Goal: Task Accomplishment & Management: Manage account settings

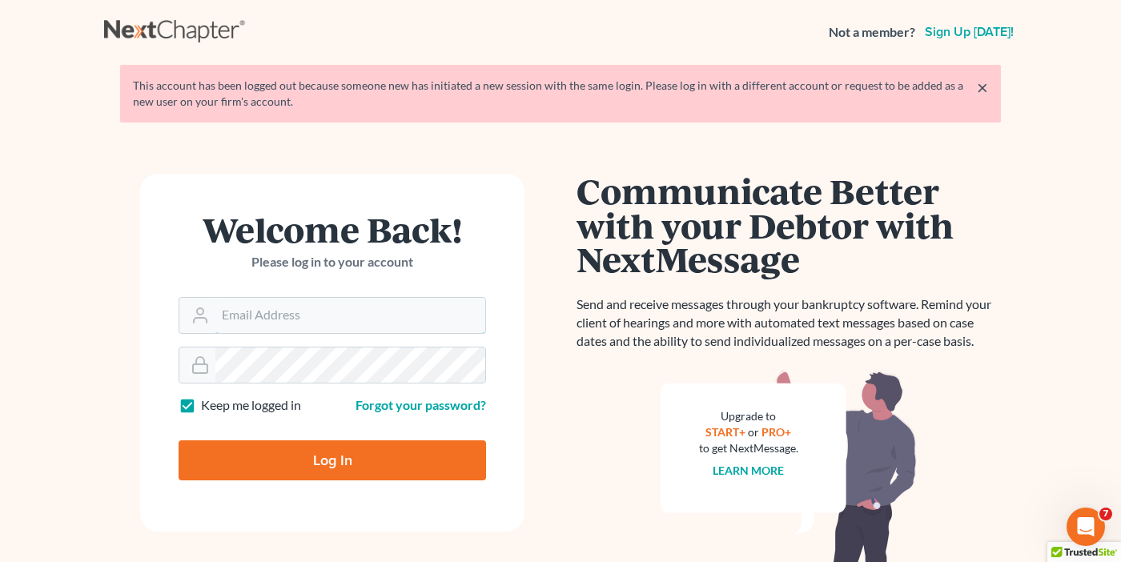
type input "[EMAIL_ADDRESS][DOMAIN_NAME]"
click at [288, 459] on input "Log In" at bounding box center [331, 460] width 307 height 40
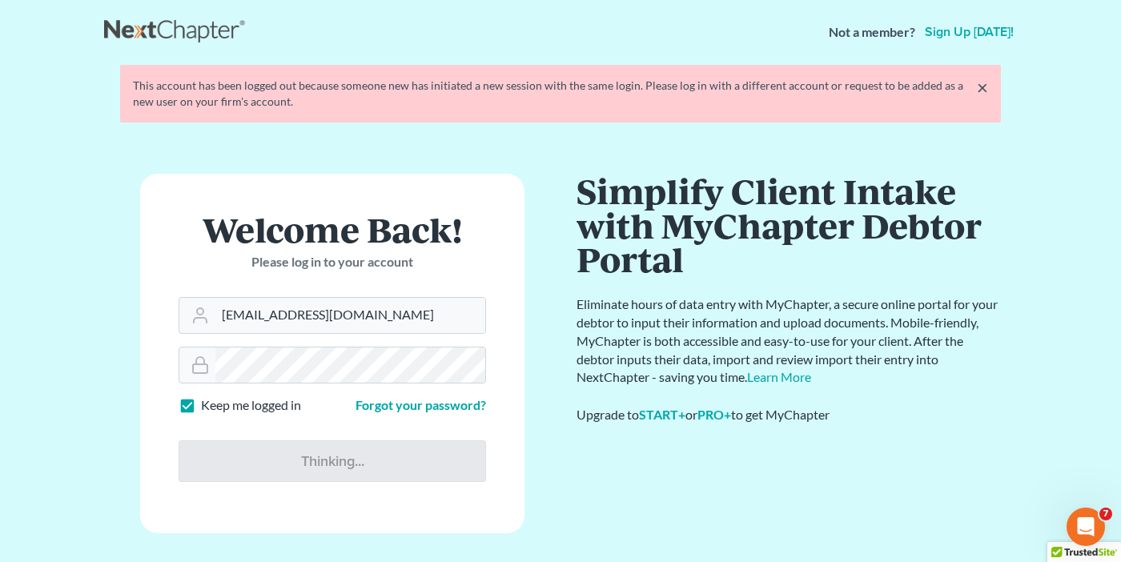
type input "Thinking..."
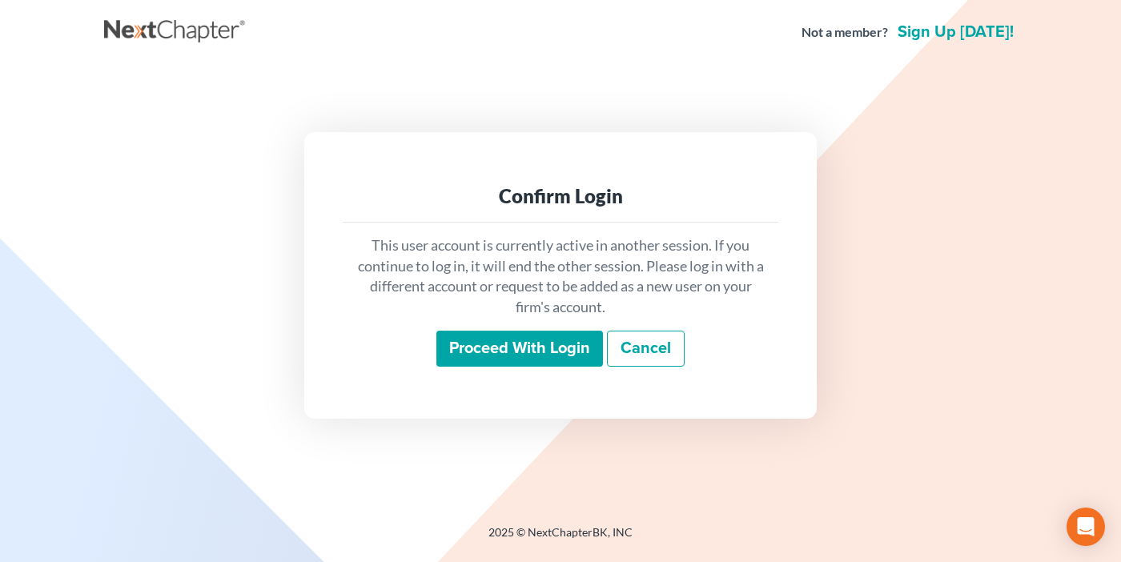
click at [515, 323] on div "This user account is currently active in another session. If you continue to lo…" at bounding box center [560, 302] width 435 height 158
click at [519, 339] on input "Proceed with login" at bounding box center [519, 349] width 166 height 37
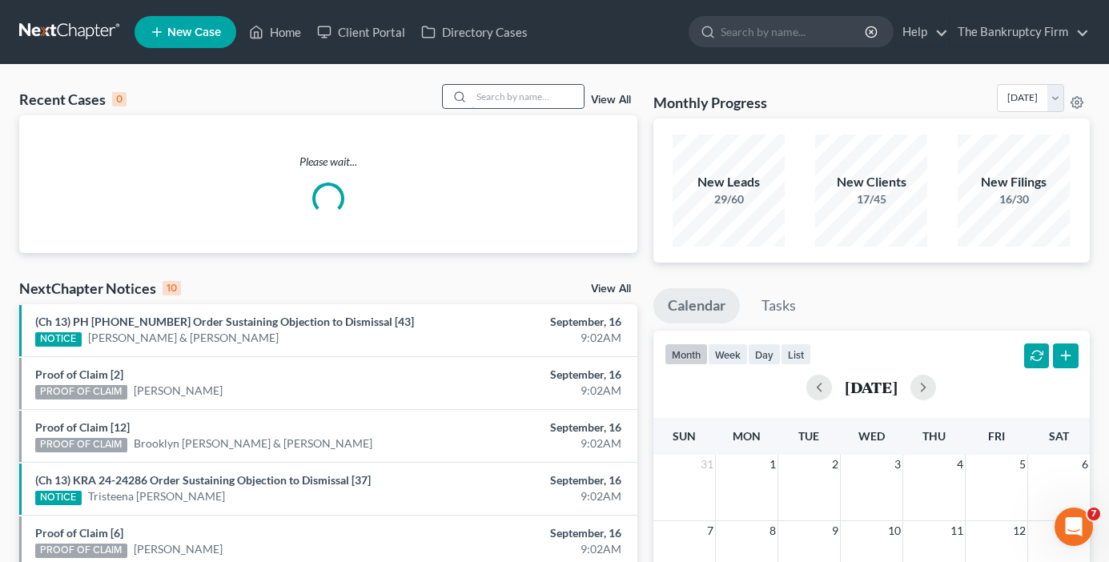
click at [496, 86] on input "search" at bounding box center [527, 96] width 112 height 23
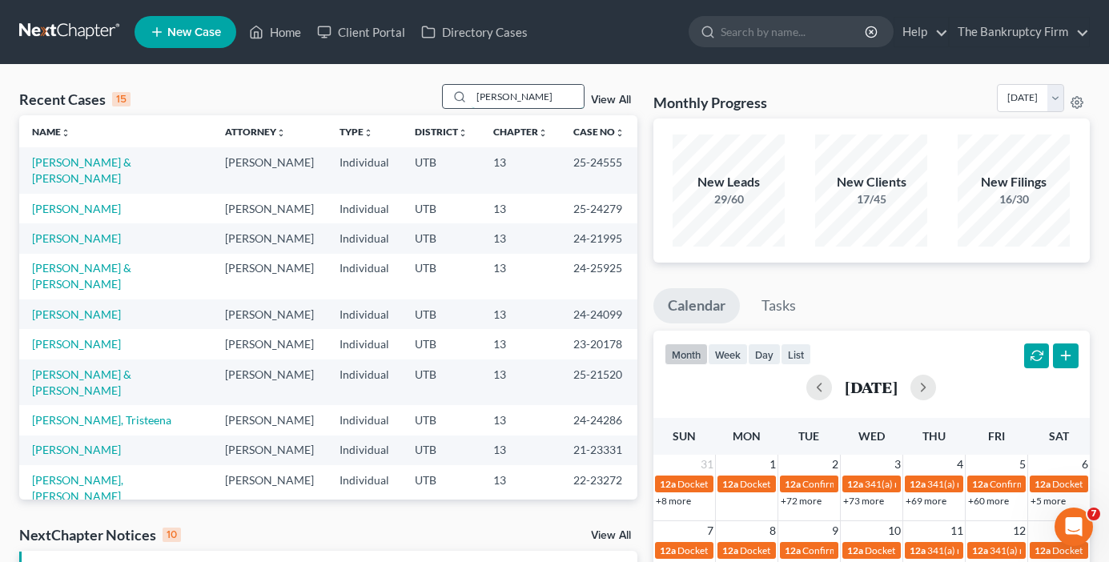
type input "[PERSON_NAME]"
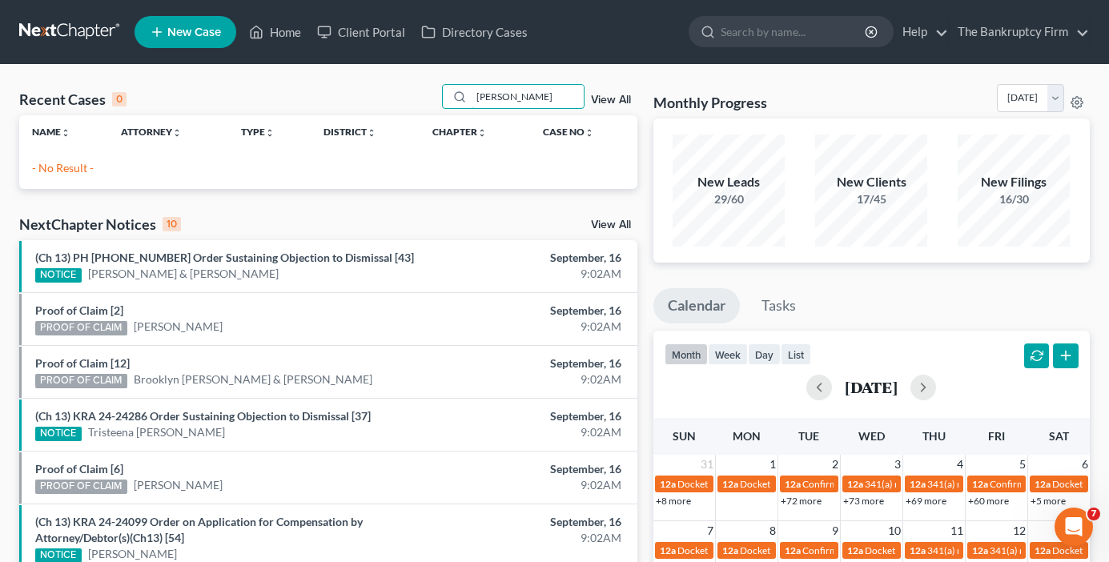
drag, startPoint x: 523, startPoint y: 98, endPoint x: 426, endPoint y: 126, distance: 100.8
click at [426, 126] on div "Recent Cases 0 [PERSON_NAME] View All Name unfold_more expand_more expand_less …" at bounding box center [328, 136] width 618 height 105
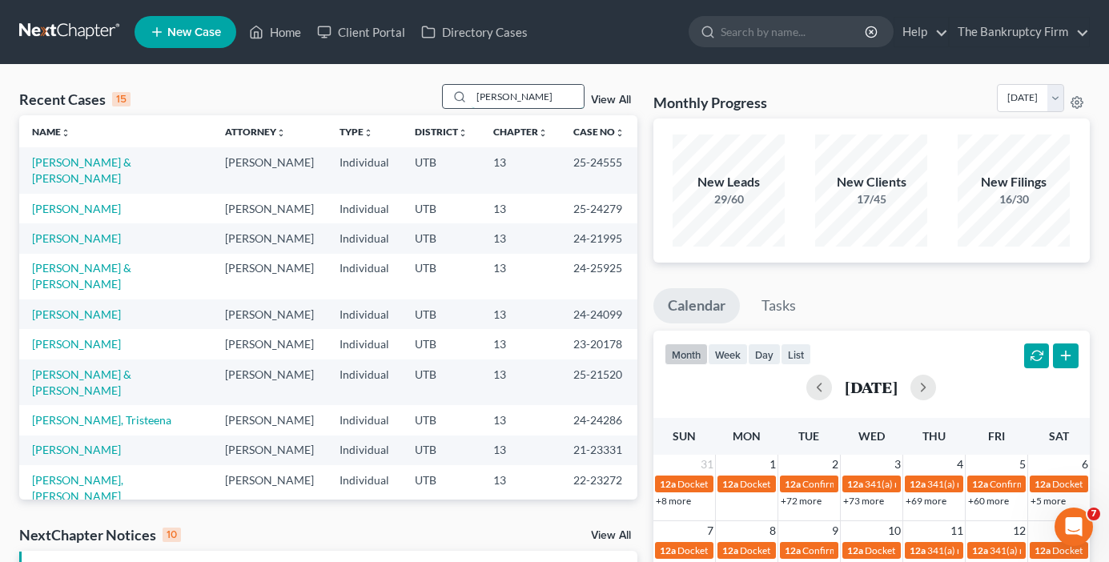
type input "[PERSON_NAME]"
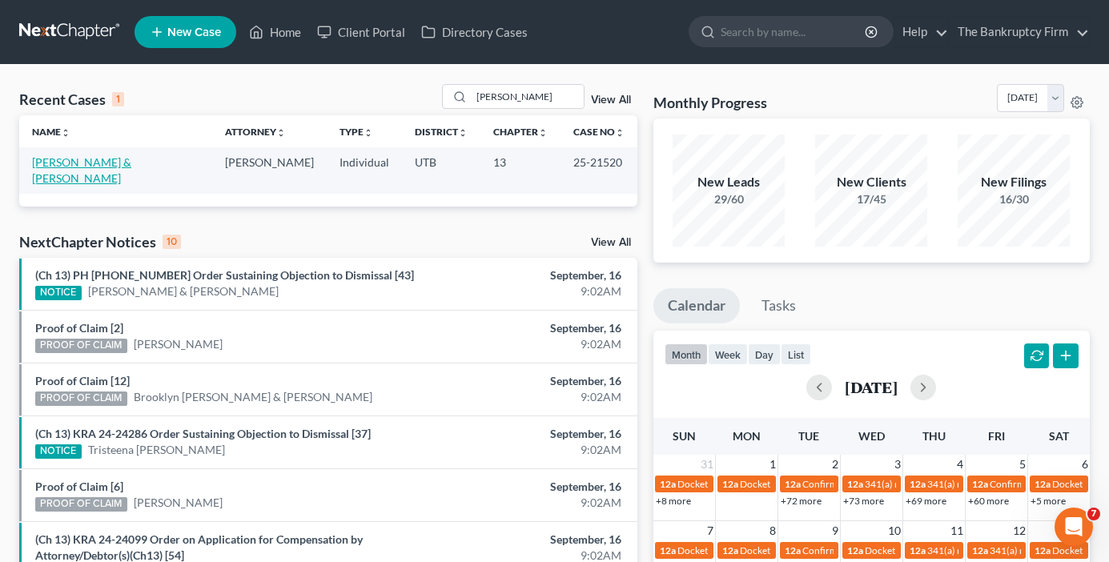
click at [99, 163] on link "[PERSON_NAME] & [PERSON_NAME]" at bounding box center [81, 170] width 99 height 30
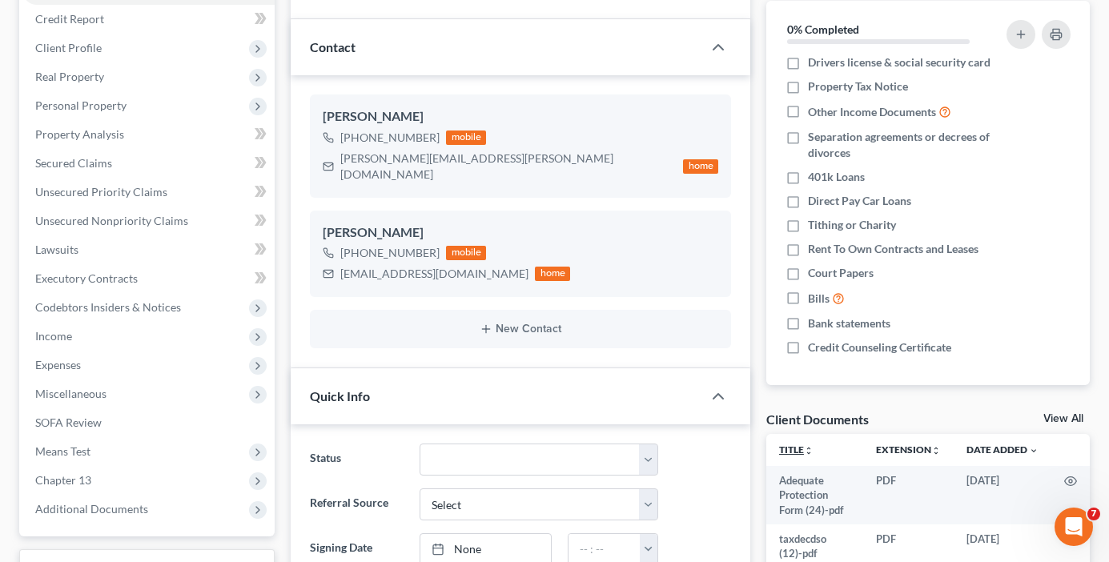
scroll to position [240, 0]
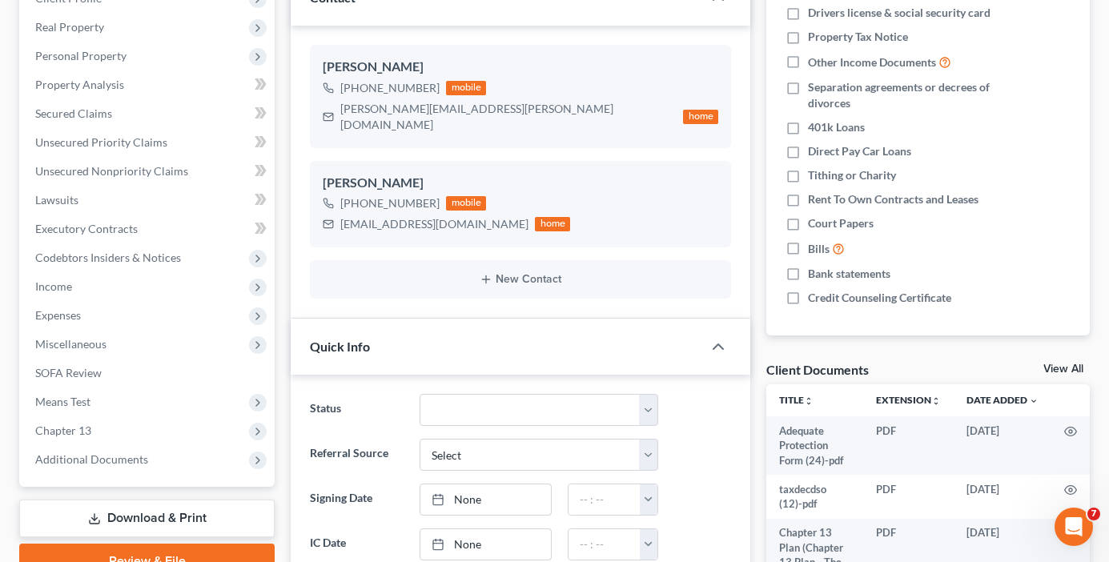
click at [1053, 368] on link "View All" at bounding box center [1063, 368] width 40 height 11
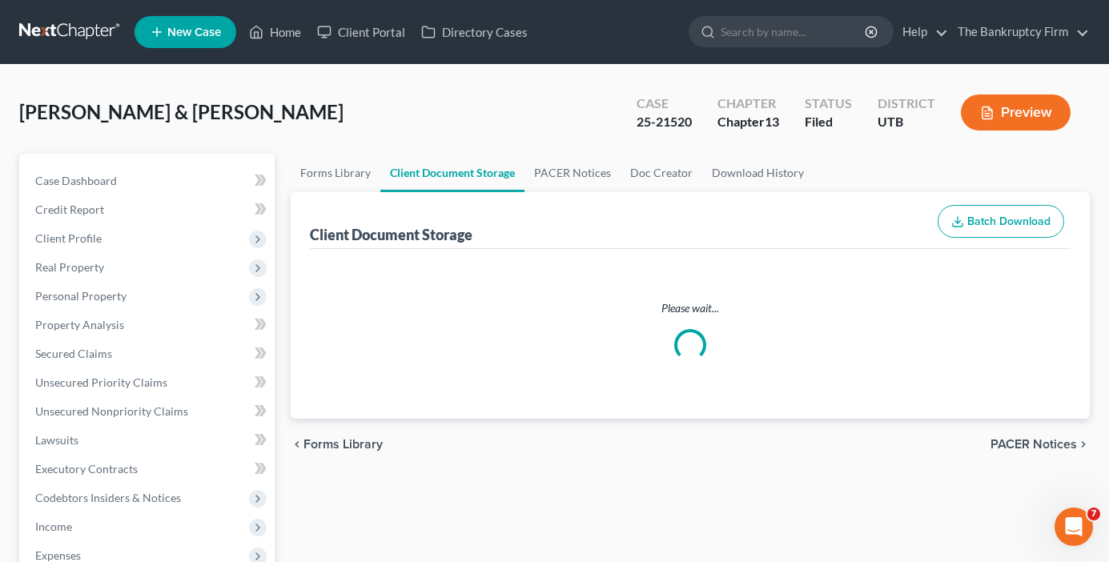
select select "30"
select select "26"
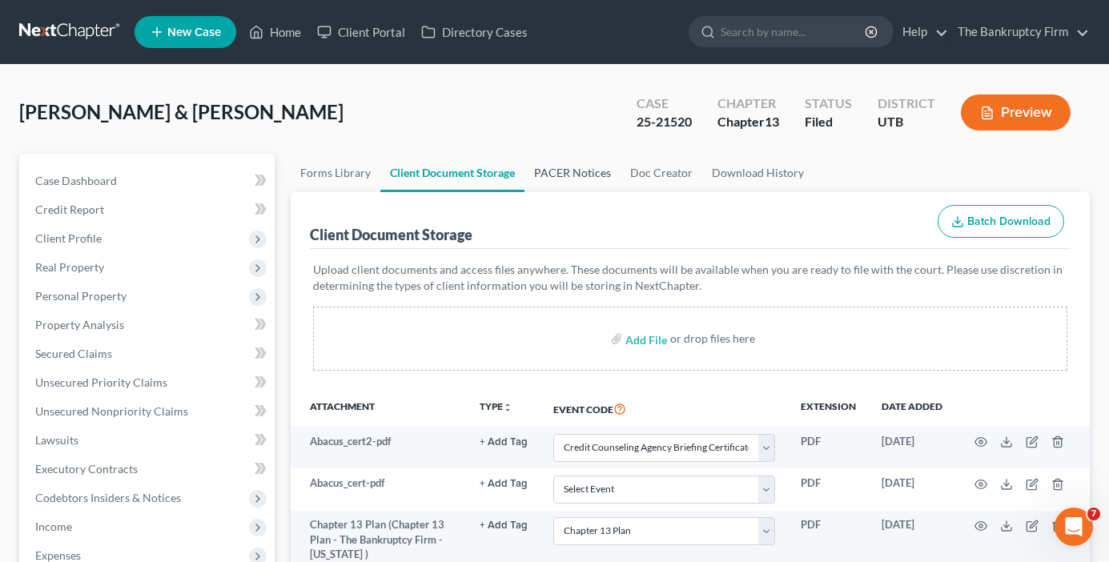
click at [559, 166] on link "PACER Notices" at bounding box center [572, 173] width 96 height 38
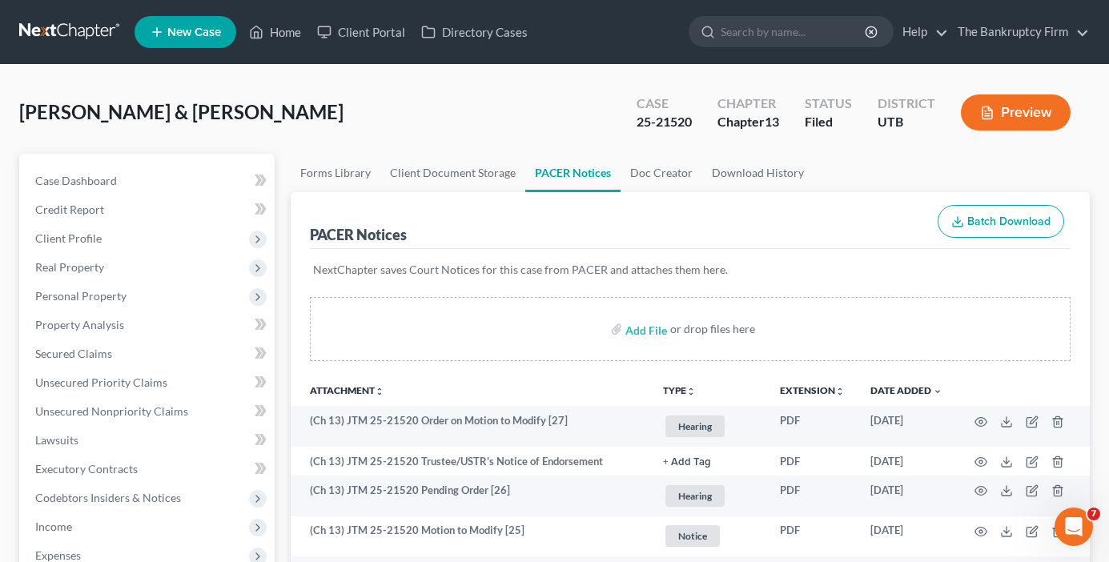
scroll to position [80, 0]
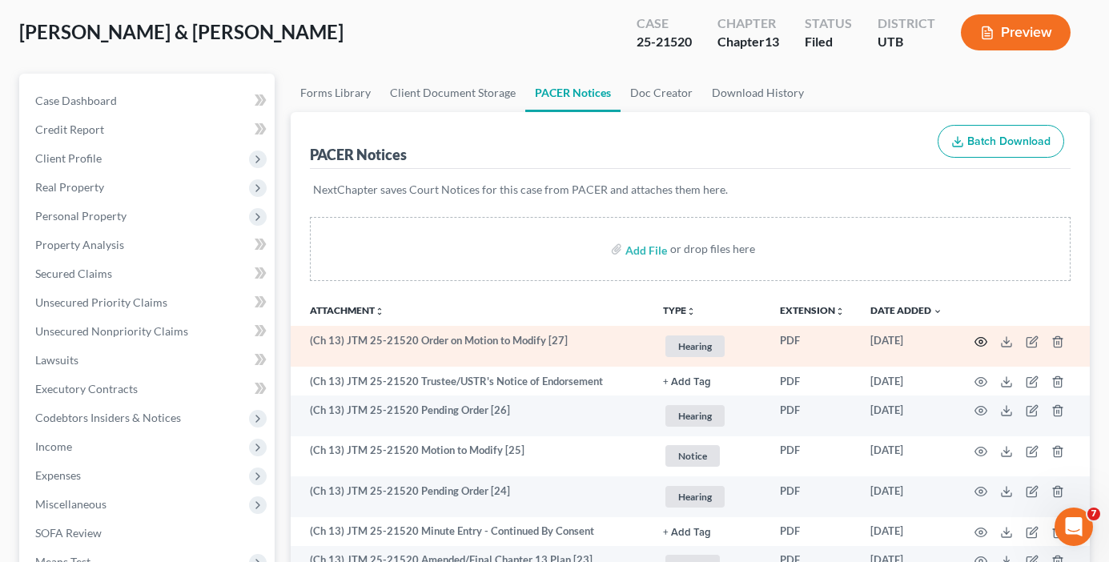
click at [984, 341] on icon "button" at bounding box center [980, 341] width 13 height 13
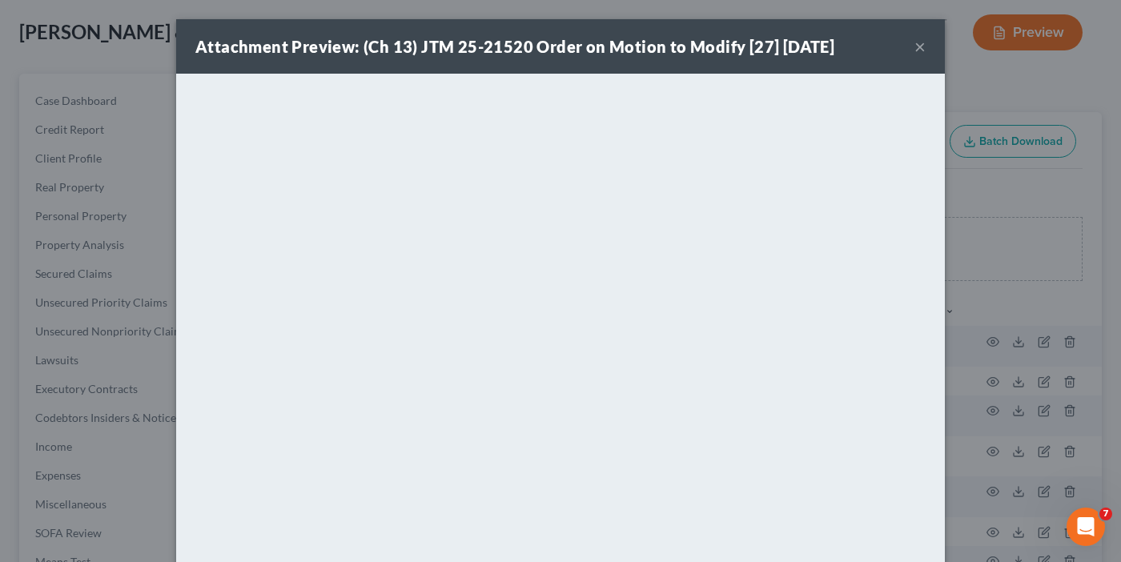
click at [914, 49] on button "×" at bounding box center [919, 46] width 11 height 19
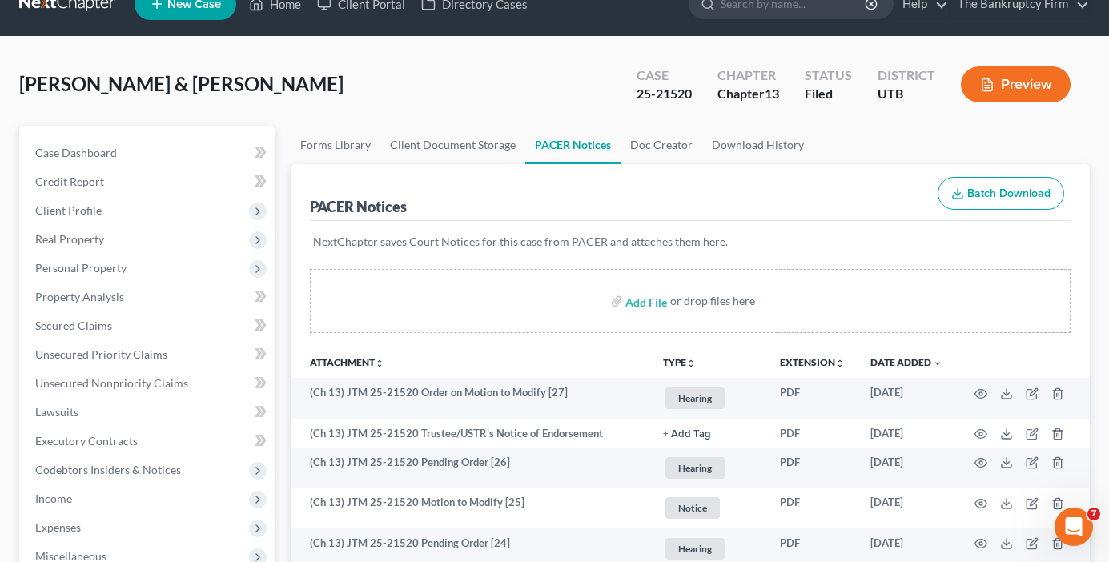
scroll to position [0, 0]
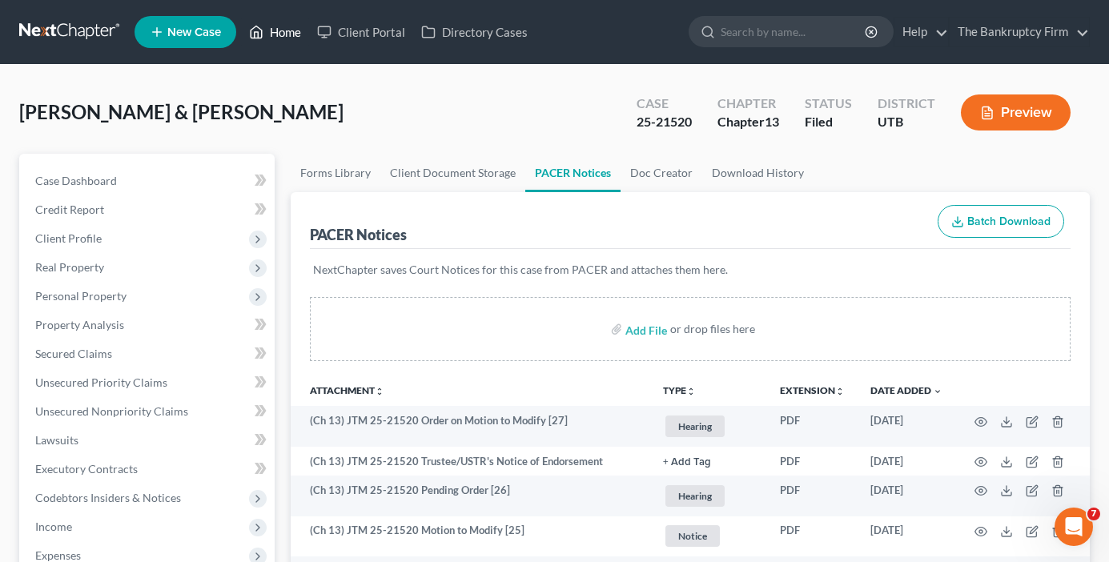
click at [275, 38] on link "Home" at bounding box center [275, 32] width 68 height 29
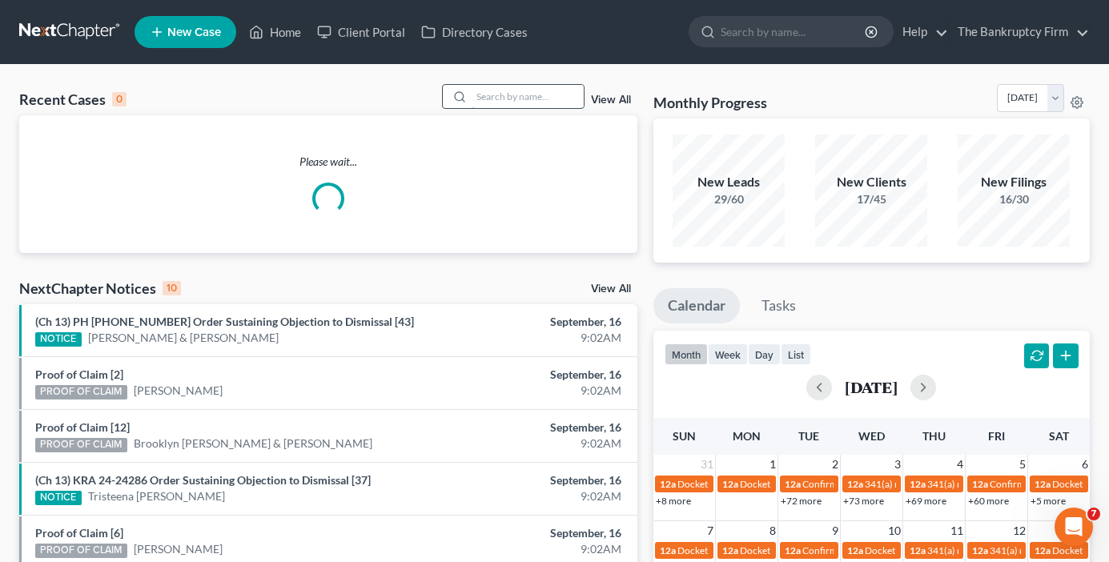
click at [498, 94] on input "search" at bounding box center [527, 96] width 112 height 23
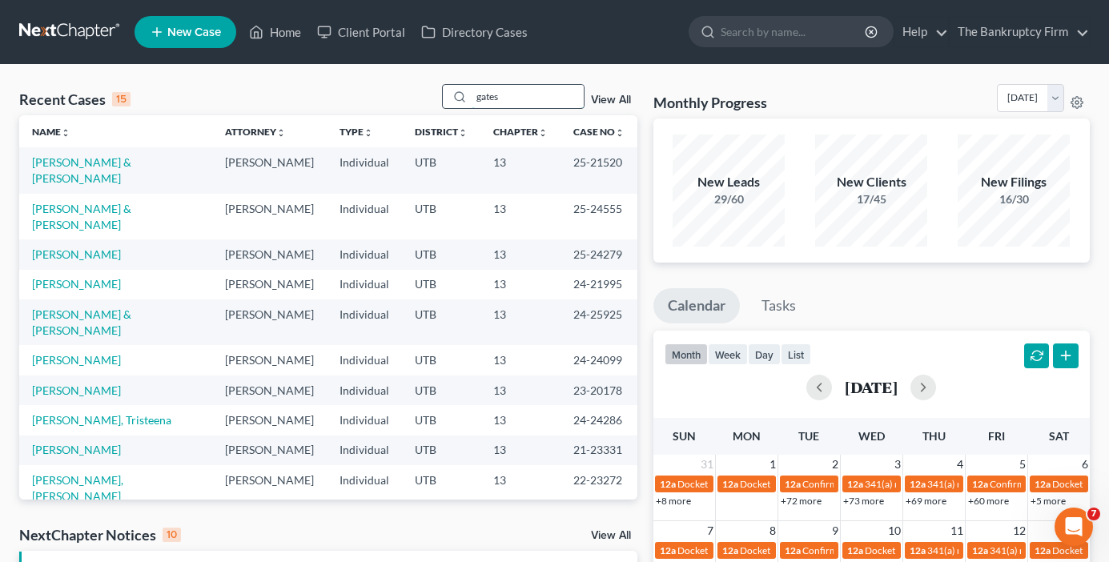
type input "gates"
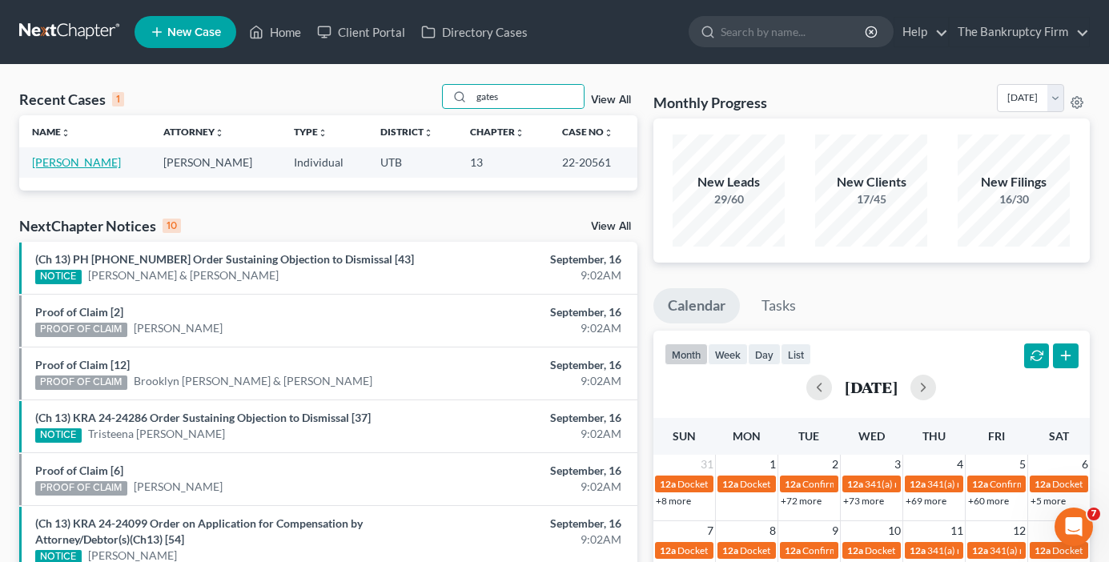
click at [70, 160] on link "[PERSON_NAME]" at bounding box center [76, 162] width 89 height 14
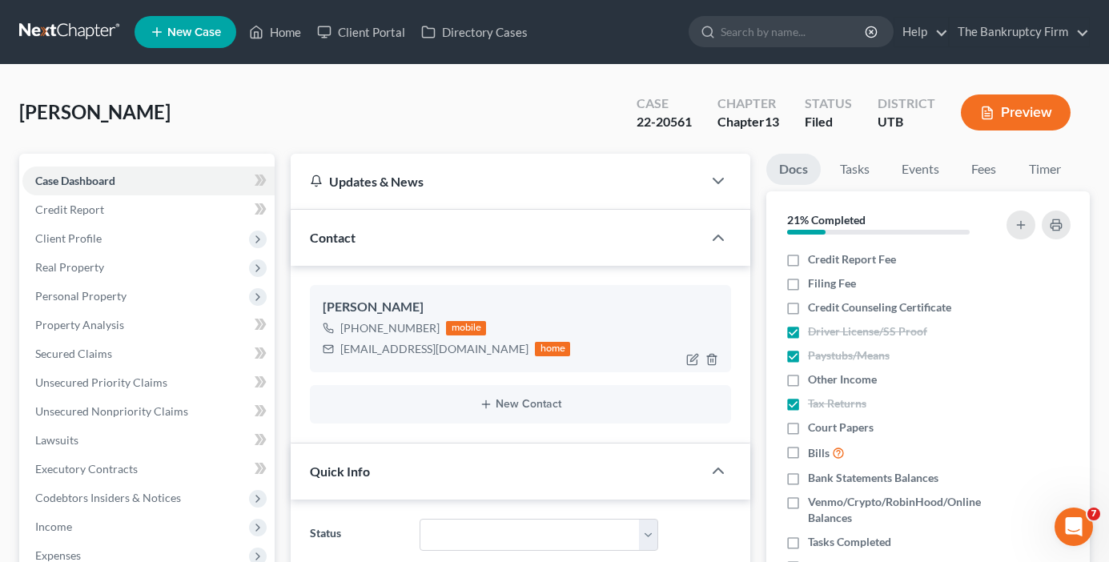
scroll to position [110, 0]
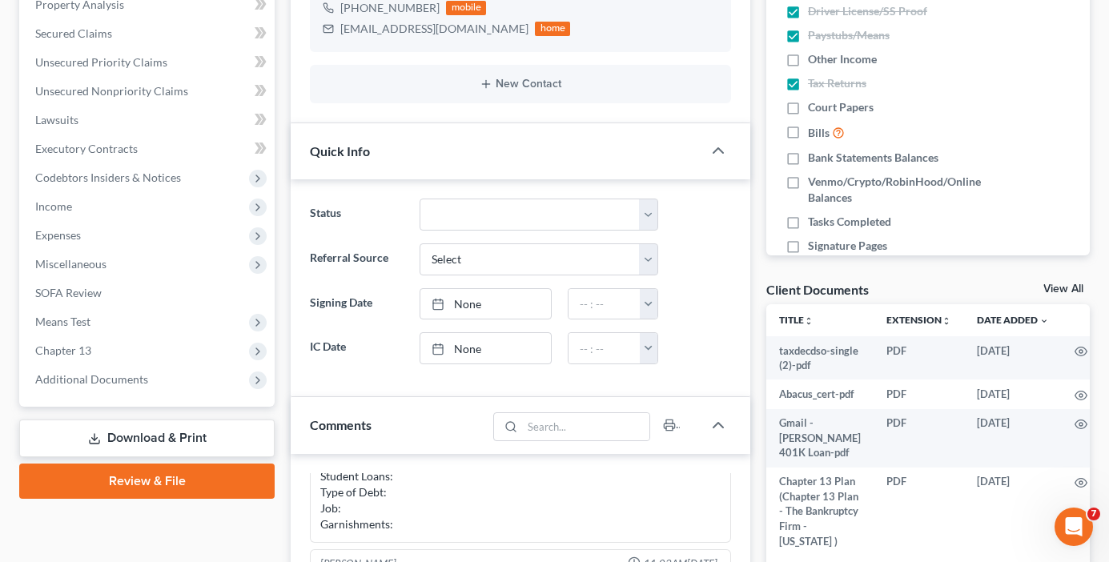
click at [1057, 287] on link "View All" at bounding box center [1063, 288] width 40 height 11
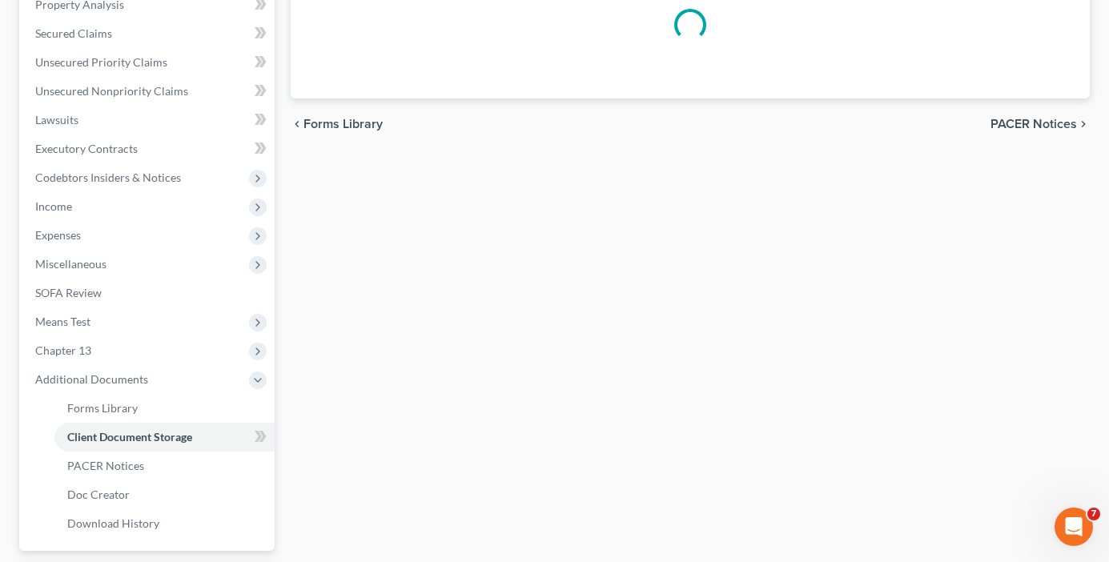
scroll to position [134, 0]
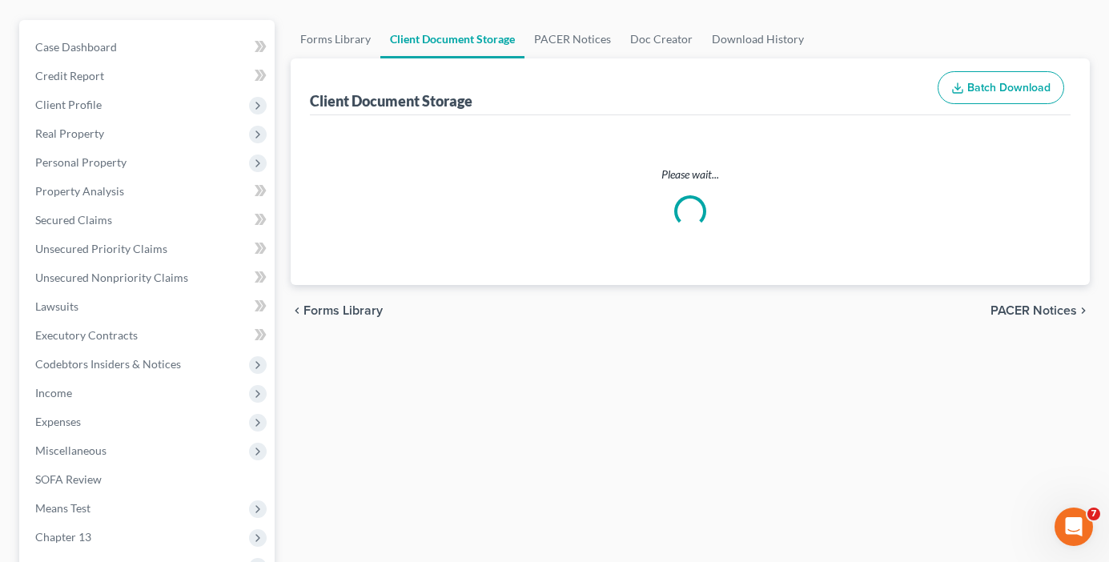
select select "26"
select select "30"
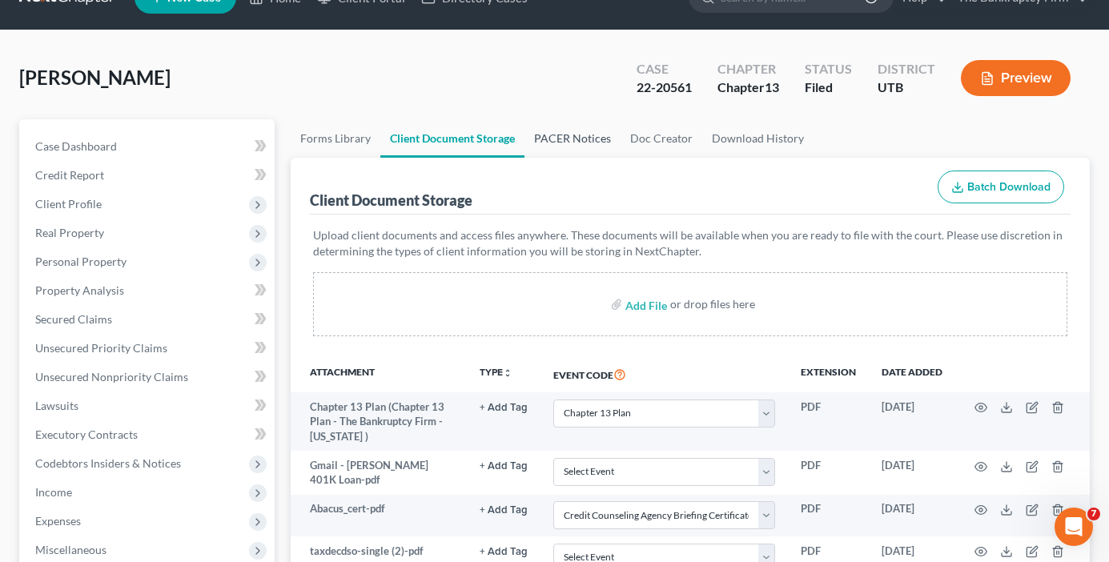
scroll to position [0, 0]
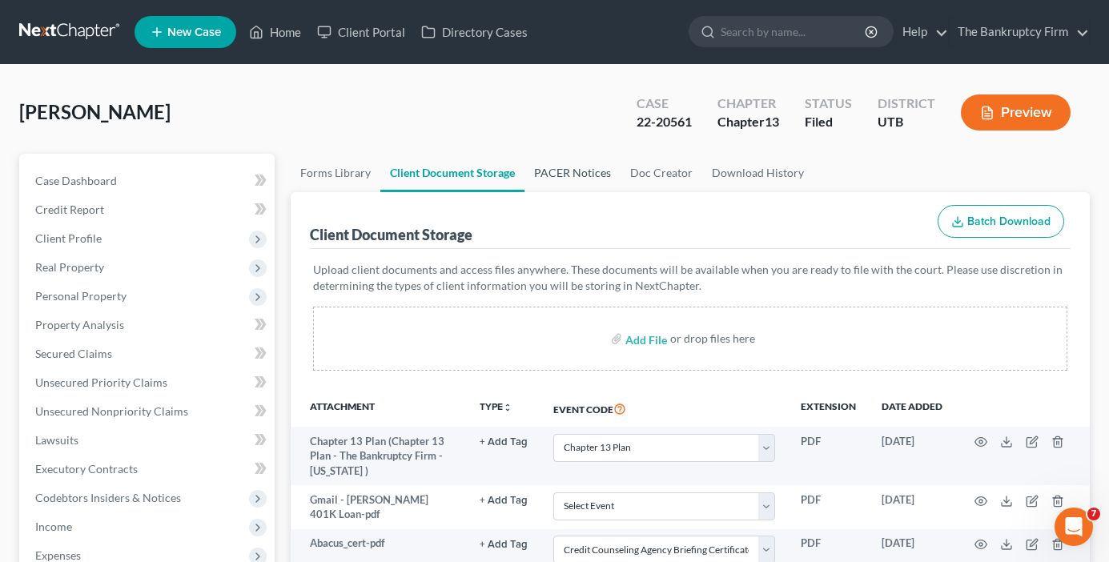
click at [575, 170] on link "PACER Notices" at bounding box center [572, 173] width 96 height 38
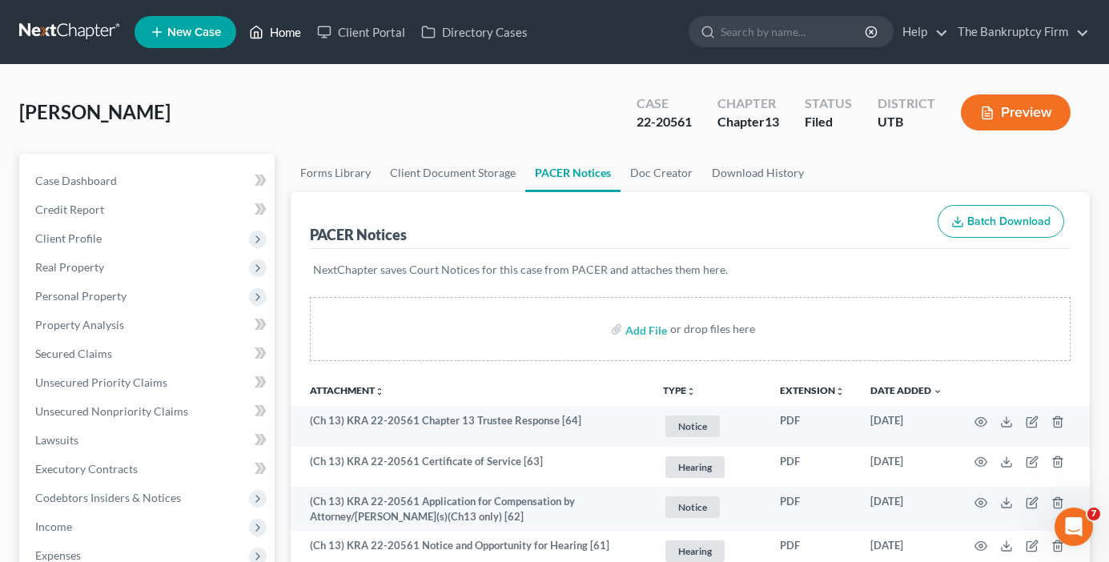
click at [275, 29] on link "Home" at bounding box center [275, 32] width 68 height 29
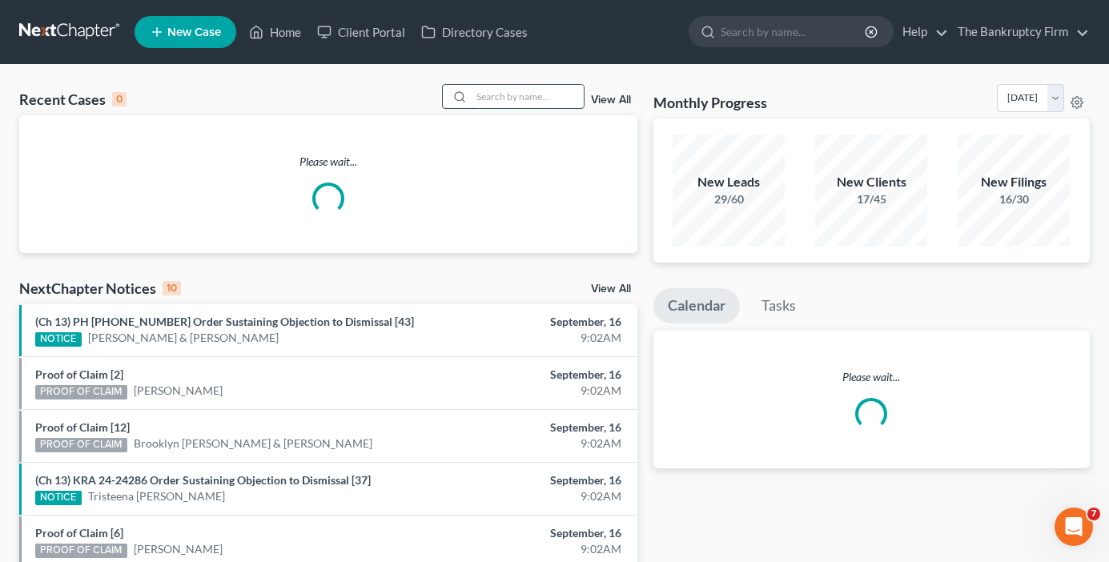
click at [537, 102] on input "search" at bounding box center [527, 96] width 112 height 23
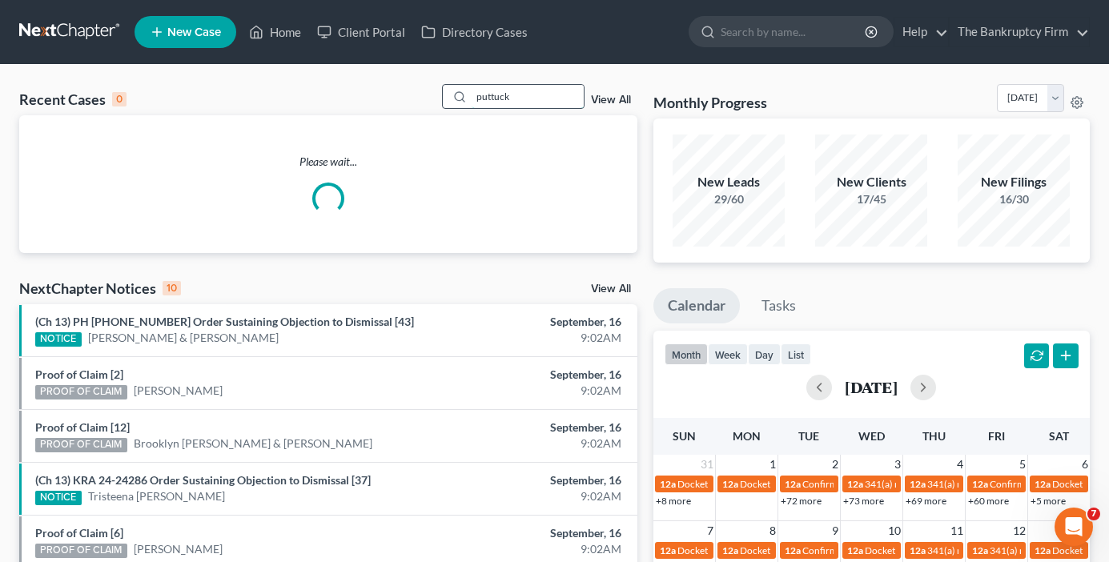
type input "puttuck"
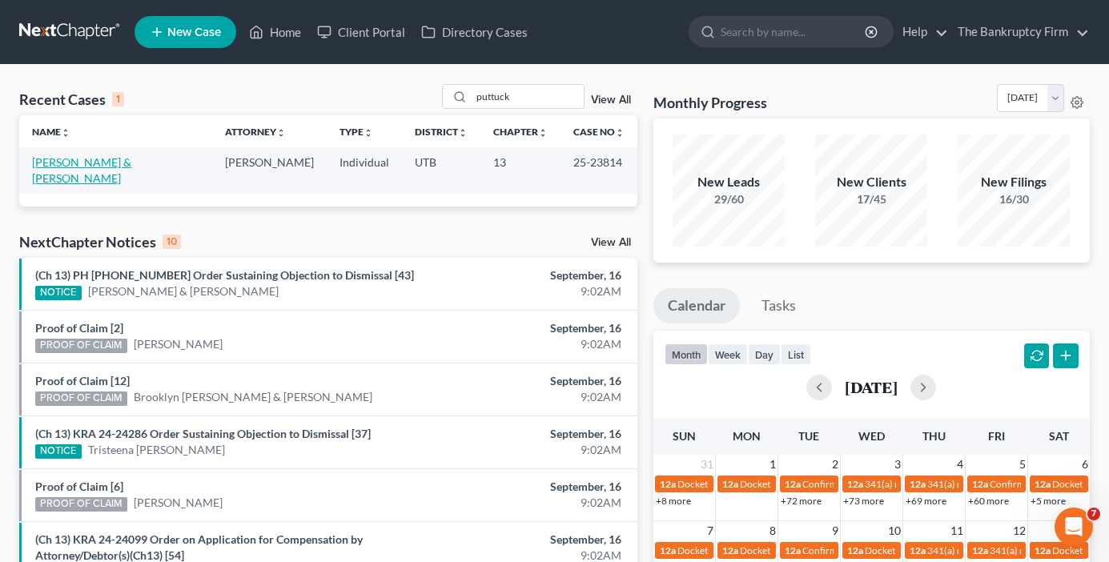
click at [109, 160] on link "[PERSON_NAME] & [PERSON_NAME]" at bounding box center [81, 170] width 99 height 30
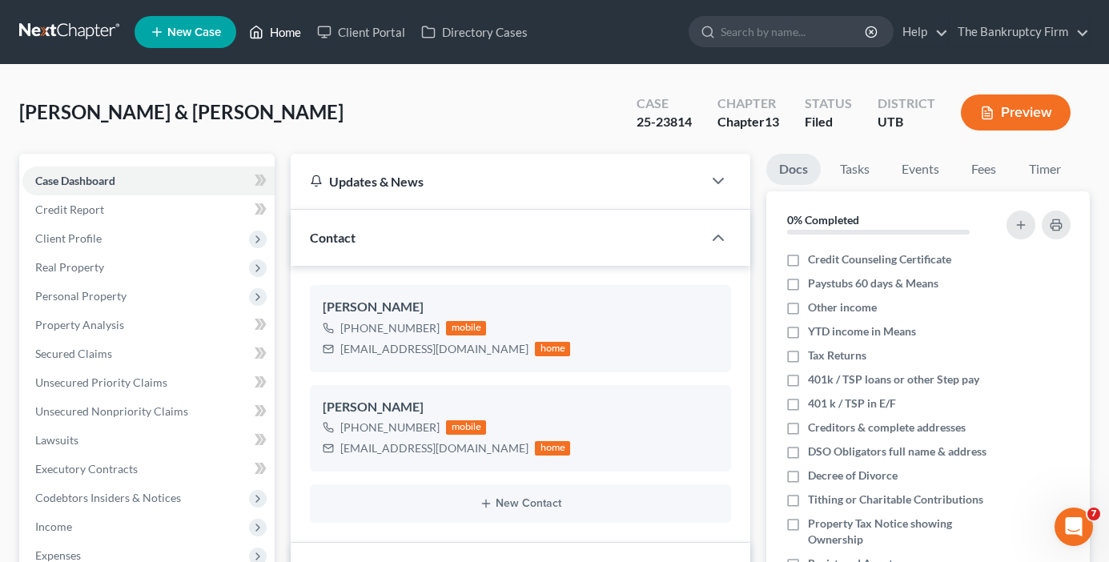
click at [272, 34] on link "Home" at bounding box center [275, 32] width 68 height 29
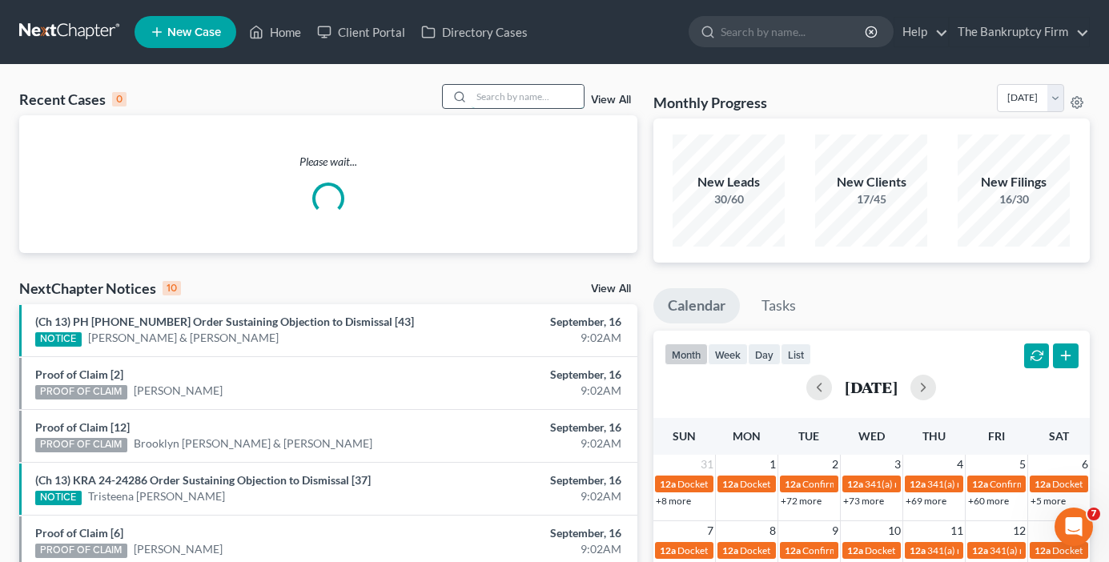
click at [512, 90] on input "search" at bounding box center [527, 96] width 112 height 23
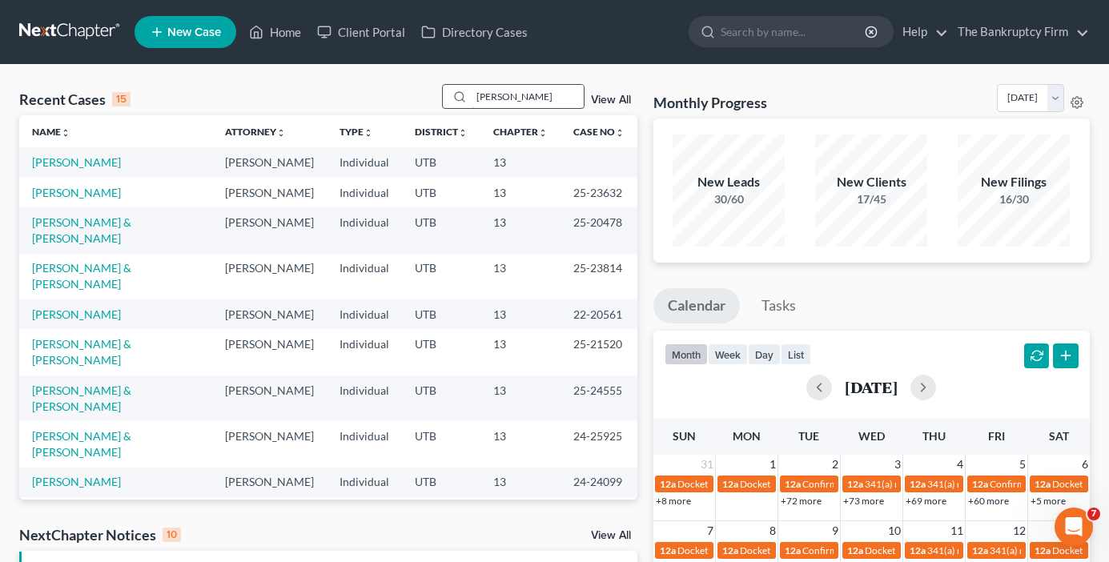
type input "[PERSON_NAME]"
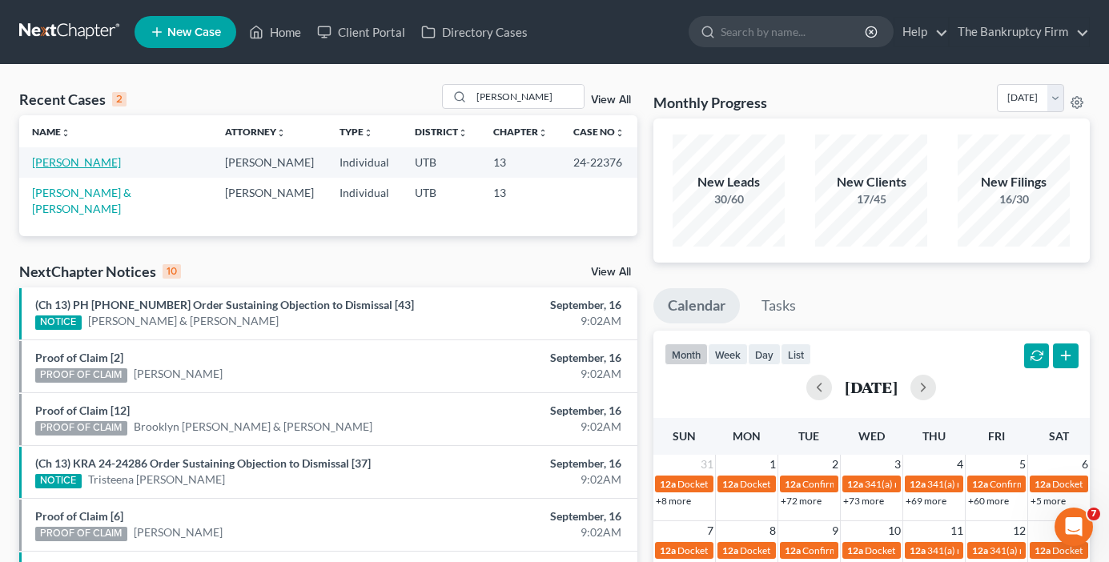
click at [86, 162] on link "[PERSON_NAME]" at bounding box center [76, 162] width 89 height 14
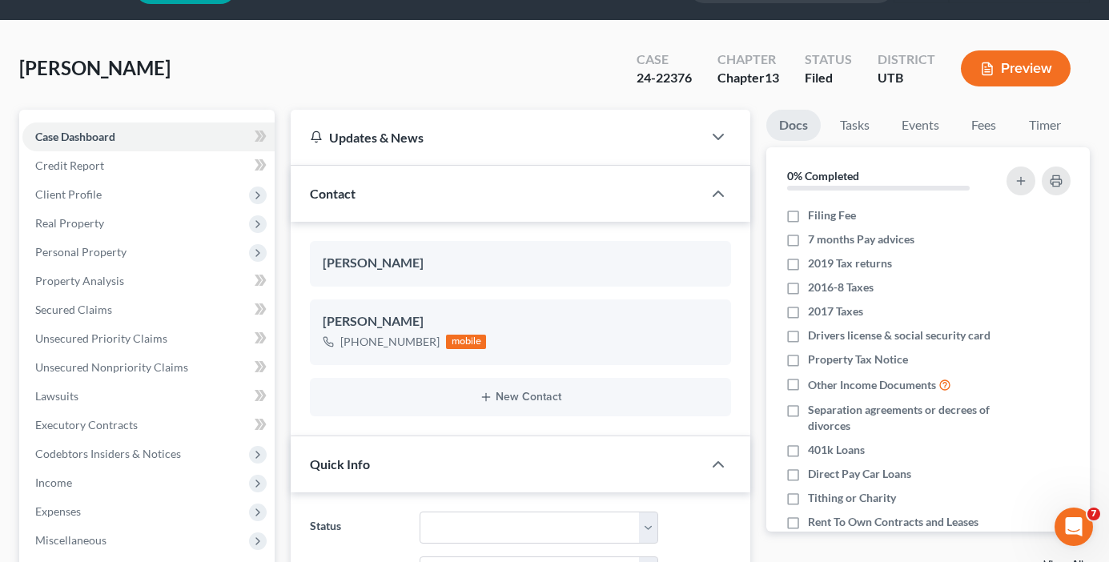
scroll to position [240, 0]
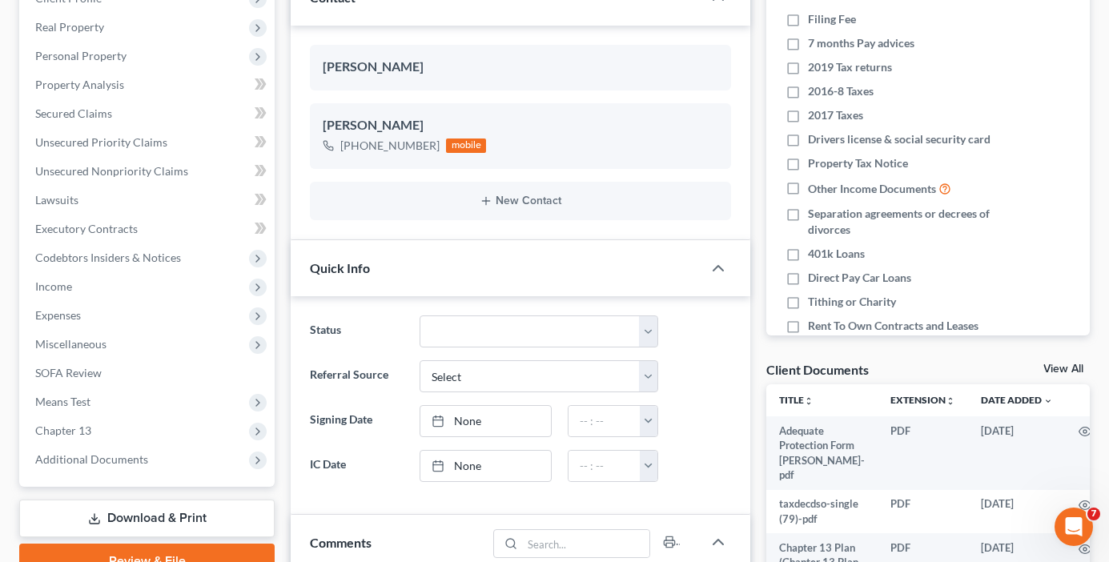
drag, startPoint x: 1050, startPoint y: 370, endPoint x: 850, endPoint y: 328, distance: 204.4
click at [1050, 370] on link "View All" at bounding box center [1063, 368] width 40 height 11
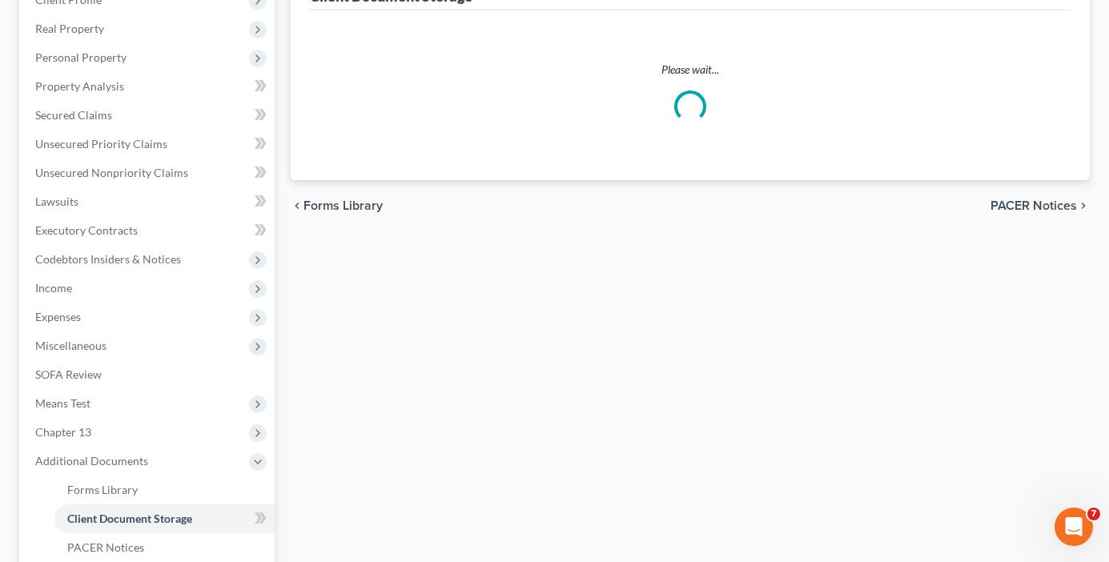
scroll to position [21, 0]
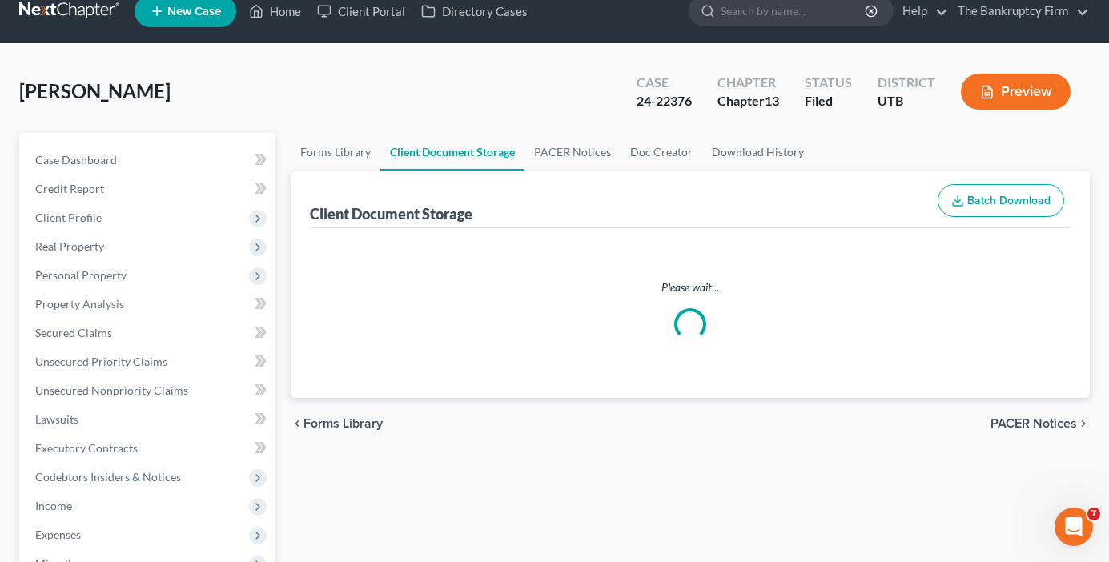
select select "30"
select select "26"
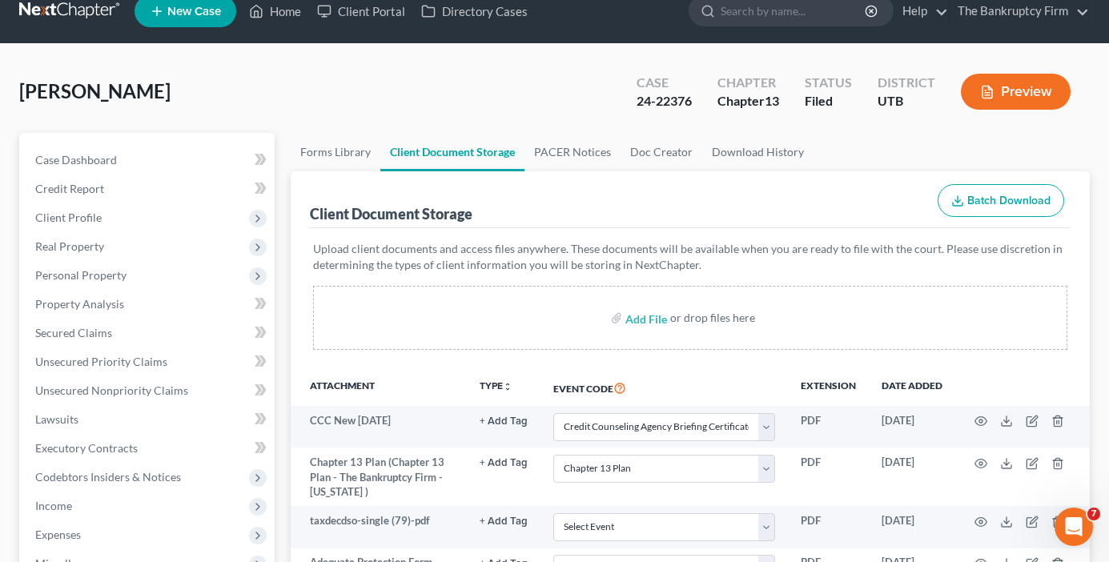
scroll to position [0, 0]
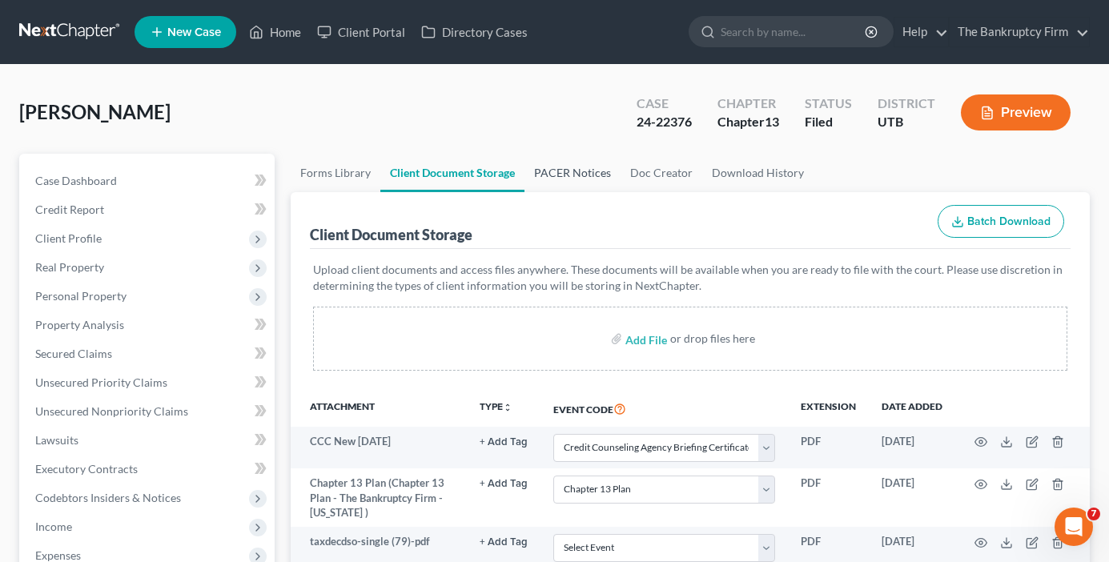
click at [577, 174] on link "PACER Notices" at bounding box center [572, 173] width 96 height 38
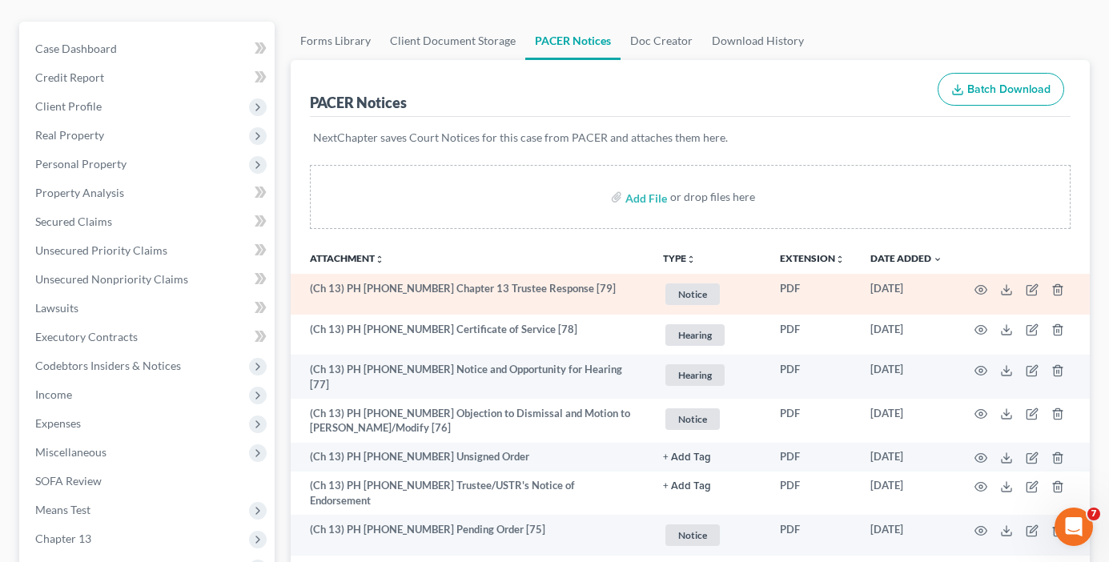
scroll to position [160, 0]
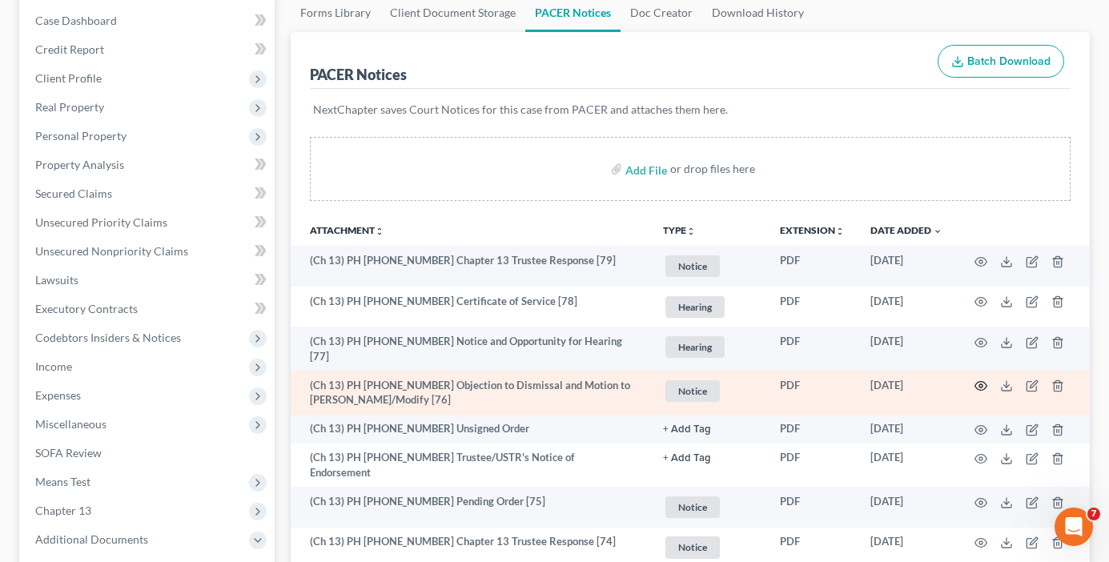
click at [977, 382] on icon "button" at bounding box center [980, 385] width 13 height 13
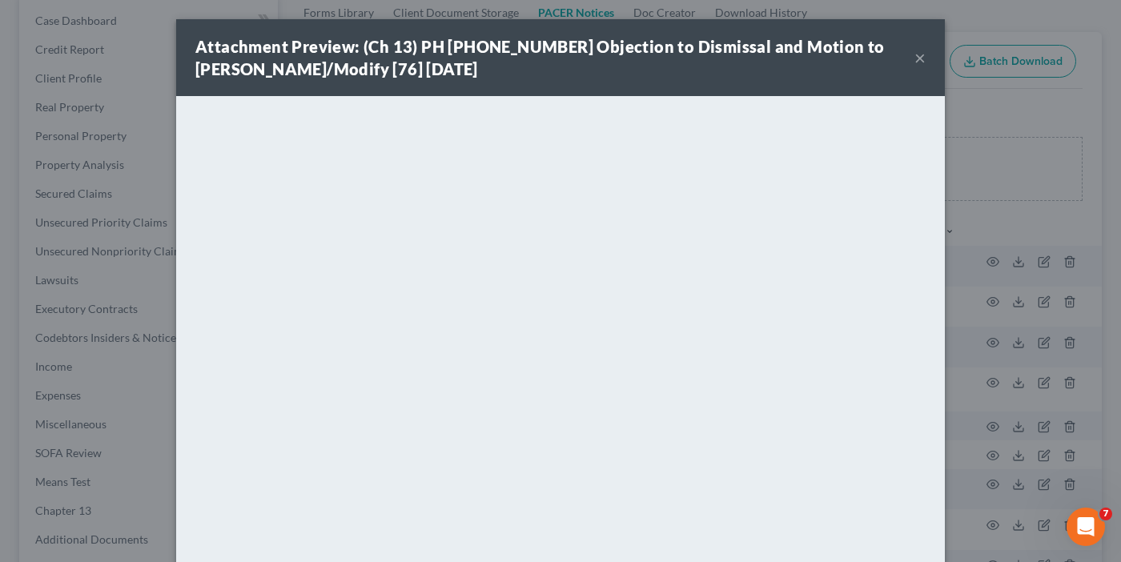
click at [917, 59] on button "×" at bounding box center [919, 57] width 11 height 19
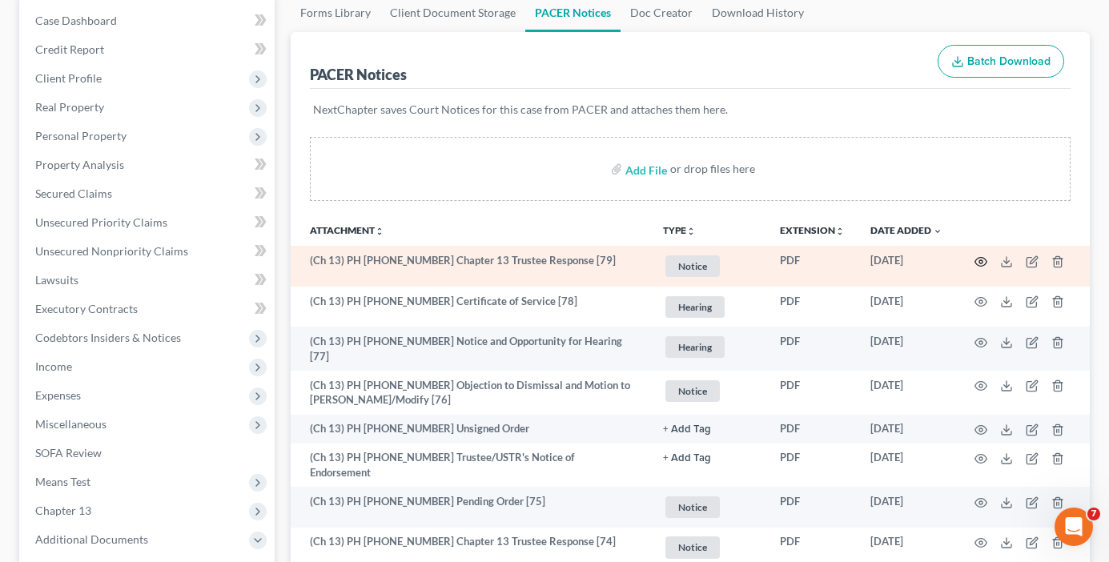
click at [981, 260] on circle "button" at bounding box center [980, 261] width 3 height 3
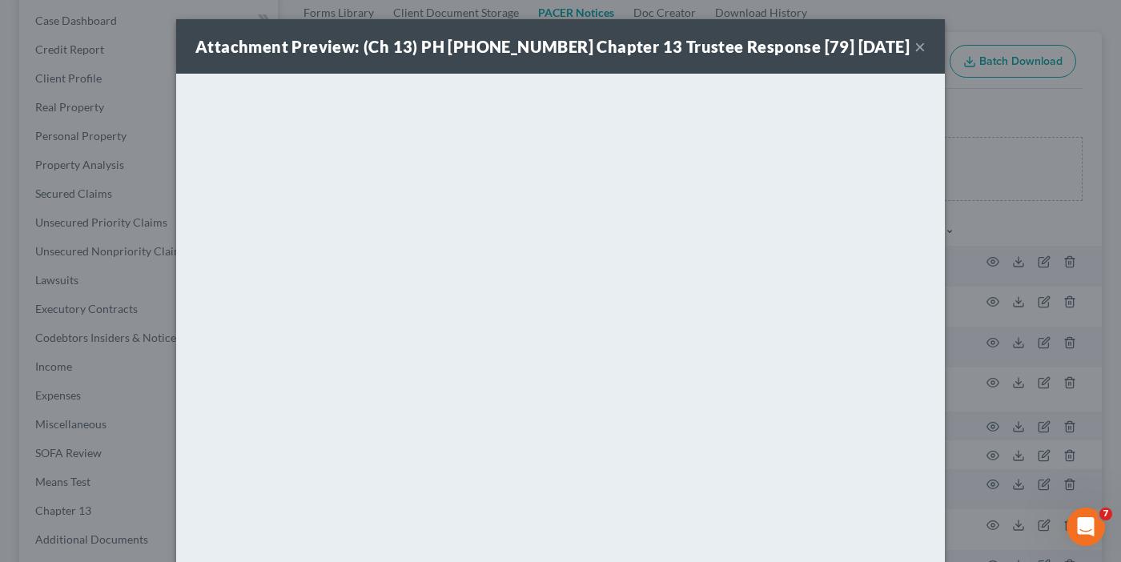
click at [1040, 153] on div "Attachment Preview: (Ch 13) PH [PHONE_NUMBER] Chapter 13 Trustee Response [79] …" at bounding box center [560, 281] width 1121 height 562
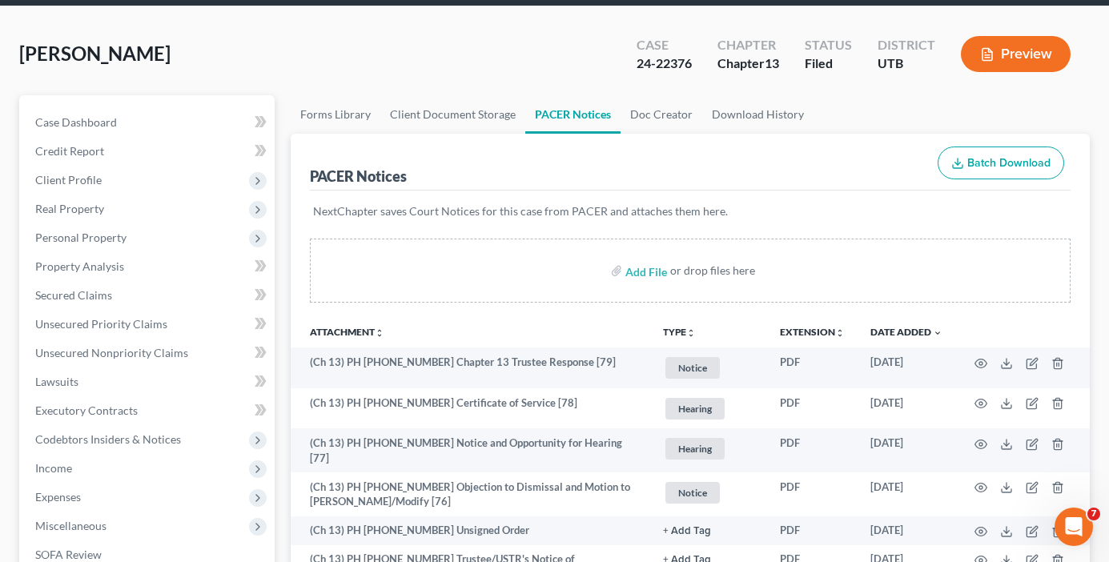
scroll to position [0, 0]
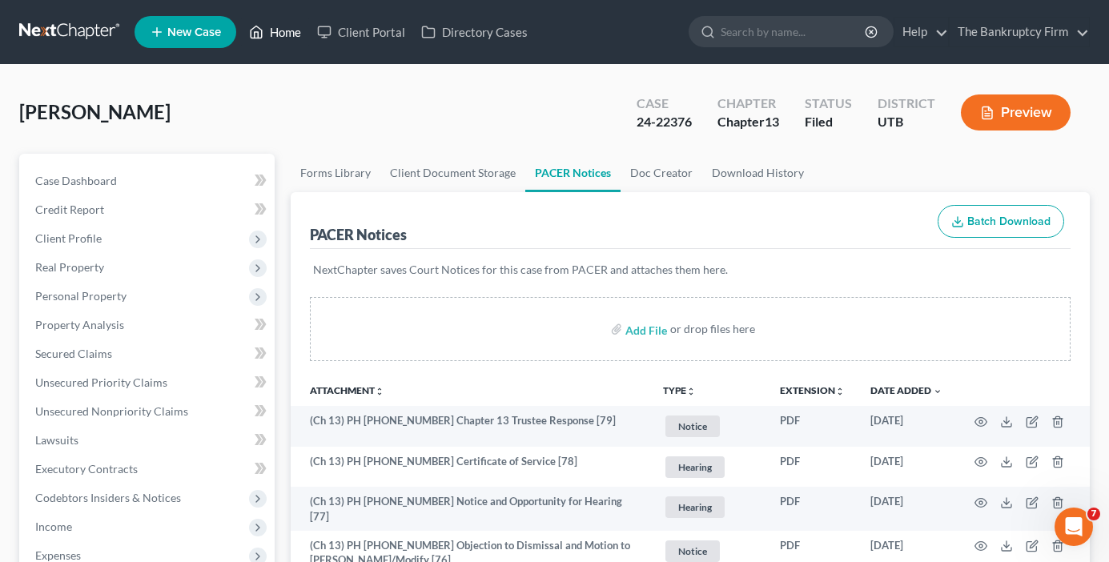
click at [295, 26] on link "Home" at bounding box center [275, 32] width 68 height 29
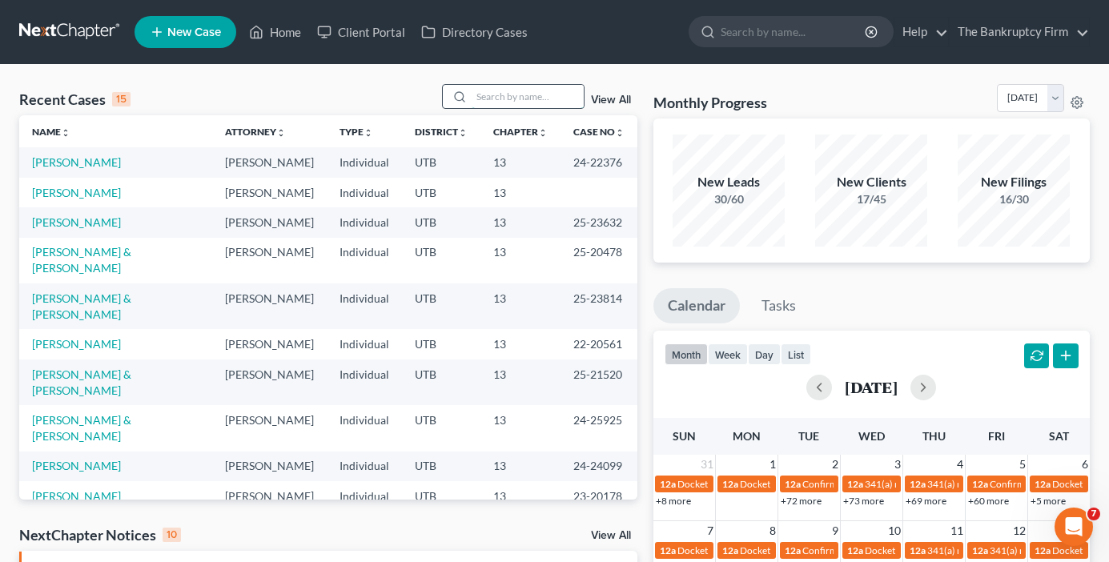
click at [499, 98] on input "search" at bounding box center [527, 96] width 112 height 23
type input "[PERSON_NAME]"
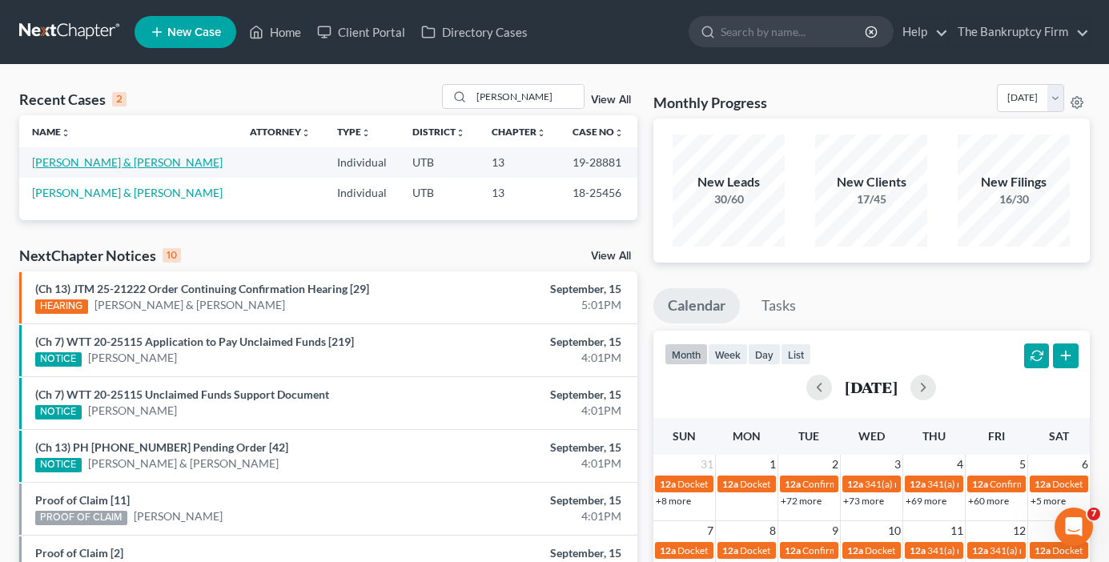
click at [103, 162] on link "[PERSON_NAME] & [PERSON_NAME]" at bounding box center [127, 162] width 190 height 14
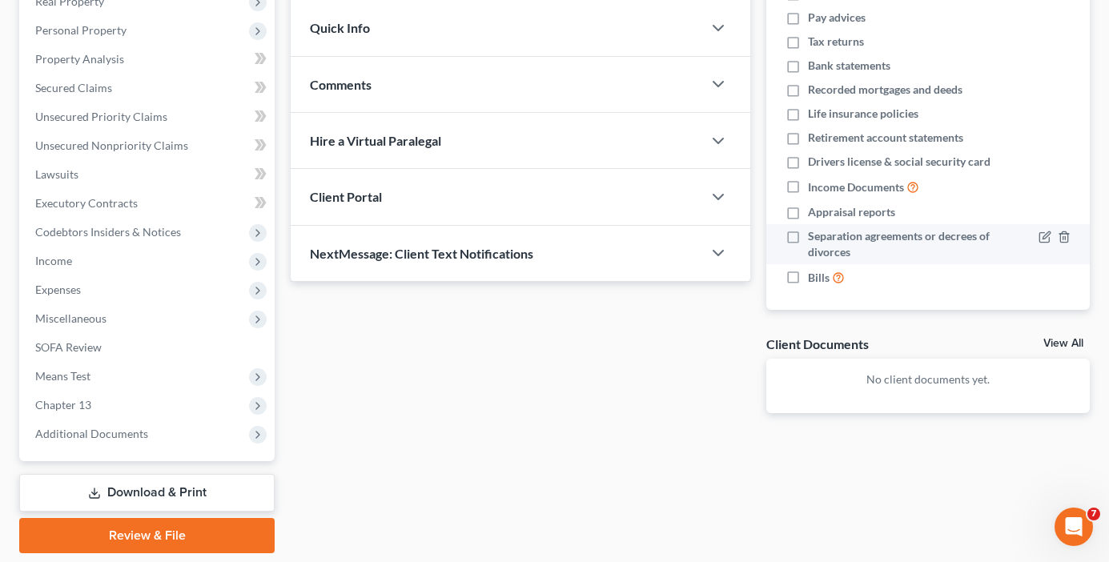
scroll to position [238, 0]
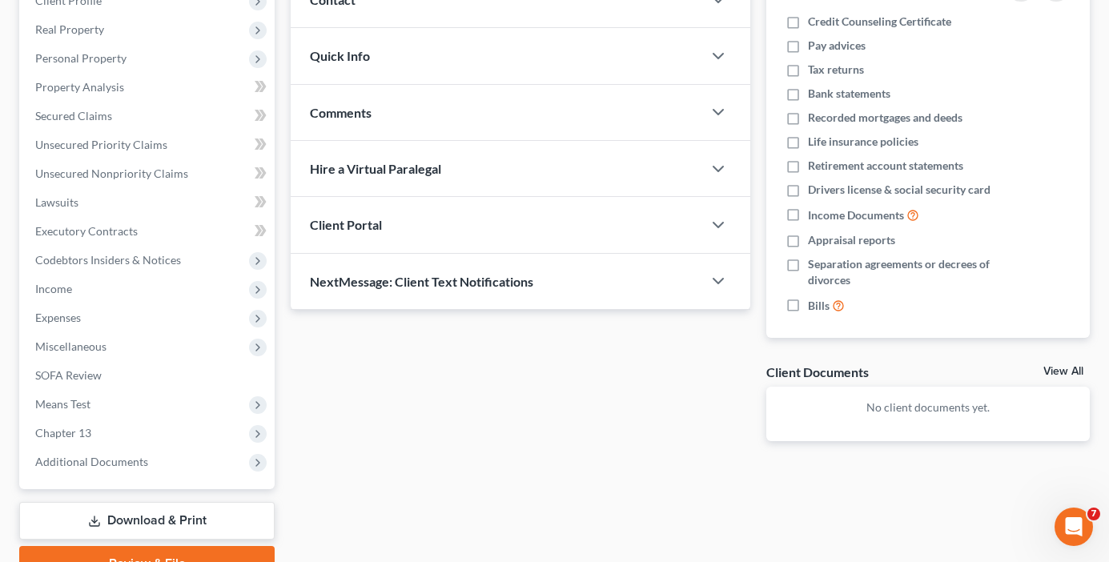
click at [1053, 376] on link "View All" at bounding box center [1063, 371] width 40 height 11
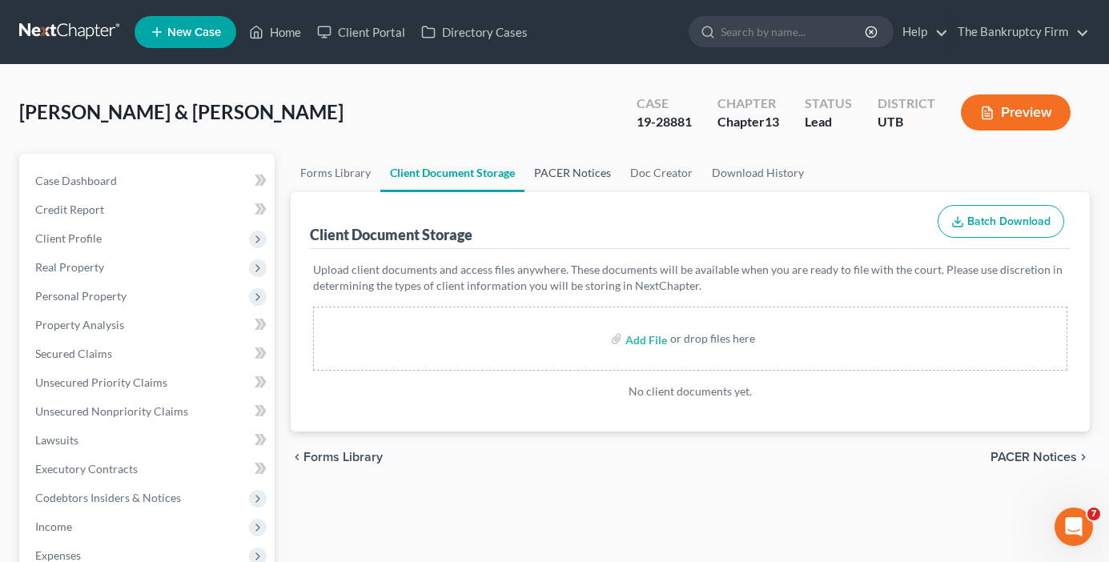
click at [567, 173] on link "PACER Notices" at bounding box center [572, 173] width 96 height 38
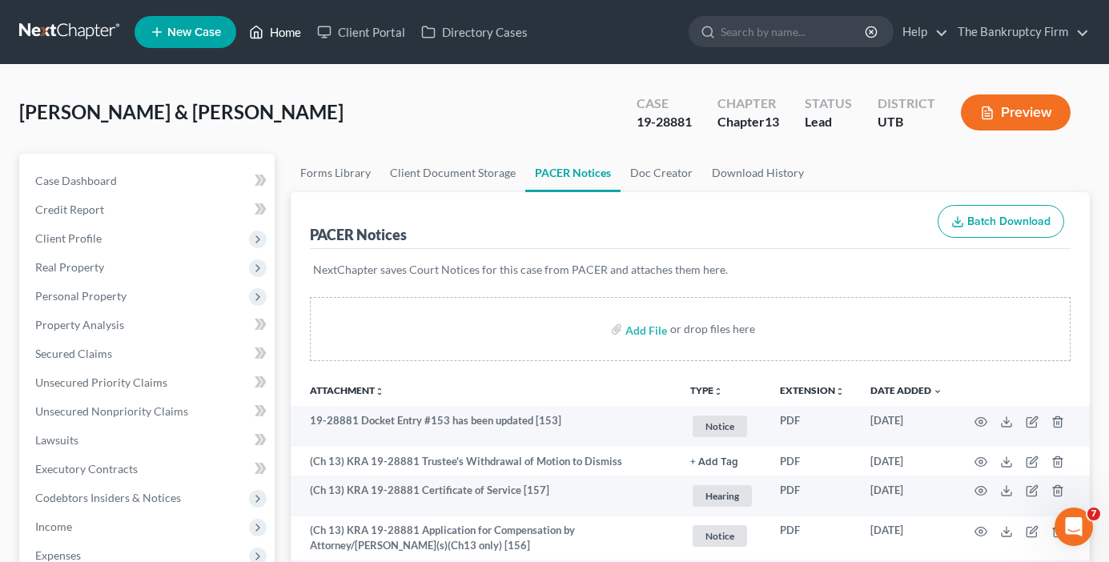
click at [283, 35] on link "Home" at bounding box center [275, 32] width 68 height 29
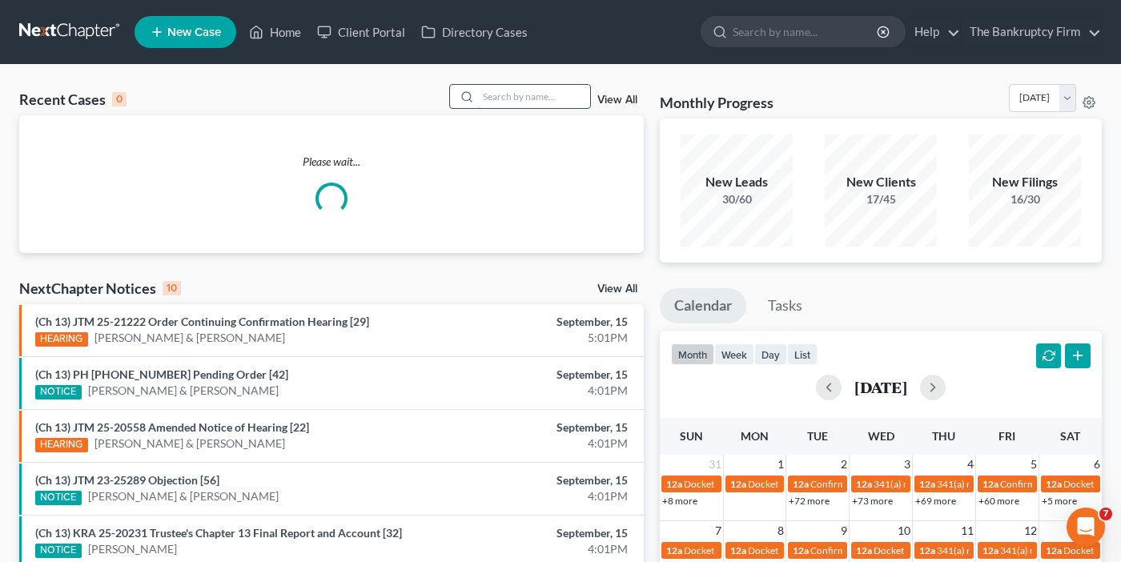
click at [491, 101] on input "search" at bounding box center [534, 96] width 112 height 23
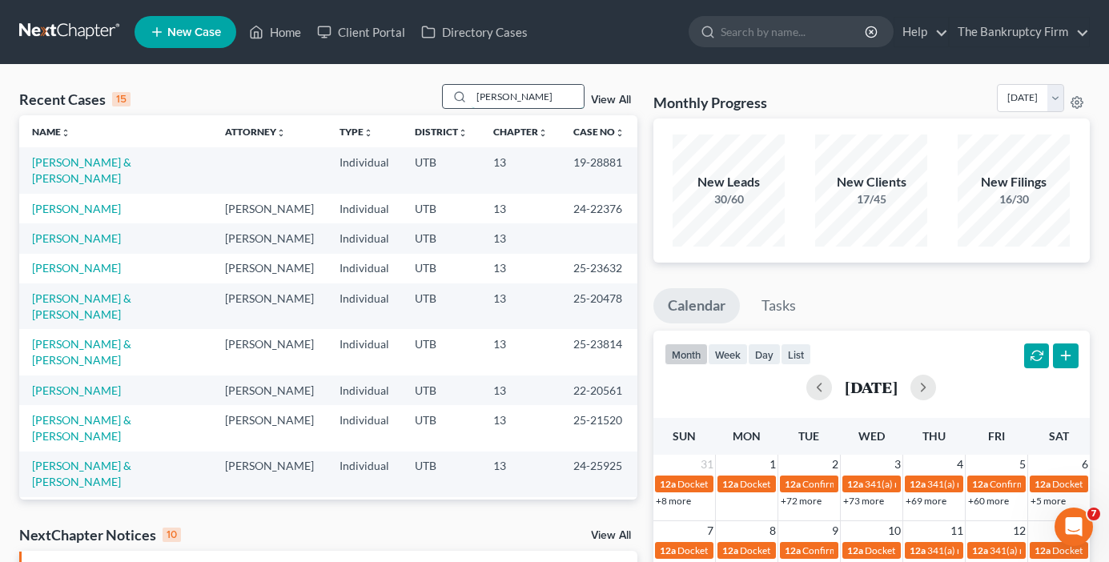
type input "[PERSON_NAME]"
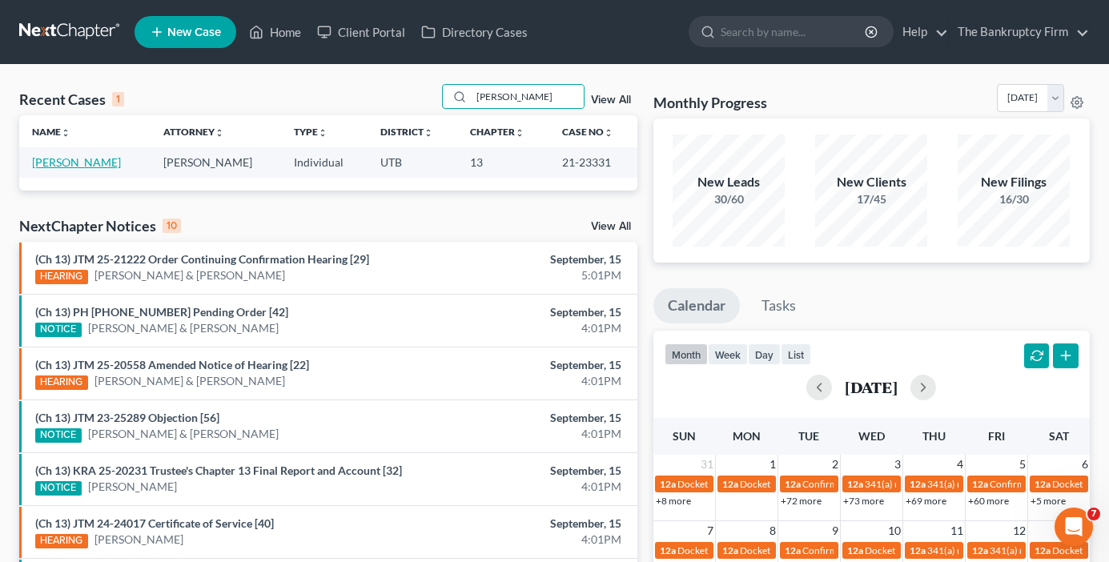
click at [76, 162] on link "[PERSON_NAME]" at bounding box center [76, 162] width 89 height 14
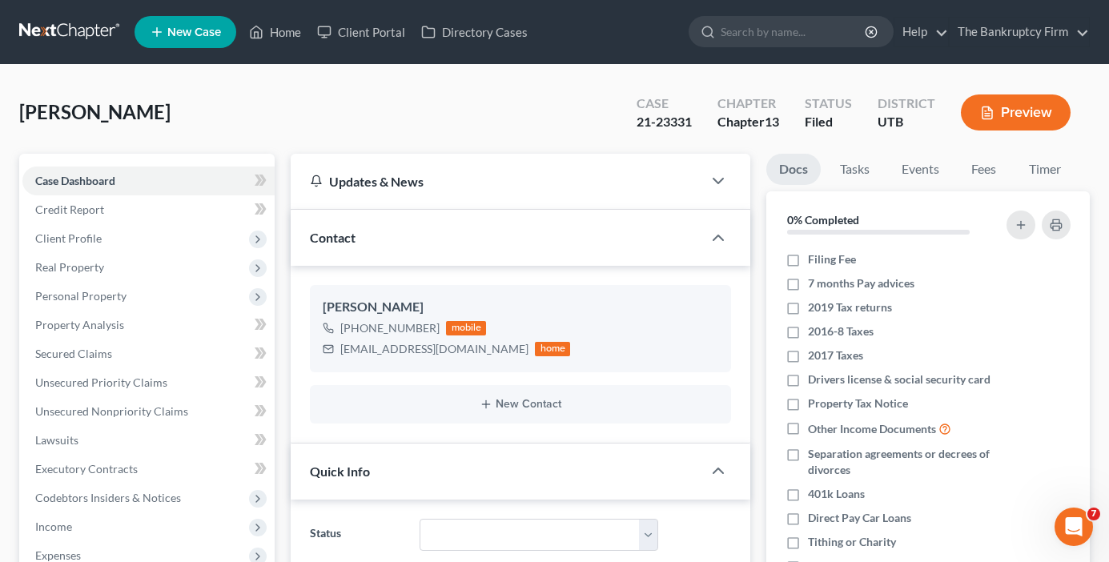
scroll to position [296, 0]
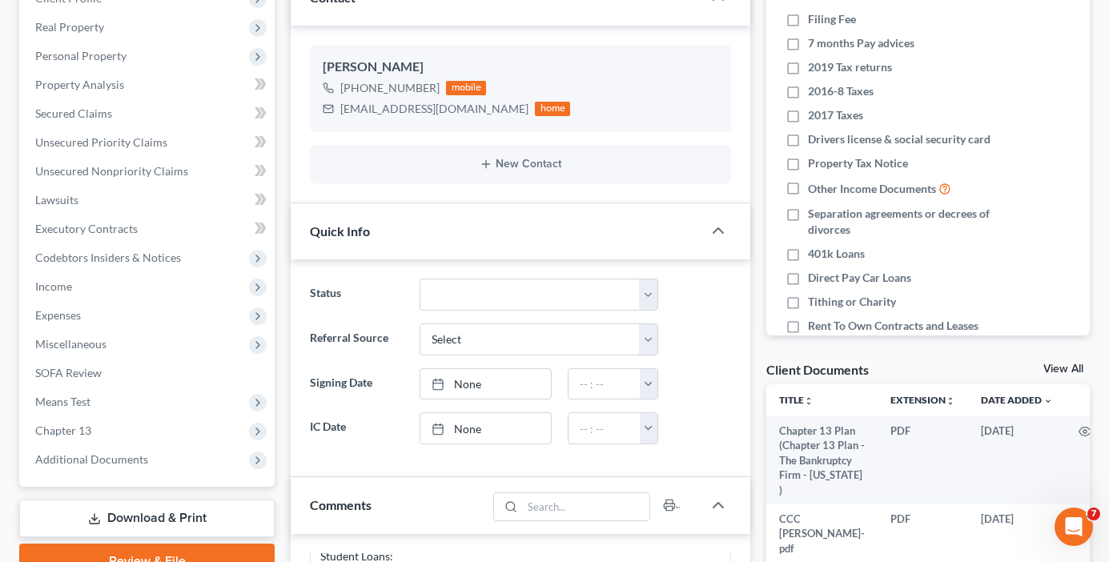
click at [1069, 363] on link "View All" at bounding box center [1063, 368] width 40 height 11
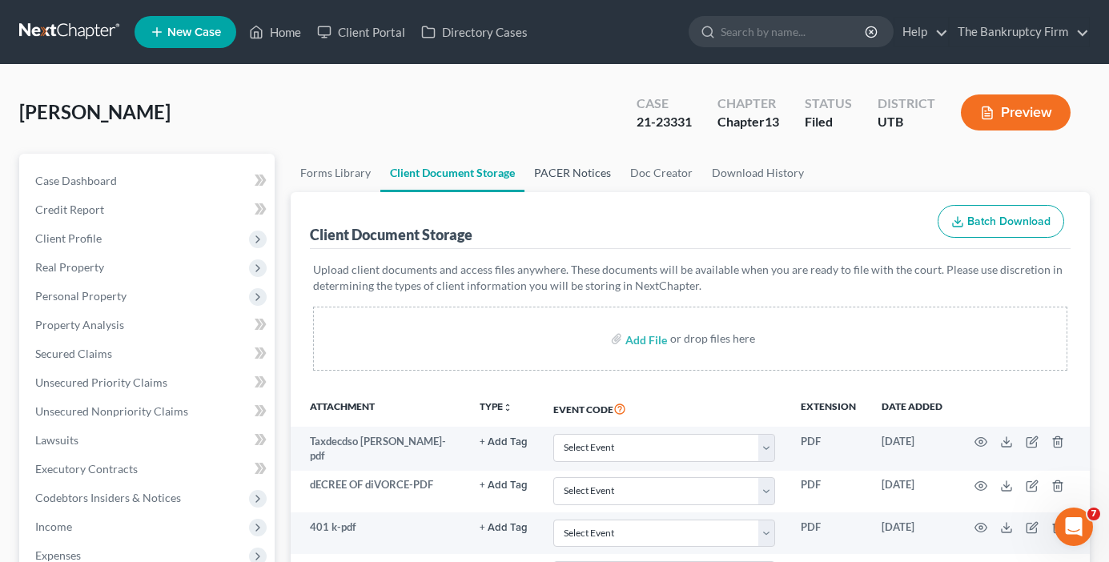
click at [559, 174] on link "PACER Notices" at bounding box center [572, 173] width 96 height 38
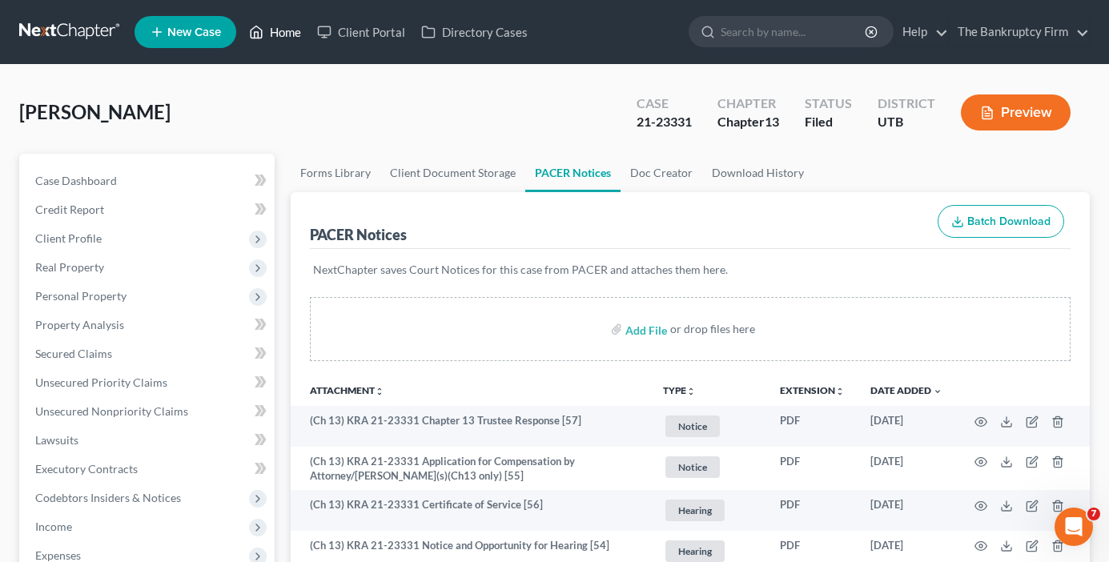
click at [272, 32] on link "Home" at bounding box center [275, 32] width 68 height 29
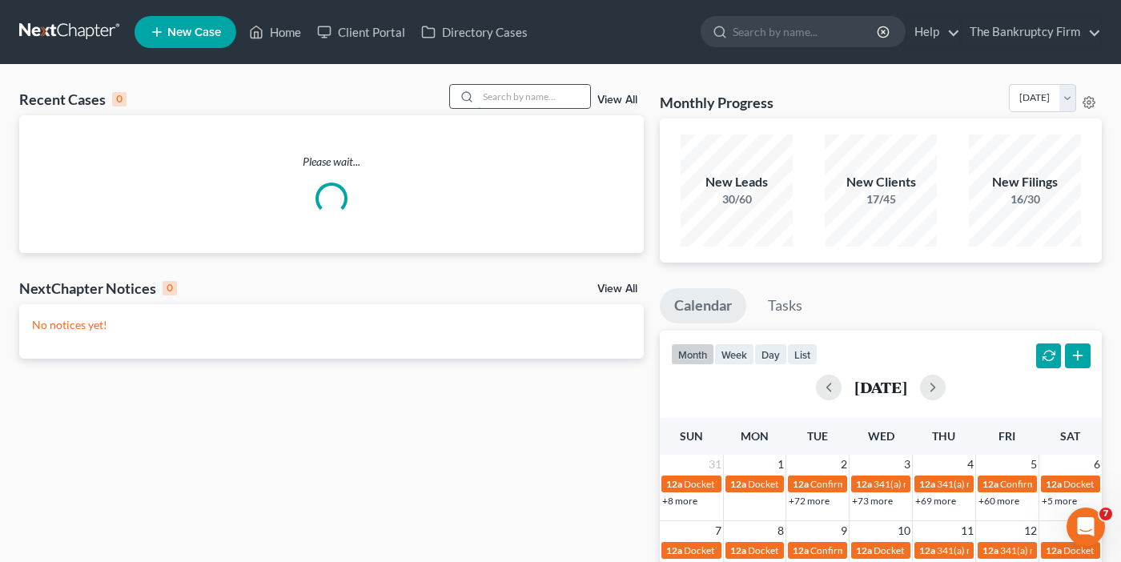
click at [522, 95] on input "search" at bounding box center [534, 96] width 112 height 23
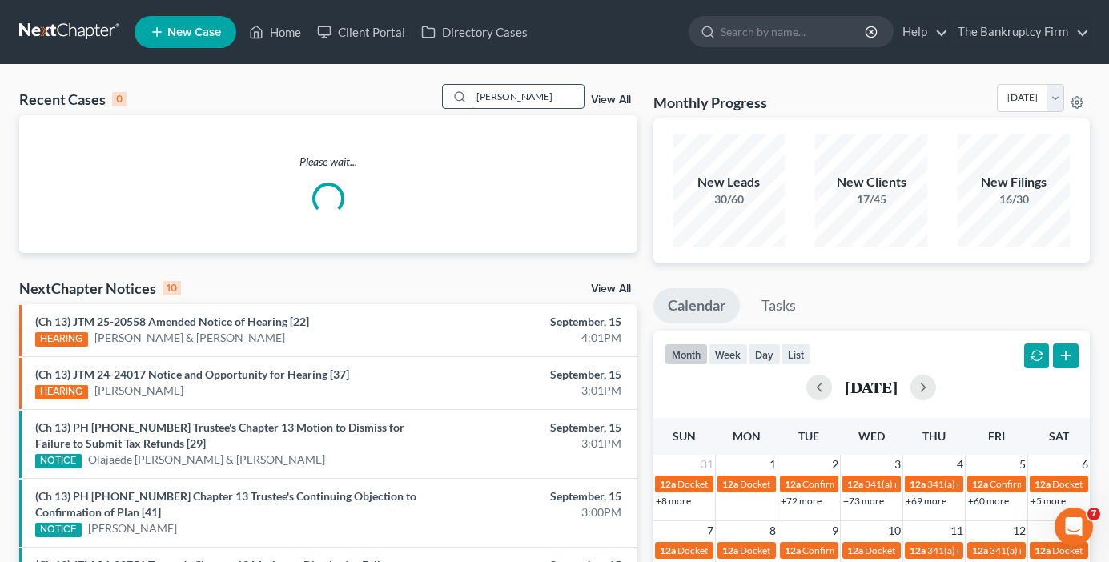
type input "[PERSON_NAME]"
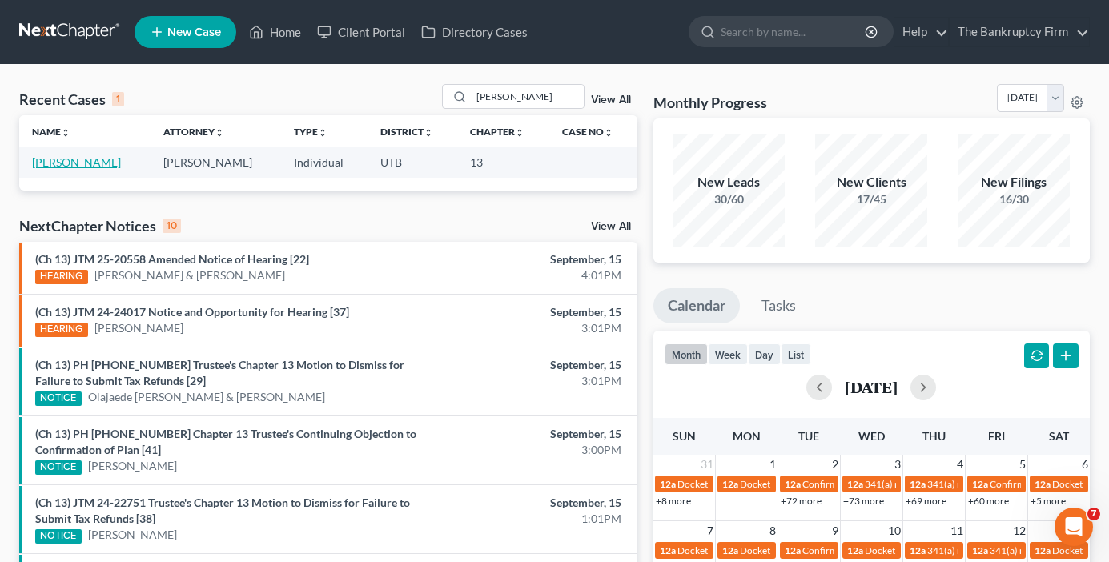
click at [86, 161] on link "[PERSON_NAME]" at bounding box center [76, 162] width 89 height 14
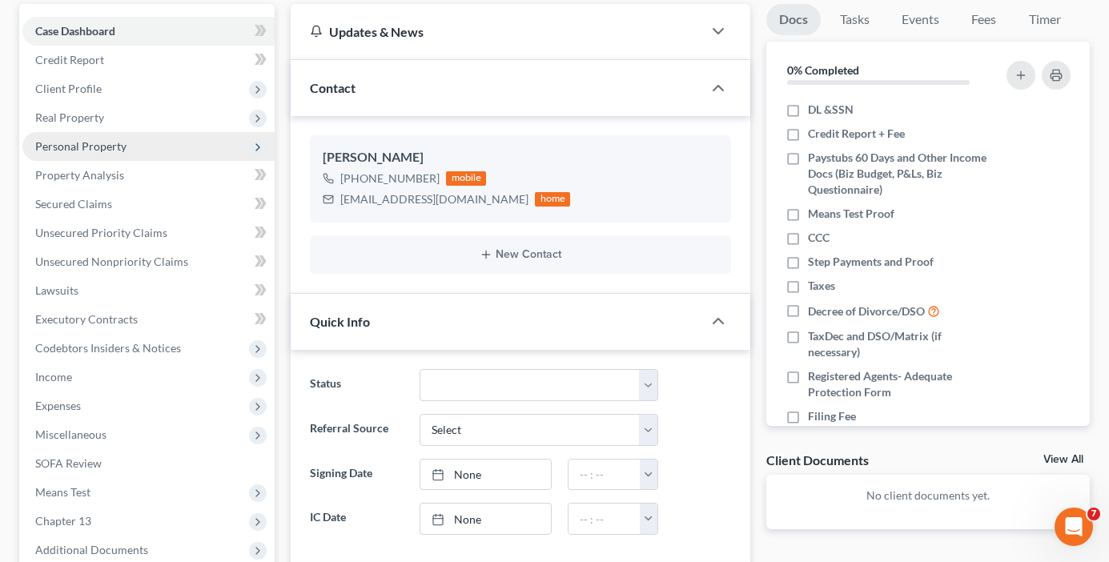
scroll to position [80, 0]
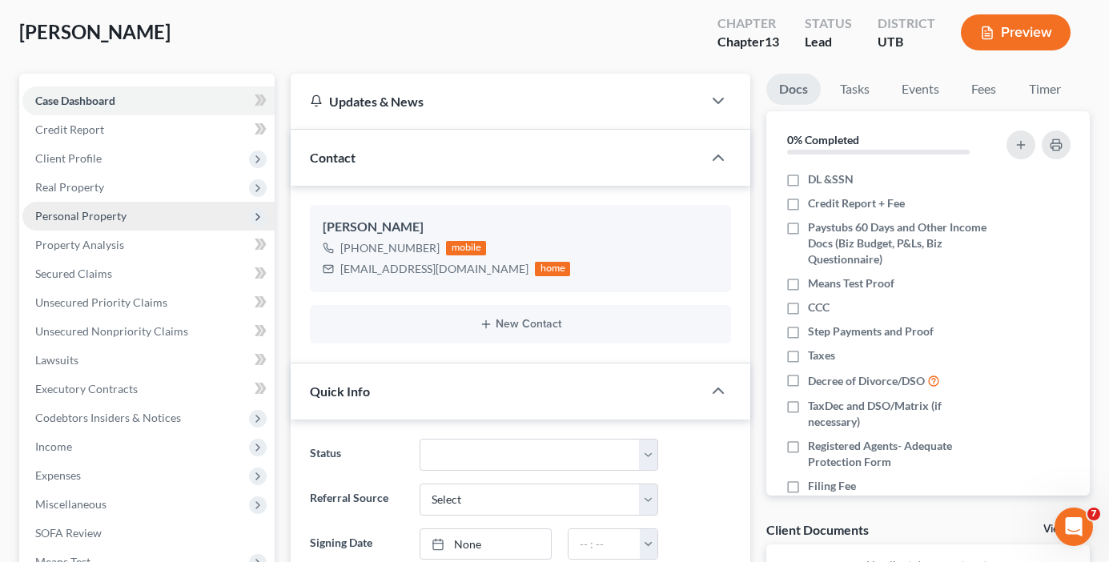
click at [85, 209] on span "Personal Property" at bounding box center [80, 216] width 91 height 14
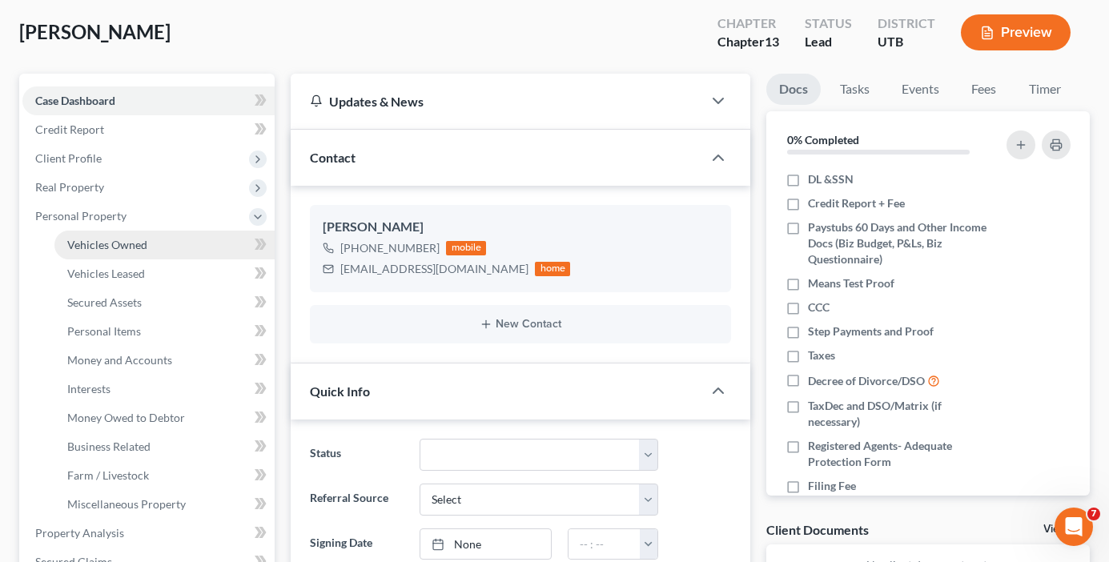
click at [162, 242] on link "Vehicles Owned" at bounding box center [164, 245] width 220 height 29
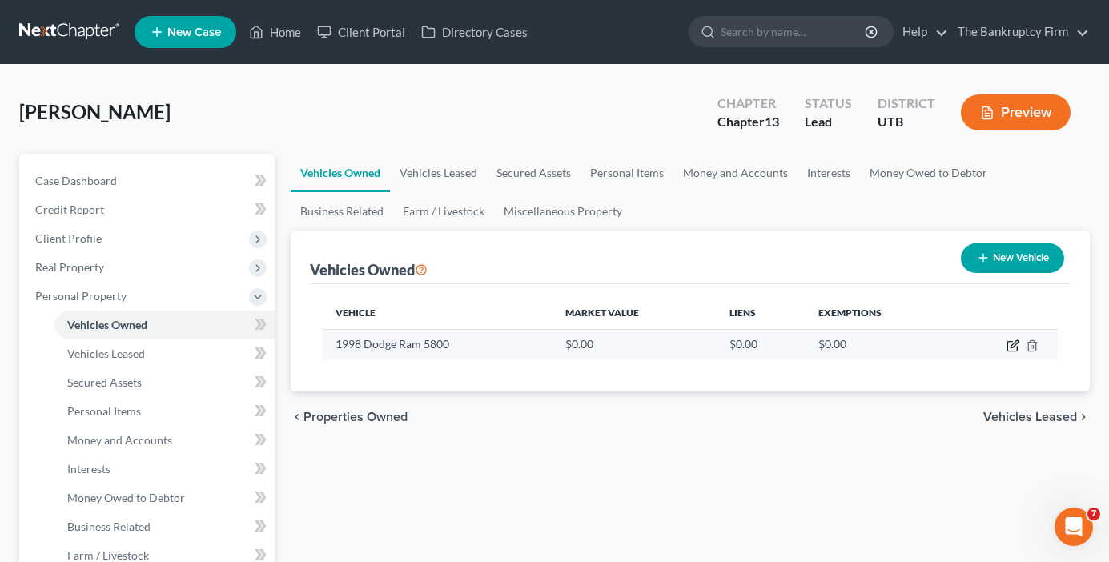
click at [1016, 343] on icon "button" at bounding box center [1013, 343] width 7 height 7
select select "0"
select select "28"
select select "0"
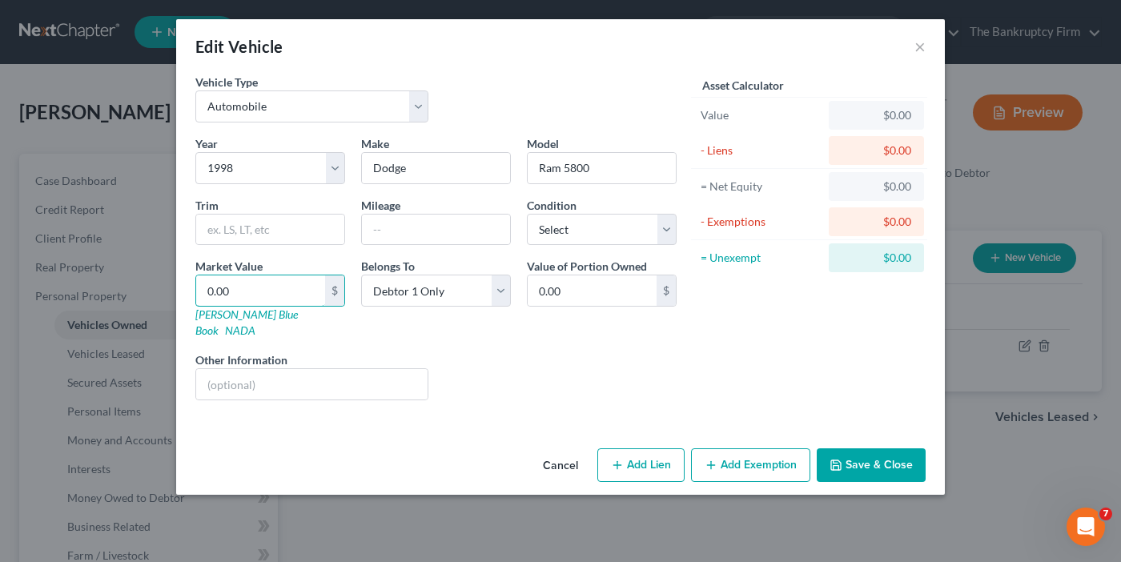
type input "5"
type input "5.00"
type input "50"
type input "50.00"
type input "500"
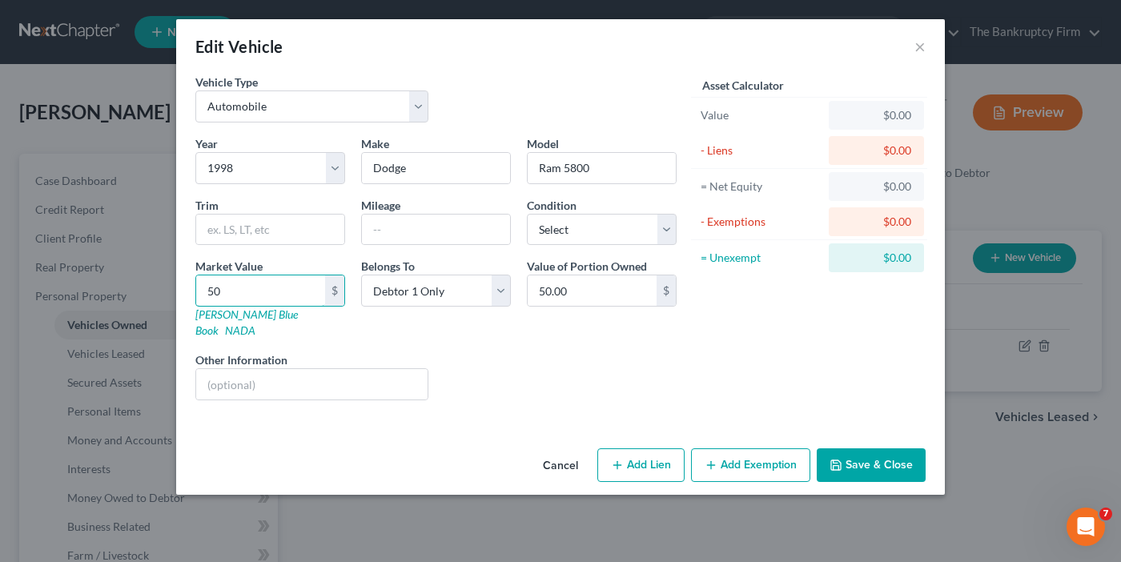
type input "500.00"
type input "500"
click at [726, 442] on div "Cancel Add Lien Add Lease Add Exemption Save & Close" at bounding box center [560, 468] width 768 height 53
click at [728, 448] on button "Add Exemption" at bounding box center [750, 465] width 119 height 34
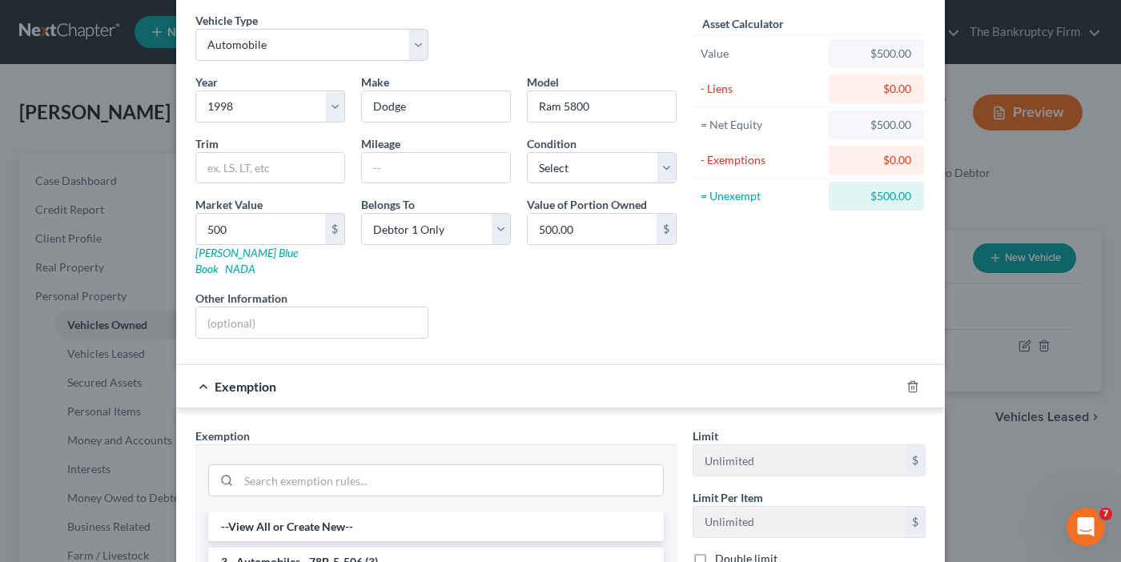
scroll to position [240, 0]
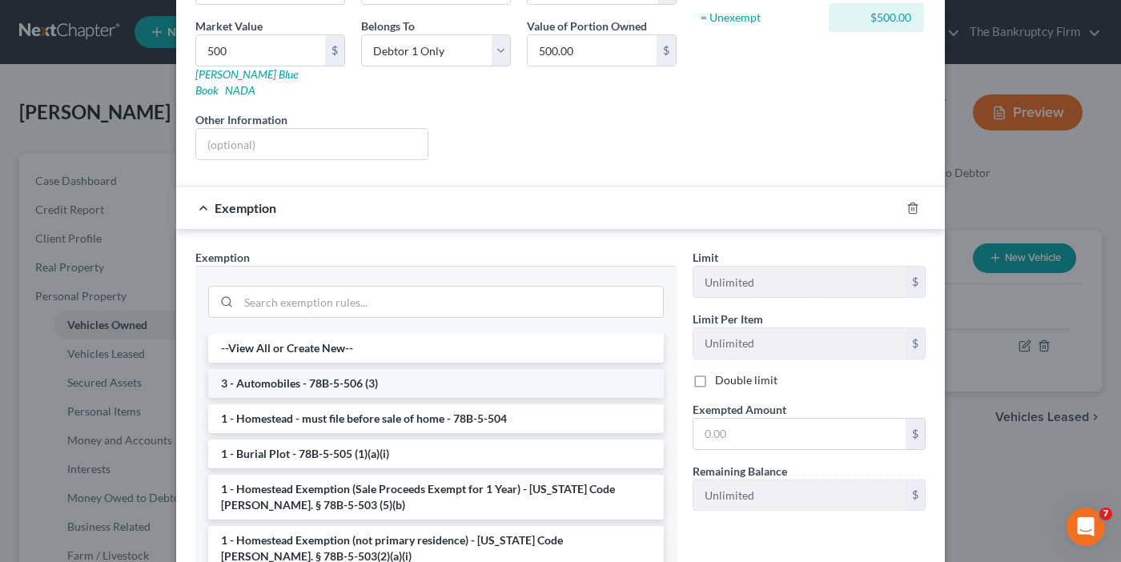
click at [334, 379] on li "3 - Automobiles - 78B-5-506 (3)" at bounding box center [435, 383] width 455 height 29
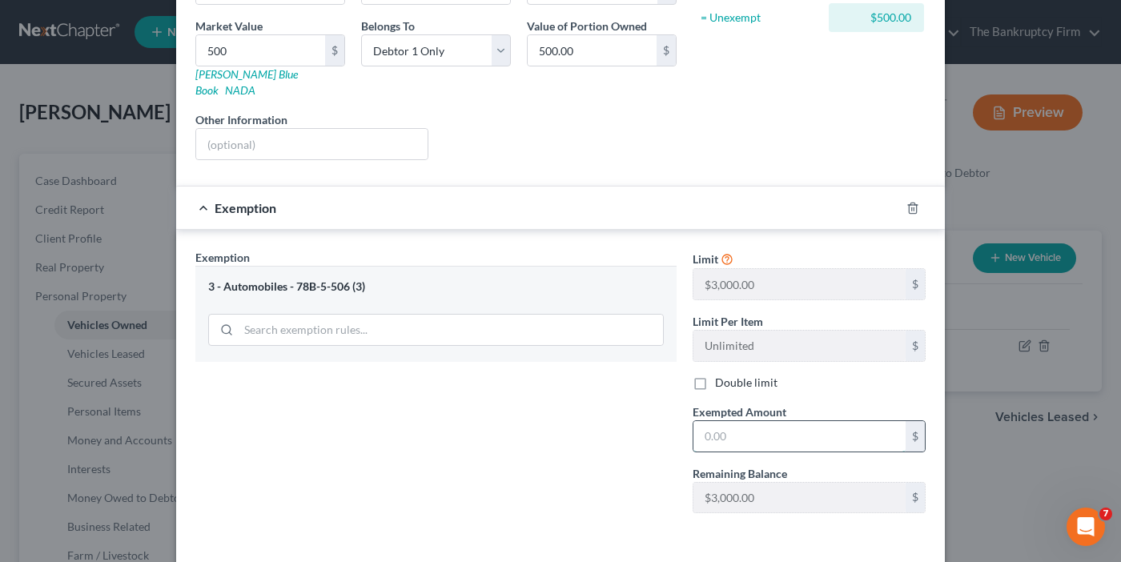
click at [721, 421] on input "text" at bounding box center [799, 436] width 212 height 30
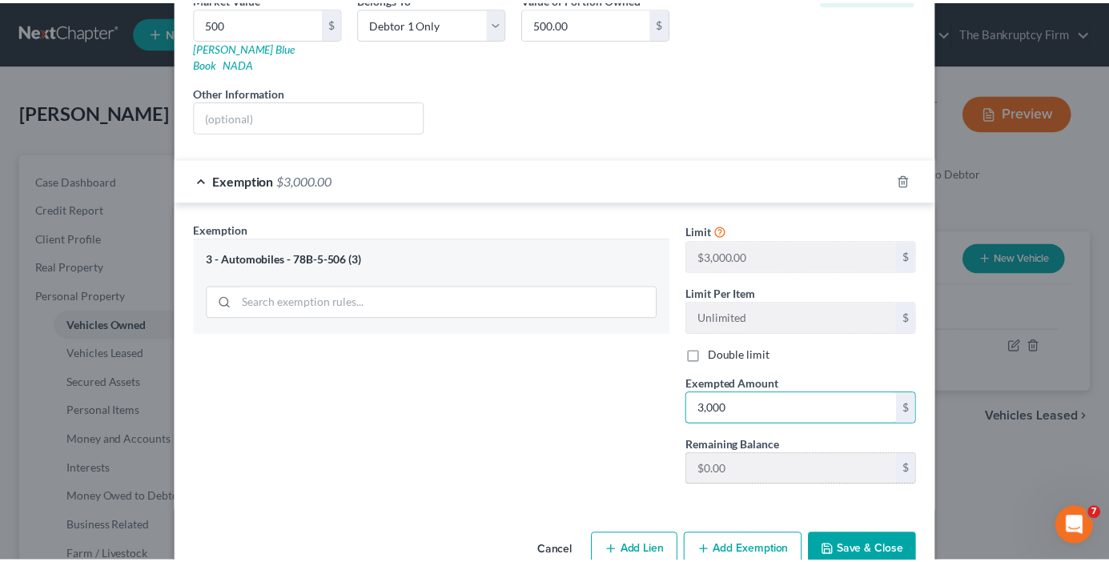
scroll to position [290, 0]
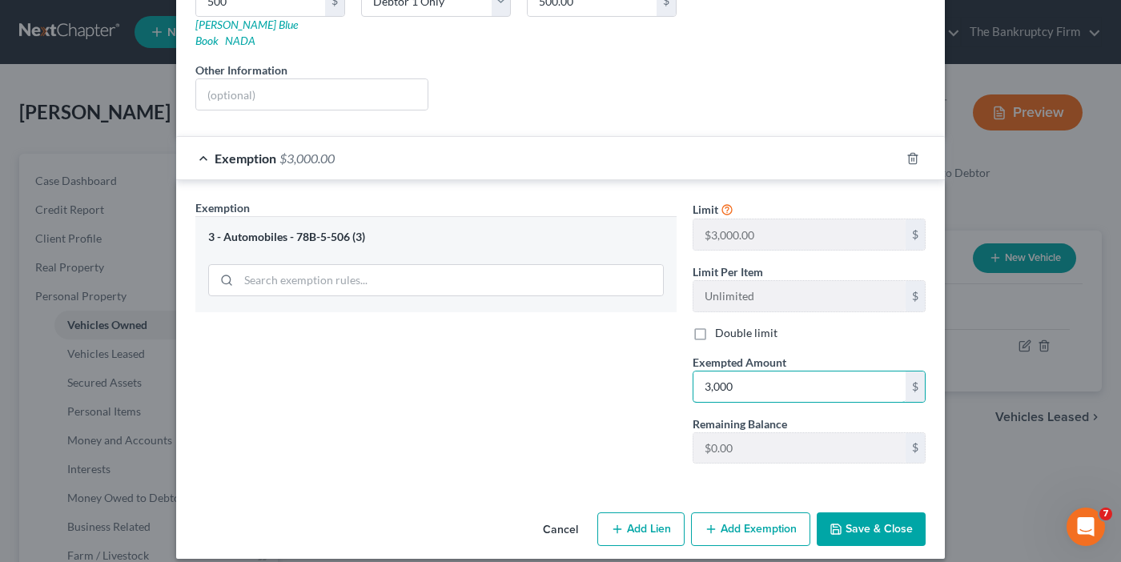
type input "3,000"
click at [859, 515] on button "Save & Close" at bounding box center [870, 529] width 109 height 34
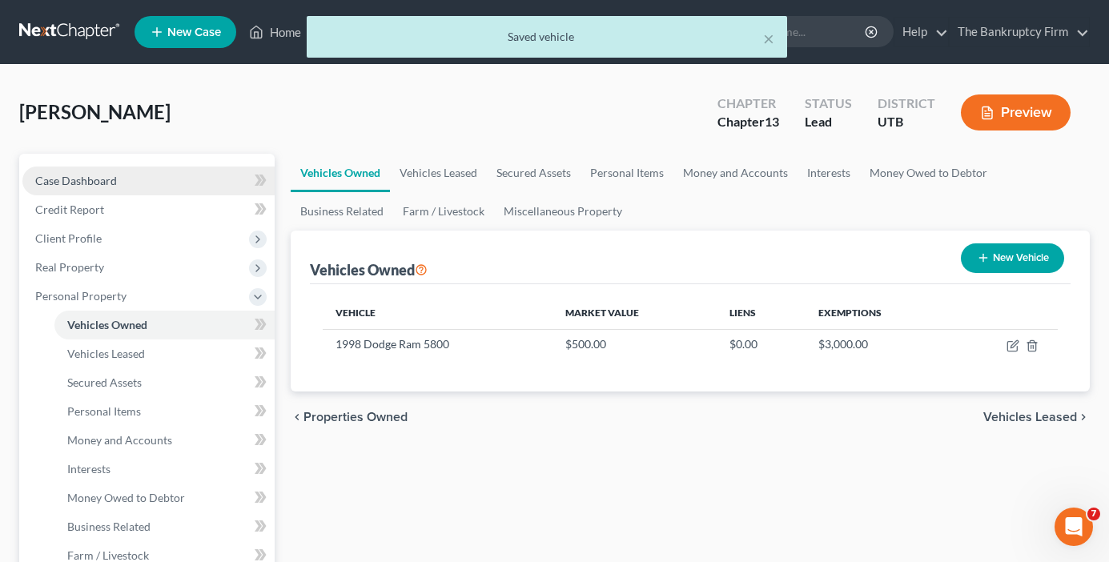
click at [138, 178] on link "Case Dashboard" at bounding box center [148, 180] width 252 height 29
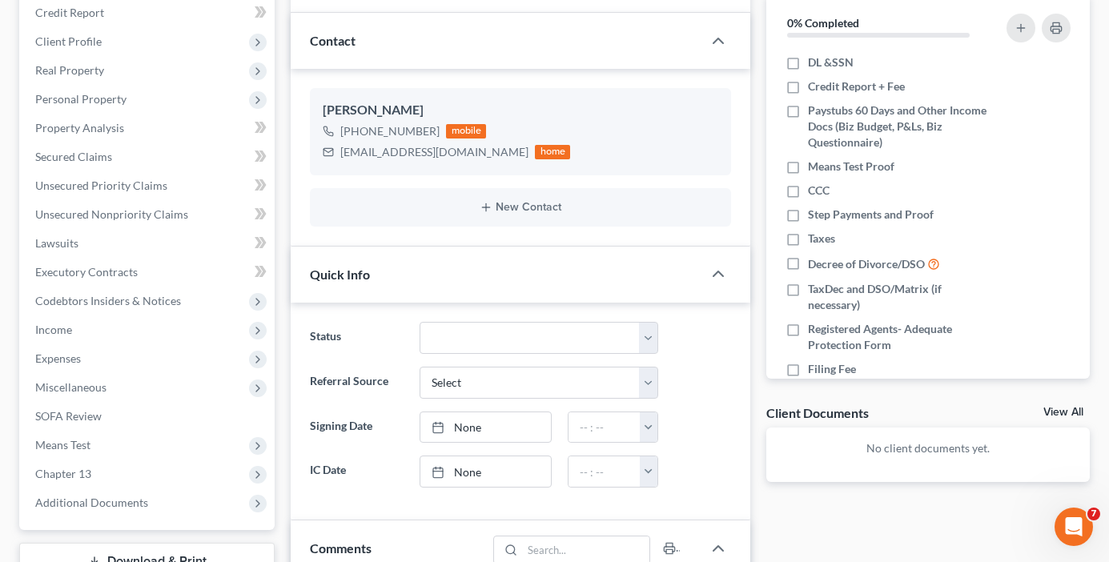
scroll to position [160, 0]
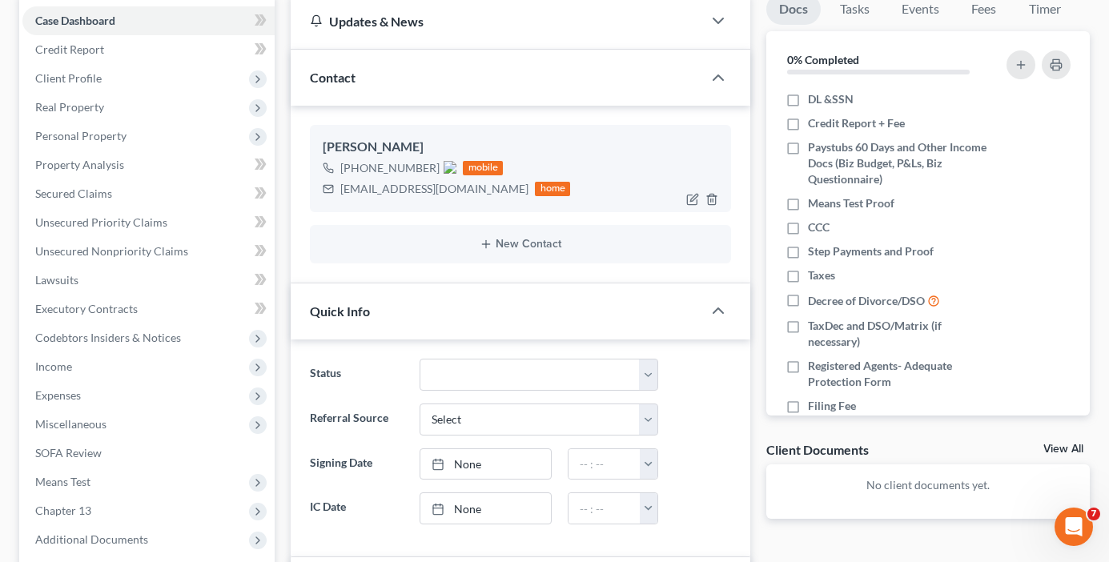
drag, startPoint x: 356, startPoint y: 165, endPoint x: 431, endPoint y: 162, distance: 75.3
click at [431, 162] on span "[PHONE_NUMBER]" at bounding box center [398, 168] width 116 height 14
copy span "[PHONE_NUMBER]"
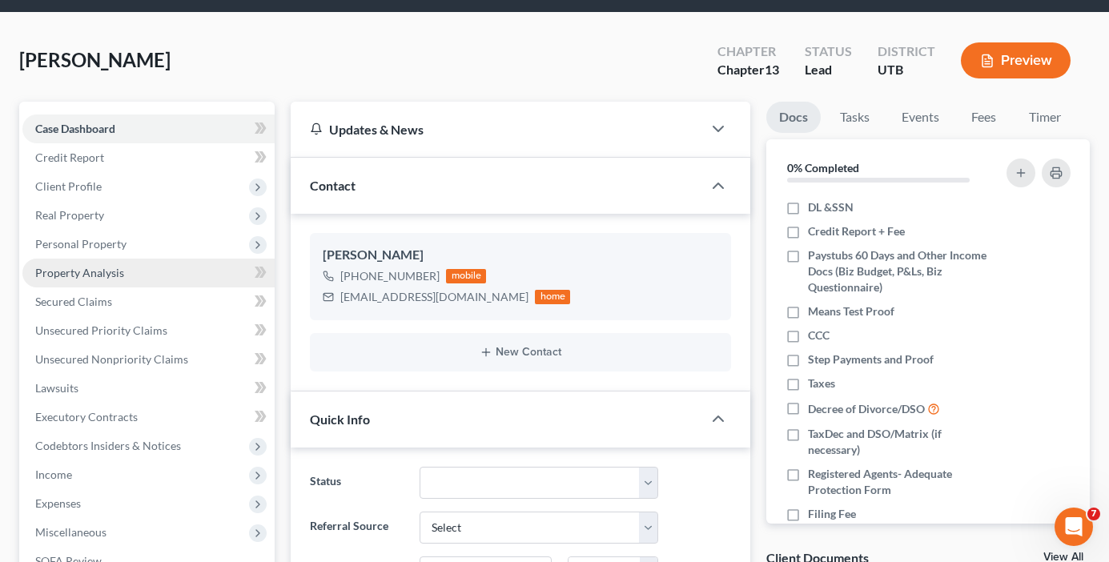
scroll to position [80, 0]
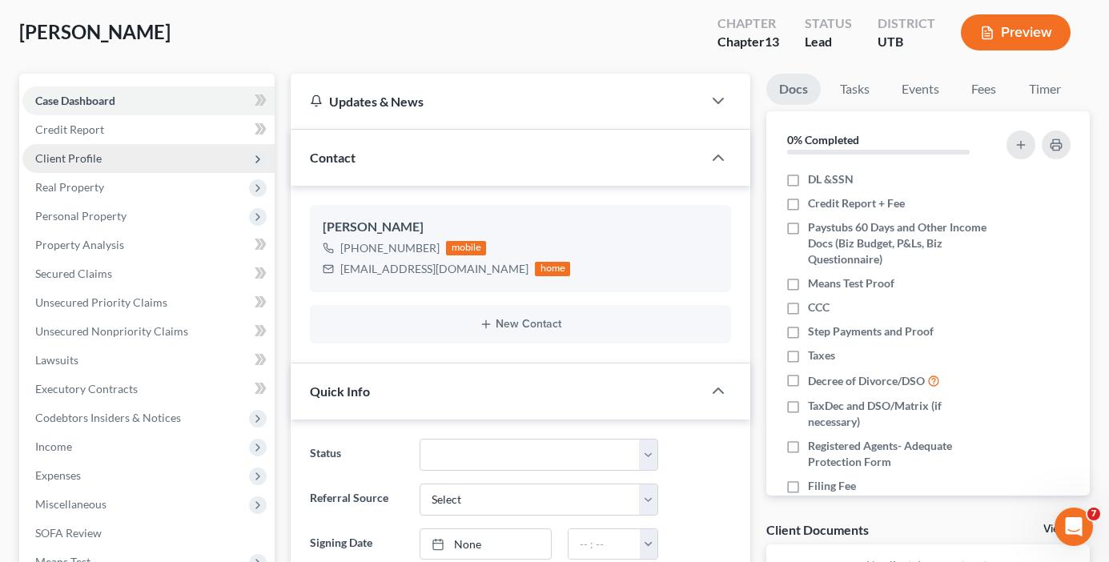
click at [82, 154] on span "Client Profile" at bounding box center [68, 158] width 66 height 14
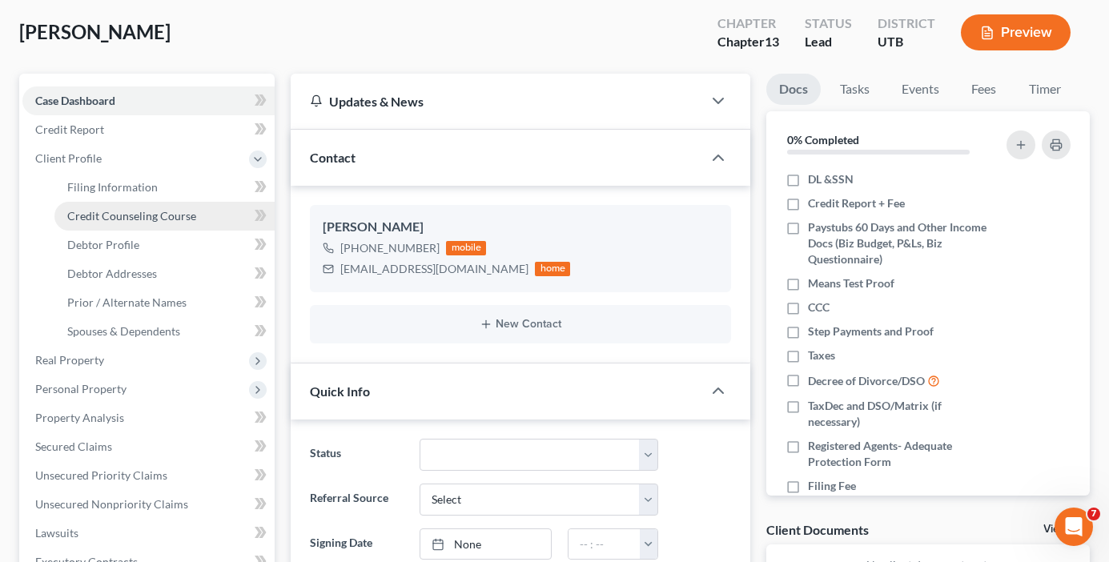
click at [138, 223] on link "Credit Counseling Course" at bounding box center [164, 216] width 220 height 29
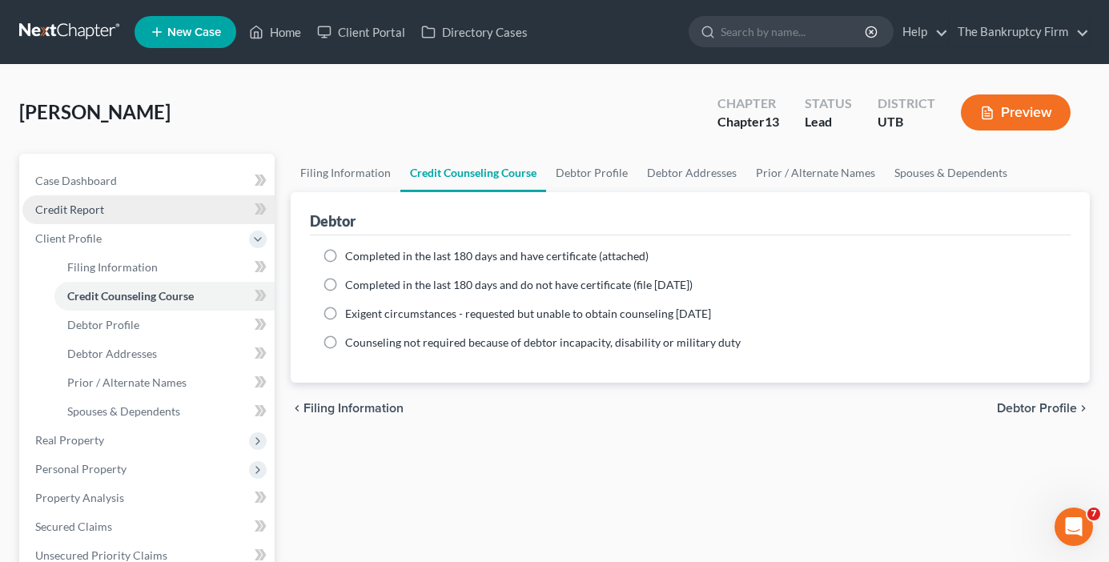
click at [73, 209] on span "Credit Report" at bounding box center [69, 209] width 69 height 14
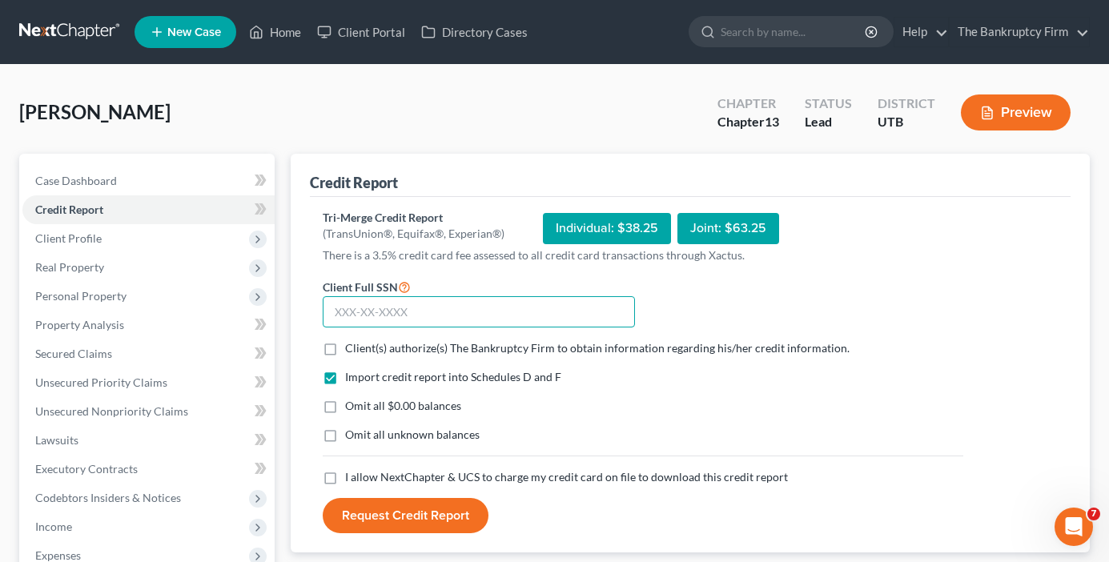
click at [455, 311] on input "text" at bounding box center [479, 312] width 312 height 32
paste input "528-91-3446"
type input "528-91-3446"
click at [345, 348] on label "Client(s) authorize(s) The Bankruptcy Firm to obtain information regarding his/…" at bounding box center [597, 348] width 504 height 16
click at [351, 348] on input "Client(s) authorize(s) The Bankruptcy Firm to obtain information regarding his/…" at bounding box center [356, 345] width 10 height 10
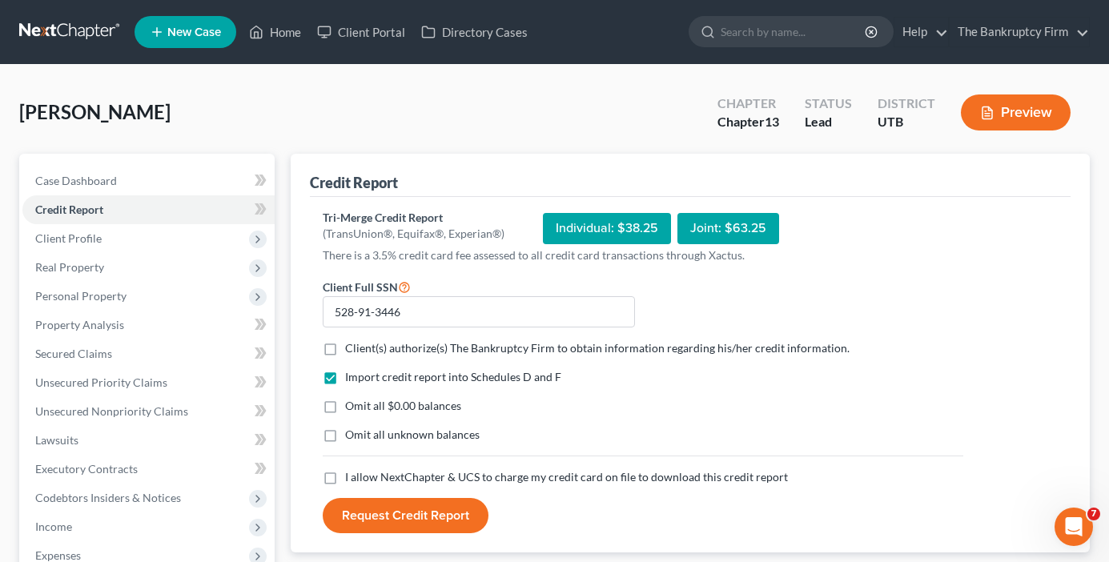
checkbox input "true"
click at [345, 407] on label "Omit all $0.00 balances" at bounding box center [403, 406] width 116 height 16
click at [351, 407] on input "Omit all $0.00 balances" at bounding box center [356, 403] width 10 height 10
checkbox input "true"
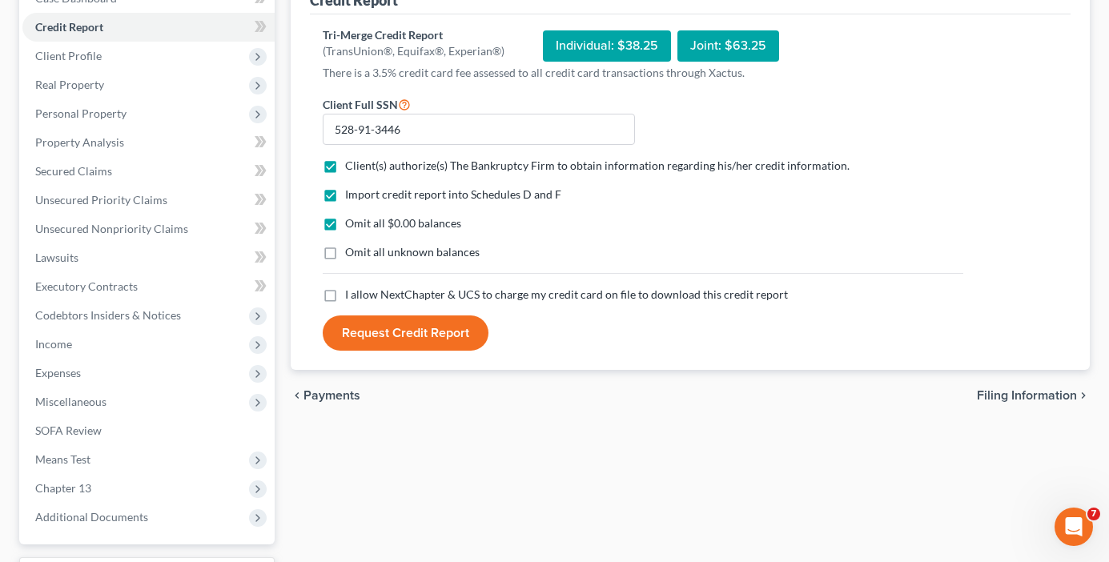
scroll to position [240, 0]
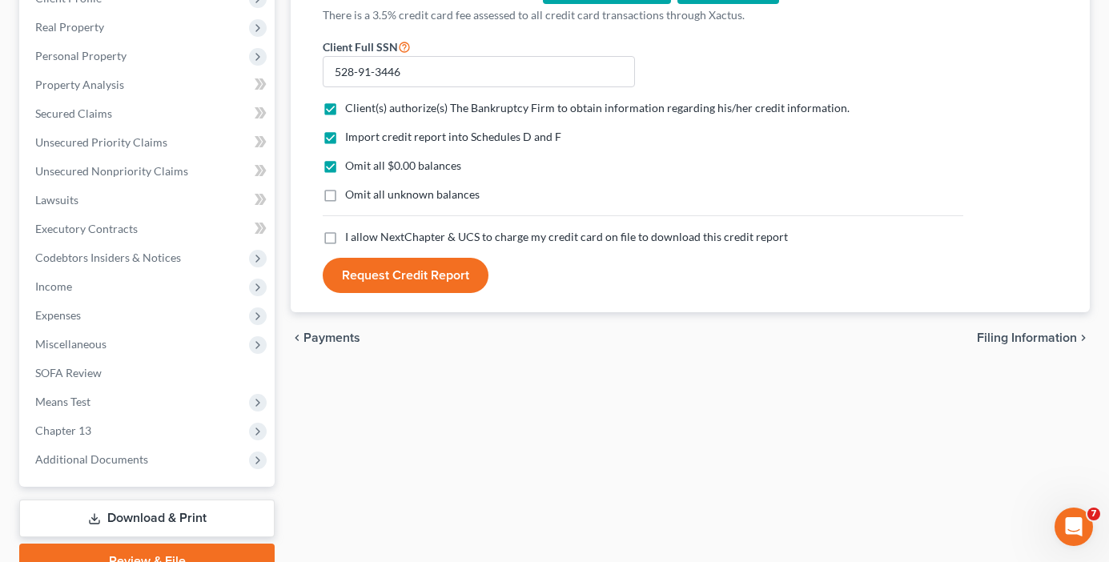
click at [345, 235] on label "I allow NextChapter & UCS to charge my credit card on file to download this cre…" at bounding box center [566, 237] width 443 height 16
click at [351, 235] on input "I allow NextChapter & UCS to charge my credit card on file to download this cre…" at bounding box center [356, 234] width 10 height 10
checkbox input "true"
click at [415, 279] on button "Request Credit Report" at bounding box center [406, 275] width 166 height 35
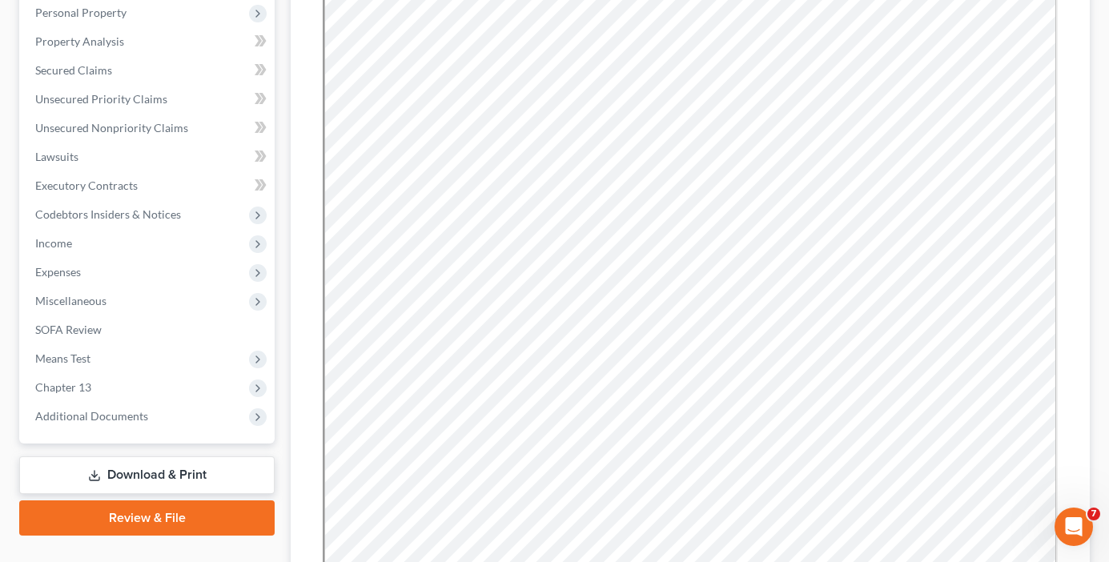
scroll to position [320, 0]
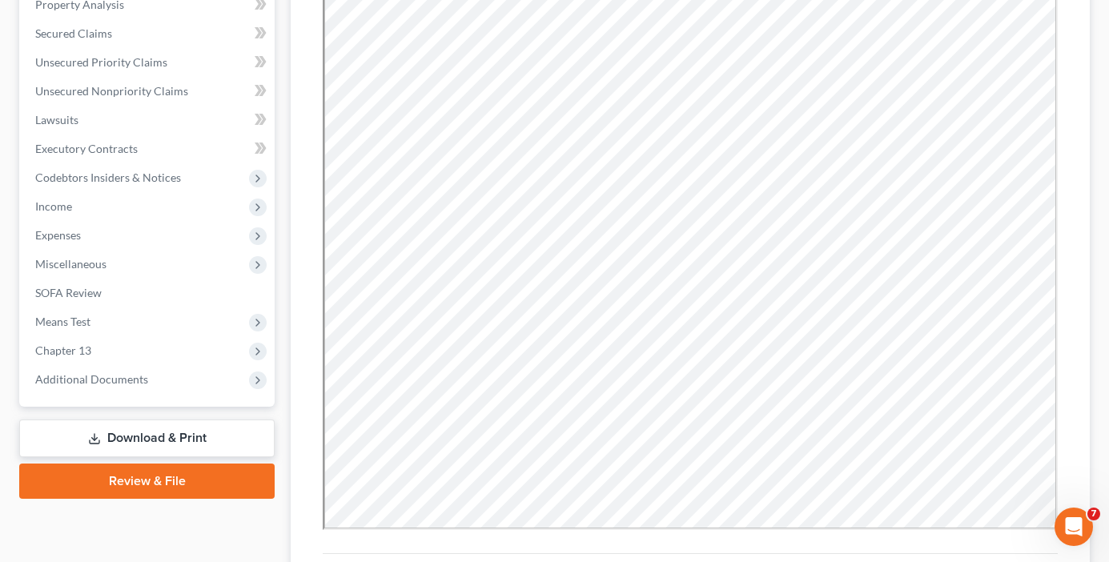
click at [135, 431] on link "Download & Print" at bounding box center [146, 438] width 255 height 38
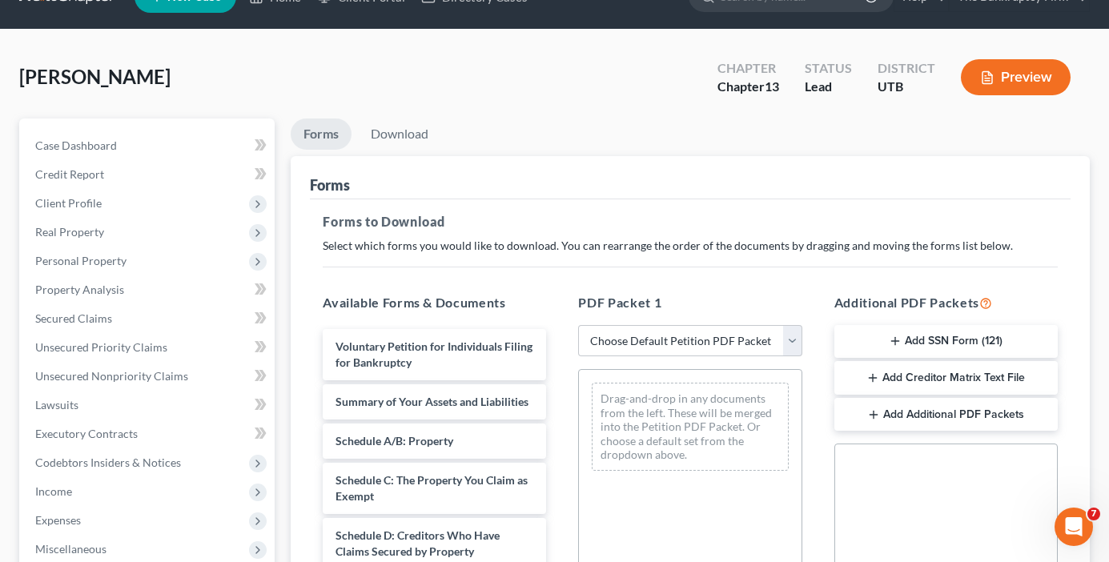
scroll to position [80, 0]
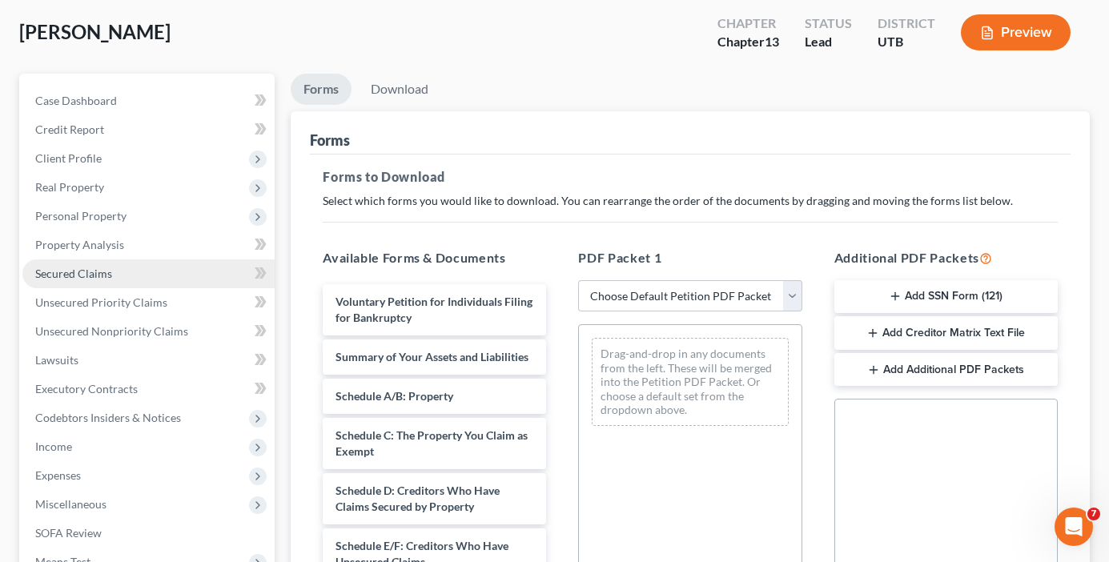
click at [90, 269] on span "Secured Claims" at bounding box center [73, 274] width 77 height 14
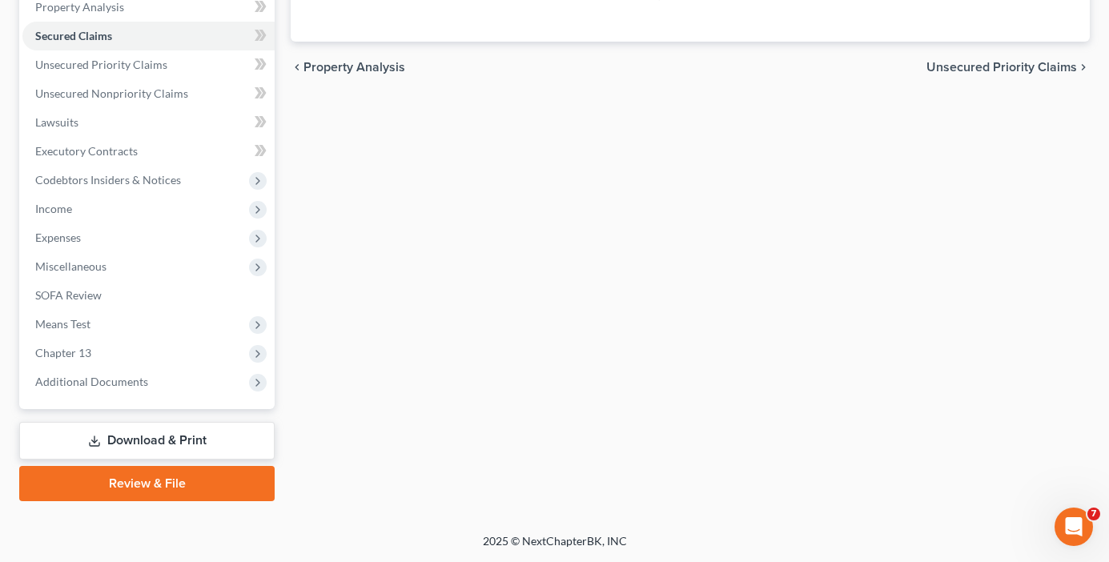
click at [114, 442] on link "Download & Print" at bounding box center [146, 441] width 255 height 38
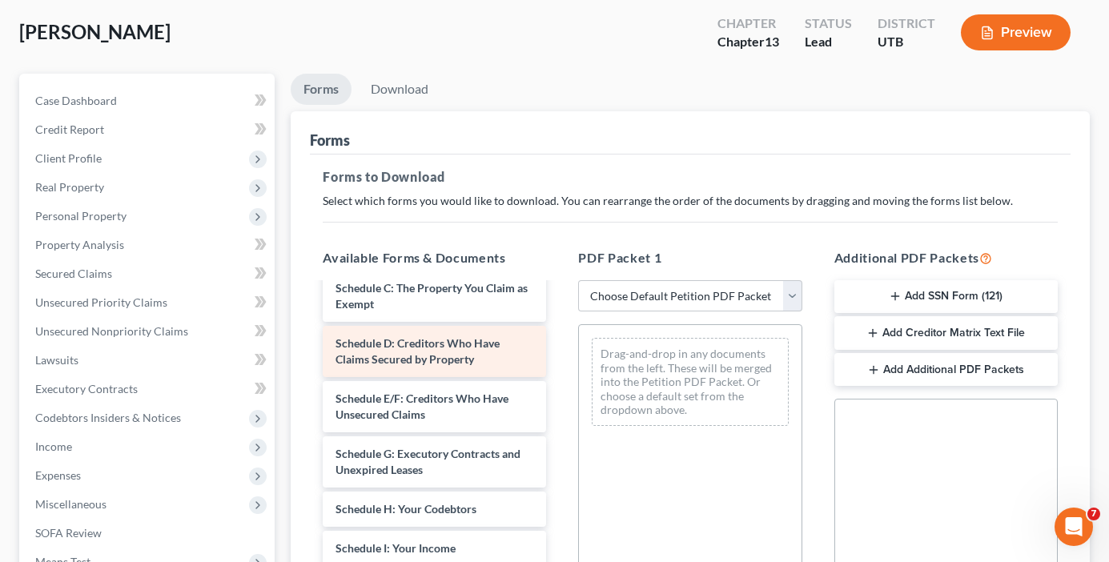
scroll to position [160, 0]
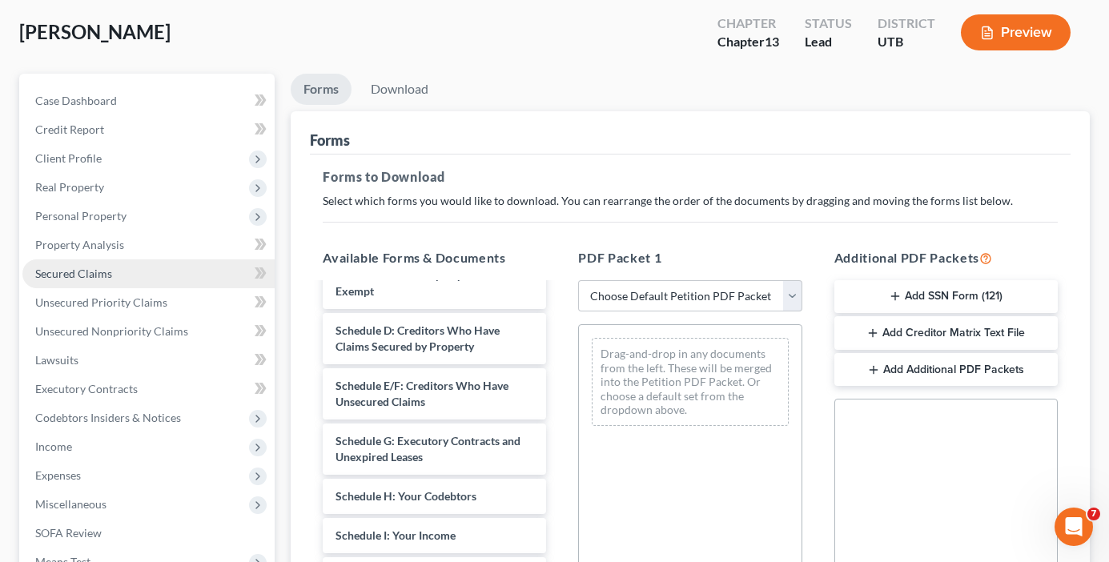
click at [68, 262] on link "Secured Claims" at bounding box center [148, 273] width 252 height 29
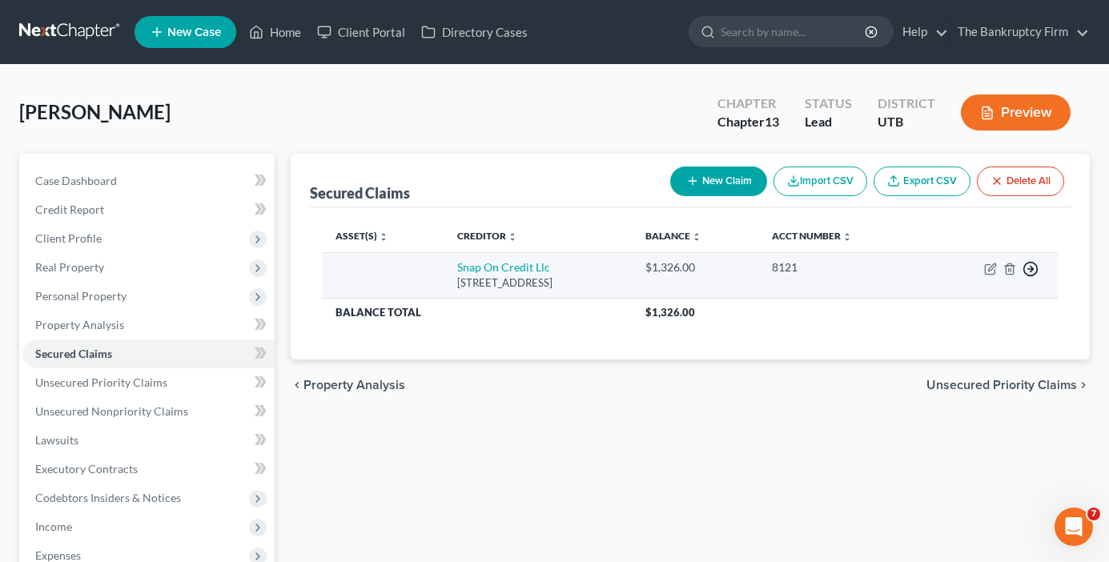
click at [1035, 267] on icon "button" at bounding box center [1030, 269] width 16 height 16
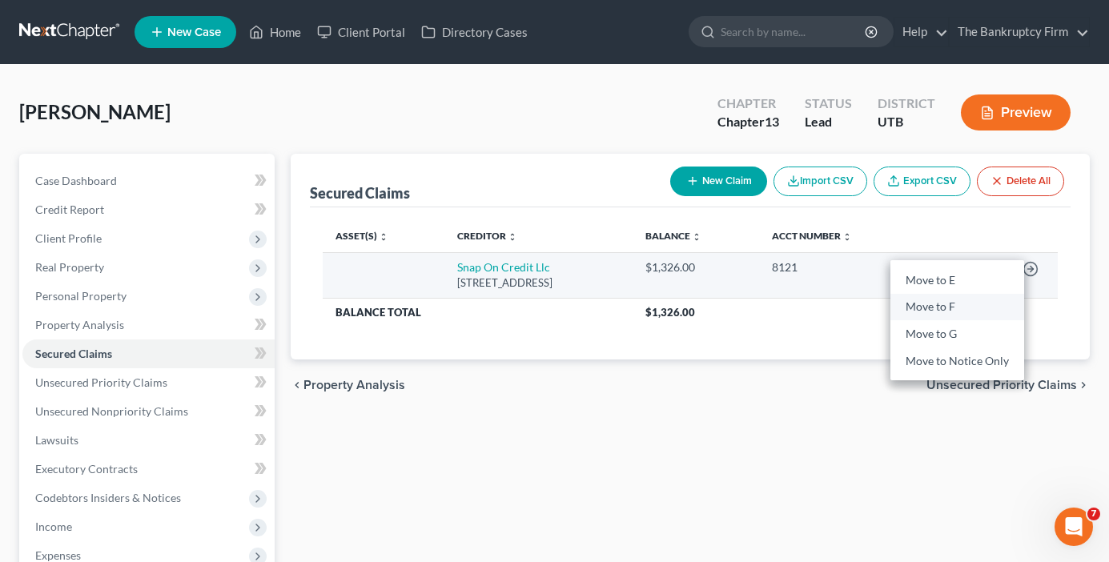
click at [935, 308] on link "Move to F" at bounding box center [957, 307] width 134 height 27
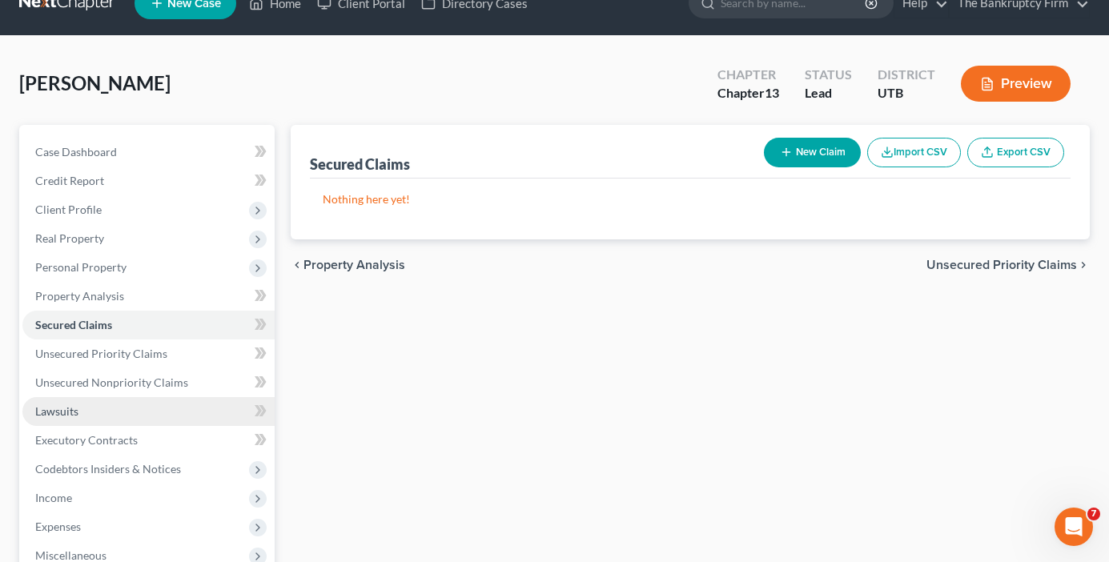
scroll to position [80, 0]
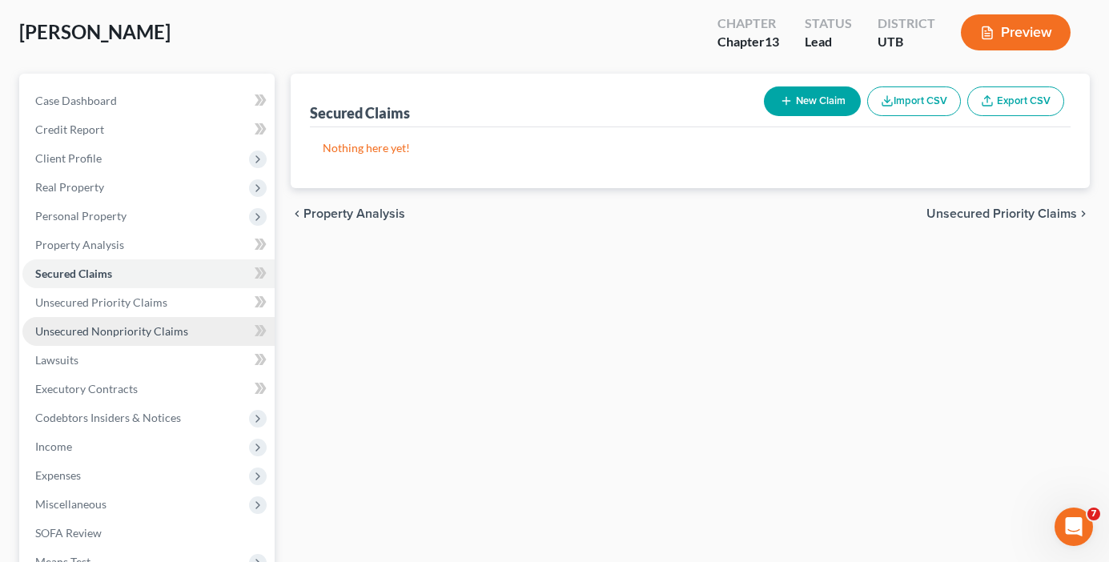
click at [132, 328] on span "Unsecured Nonpriority Claims" at bounding box center [111, 331] width 153 height 14
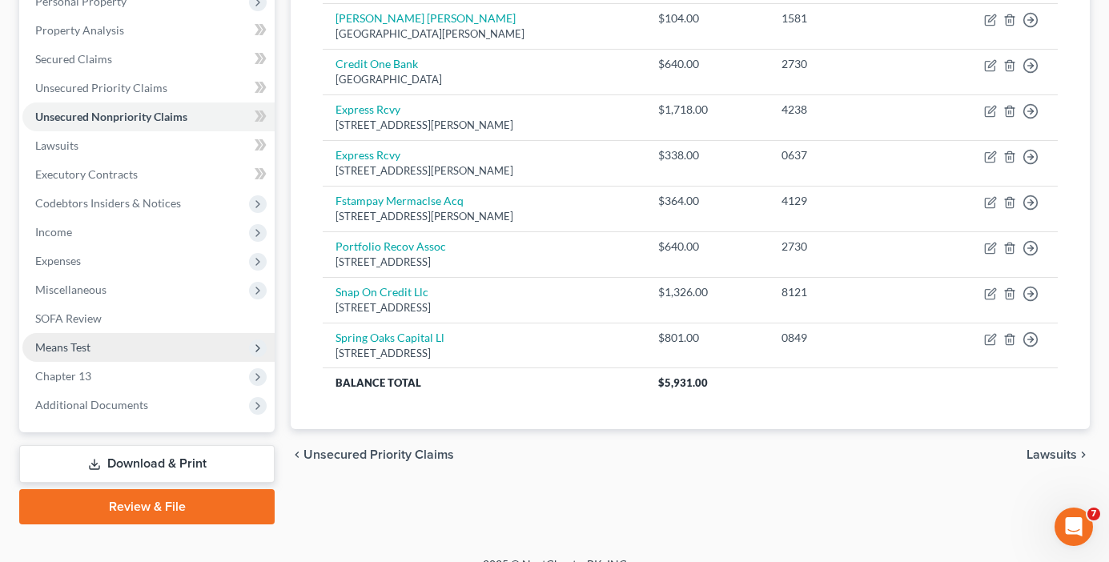
scroll to position [318, 0]
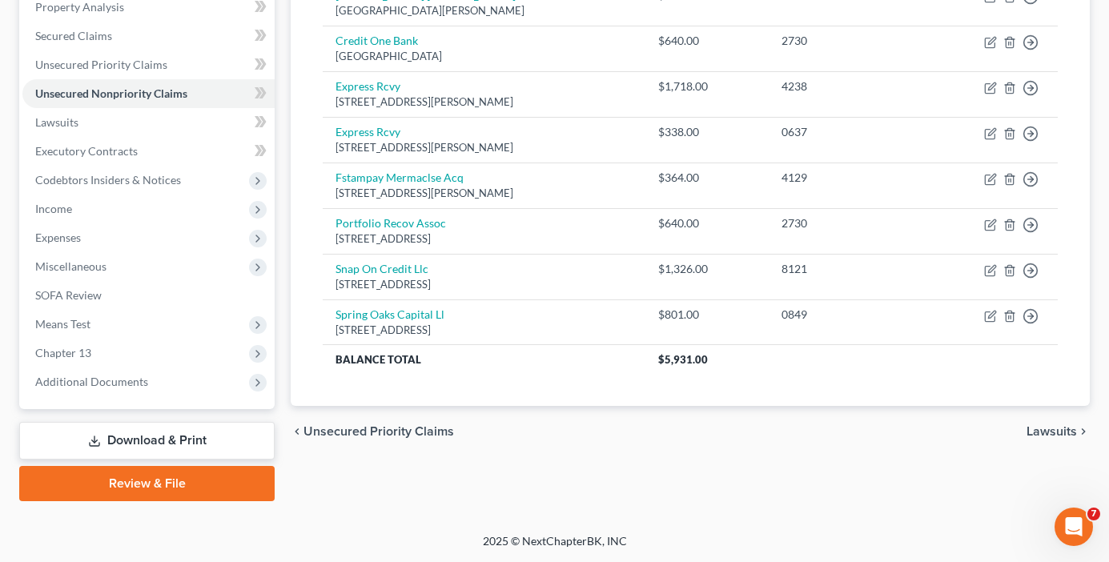
click at [133, 432] on link "Download & Print" at bounding box center [146, 441] width 255 height 38
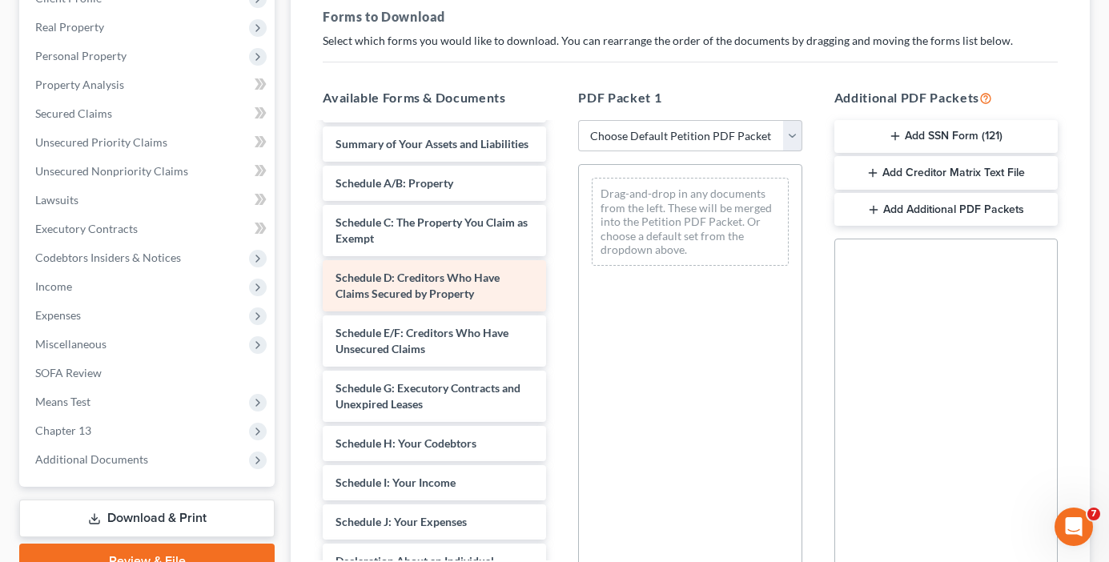
scroll to position [80, 0]
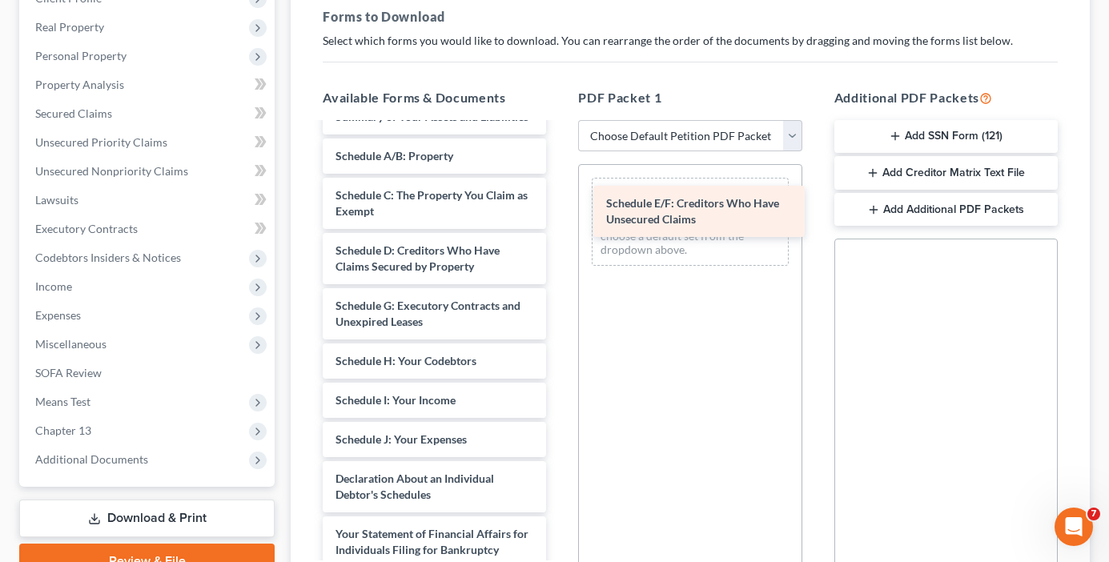
drag, startPoint x: 412, startPoint y: 323, endPoint x: 674, endPoint y: 209, distance: 285.3
click at [559, 209] on div "Schedule E/F: Creditors Who Have Unsecured Claims Voluntary Petition for Indivi…" at bounding box center [434, 420] width 249 height 752
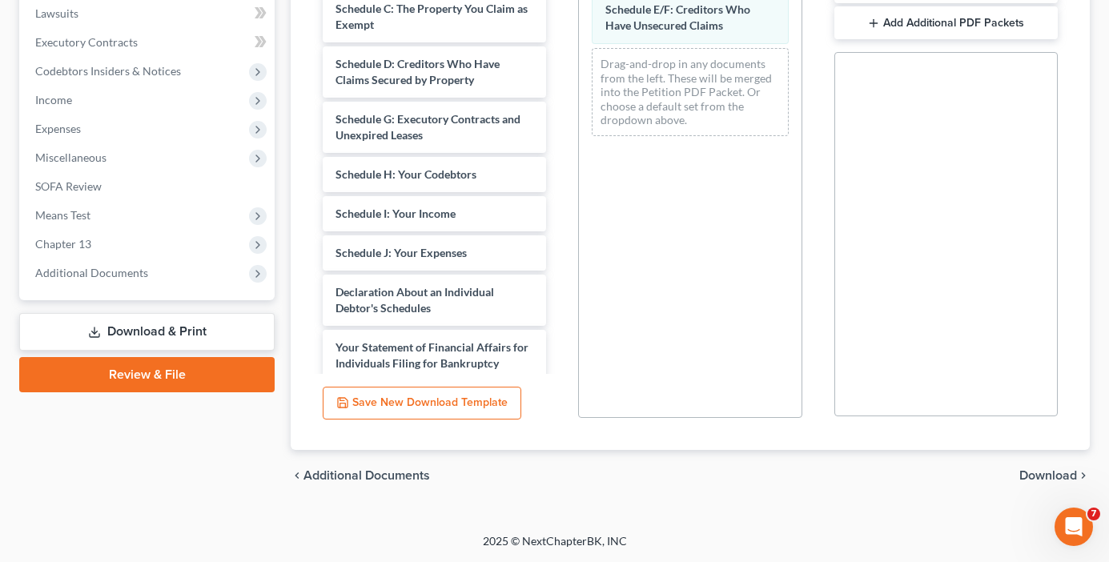
click at [1040, 471] on span "Download" at bounding box center [1048, 475] width 58 height 13
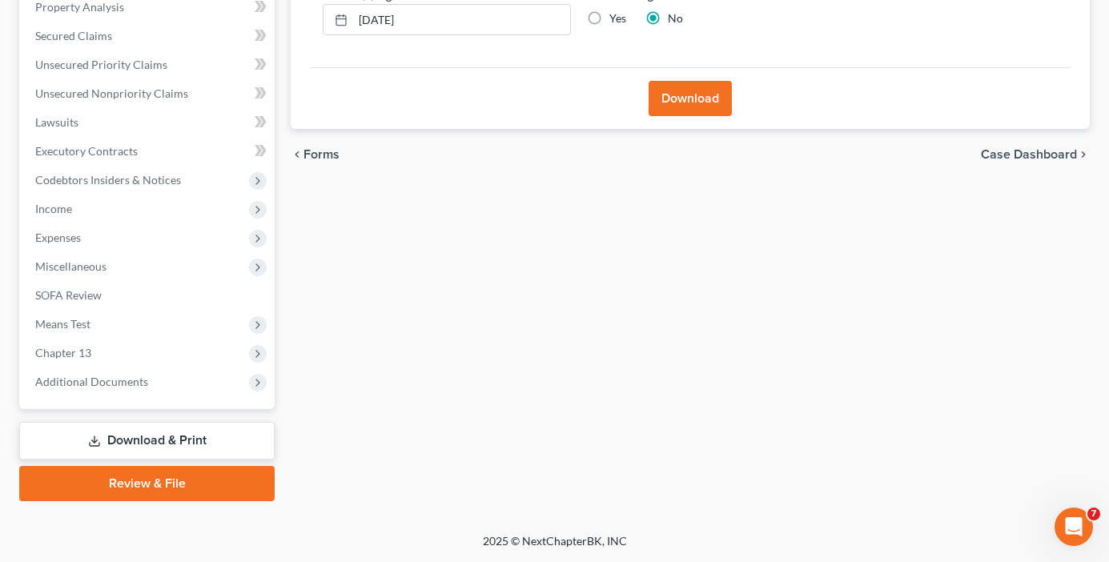
click at [693, 98] on button "Download" at bounding box center [689, 98] width 83 height 35
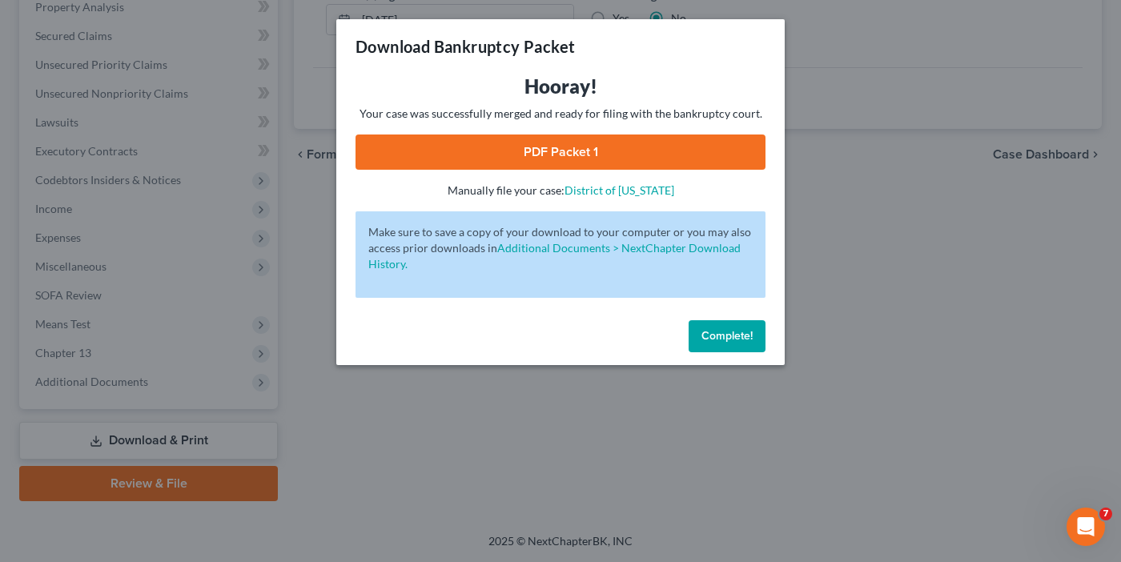
click at [575, 184] on p "Manually file your case: [GEOGRAPHIC_DATA][US_STATE]" at bounding box center [560, 190] width 410 height 16
click at [573, 148] on link "PDF Packet 1" at bounding box center [560, 151] width 410 height 35
click at [727, 333] on span "Complete!" at bounding box center [726, 336] width 51 height 14
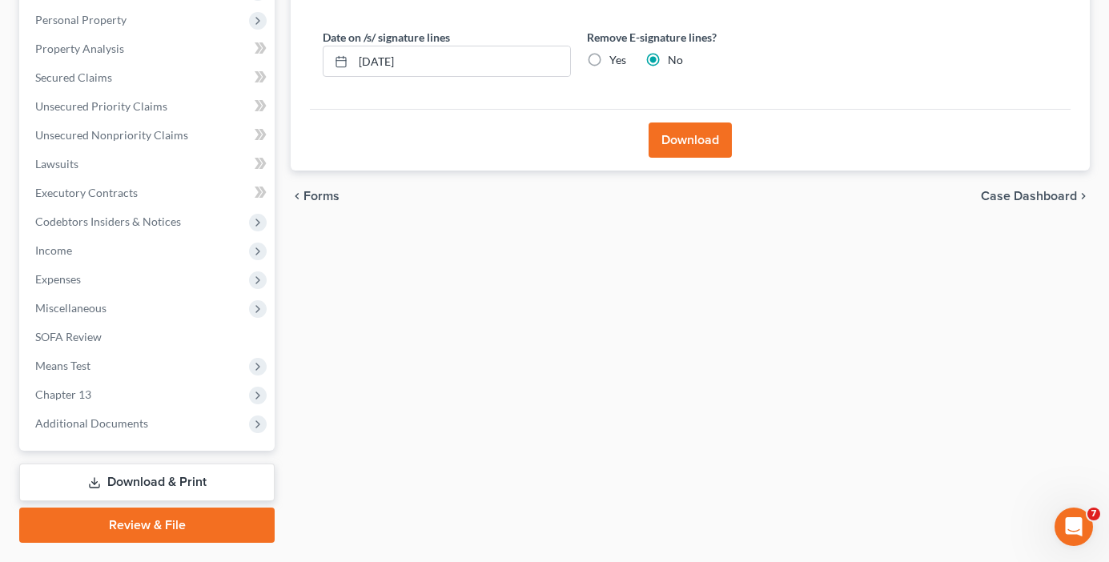
scroll to position [0, 0]
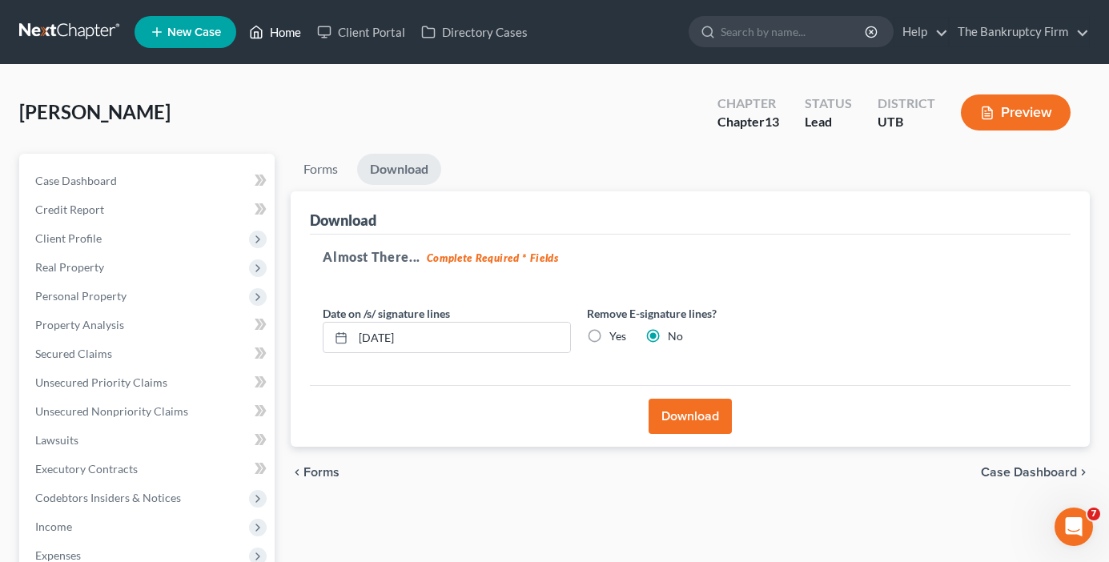
click at [285, 30] on link "Home" at bounding box center [275, 32] width 68 height 29
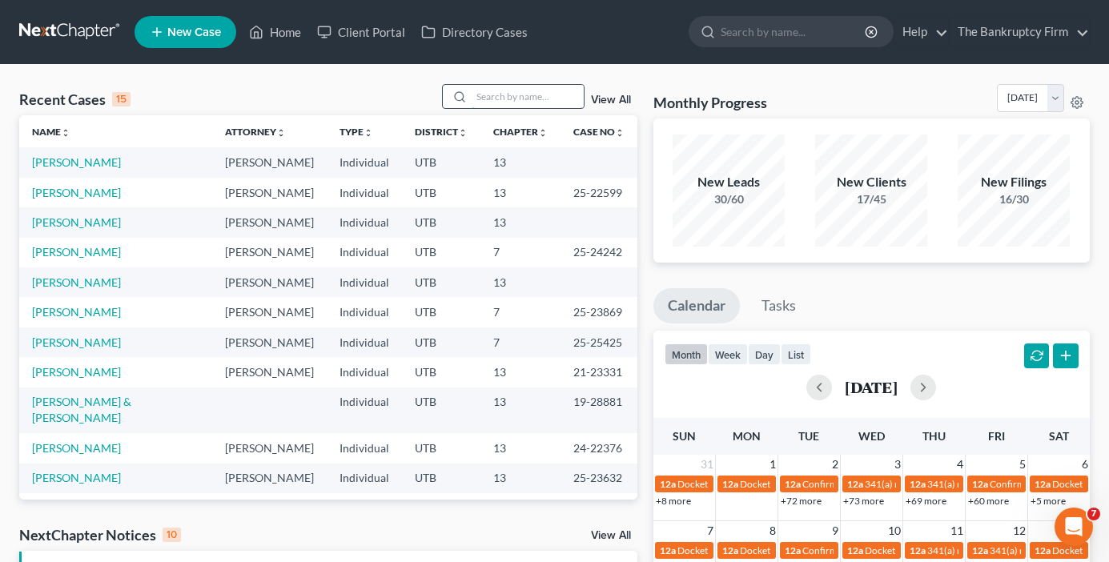
click at [497, 98] on input "search" at bounding box center [527, 96] width 112 height 23
type input "[PERSON_NAME]"
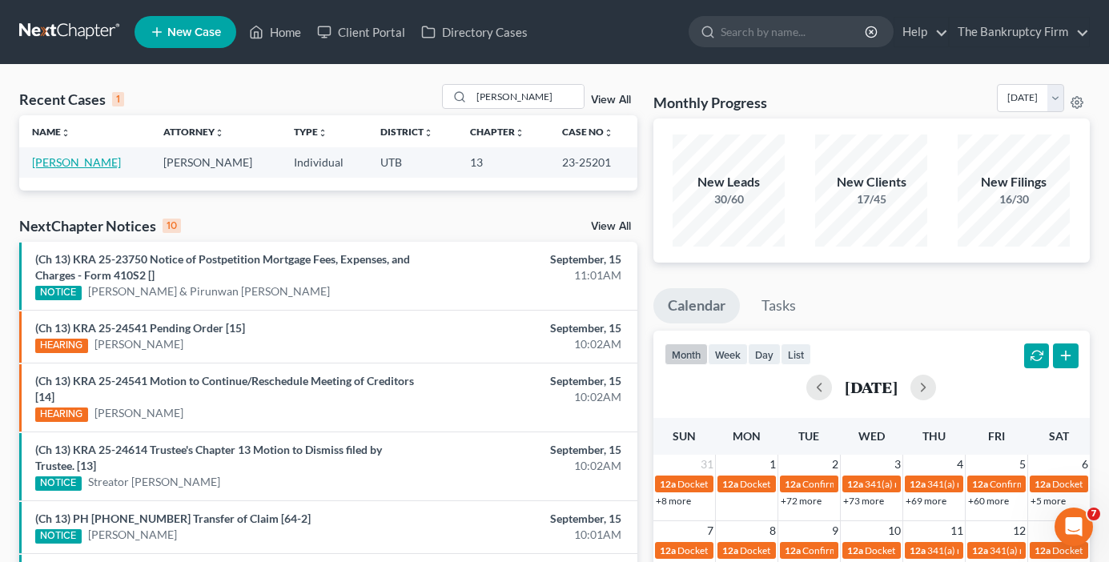
click at [94, 162] on link "[PERSON_NAME]" at bounding box center [76, 162] width 89 height 14
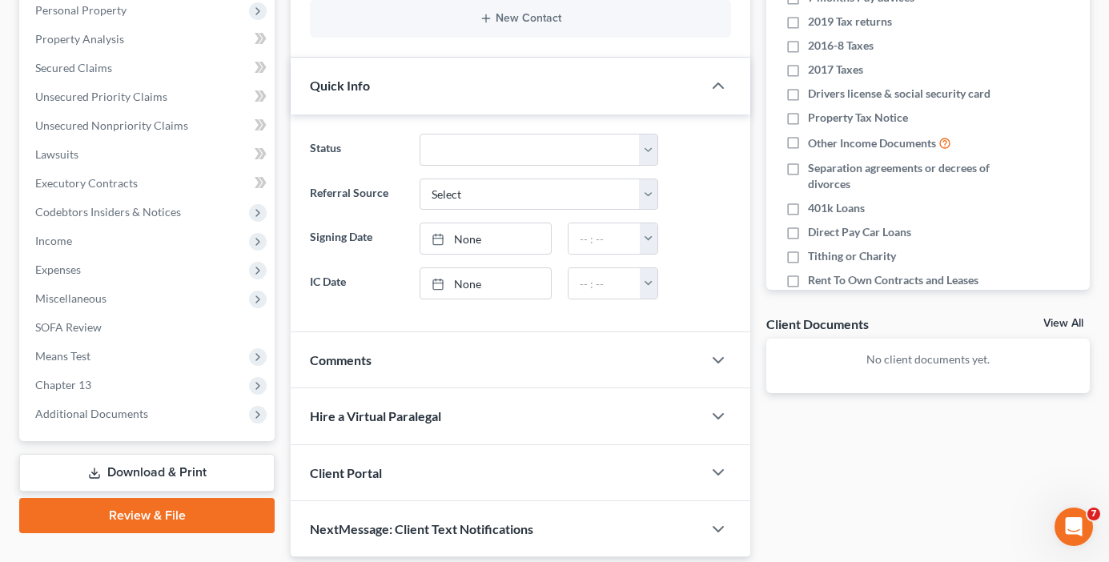
scroll to position [320, 0]
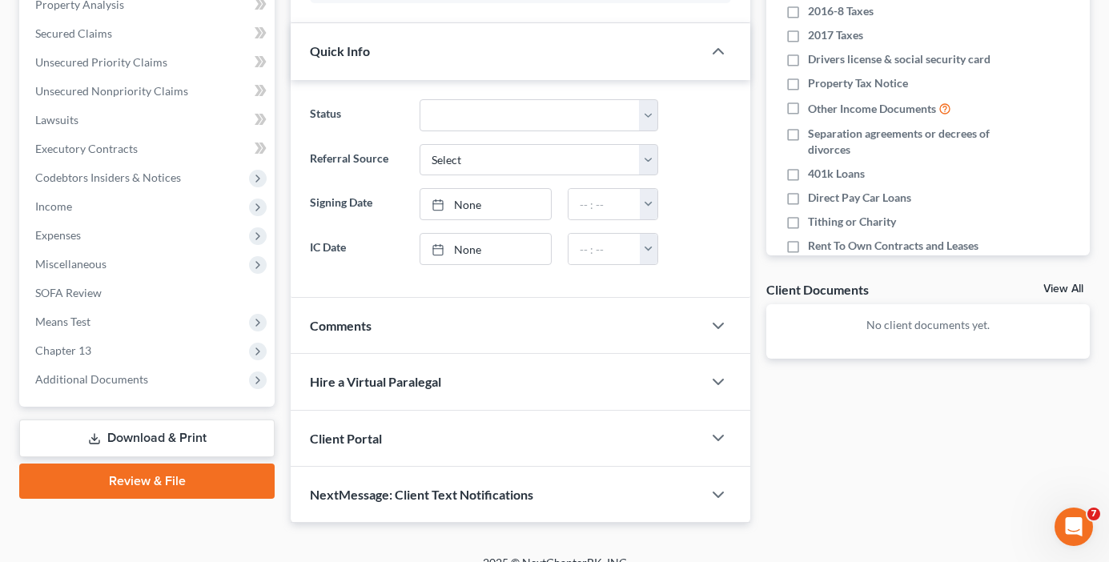
click at [1069, 292] on link "View All" at bounding box center [1063, 288] width 40 height 11
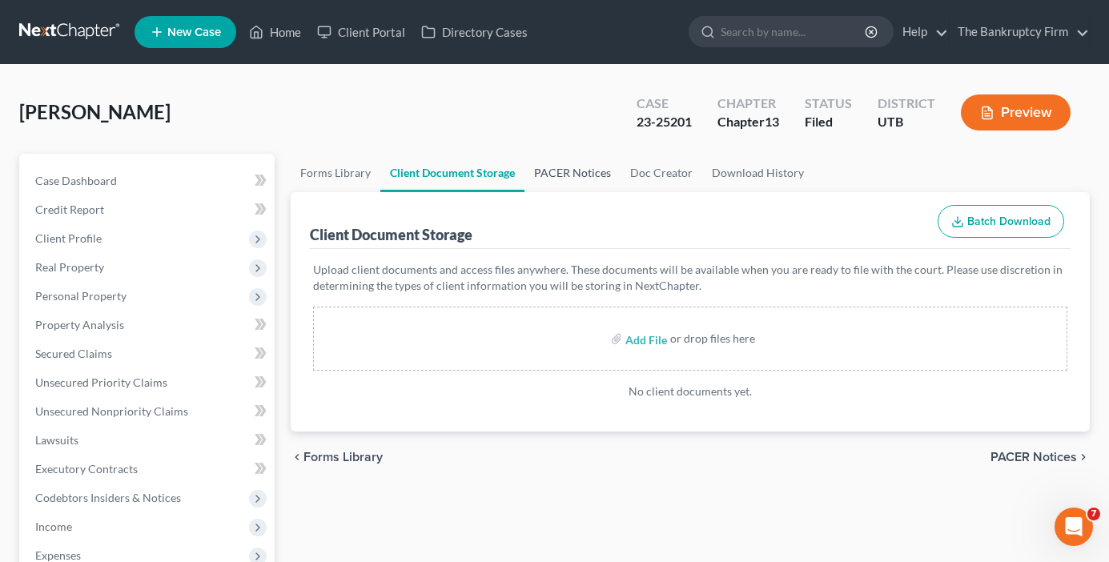
click at [577, 174] on link "PACER Notices" at bounding box center [572, 173] width 96 height 38
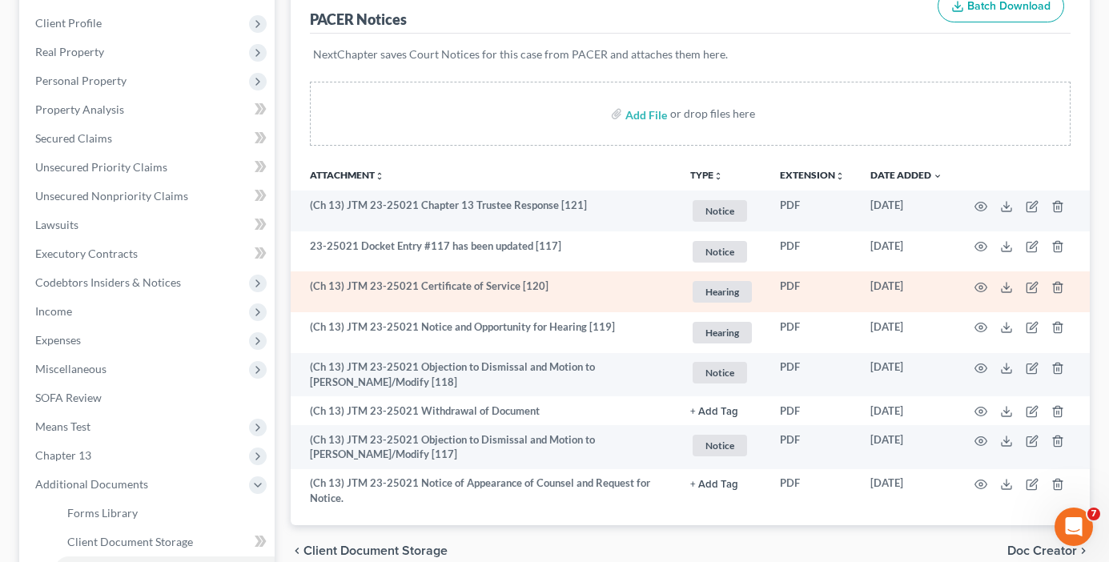
scroll to position [240, 0]
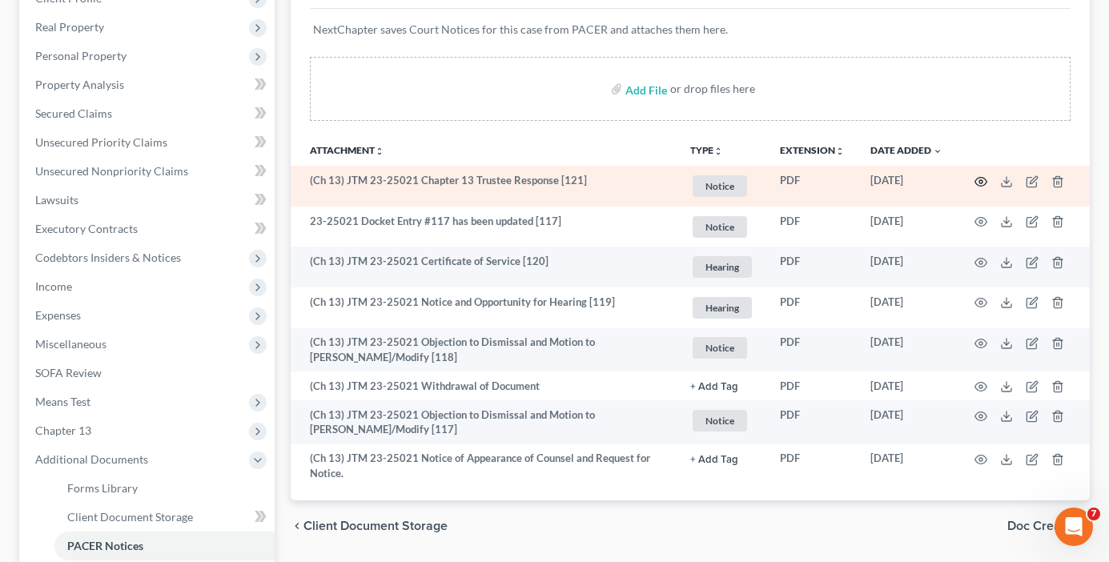
click at [979, 181] on circle "button" at bounding box center [980, 181] width 3 height 3
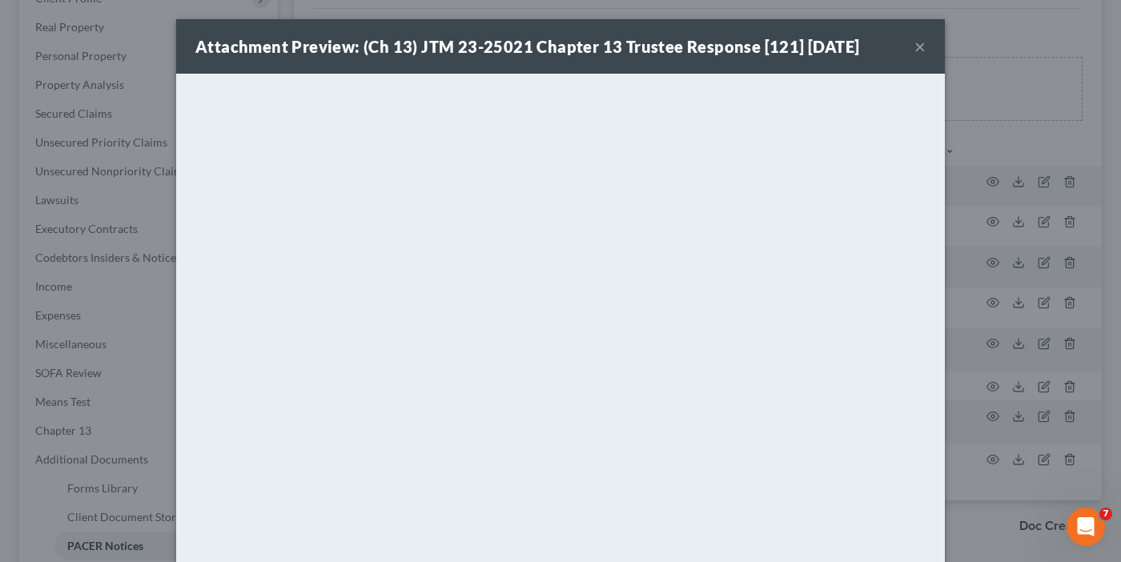
click at [914, 44] on button "×" at bounding box center [919, 46] width 11 height 19
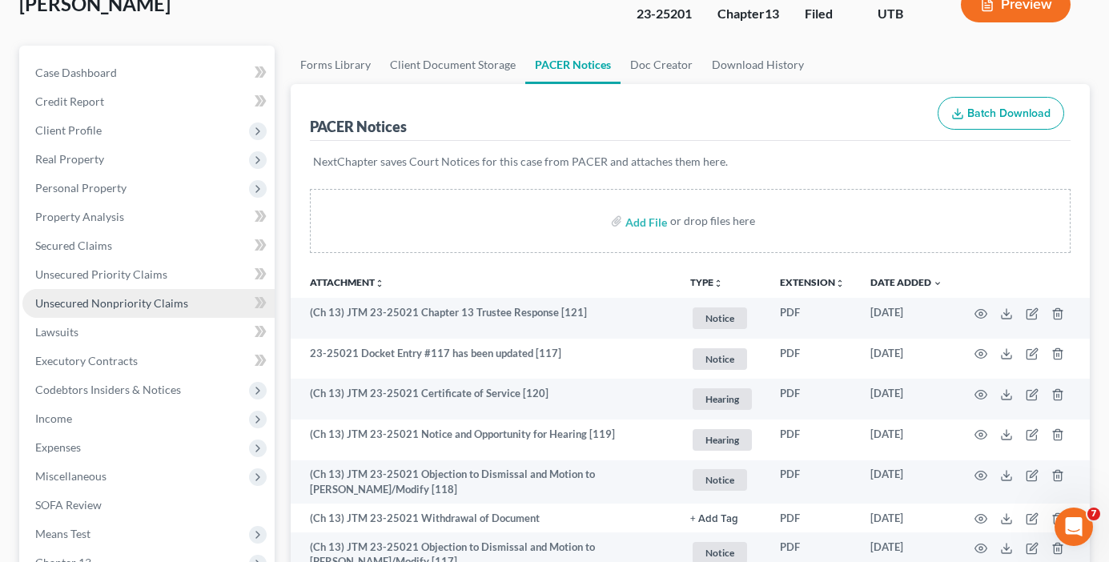
scroll to position [80, 0]
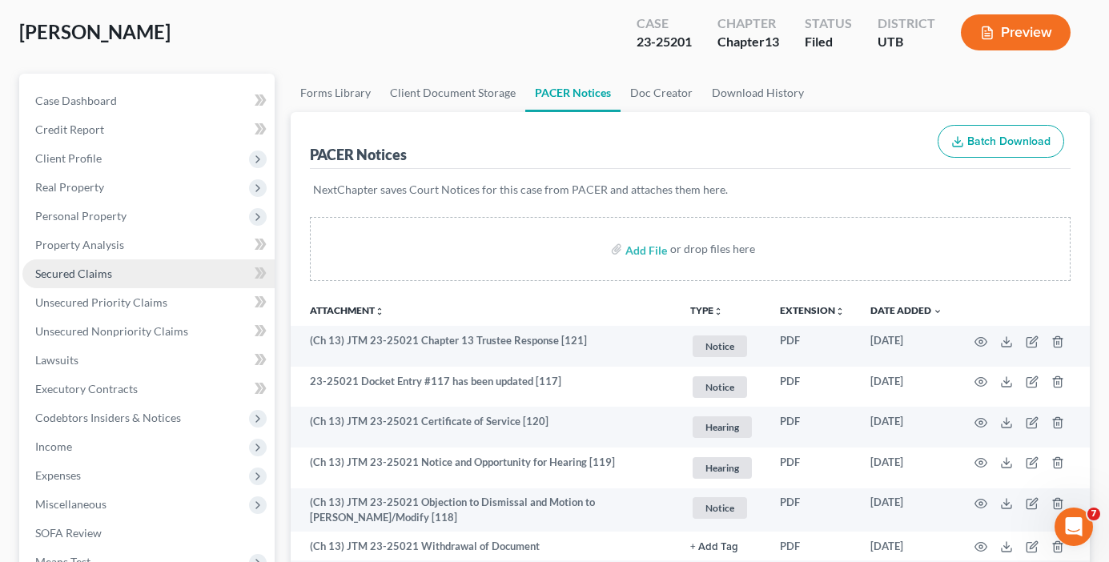
click at [78, 278] on span "Secured Claims" at bounding box center [73, 274] width 77 height 14
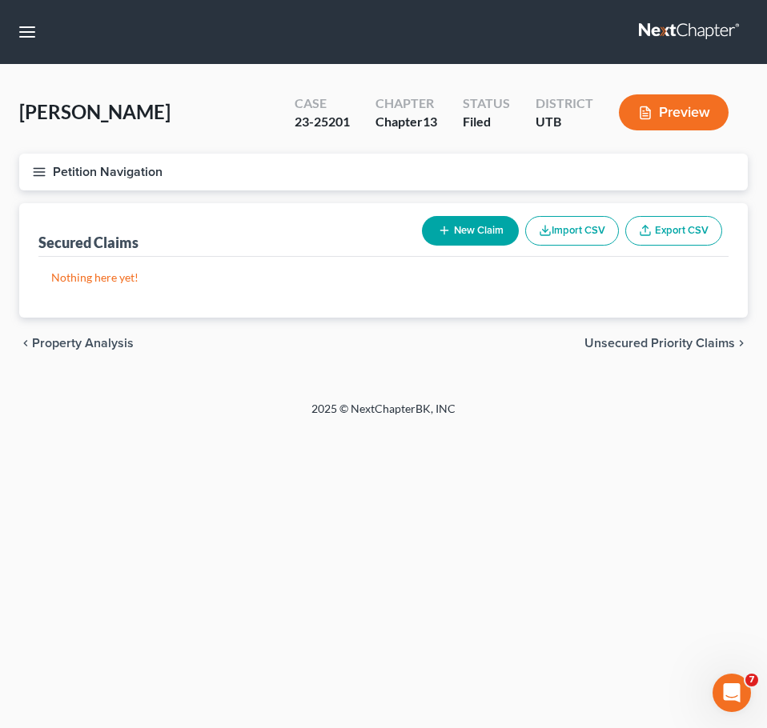
click at [461, 223] on button "New Claim" at bounding box center [470, 231] width 97 height 30
select select "0"
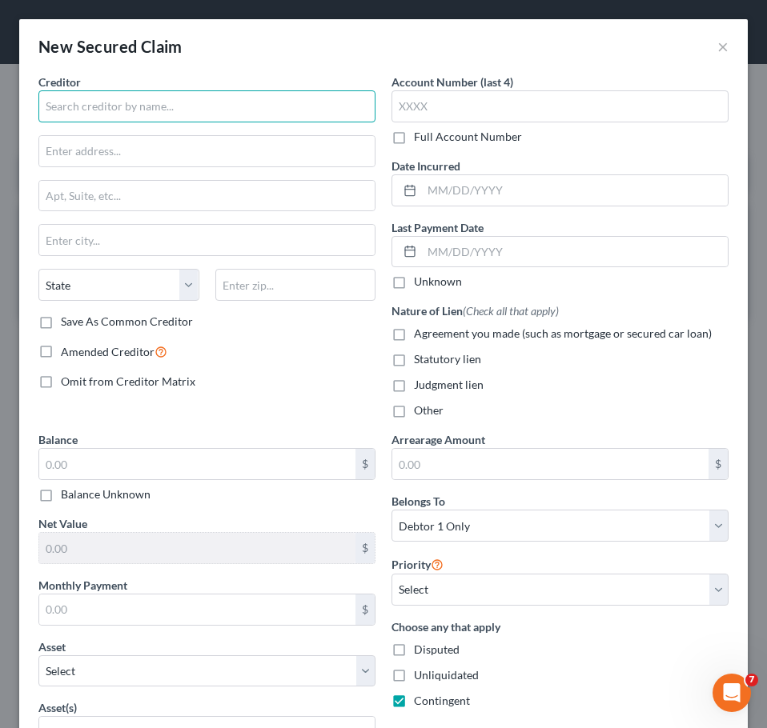
click at [133, 108] on input "text" at bounding box center [206, 106] width 337 height 32
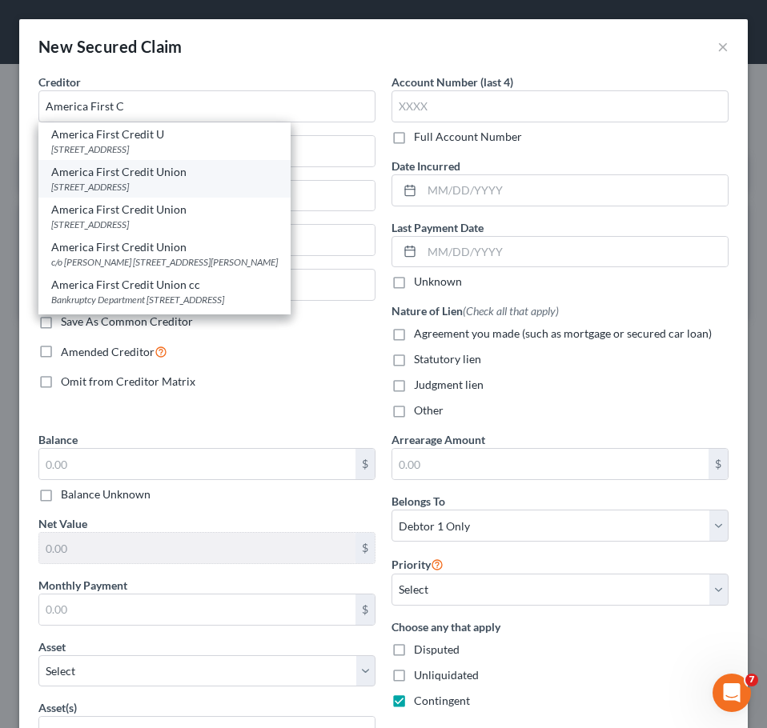
click at [142, 185] on div "[STREET_ADDRESS]" at bounding box center [164, 187] width 227 height 14
type input "America First Credit Union"
type input "PO Box 9199"
type input "[PERSON_NAME]"
select select "46"
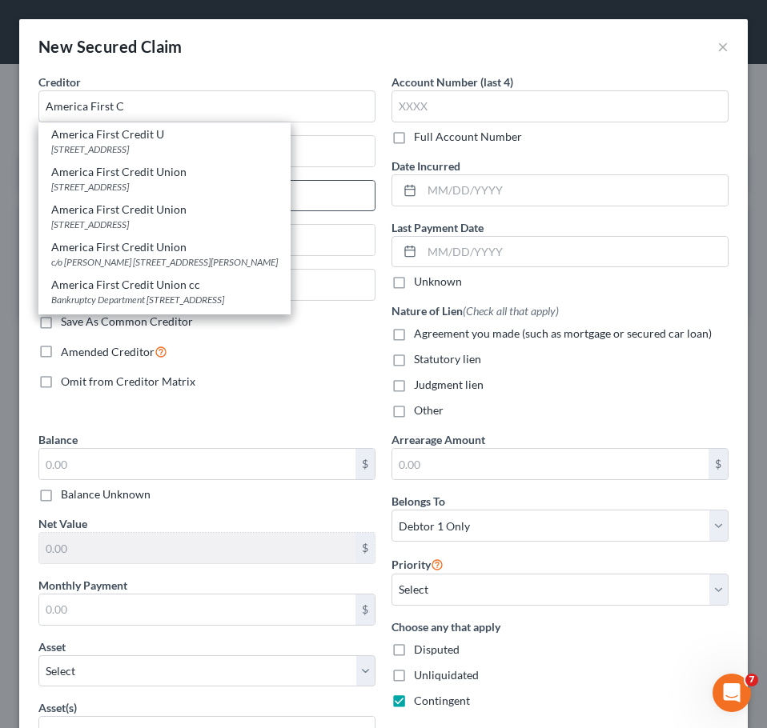
type input "84409"
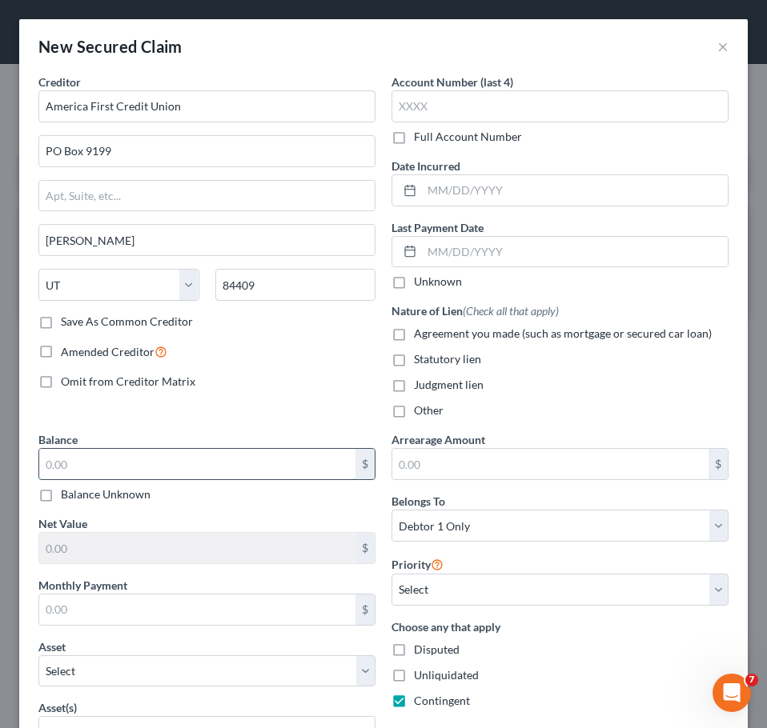
click at [137, 455] on input "text" at bounding box center [197, 464] width 316 height 30
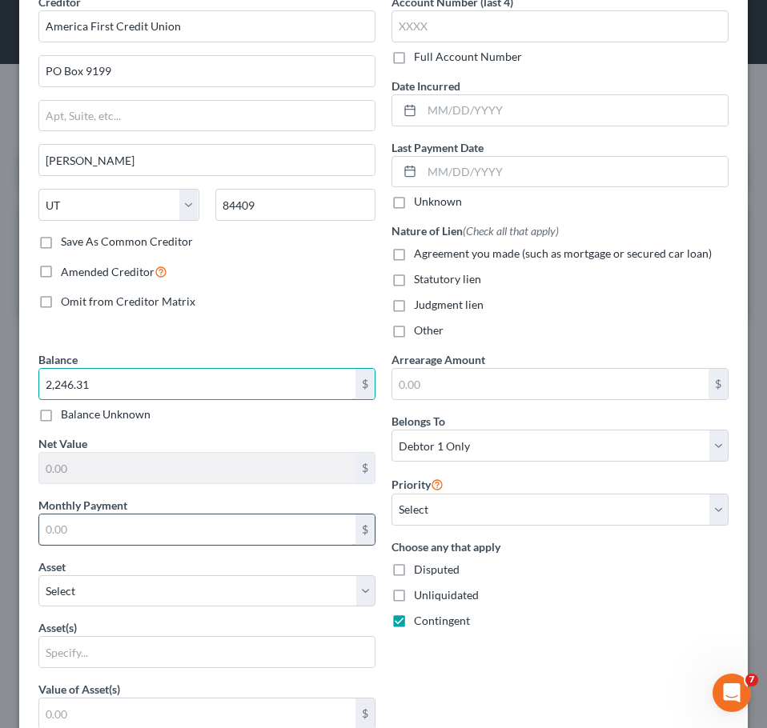
type input "2,246.31"
click at [93, 528] on input "text" at bounding box center [197, 530] width 316 height 30
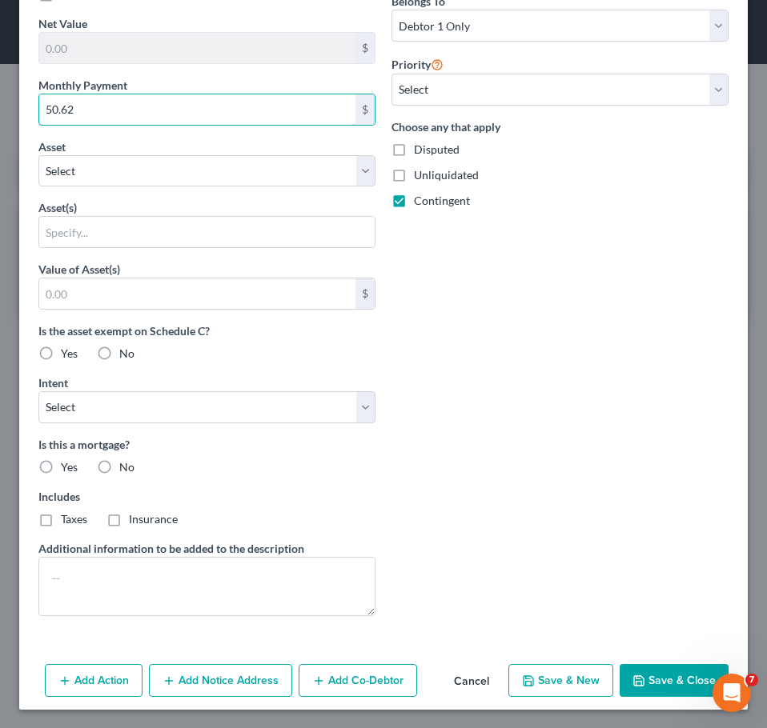
scroll to position [501, 0]
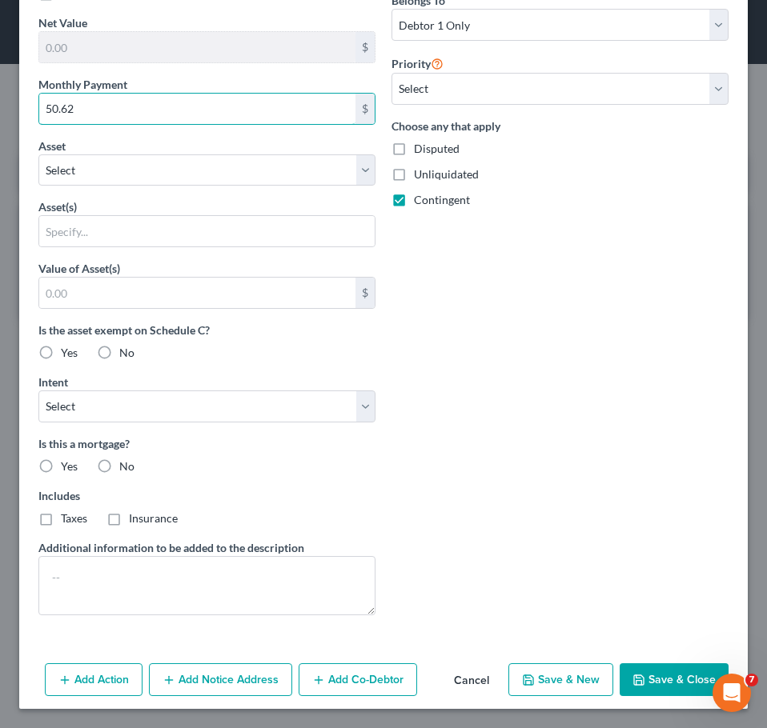
type input "50.62"
click at [648, 561] on button "Save & Close" at bounding box center [673, 681] width 109 height 34
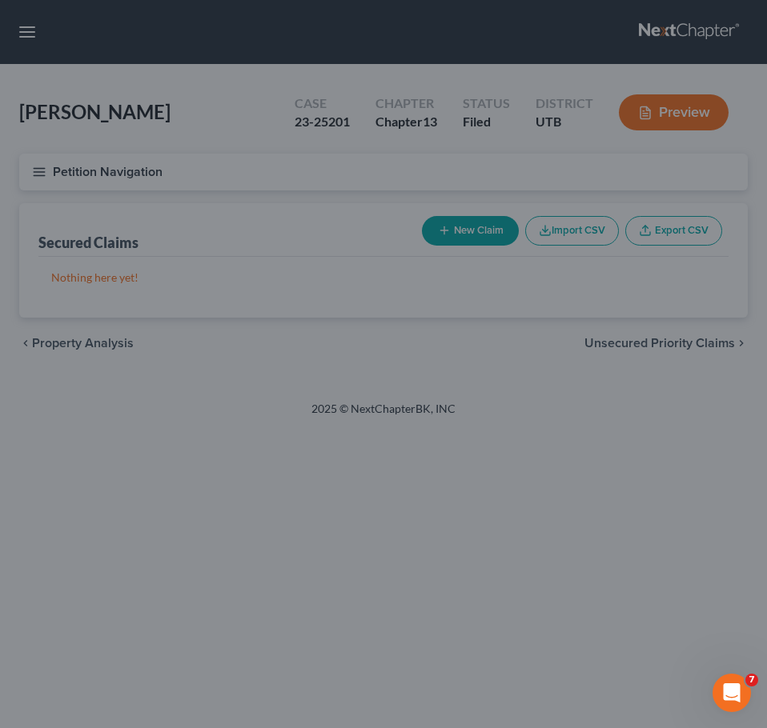
scroll to position [327, 0]
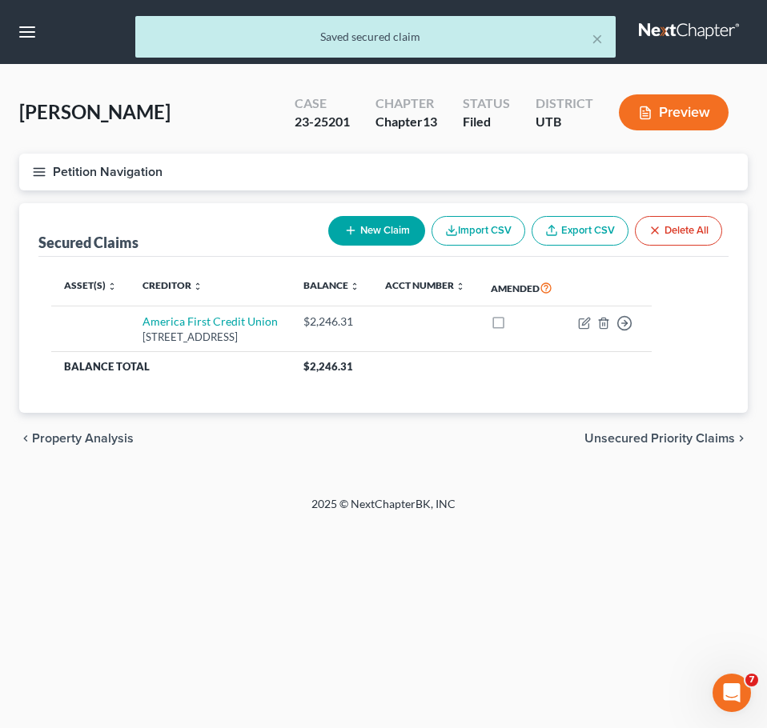
click at [366, 225] on button "New Claim" at bounding box center [376, 231] width 97 height 30
select select "0"
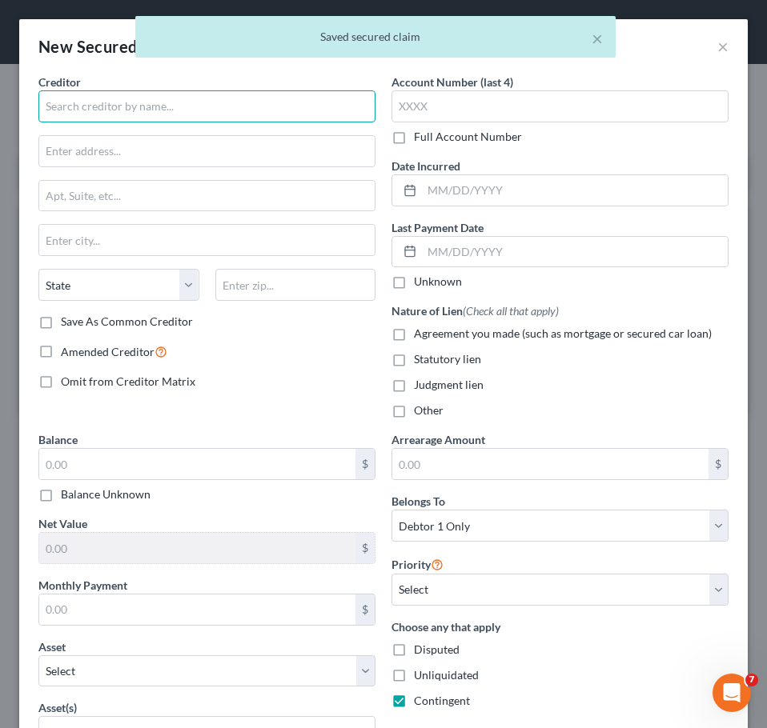
click at [172, 98] on input "text" at bounding box center [206, 106] width 337 height 32
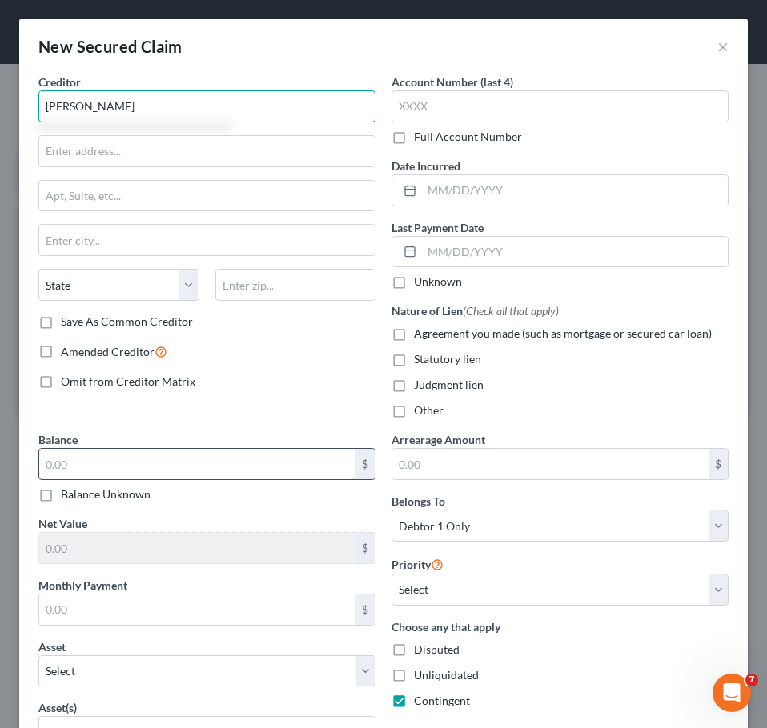
type input "[PERSON_NAME]"
drag, startPoint x: 156, startPoint y: 472, endPoint x: -1, endPoint y: 468, distance: 156.9
click at [0, 468] on html "Home New Case Client Portal Directory Cases The Bankruptcy Firm [EMAIL_ADDRESS]…" at bounding box center [383, 428] width 767 height 856
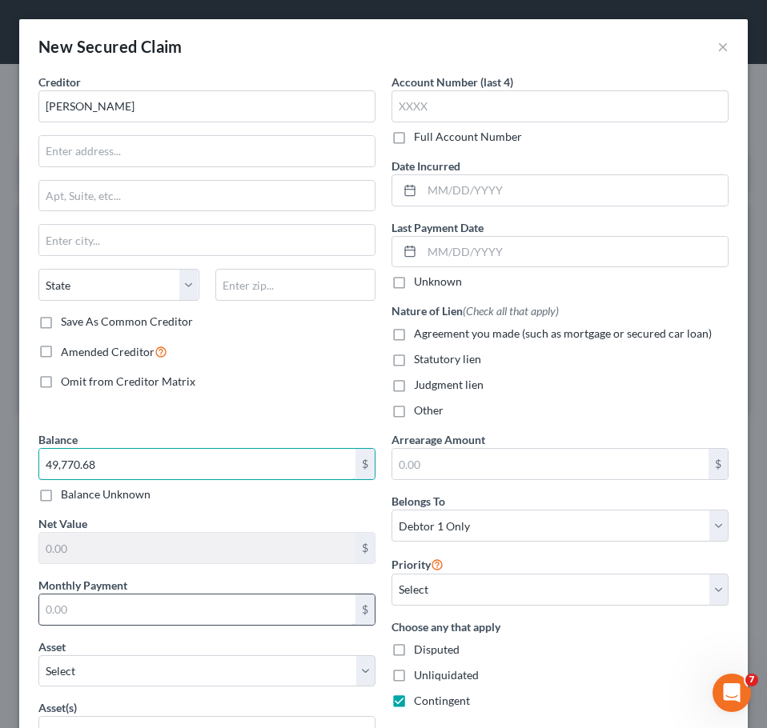
type input "49,770.68"
click at [93, 561] on input "text" at bounding box center [197, 610] width 316 height 30
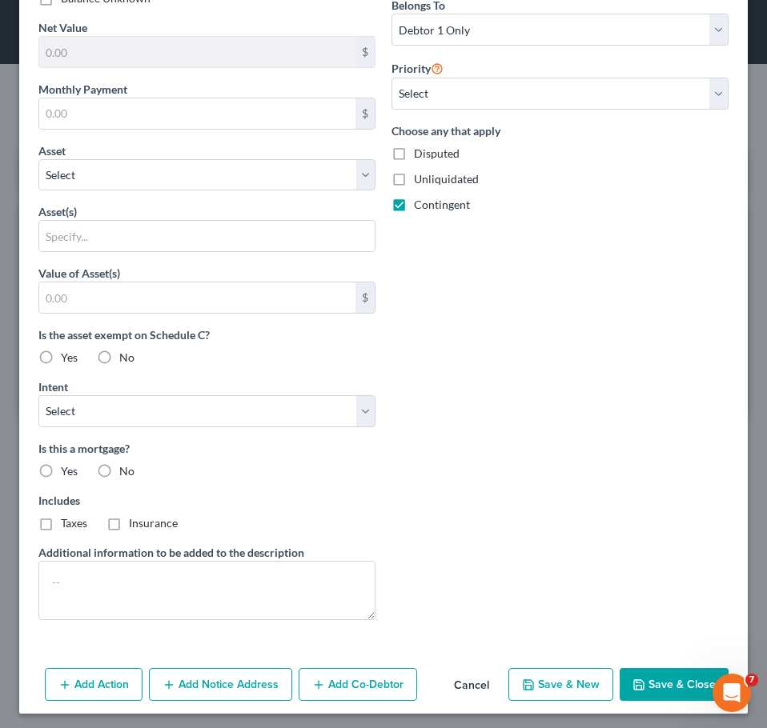
scroll to position [501, 0]
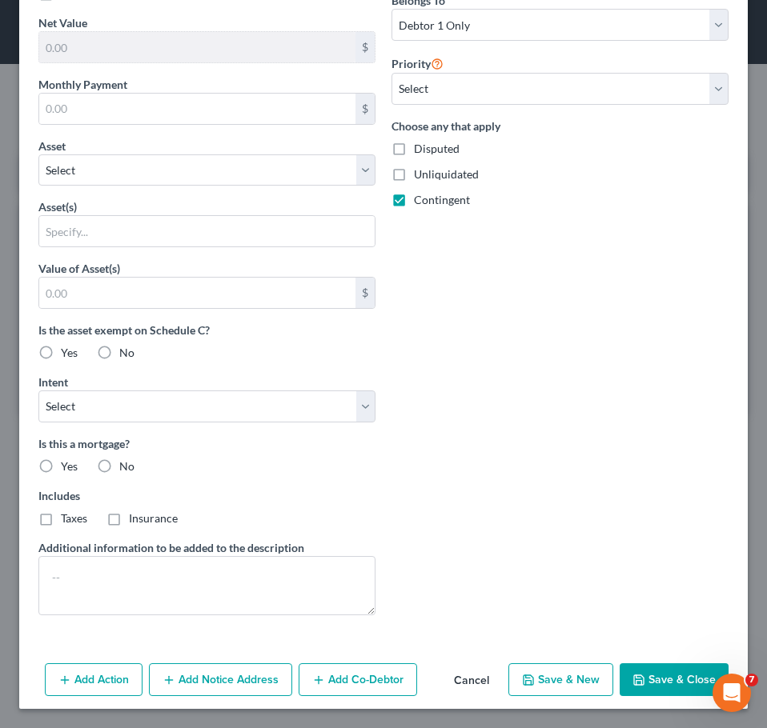
click at [660, 561] on button "Save & Close" at bounding box center [673, 681] width 109 height 34
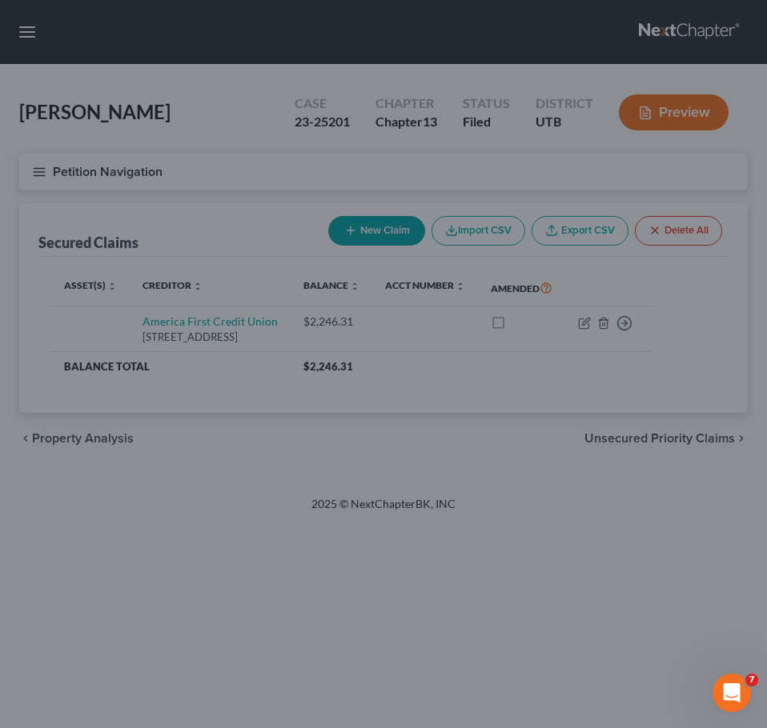
scroll to position [327, 0]
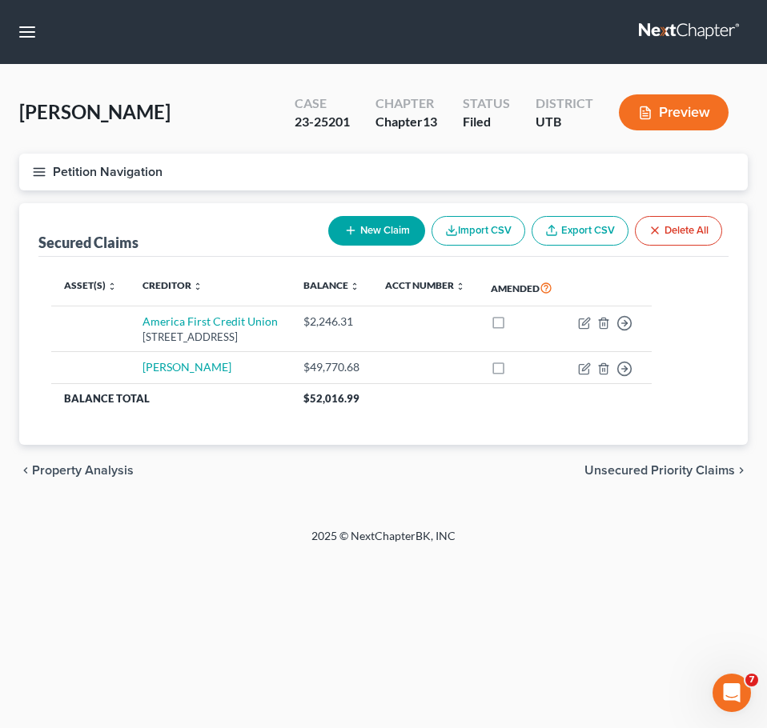
click at [387, 233] on button "New Claim" at bounding box center [376, 231] width 97 height 30
select select "0"
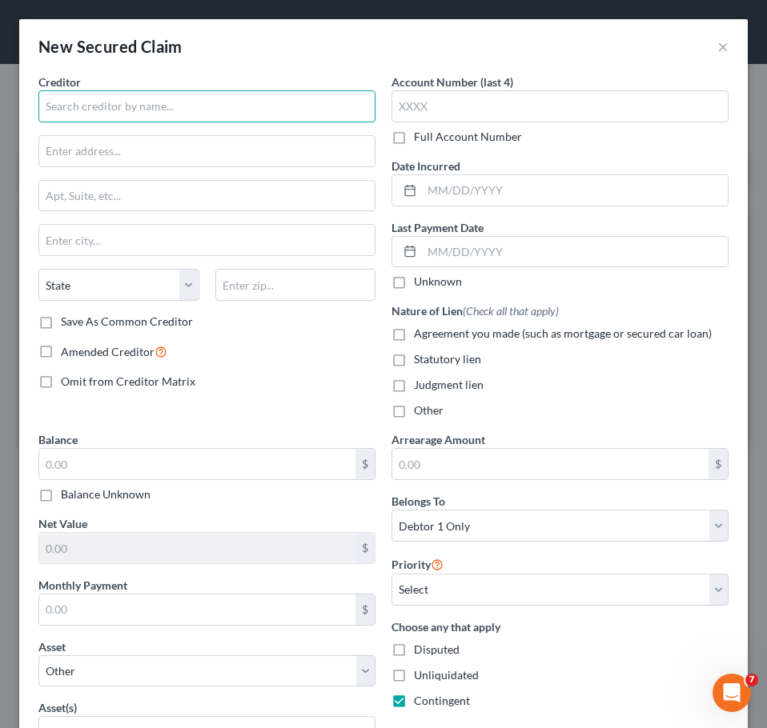
click at [221, 118] on input "text" at bounding box center [206, 106] width 337 height 32
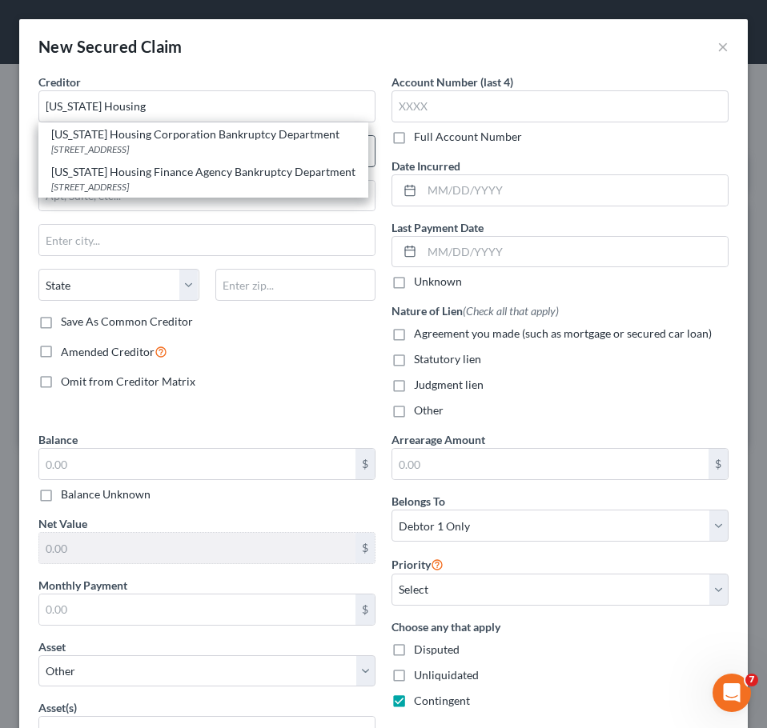
click at [162, 136] on div "[US_STATE] Housing Corporation Bankruptcy Department" at bounding box center [203, 134] width 304 height 16
type input "[US_STATE] Housing Corporation Bankruptcy Department"
type input "[STREET_ADDRESS]"
type input "[GEOGRAPHIC_DATA]"
select select "46"
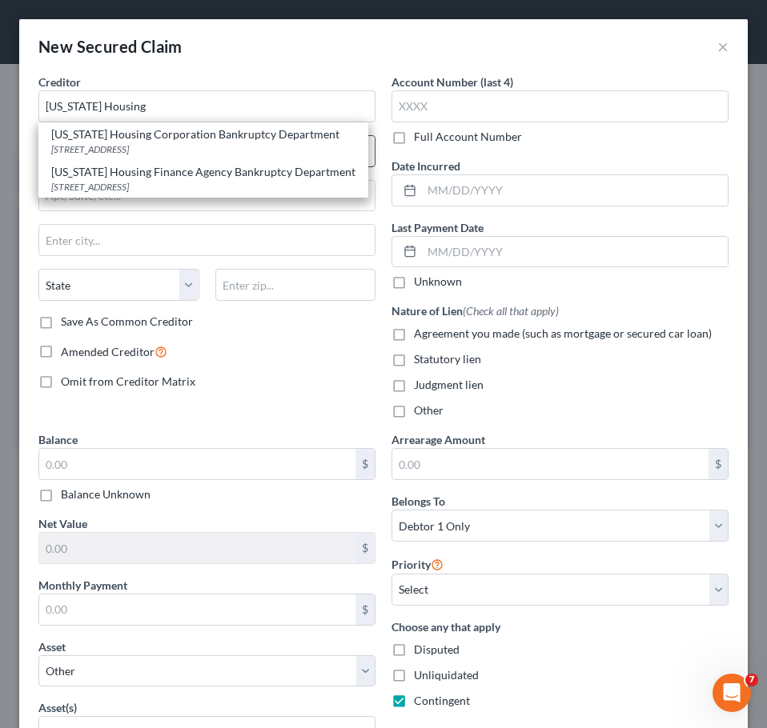
type input "84120-0000"
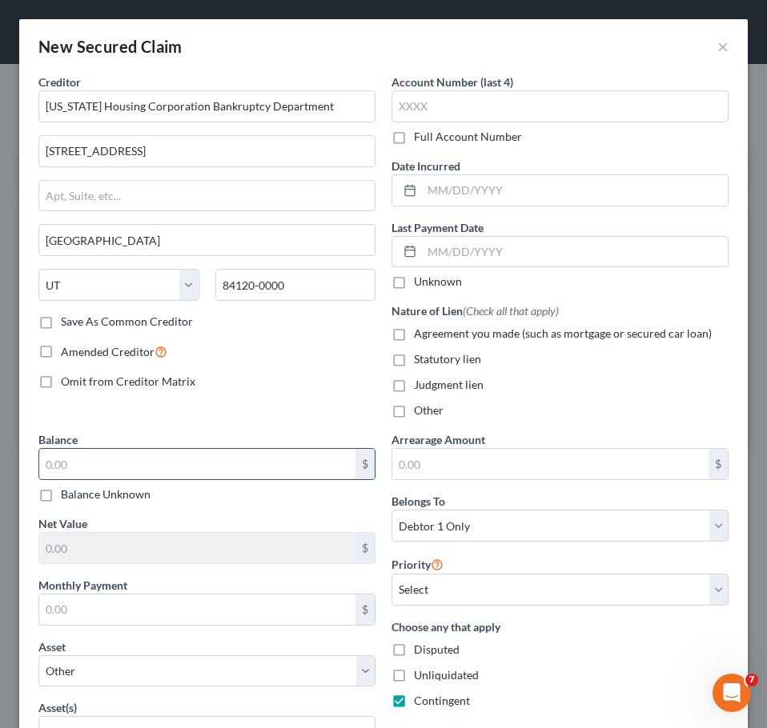
click at [201, 467] on input "text" at bounding box center [197, 464] width 316 height 30
type input "81,449"
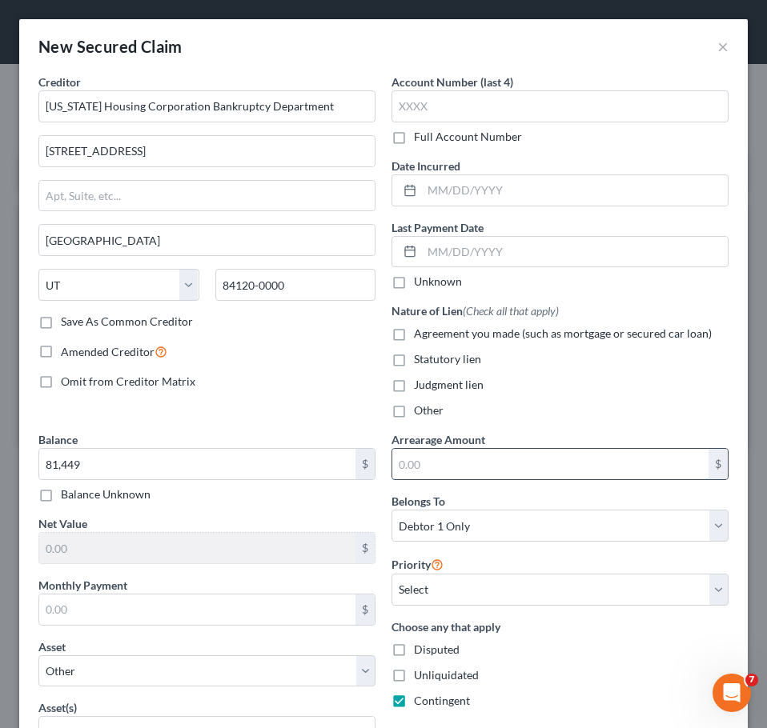
click at [455, 456] on input "text" at bounding box center [550, 464] width 316 height 30
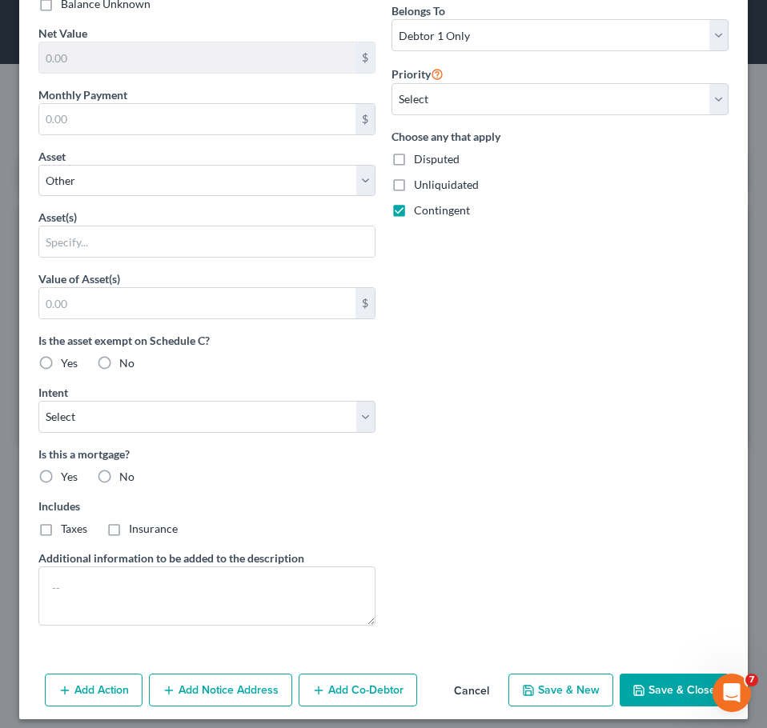
scroll to position [501, 0]
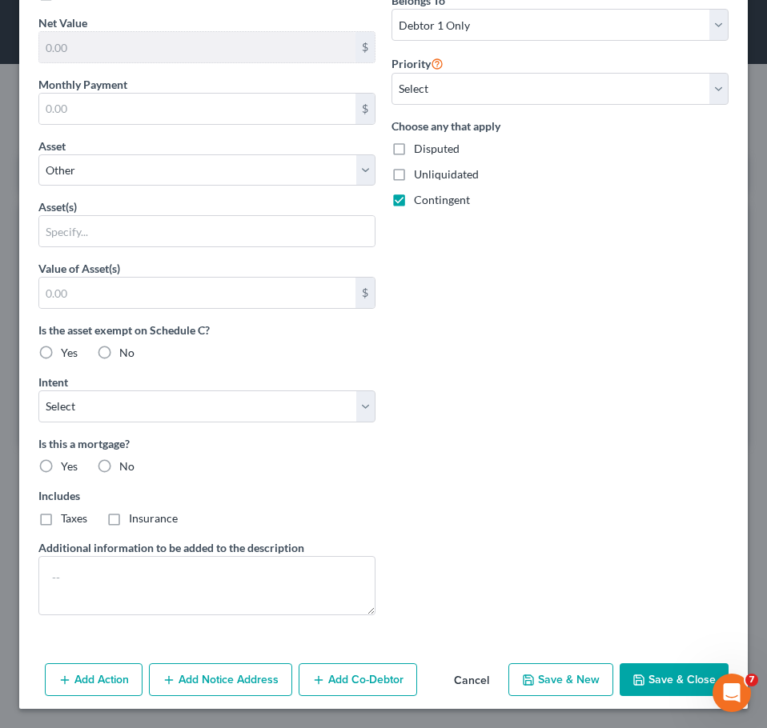
type input "14,954.97"
click at [662, 561] on button "Save & Close" at bounding box center [673, 681] width 109 height 34
select select
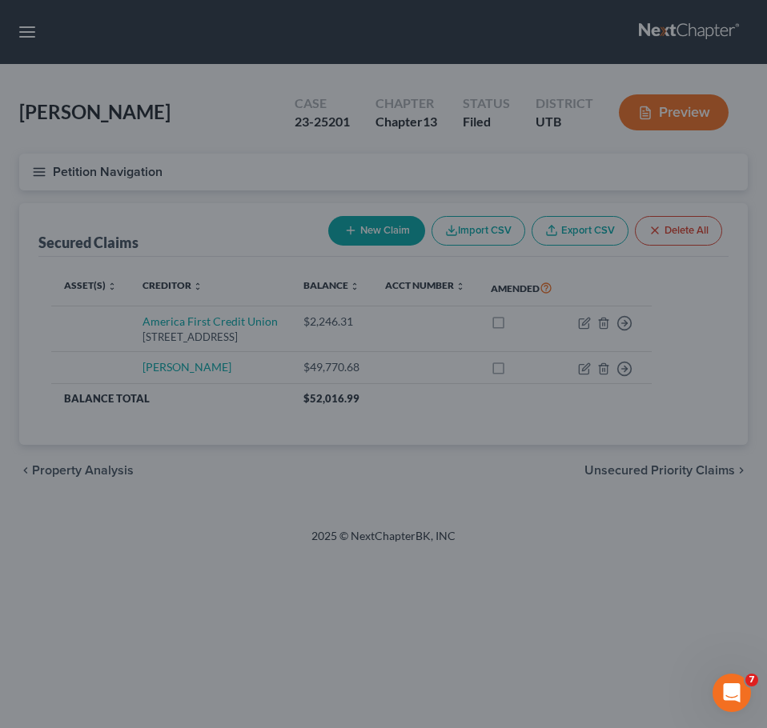
scroll to position [327, 0]
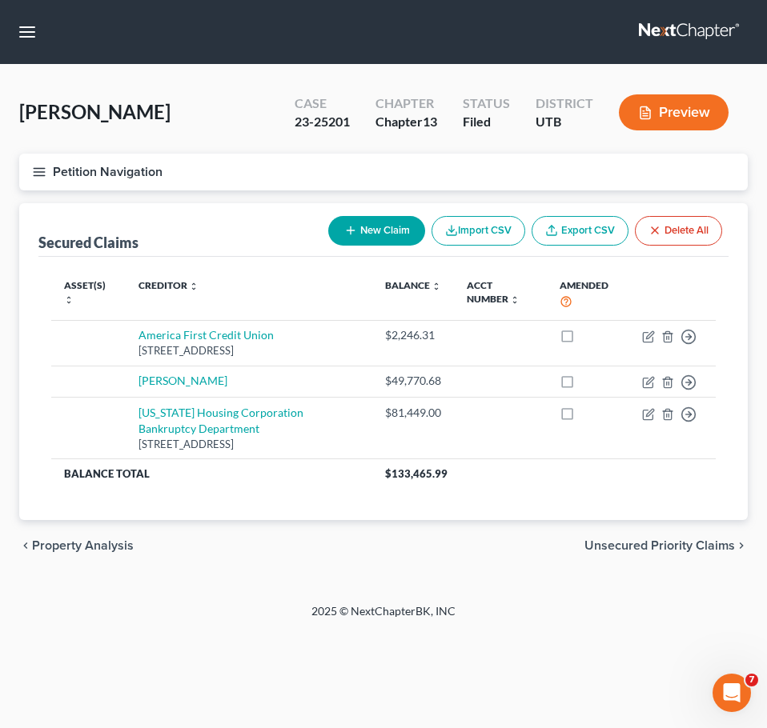
click at [36, 172] on line "button" at bounding box center [39, 172] width 11 height 0
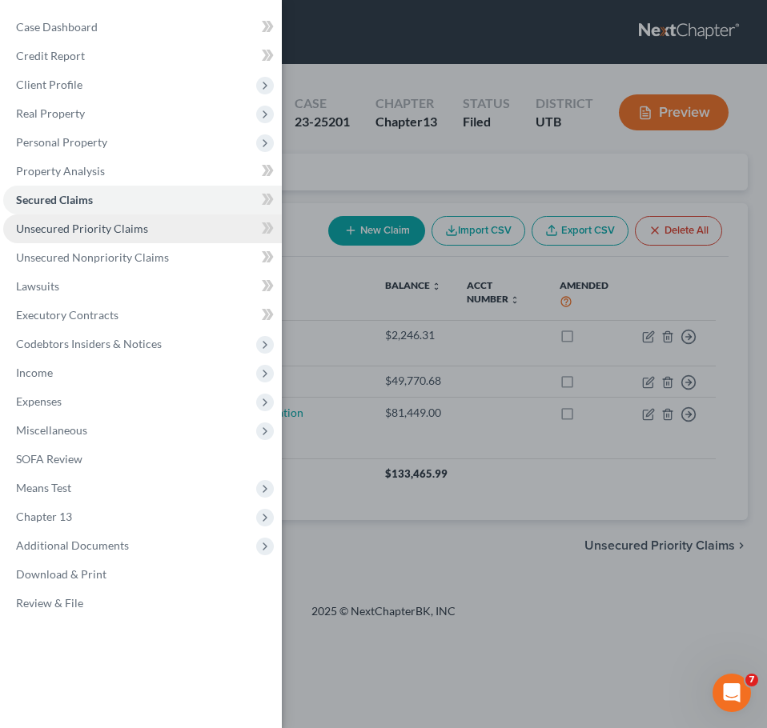
click at [99, 231] on span "Unsecured Priority Claims" at bounding box center [82, 229] width 132 height 14
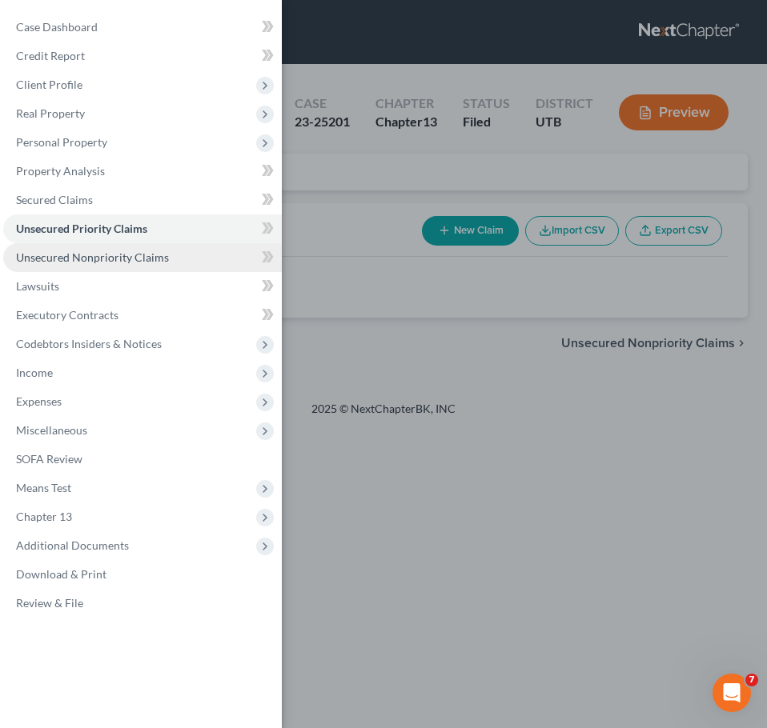
click at [94, 257] on span "Unsecured Nonpriority Claims" at bounding box center [92, 258] width 153 height 14
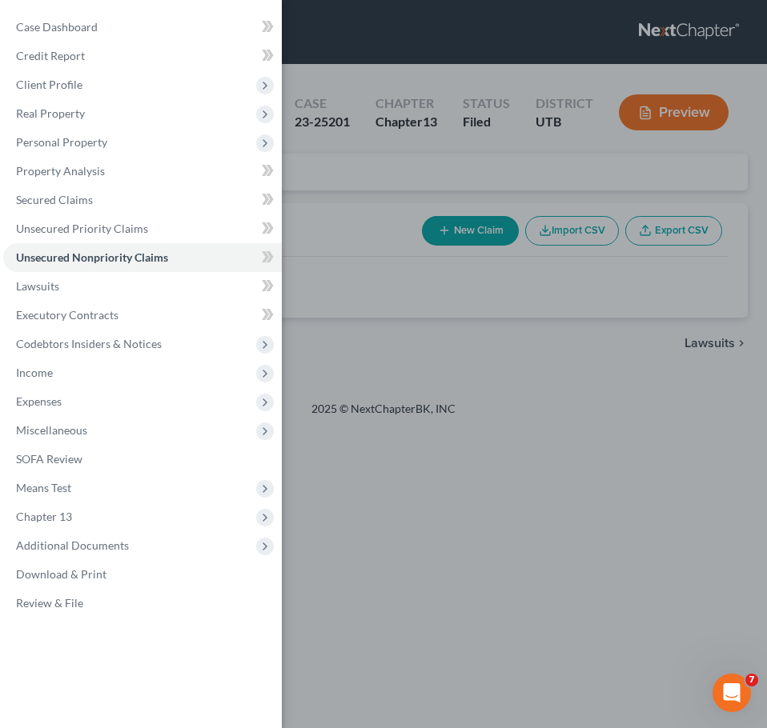
click at [515, 431] on div "Case Dashboard Payments Invoices Payments Payments Credit Report Client Profile" at bounding box center [383, 364] width 767 height 728
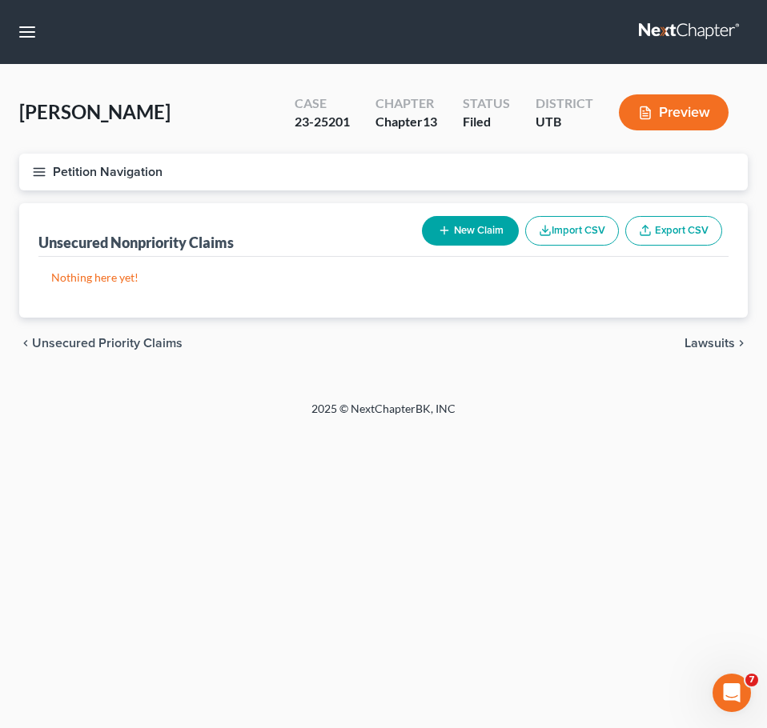
click at [475, 232] on button "New Claim" at bounding box center [470, 231] width 97 height 30
select select "0"
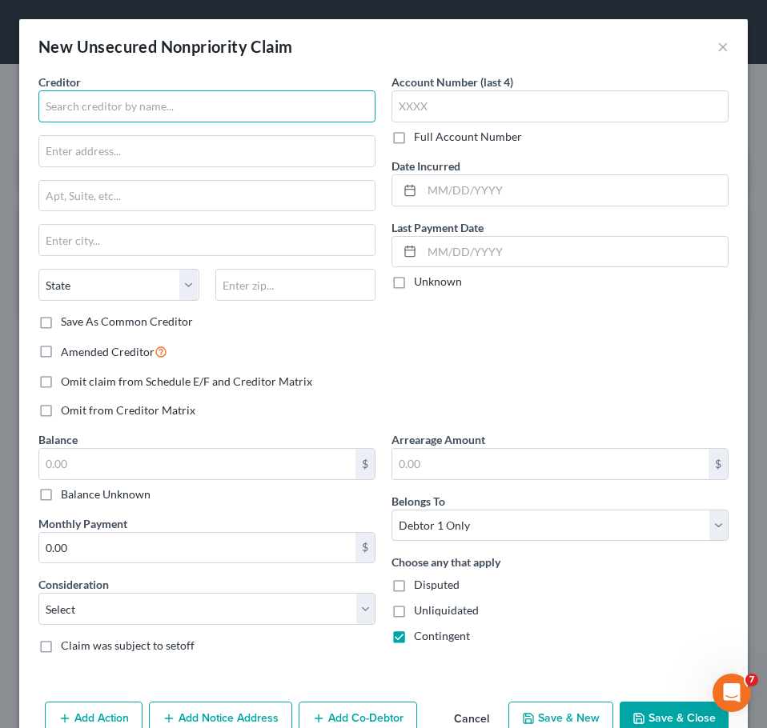
click at [166, 110] on input "text" at bounding box center [206, 106] width 337 height 32
type input "Unsecureds"
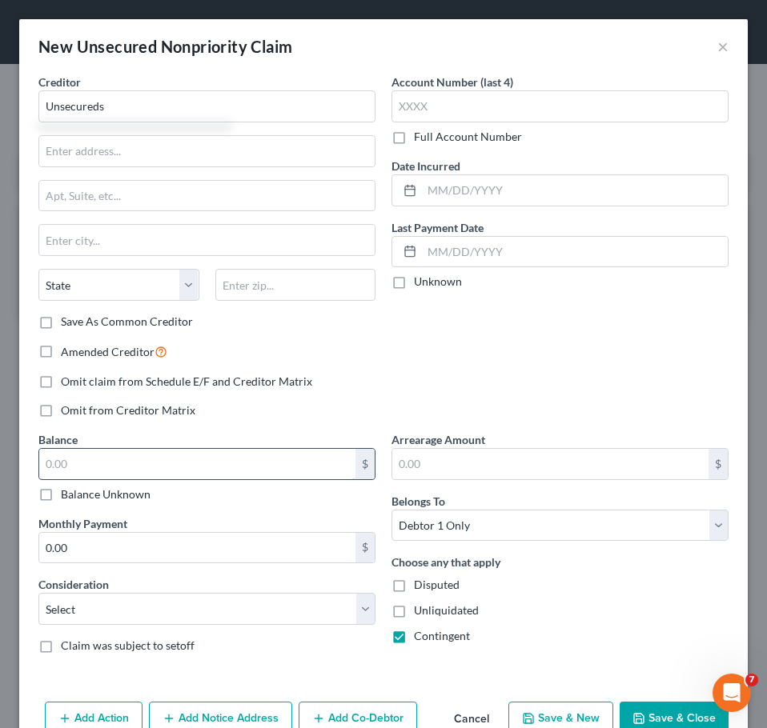
click at [135, 473] on input "text" at bounding box center [197, 464] width 316 height 30
type input "1,910.86"
click at [302, 379] on span "Omit claim from Schedule E/F and Creditor Matrix" at bounding box center [186, 382] width 251 height 14
click at [78, 379] on input "Omit claim from Schedule E/F and Creditor Matrix" at bounding box center [72, 379] width 10 height 10
checkbox input "true"
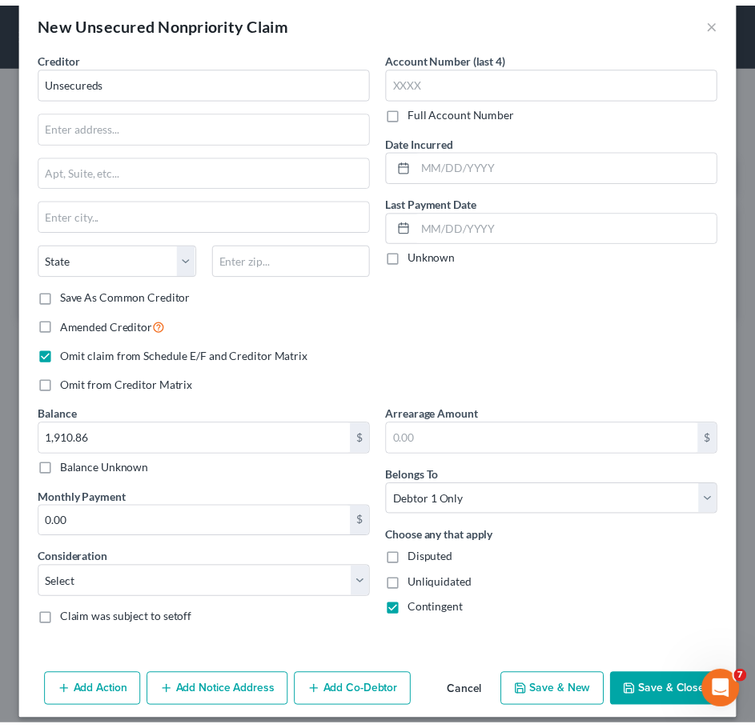
scroll to position [39, 0]
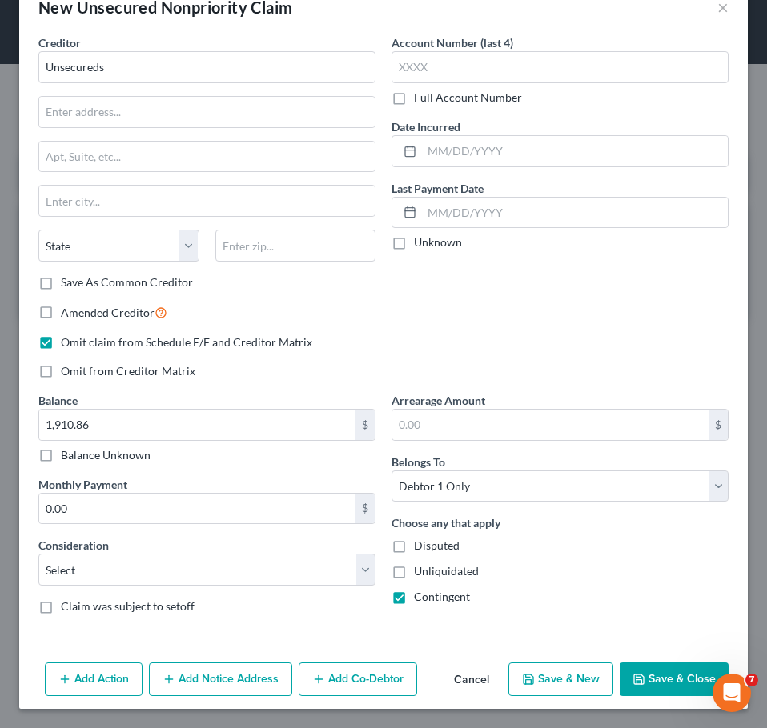
click at [652, 561] on button "Save & Close" at bounding box center [673, 680] width 109 height 34
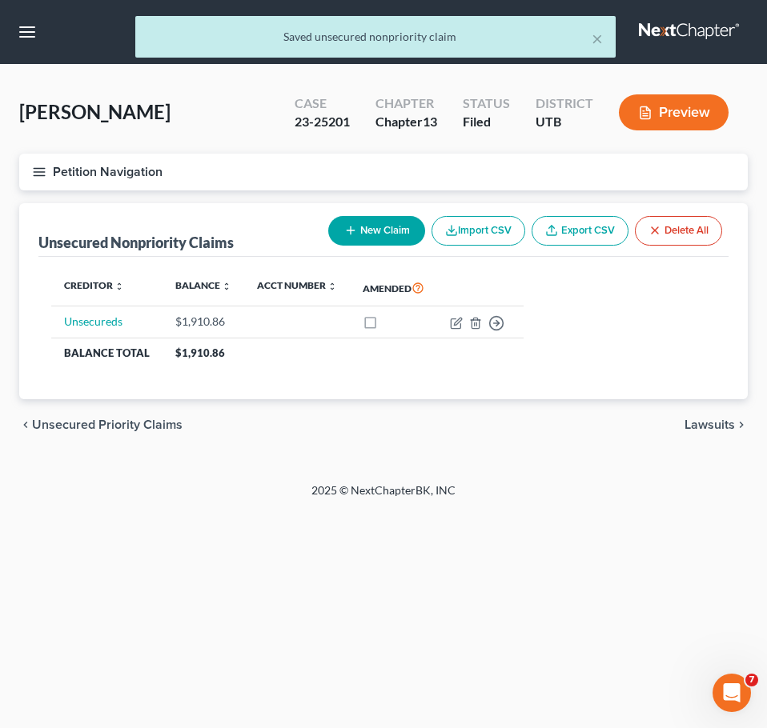
click at [49, 174] on button "Petition Navigation" at bounding box center [383, 172] width 728 height 37
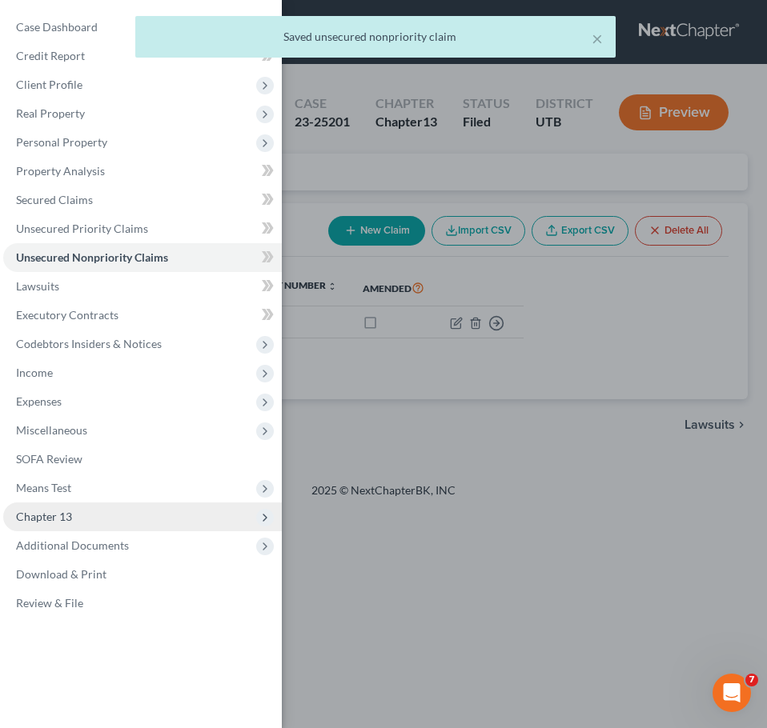
click at [53, 527] on span "Chapter 13" at bounding box center [142, 517] width 279 height 29
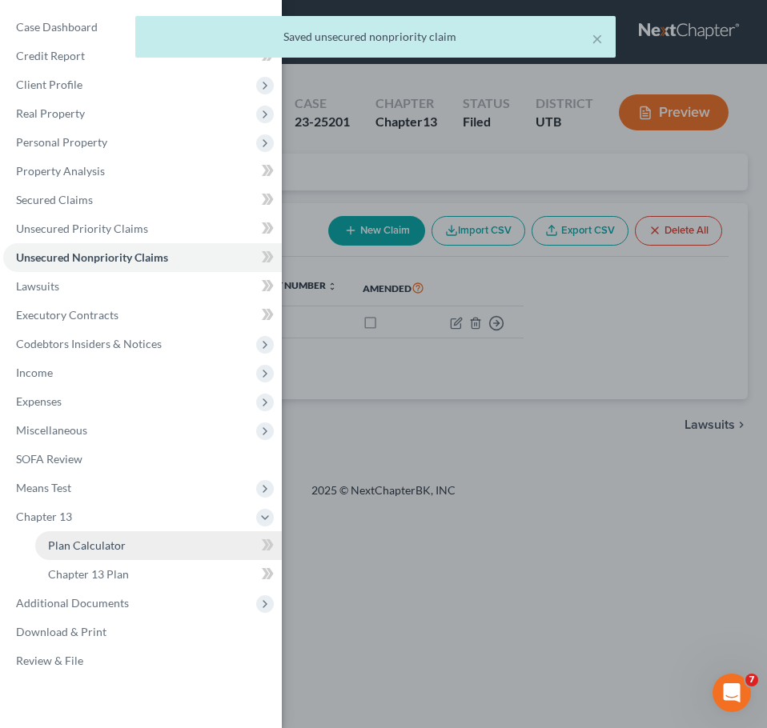
click at [66, 546] on span "Plan Calculator" at bounding box center [87, 546] width 78 height 14
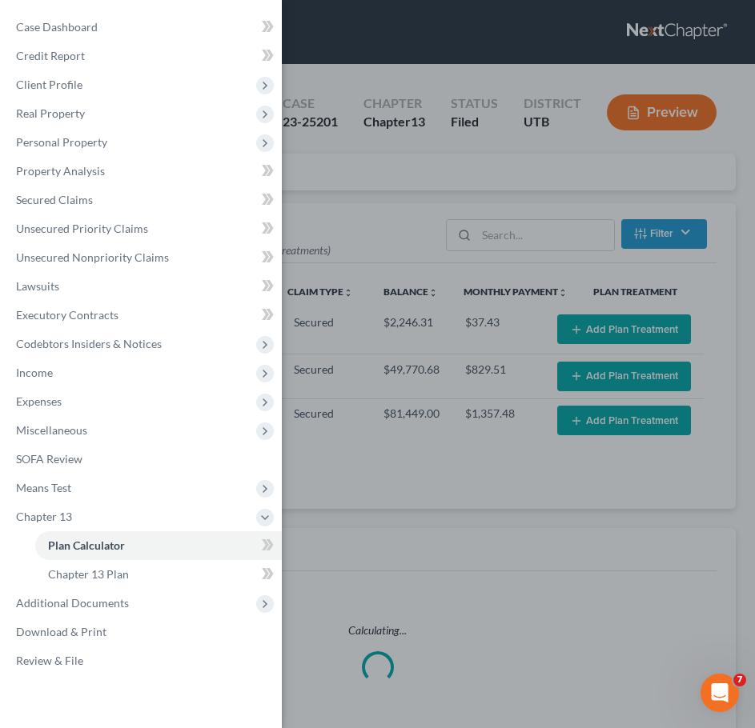
select select "59"
click at [531, 508] on div "Case Dashboard Payments Invoices Payments Payments Credit Report Client Profile" at bounding box center [377, 364] width 755 height 728
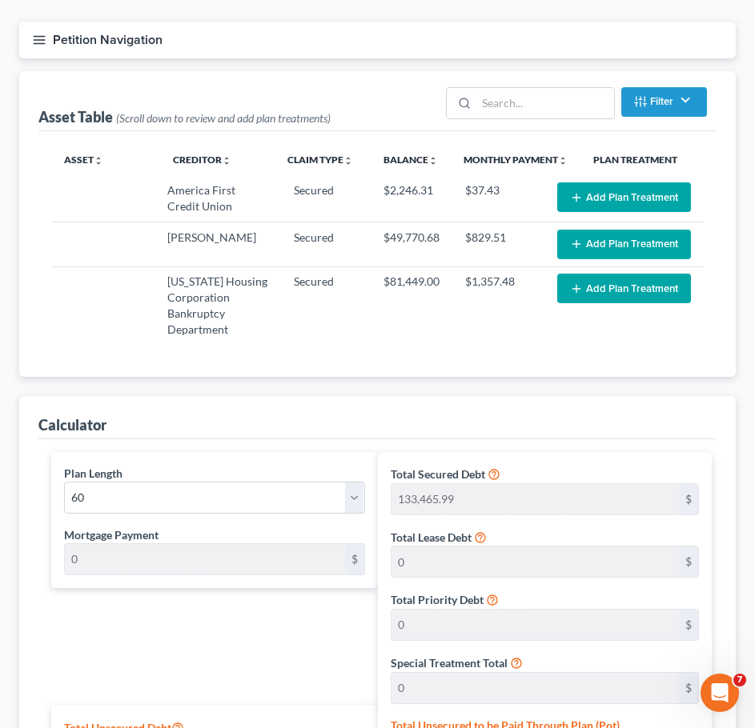
scroll to position [160, 0]
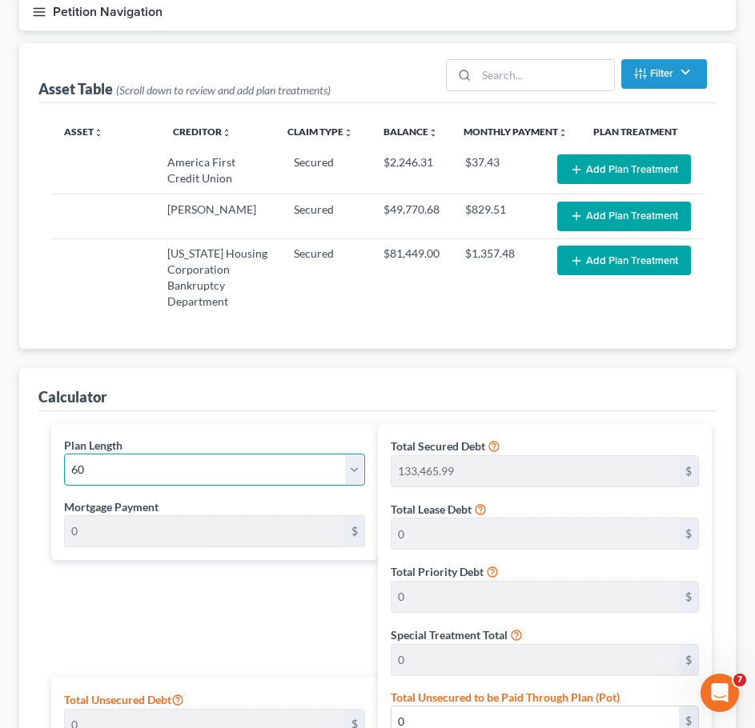
click at [314, 479] on select "1 2 3 4 5 6 7 8 9 10 11 12 13 14 15 16 17 18 19 20 21 22 23 24 25 26 27 28 29 3…" at bounding box center [214, 470] width 301 height 32
select select "17"
click at [64, 454] on select "1 2 3 4 5 6 7 8 9 10 11 12 13 14 15 16 17 18 19 20 21 22 23 24 25 26 27 28 29 3…" at bounding box center [214, 470] width 301 height 32
type input "8,156.25"
select select "17"
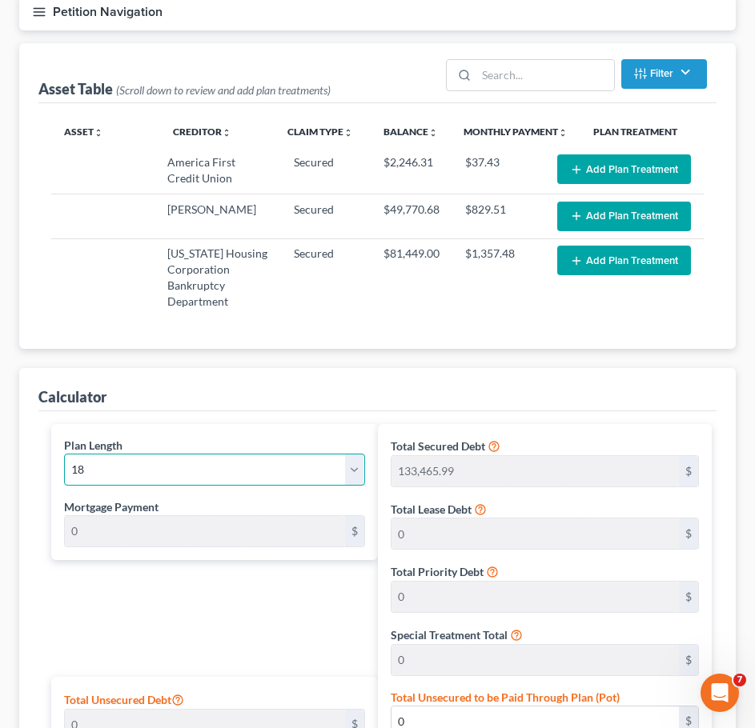
type input "8,156.25"
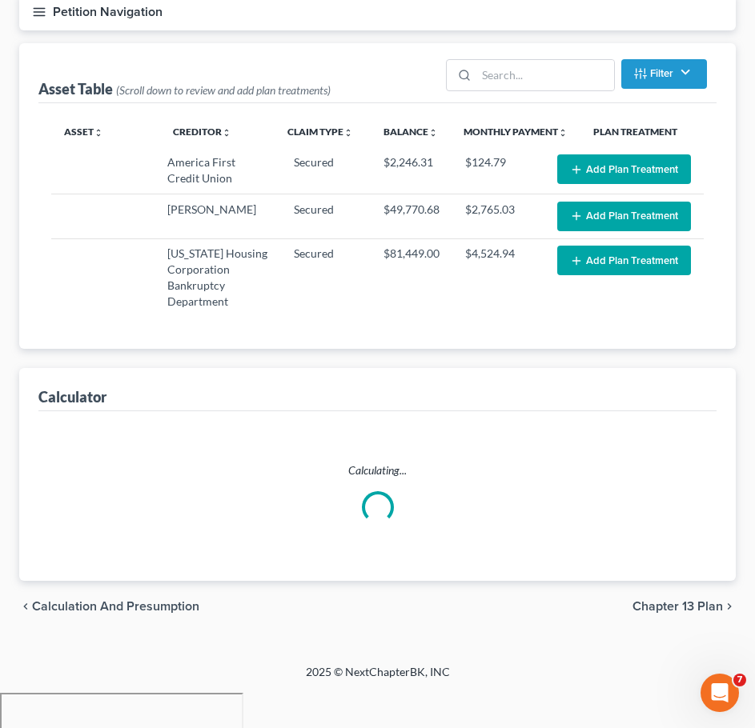
select select "17"
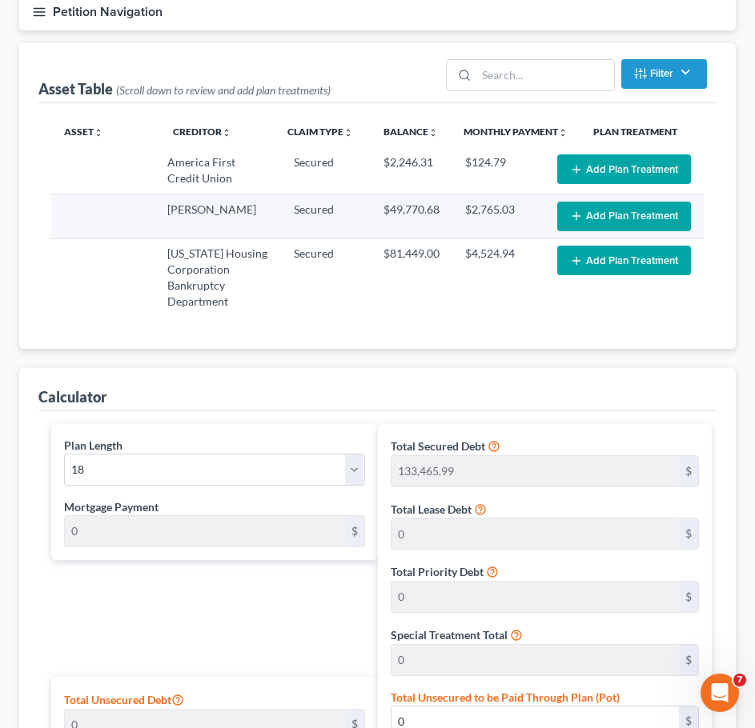
click at [591, 216] on button "Add Plan Treatment" at bounding box center [624, 217] width 134 height 30
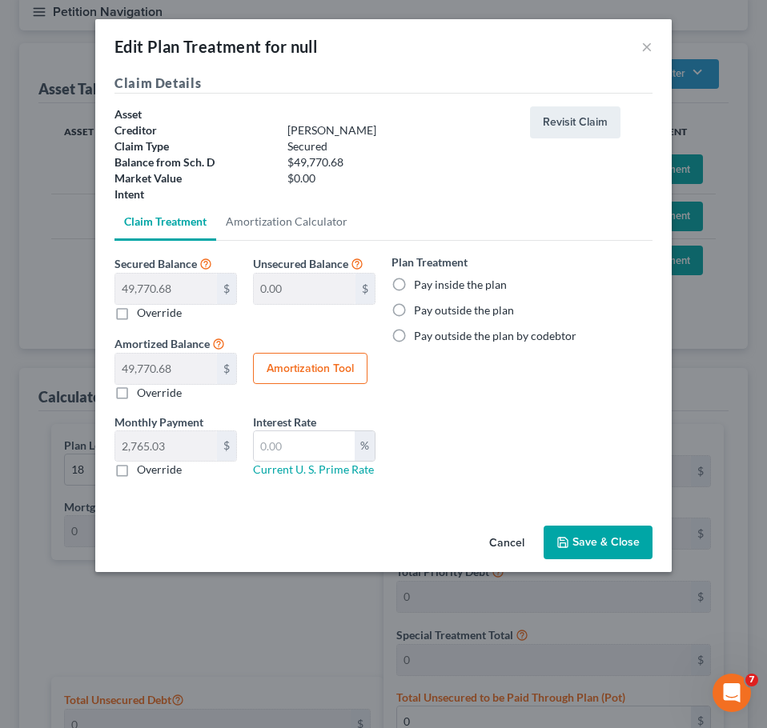
click at [414, 284] on label "Pay inside the plan" at bounding box center [460, 285] width 93 height 16
click at [420, 284] on input "Pay inside the plan" at bounding box center [425, 282] width 10 height 10
radio input "true"
click at [586, 542] on button "Save & Close" at bounding box center [597, 543] width 109 height 34
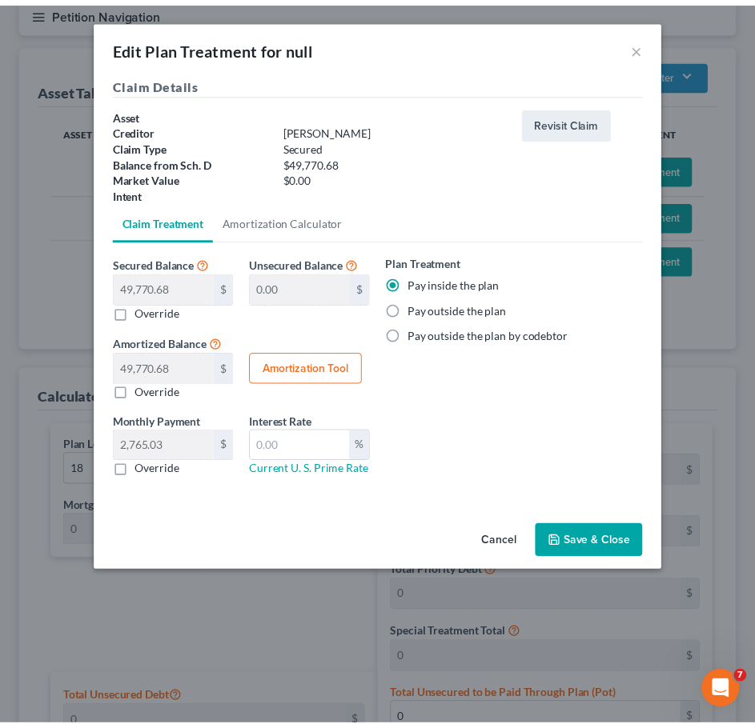
scroll to position [125, 0]
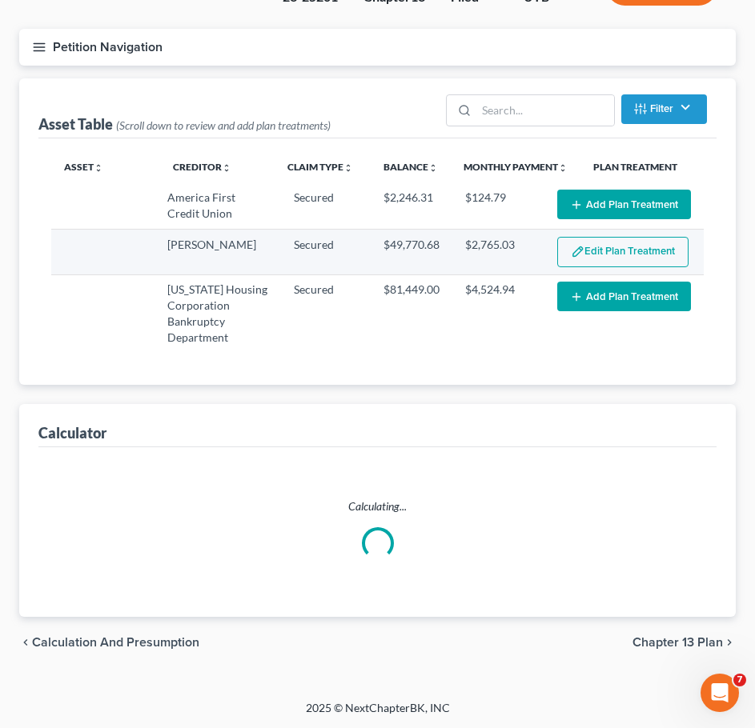
select select "17"
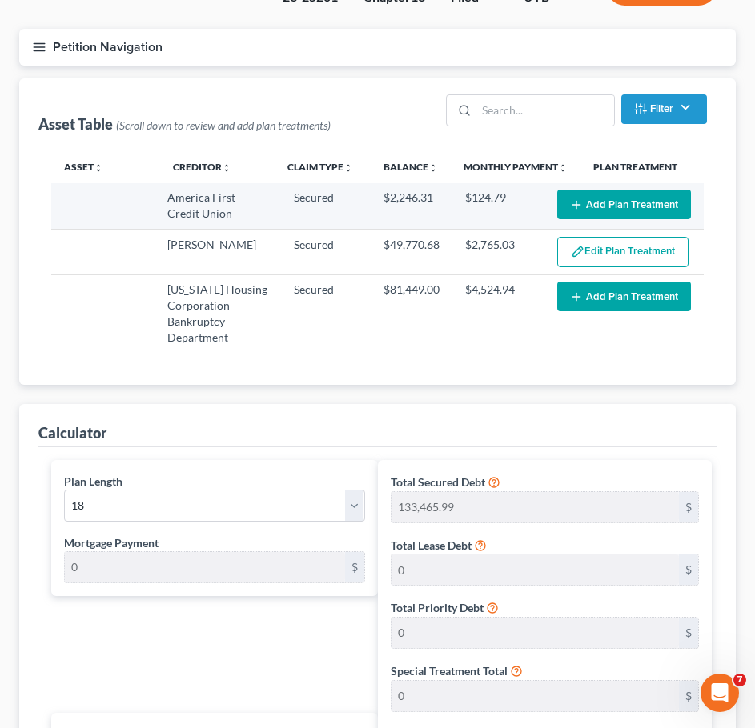
click at [598, 198] on button "Add Plan Treatment" at bounding box center [624, 205] width 134 height 30
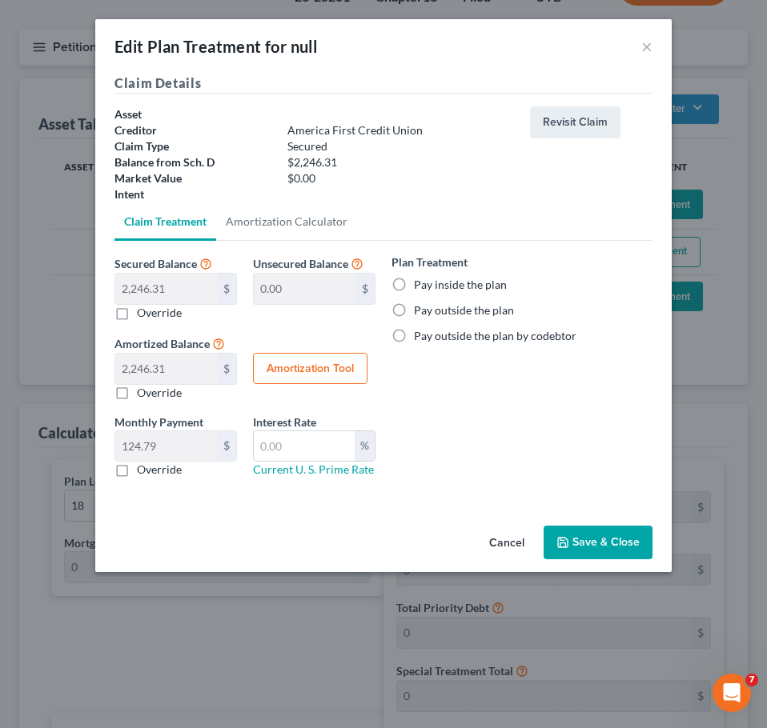
click at [414, 282] on label "Pay inside the plan" at bounding box center [460, 285] width 93 height 16
click at [420, 282] on input "Pay inside the plan" at bounding box center [425, 282] width 10 height 10
radio input "true"
click at [298, 371] on button "Amortization Tool" at bounding box center [310, 369] width 114 height 32
type input "2,246.31"
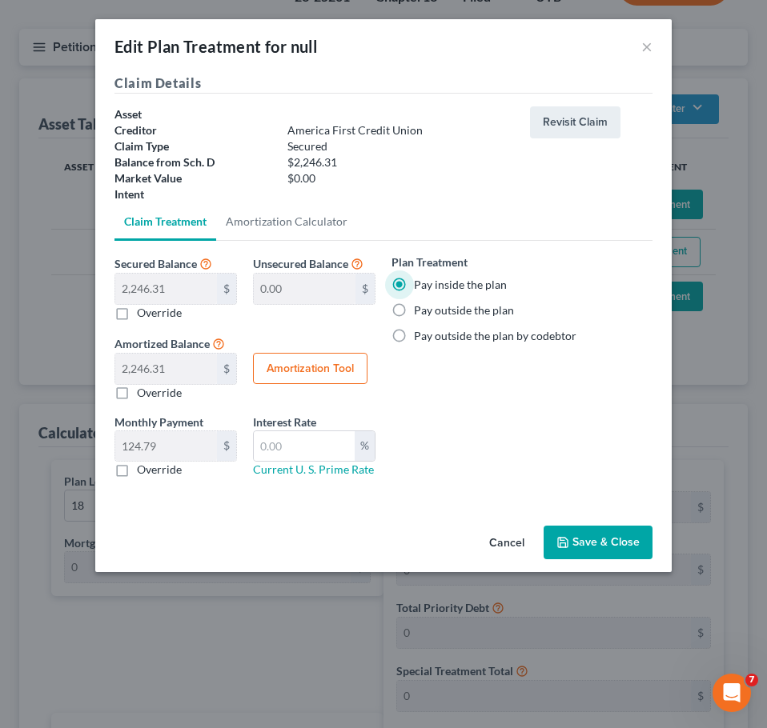
type input "18"
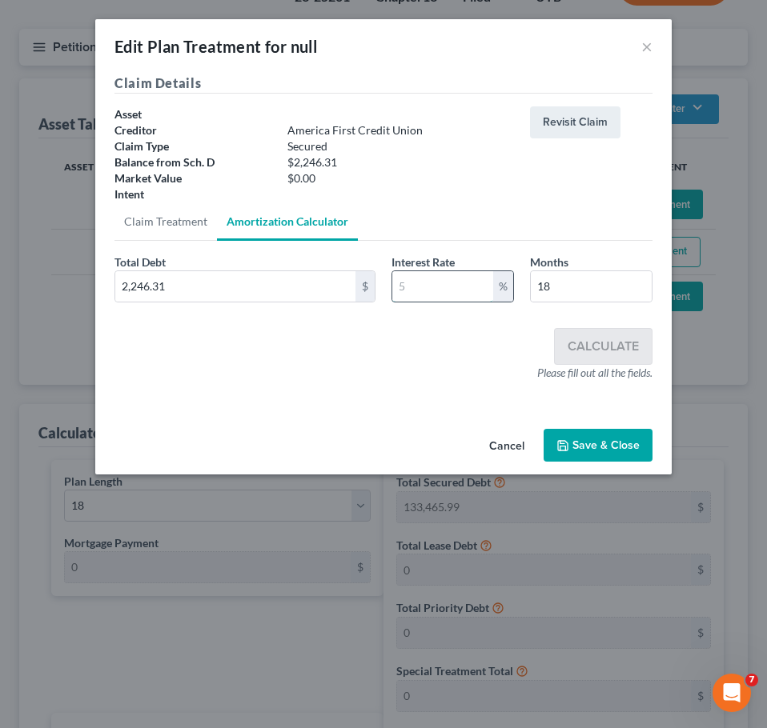
click at [428, 291] on input "text" at bounding box center [442, 286] width 101 height 30
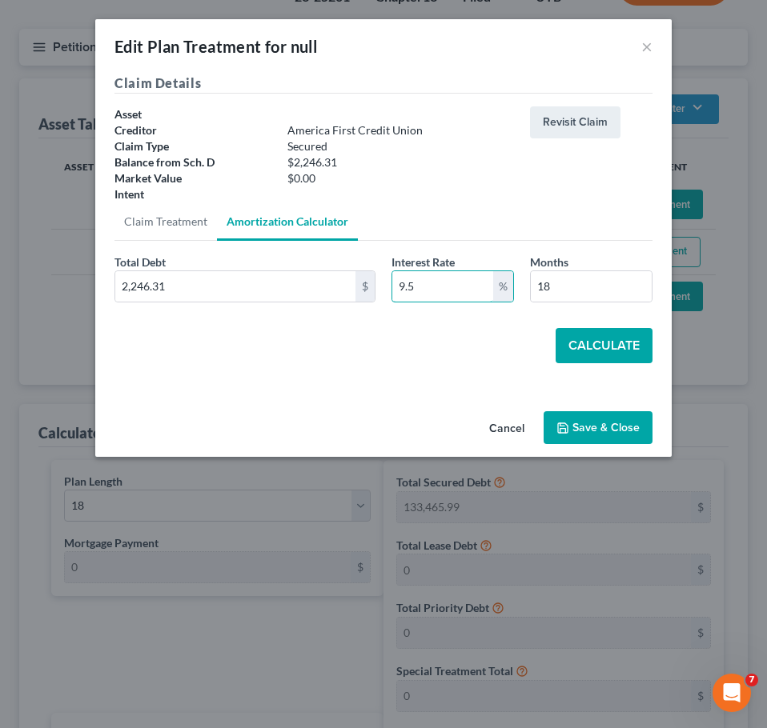
type input "9.5"
click at [601, 341] on button "Calculate" at bounding box center [603, 345] width 97 height 35
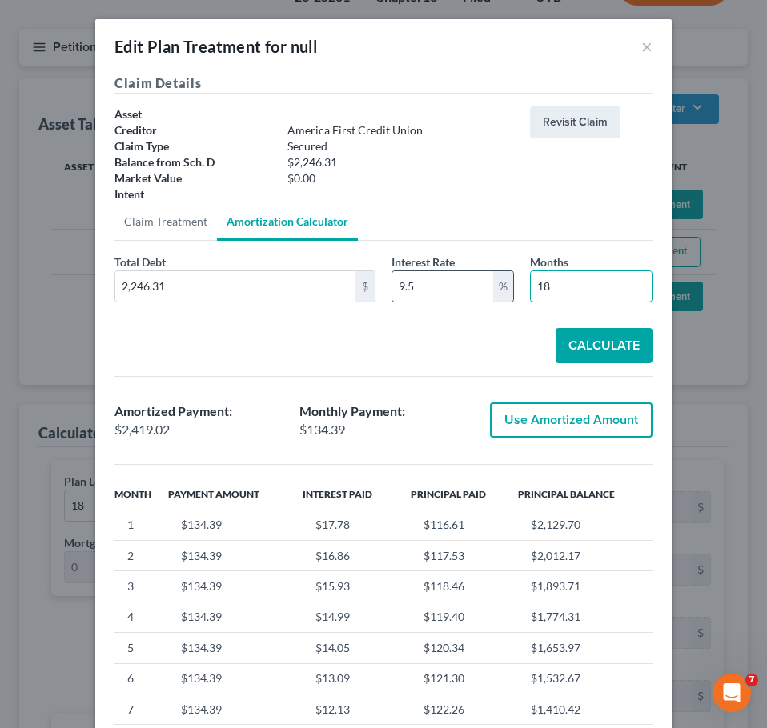
drag, startPoint x: 561, startPoint y: 290, endPoint x: 490, endPoint y: 295, distance: 71.5
click at [490, 295] on div "Total Debt 2,246.31 $ Interest Rate 9.5 % Months 18" at bounding box center [383, 285] width 554 height 62
click at [596, 343] on button "Calculate" at bounding box center [603, 345] width 97 height 35
drag, startPoint x: 551, startPoint y: 290, endPoint x: 513, endPoint y: 293, distance: 38.6
click at [508, 295] on div "Total Debt 2,246.31 $ Interest Rate 9.5 % Months 36" at bounding box center [383, 285] width 554 height 62
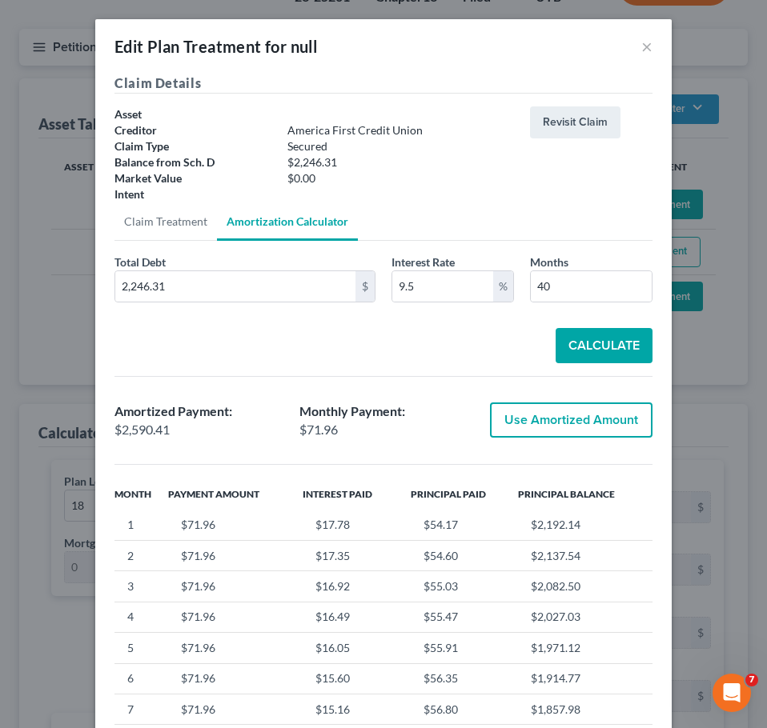
click at [605, 340] on button "Calculate" at bounding box center [603, 345] width 97 height 35
drag, startPoint x: 568, startPoint y: 285, endPoint x: 498, endPoint y: 294, distance: 71.0
click at [498, 294] on div "Total Debt 2,246.31 $ Interest Rate 9.5 % Months 40" at bounding box center [383, 285] width 554 height 62
click at [586, 350] on button "Calculate" at bounding box center [603, 345] width 97 height 35
drag, startPoint x: 549, startPoint y: 285, endPoint x: 473, endPoint y: 292, distance: 76.4
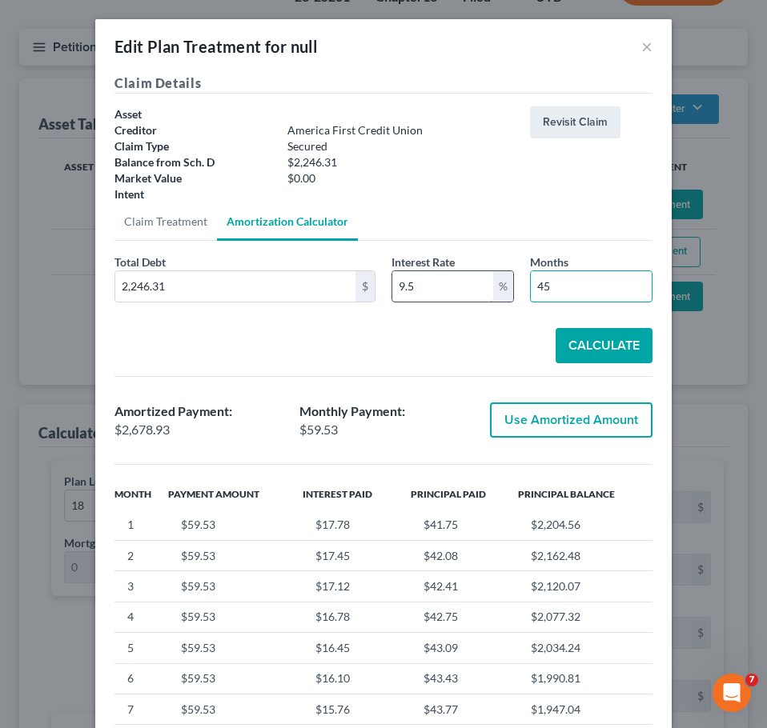
click at [473, 291] on div "Total Debt 2,246.31 $ Interest Rate 9.5 % Months 45" at bounding box center [383, 285] width 554 height 62
click at [588, 338] on button "Calculate" at bounding box center [603, 345] width 97 height 35
drag, startPoint x: 567, startPoint y: 291, endPoint x: 434, endPoint y: 309, distance: 134.0
click at [431, 313] on div "Total Debt 2,246.31 $ Interest Rate 9.5 % Months 50" at bounding box center [383, 285] width 554 height 62
type input "55"
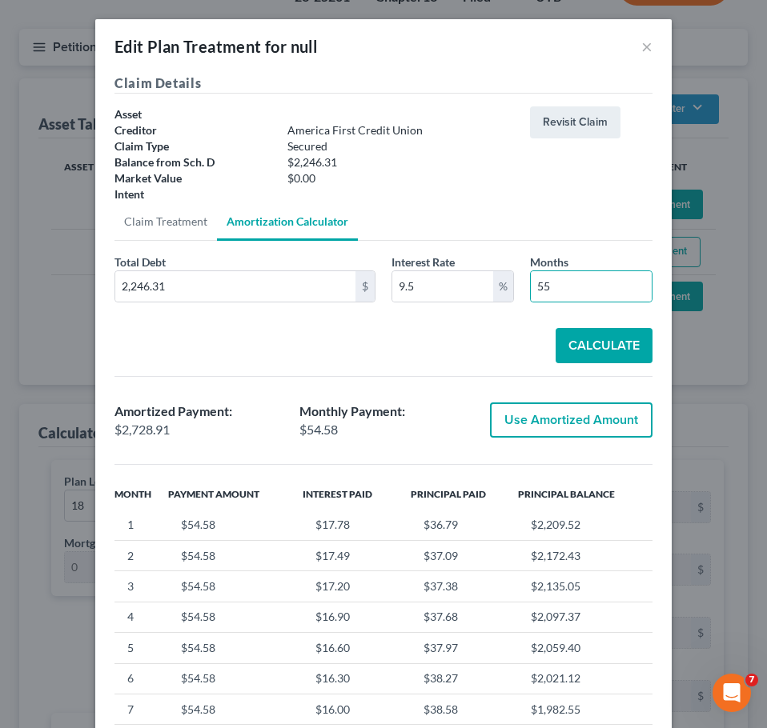
click at [591, 345] on button "Calculate" at bounding box center [603, 345] width 97 height 35
click at [556, 424] on button "Use Amortized Amount" at bounding box center [571, 420] width 162 height 35
type input "2,779.46"
checkbox input "true"
type input "154.41"
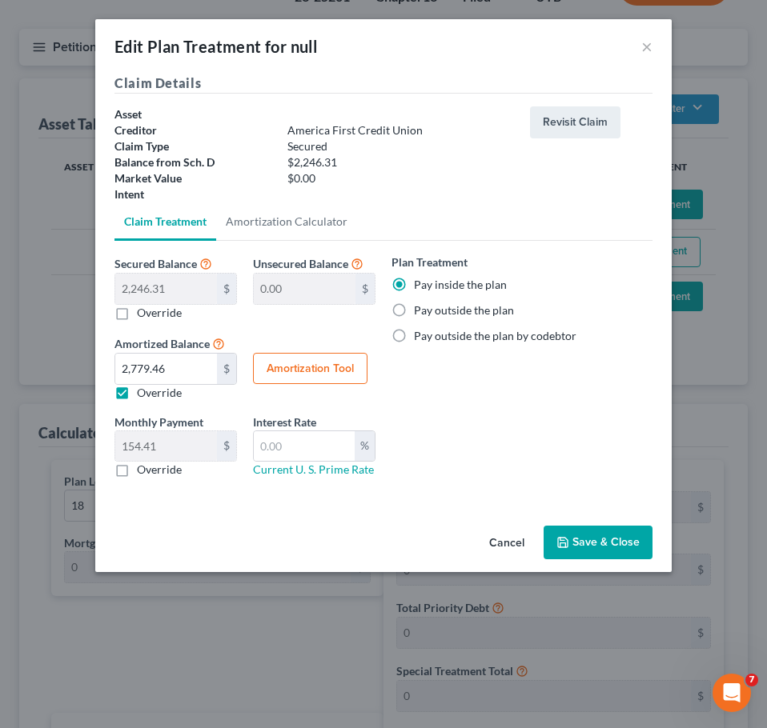
click at [137, 471] on label "Override" at bounding box center [159, 470] width 45 height 16
click at [143, 471] on input "Override" at bounding box center [148, 467] width 10 height 10
checkbox input "true"
drag, startPoint x: 190, startPoint y: 438, endPoint x: 134, endPoint y: 439, distance: 56.8
click at [126, 443] on input "text" at bounding box center [166, 446] width 102 height 30
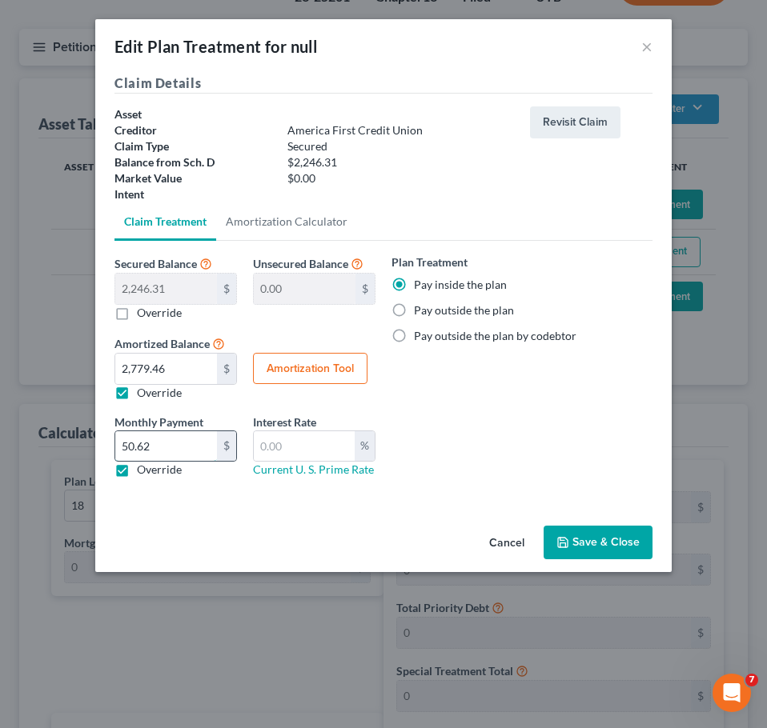
type input "50.62"
type input "9.5"
click at [563, 538] on icon "button" at bounding box center [563, 543] width 10 height 10
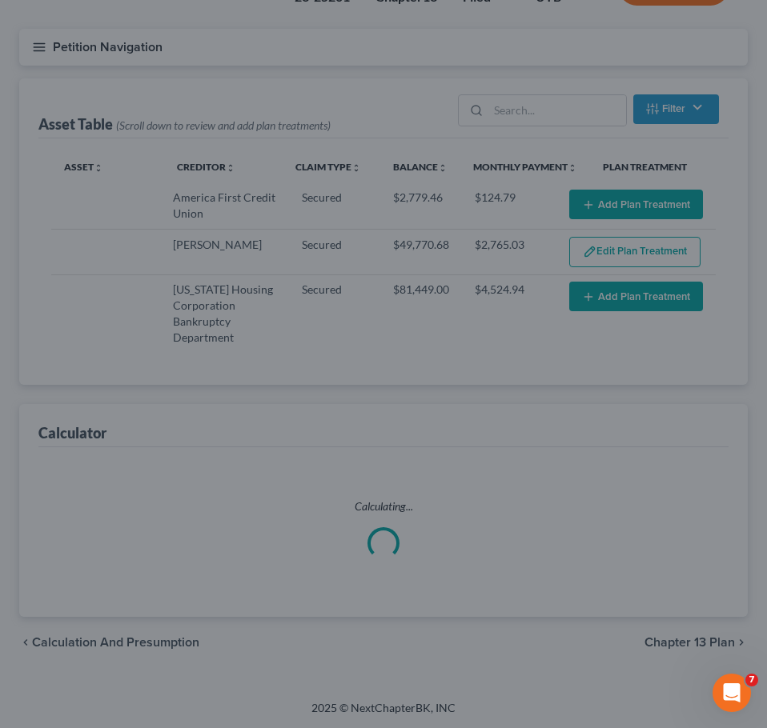
select select "17"
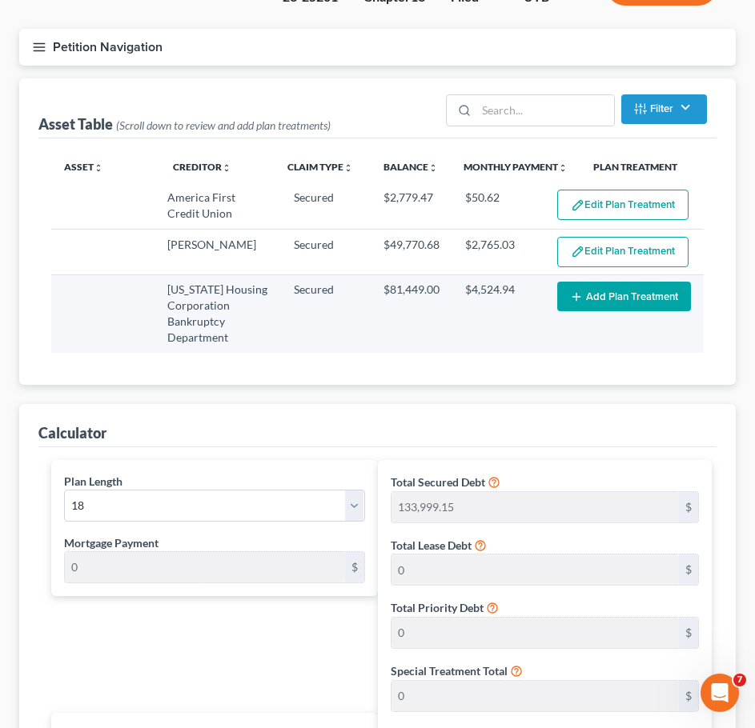
click at [627, 291] on button "Add Plan Treatment" at bounding box center [624, 297] width 134 height 30
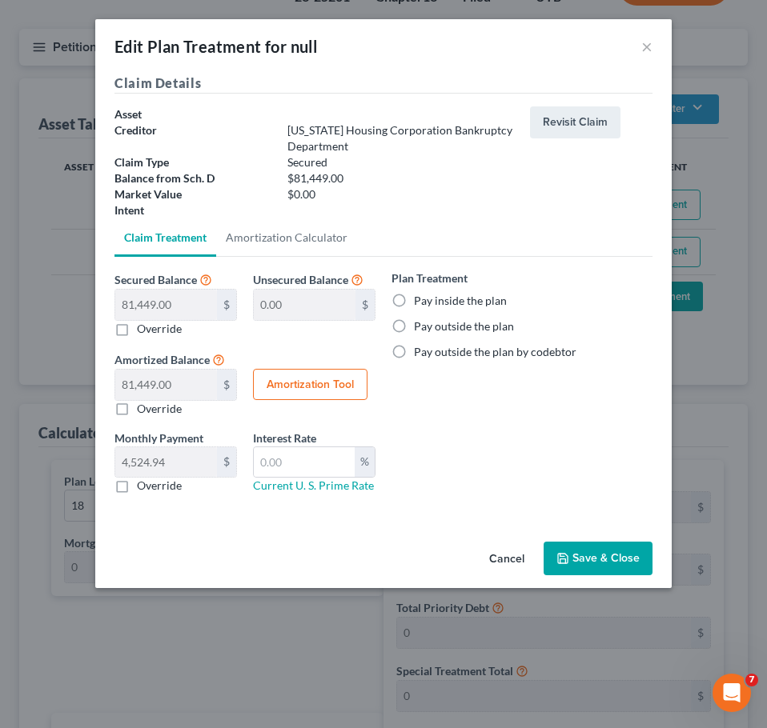
click at [414, 300] on label "Pay inside the plan" at bounding box center [460, 301] width 93 height 16
click at [420, 300] on input "Pay inside the plan" at bounding box center [425, 298] width 10 height 10
radio input "true"
click at [581, 561] on button "Save & Close" at bounding box center [597, 559] width 109 height 34
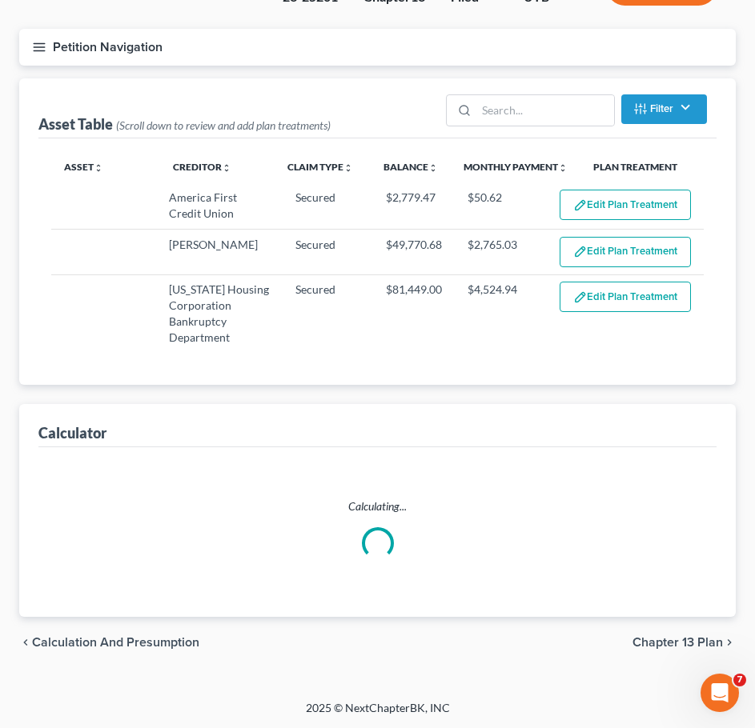
select select "17"
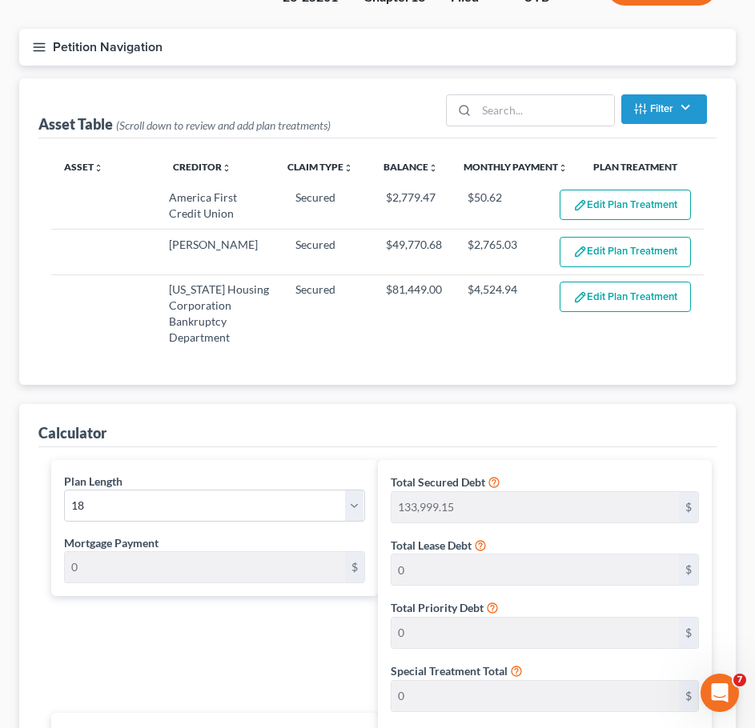
drag, startPoint x: 611, startPoint y: 197, endPoint x: 709, endPoint y: 167, distance: 102.8
click at [709, 167] on div "Asset unfold_more expand_more expand_less Creditor unfold_more expand_more expa…" at bounding box center [377, 261] width 678 height 247
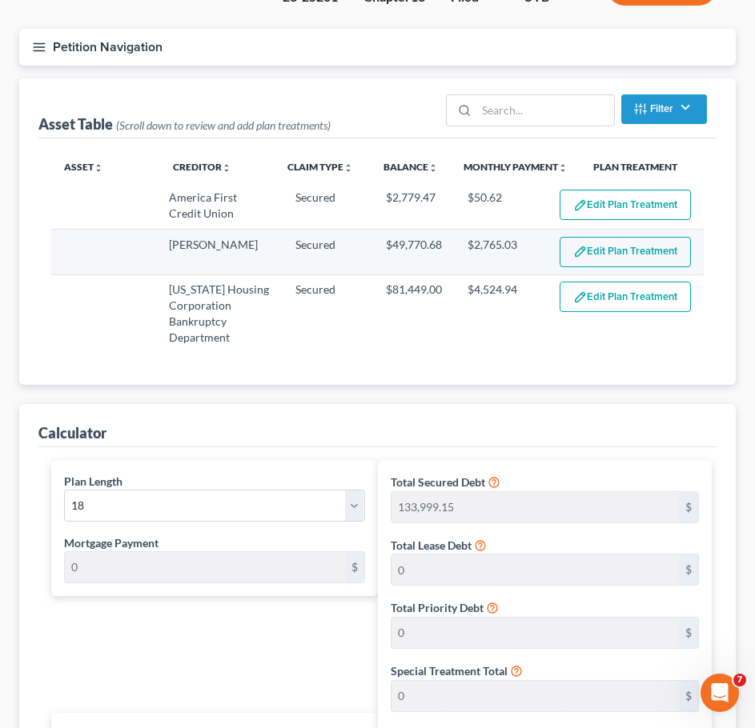
click at [638, 255] on button "Edit Plan Treatment" at bounding box center [624, 252] width 131 height 30
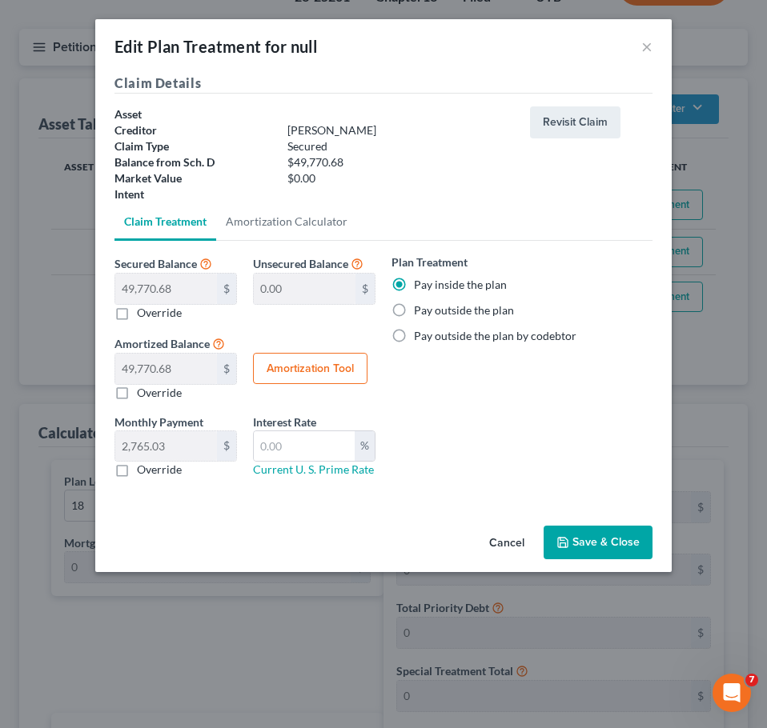
click at [281, 372] on button "Amortization Tool" at bounding box center [310, 369] width 114 height 32
type input "49,770.68"
type input "18"
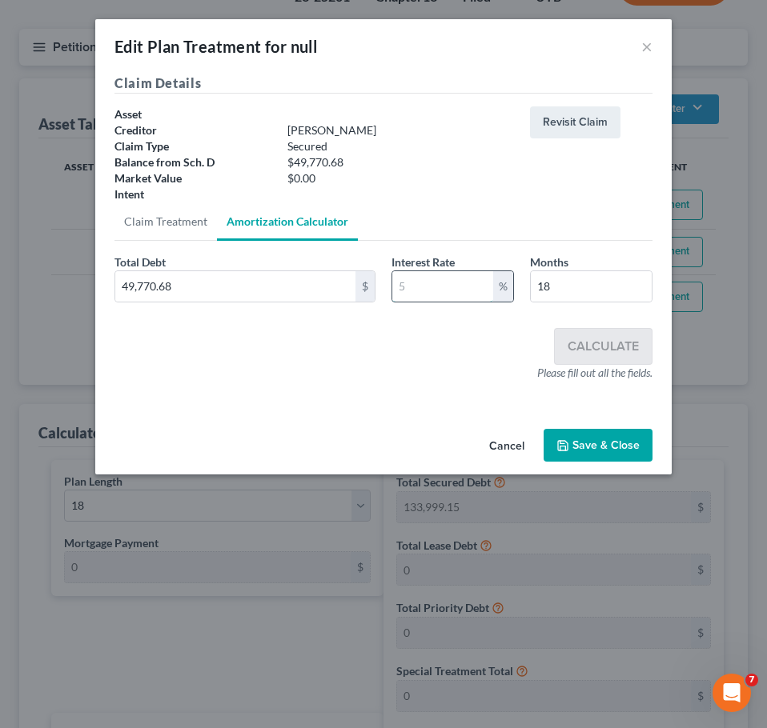
click at [439, 291] on input "text" at bounding box center [442, 286] width 101 height 30
type input "9"
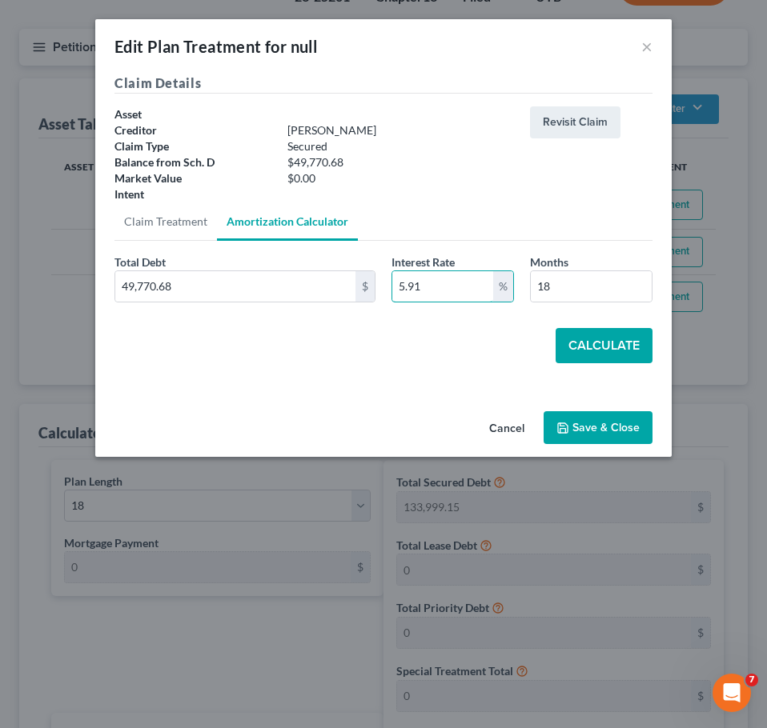
type input "5.91"
click at [589, 341] on button "Calculate" at bounding box center [603, 345] width 97 height 35
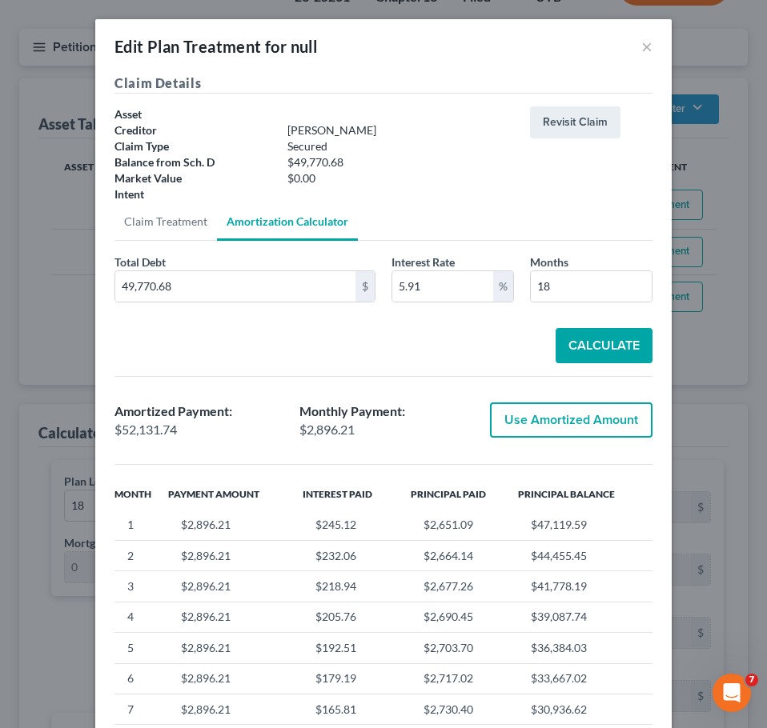
click at [514, 423] on button "Use Amortized Amount" at bounding box center [571, 420] width 162 height 35
type input "52,131.73"
checkbox input "true"
type input "2,896.20"
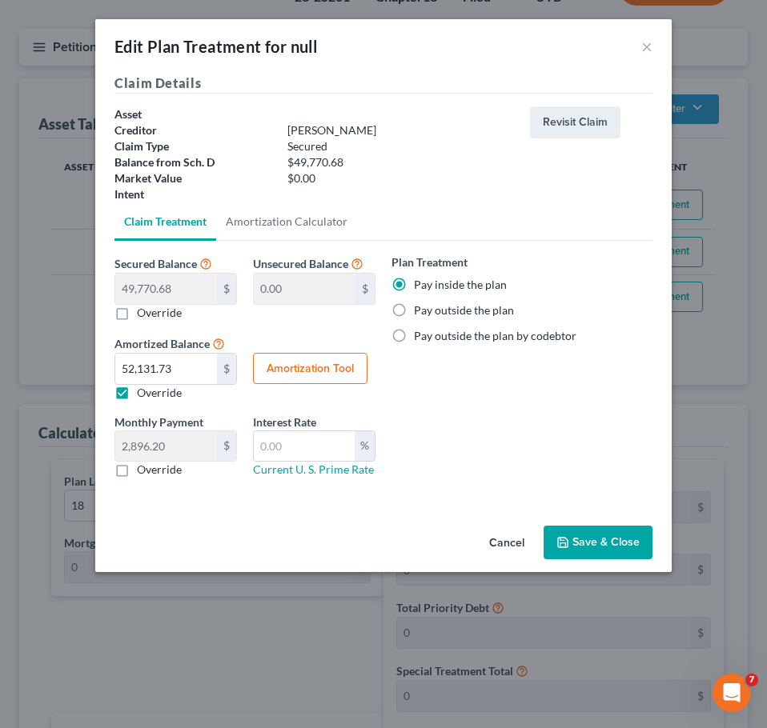
click at [137, 468] on label "Override" at bounding box center [159, 470] width 45 height 16
click at [143, 468] on input "Override" at bounding box center [148, 467] width 10 height 10
checkbox input "true"
type input "300"
click at [297, 455] on input "text" at bounding box center [304, 446] width 101 height 30
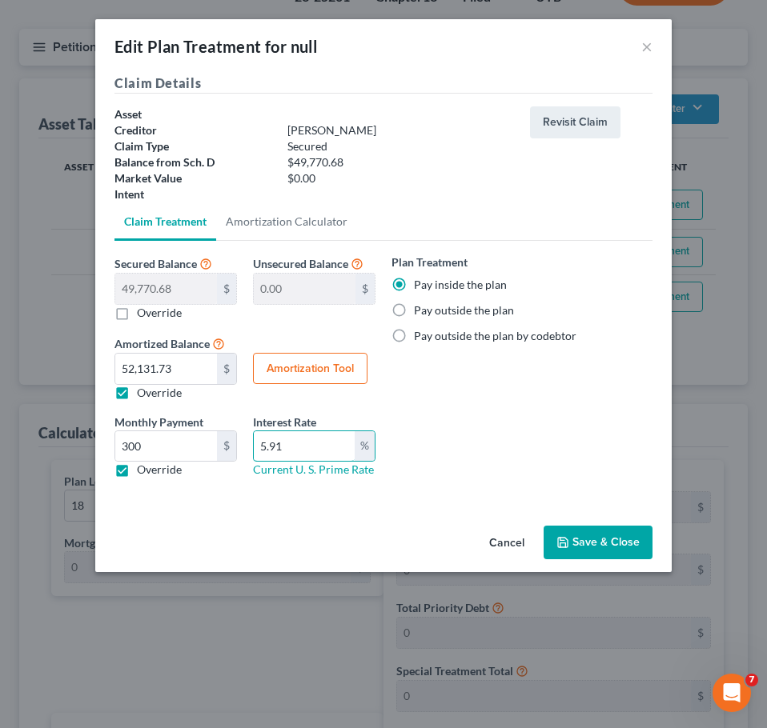
type input "5.91"
click at [581, 542] on button "Save & Close" at bounding box center [597, 543] width 109 height 34
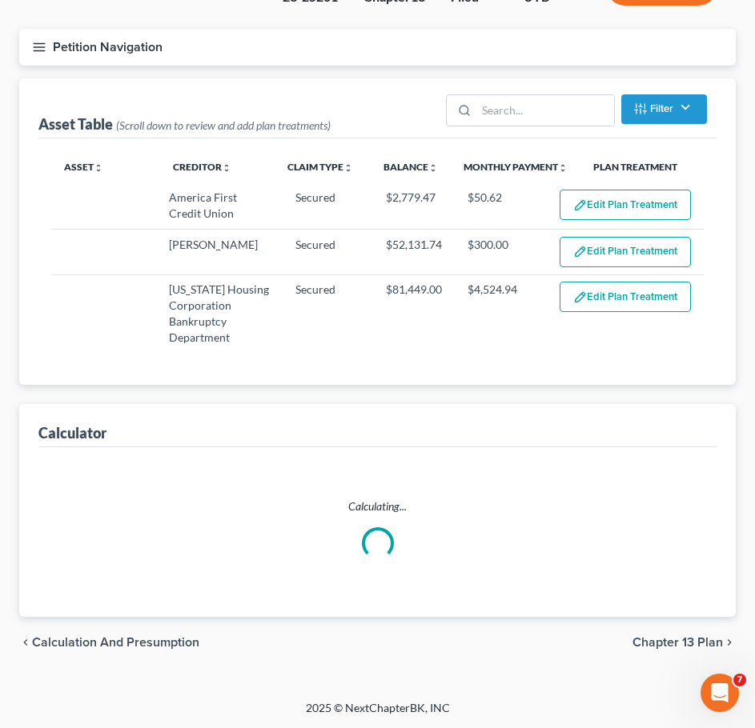
select select "17"
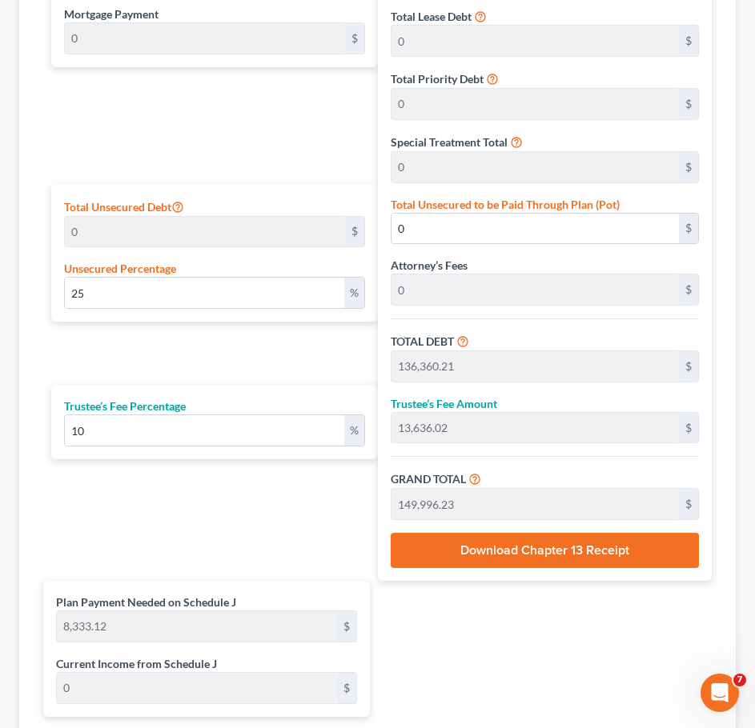
scroll to position [685, 0]
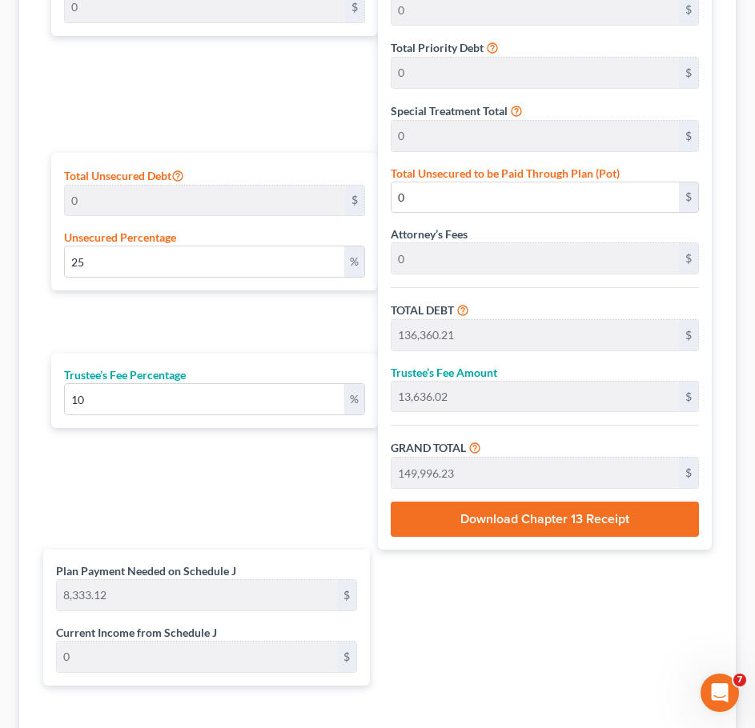
click at [519, 523] on button "Download Chapter 13 Receipt" at bounding box center [545, 519] width 309 height 35
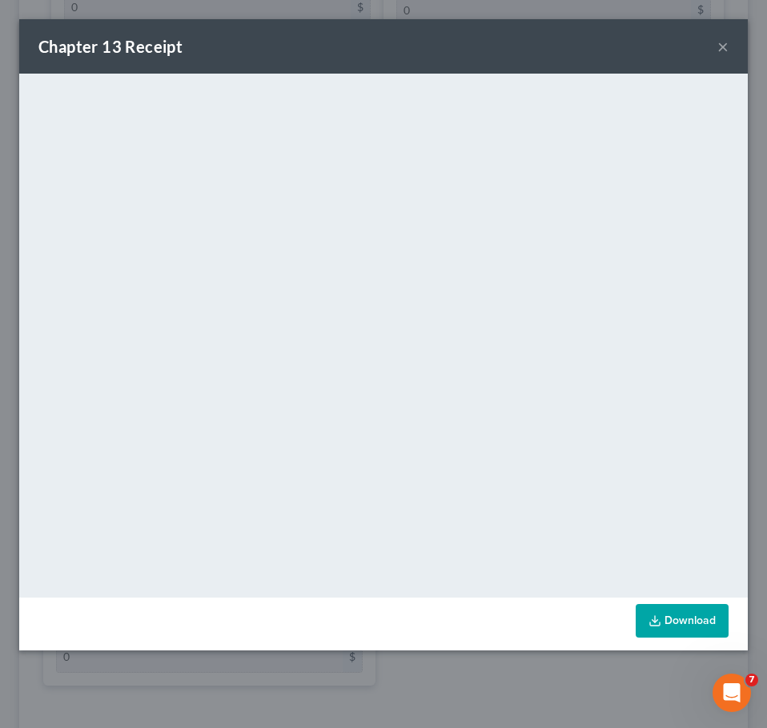
click at [724, 44] on button "×" at bounding box center [722, 46] width 11 height 19
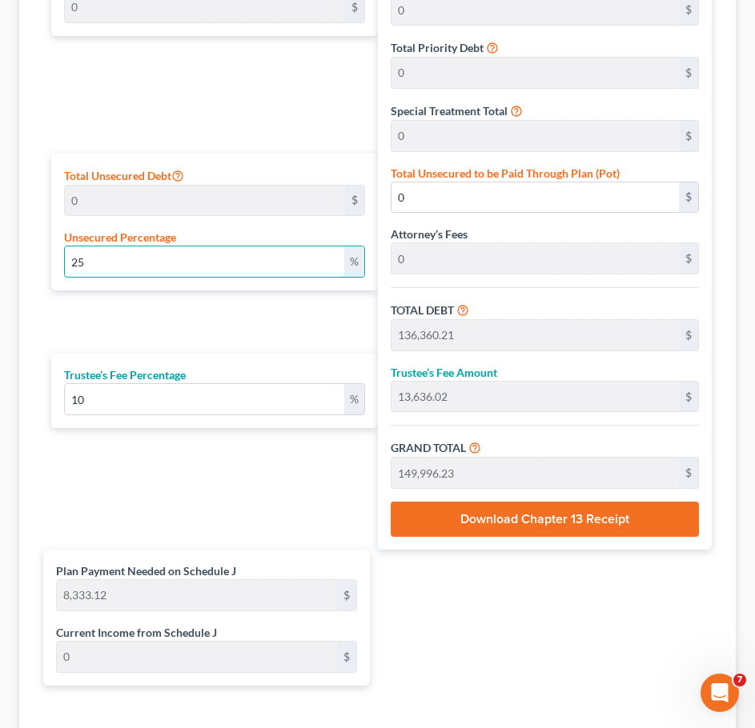
drag, startPoint x: 223, startPoint y: 265, endPoint x: 25, endPoint y: 280, distance: 198.3
click at [26, 279] on div "Calculator Plan Length 1 2 3 4 5 6 7 8 9 10 11 12 13 14 15 16 17 18 19 20 21 22…" at bounding box center [377, 531] width 716 height 1374
type input "100"
click at [313, 492] on div "Plan Length 1 2 3 4 5 6 7 8 9 10 11 12 13 14 15 16 17 18 19 20 21 22 23 24 25 2…" at bounding box center [210, 225] width 335 height 650
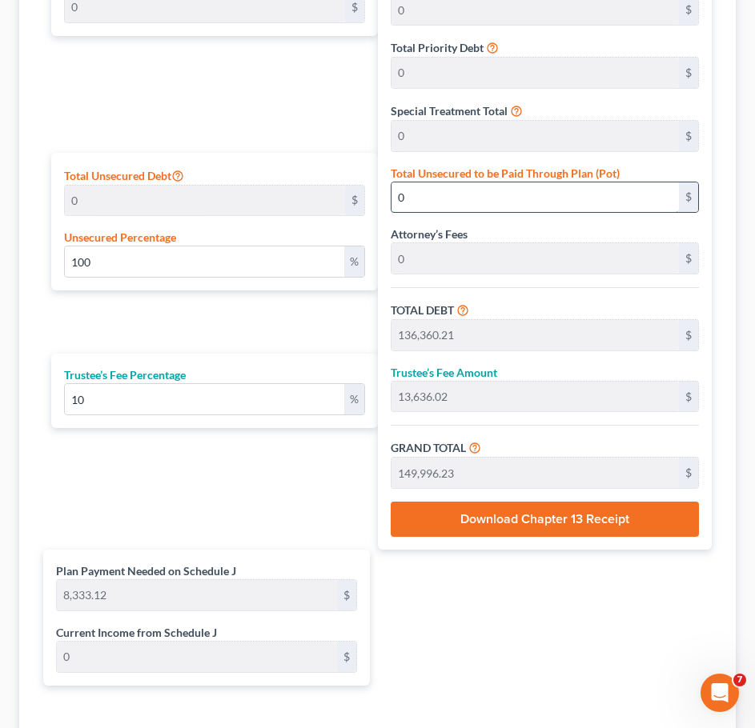
click at [435, 206] on input "0" at bounding box center [535, 197] width 288 height 30
type input "1,910.86"
click at [470, 561] on div "Plan Length 1 2 3 4 5 6 7 8 9 10 11 12 13 14 15 16 17 18 19 20 21 22 23 24 25 2…" at bounding box center [377, 549] width 668 height 1299
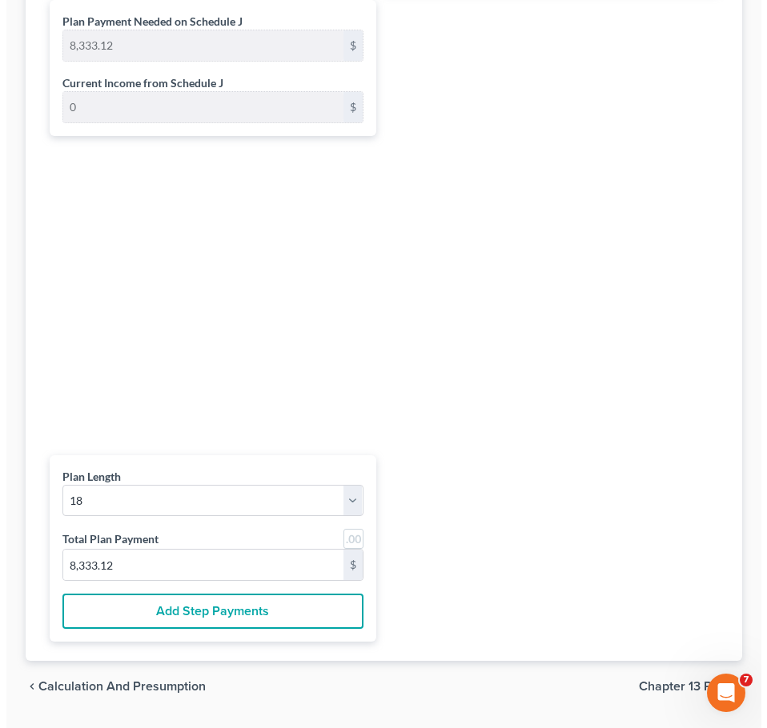
scroll to position [1287, 0]
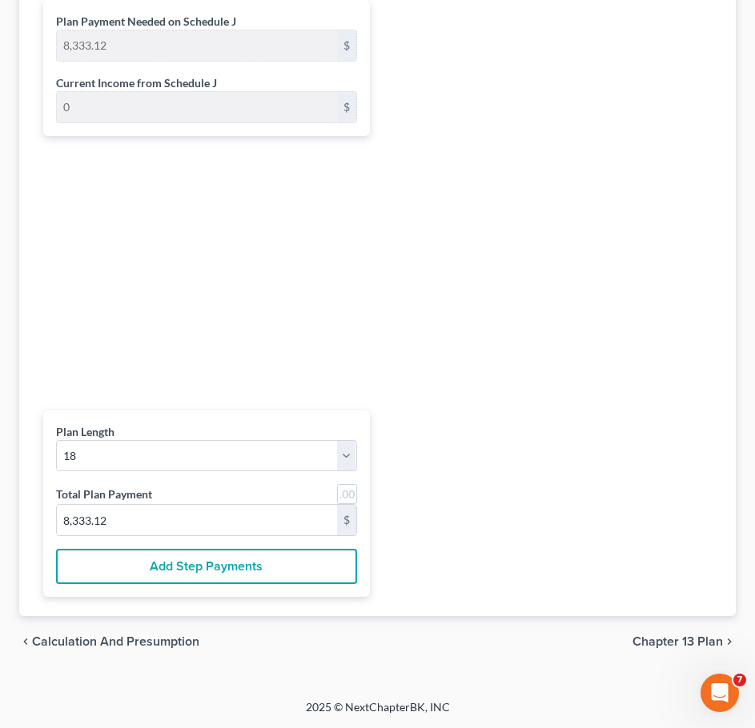
click at [183, 561] on button "Add Step Payments" at bounding box center [206, 566] width 301 height 35
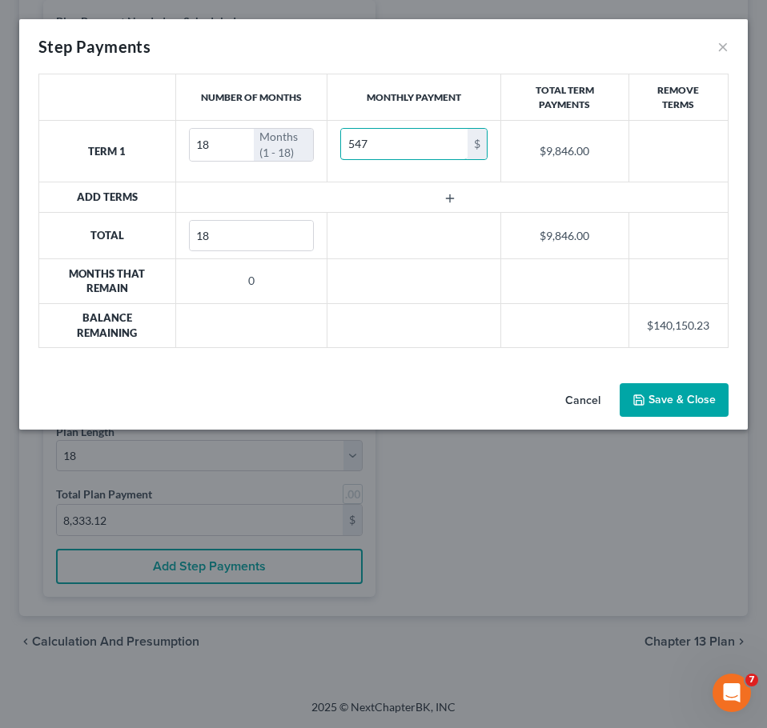
type input "547"
click at [443, 194] on button "button" at bounding box center [451, 198] width 70 height 13
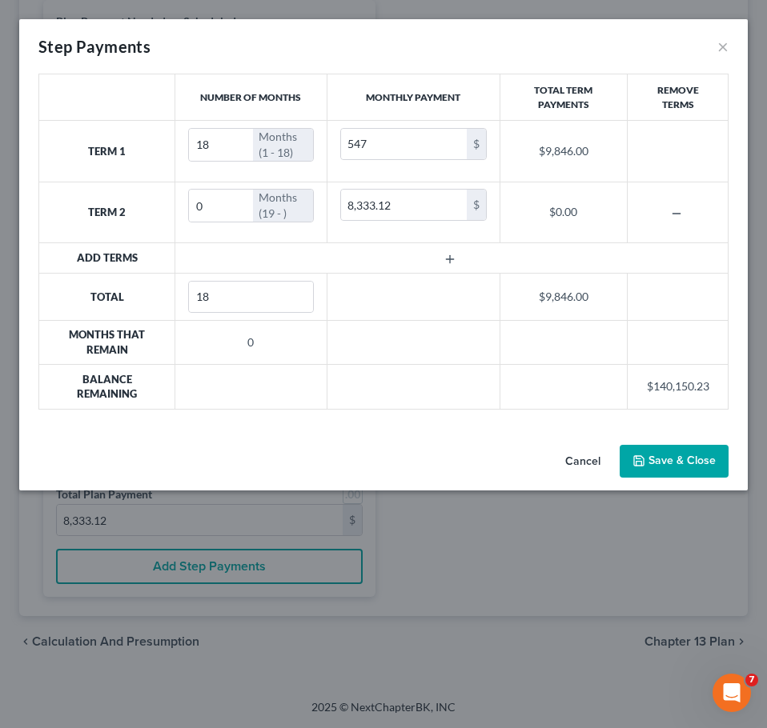
click at [699, 459] on button "Save & Close" at bounding box center [673, 462] width 109 height 34
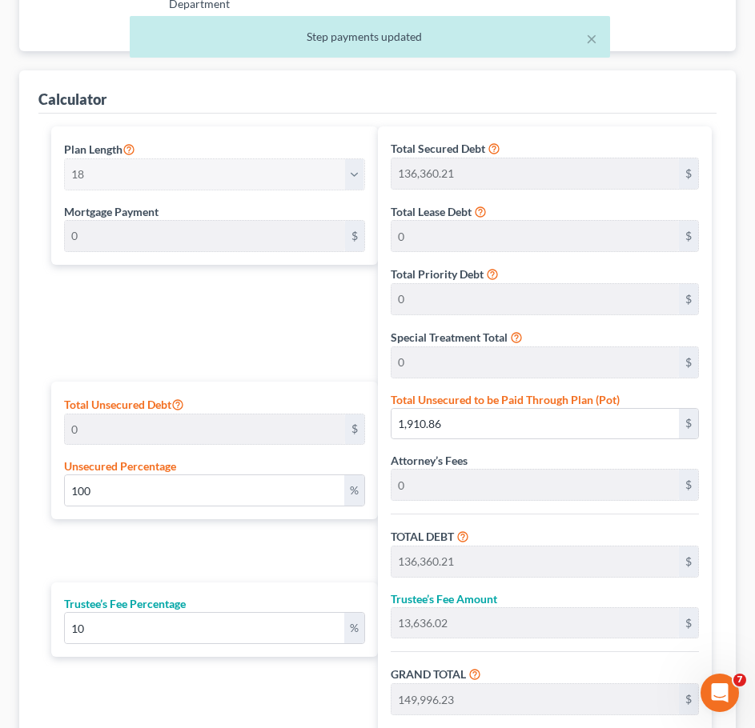
scroll to position [106, 0]
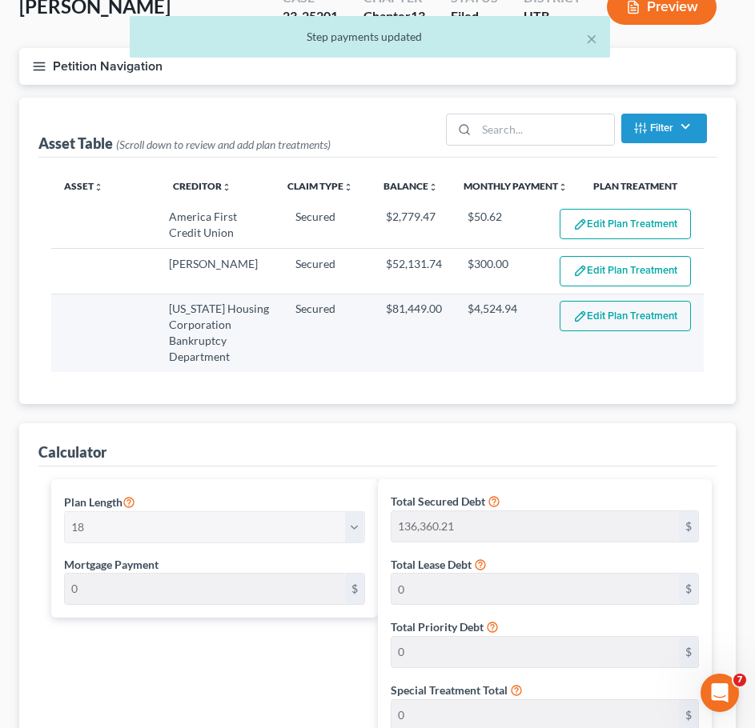
click at [638, 321] on button "Edit Plan Treatment" at bounding box center [624, 316] width 131 height 30
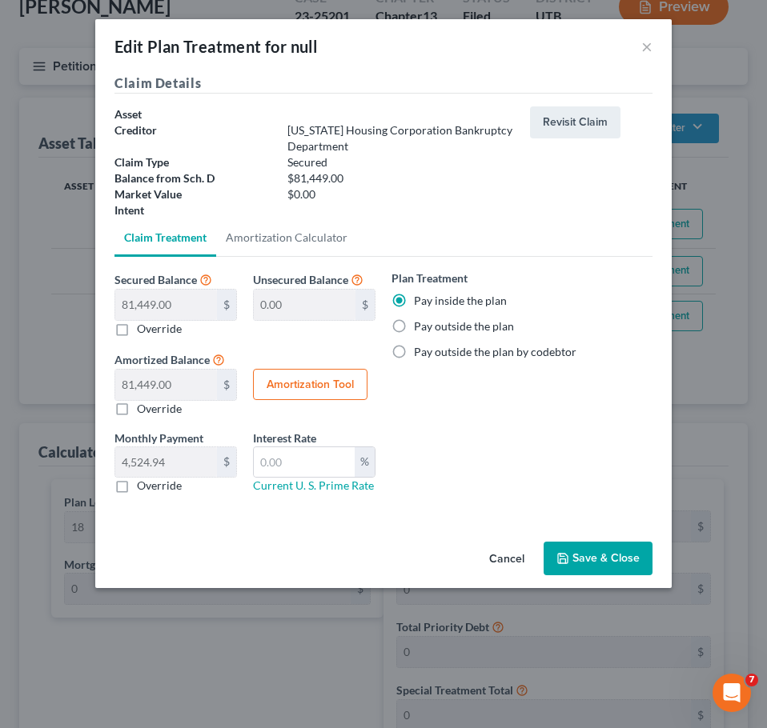
click at [414, 324] on label "Pay outside the plan" at bounding box center [464, 327] width 100 height 16
click at [420, 324] on input "Pay outside the plan" at bounding box center [425, 324] width 10 height 10
radio input "true"
click at [590, 549] on button "Save & Close" at bounding box center [597, 559] width 109 height 34
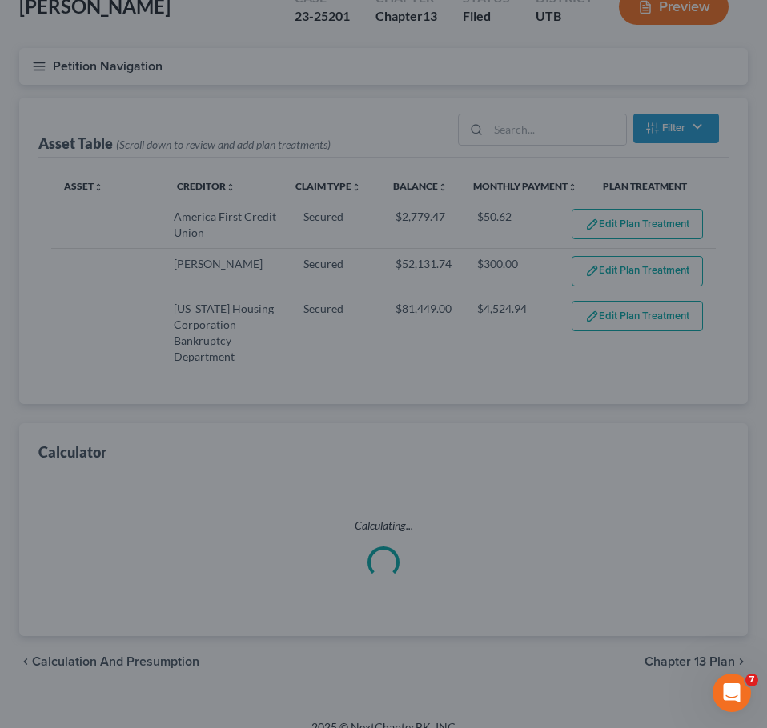
select select "17"
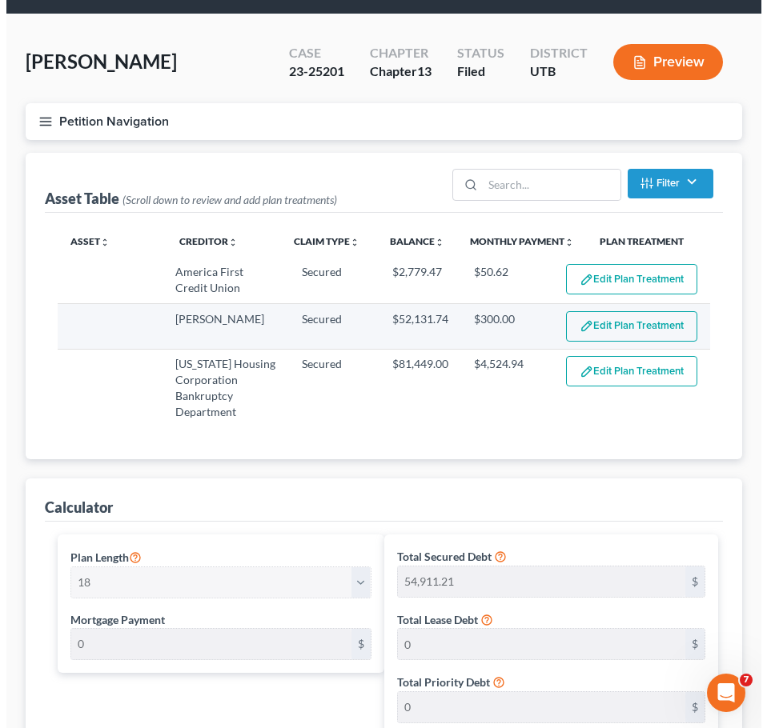
scroll to position [0, 0]
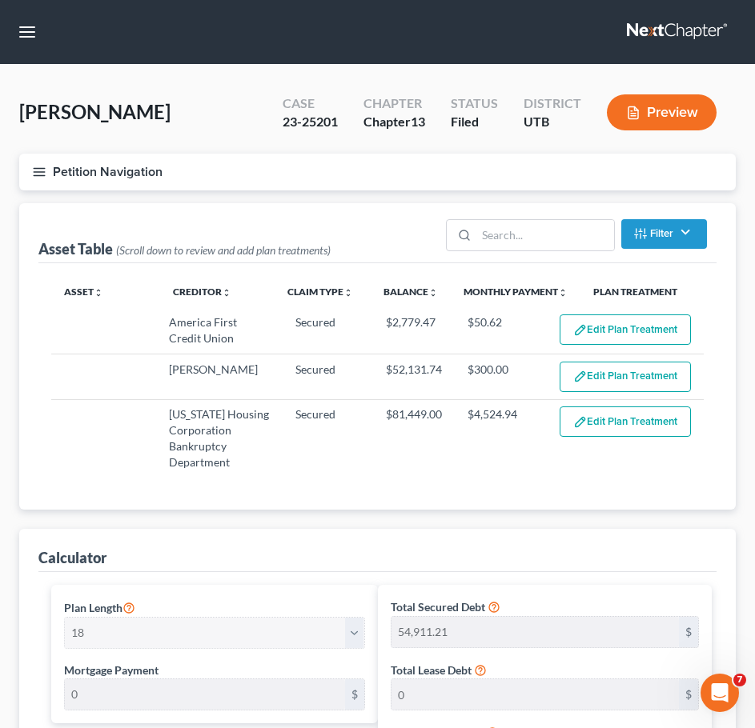
click at [42, 168] on icon "button" at bounding box center [39, 172] width 14 height 14
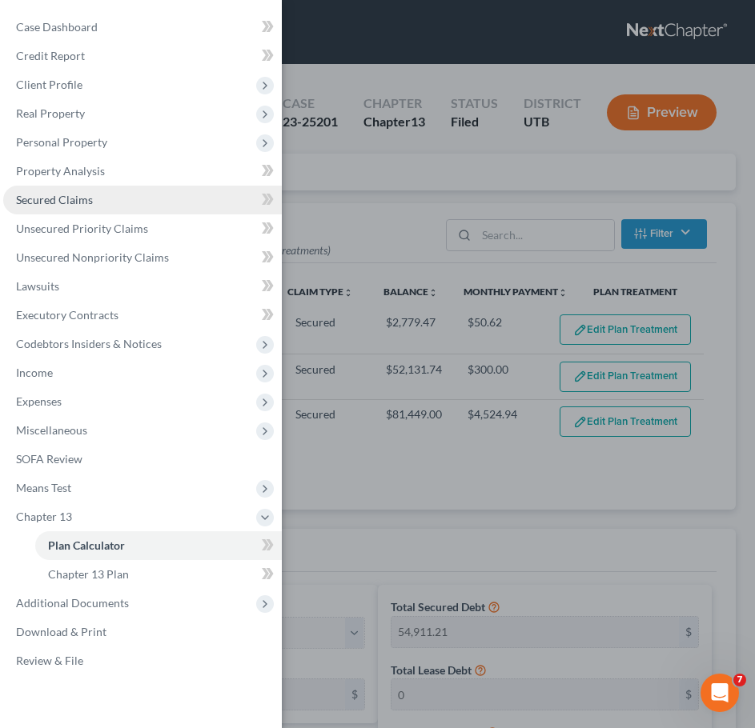
click at [63, 204] on span "Secured Claims" at bounding box center [54, 200] width 77 height 14
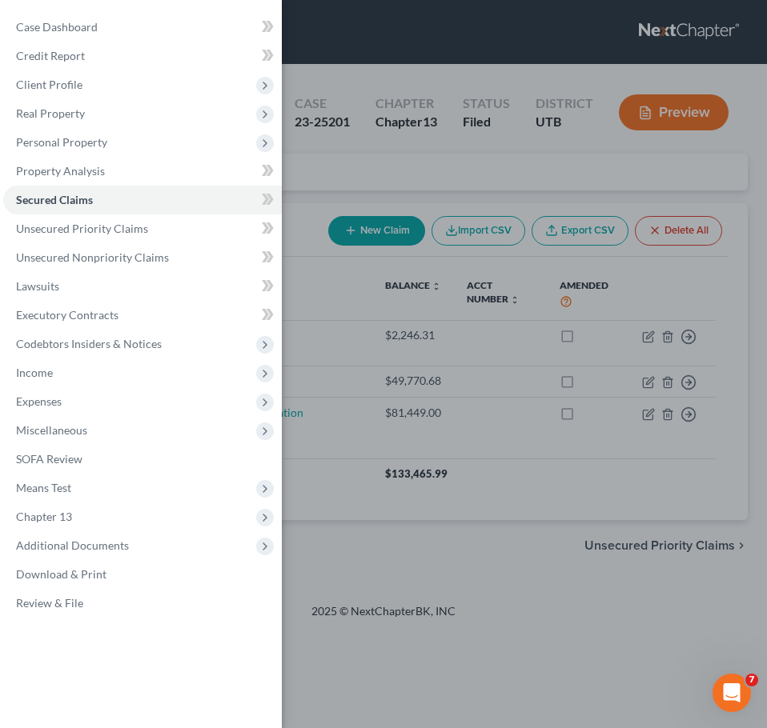
click at [504, 444] on div "Case Dashboard Payments Invoices Payments Payments Credit Report Client Profile" at bounding box center [383, 364] width 767 height 728
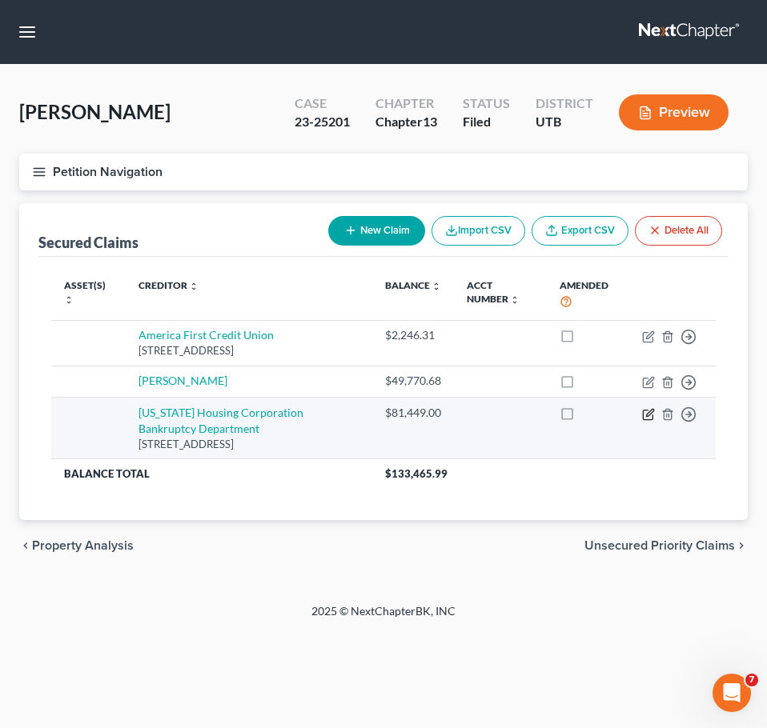
click at [643, 416] on icon "button" at bounding box center [648, 415] width 10 height 10
select select "46"
select select "0"
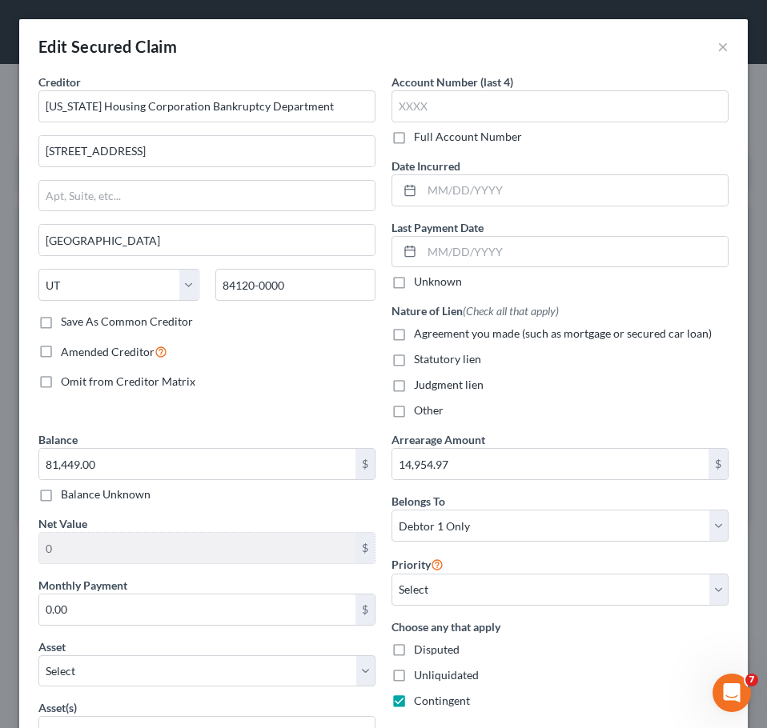
click at [414, 331] on label "Agreement you made (such as mortgage or secured car loan)" at bounding box center [563, 334] width 298 height 16
click at [420, 331] on input "Agreement you made (such as mortgage or secured car loan)" at bounding box center [425, 331] width 10 height 10
checkbox input "true"
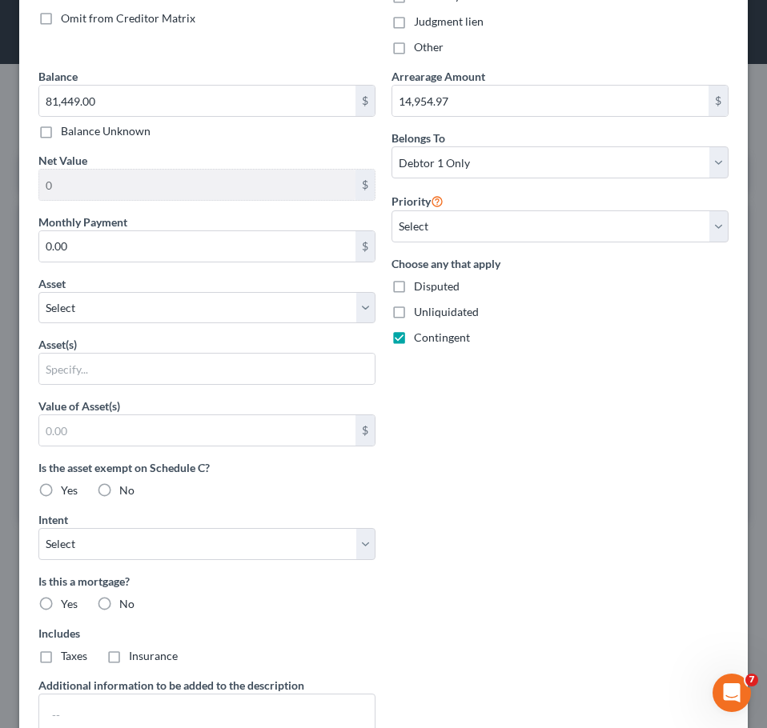
scroll to position [480, 0]
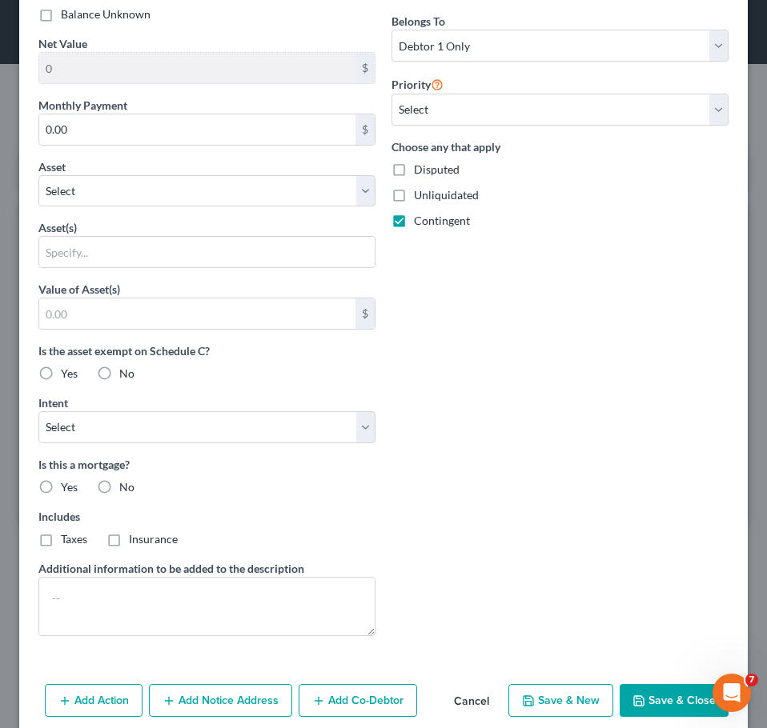
click at [61, 489] on label "Yes" at bounding box center [69, 487] width 17 height 16
click at [67, 489] on input "Yes" at bounding box center [72, 484] width 10 height 10
radio input "true"
click at [145, 438] on select "Select Surrender Redeem Reaffirm Avoid Other" at bounding box center [206, 427] width 337 height 32
select select "2"
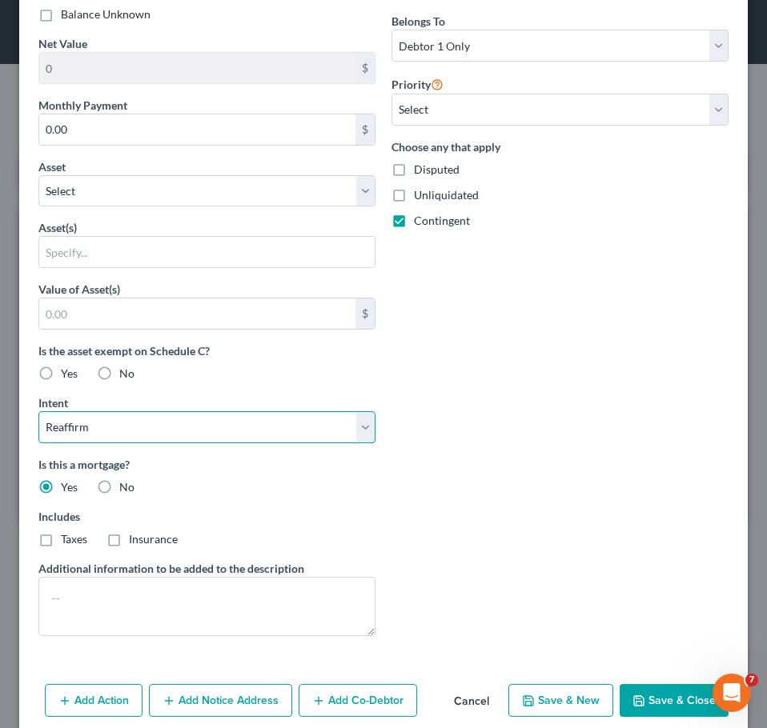
click at [38, 411] on select "Select Surrender Redeem Reaffirm Avoid Other" at bounding box center [206, 427] width 337 height 32
click at [668, 561] on button "Save & Close" at bounding box center [673, 701] width 109 height 34
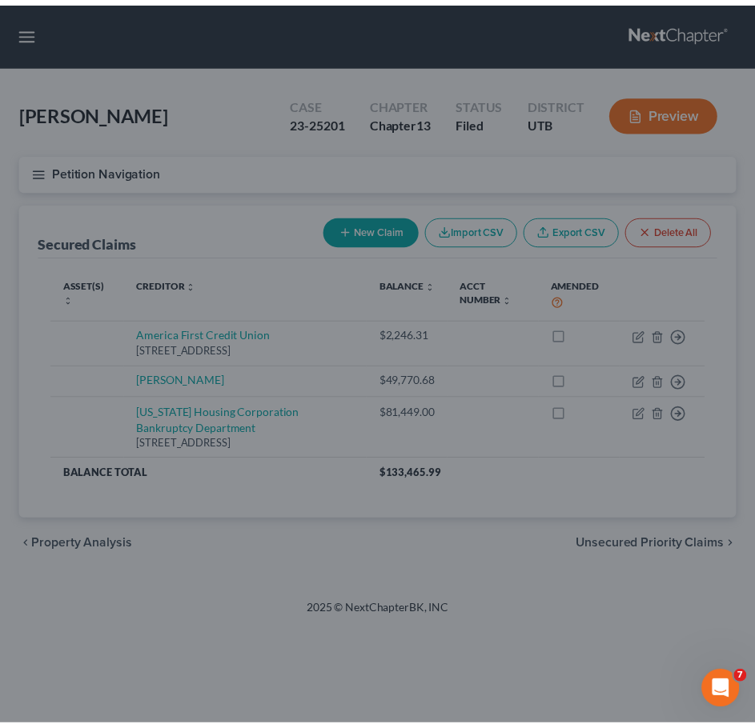
scroll to position [372, 0]
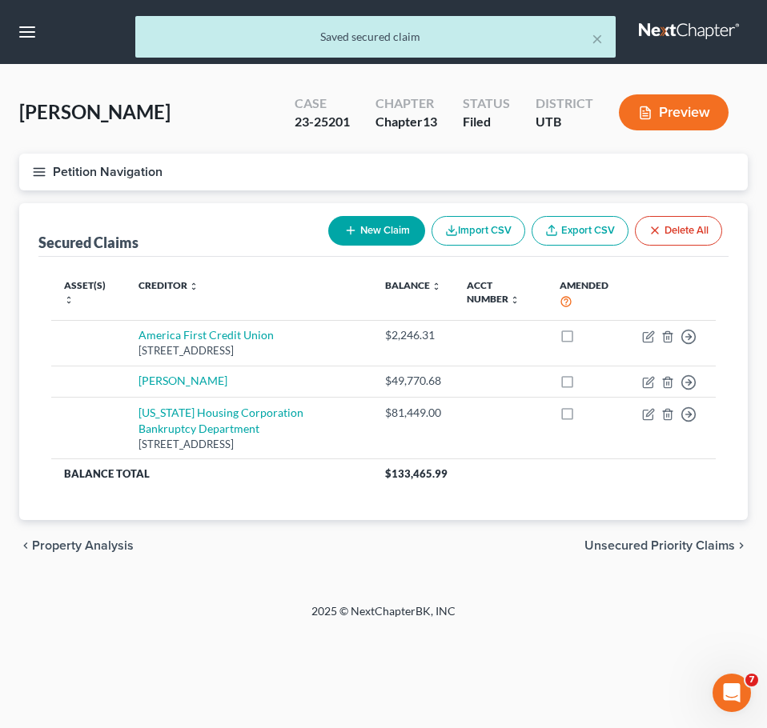
click at [39, 170] on icon "button" at bounding box center [39, 172] width 14 height 14
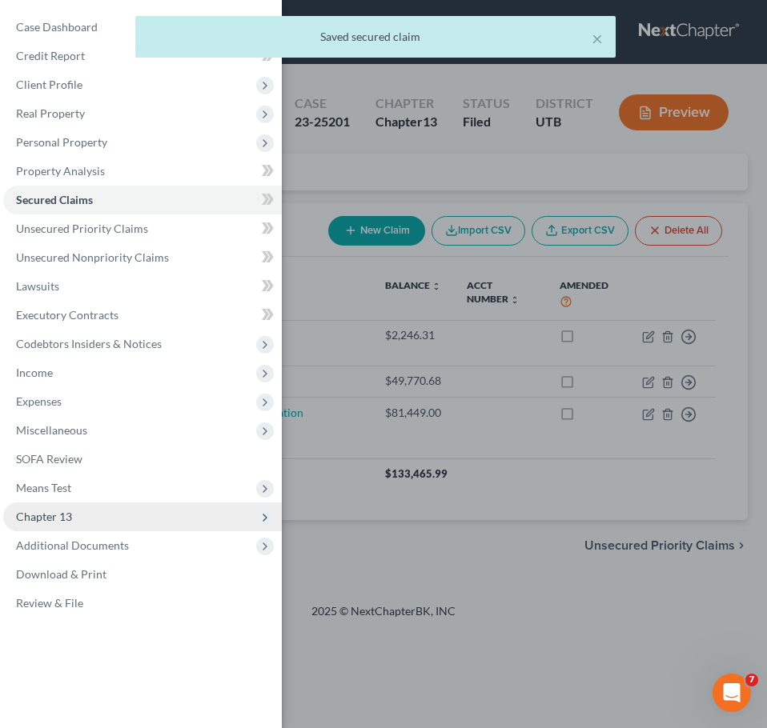
click at [45, 514] on span "Chapter 13" at bounding box center [44, 517] width 56 height 14
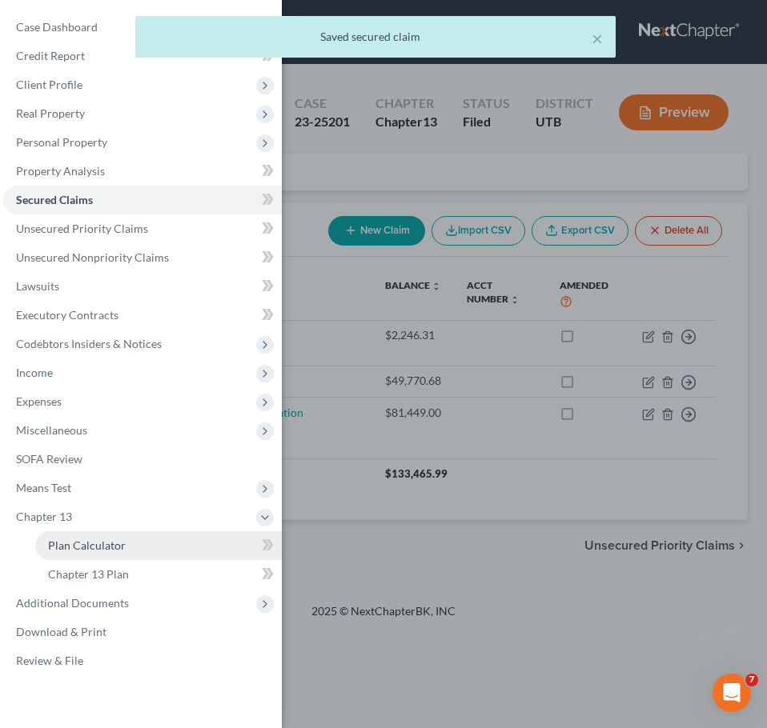
click at [109, 551] on span "Plan Calculator" at bounding box center [87, 546] width 78 height 14
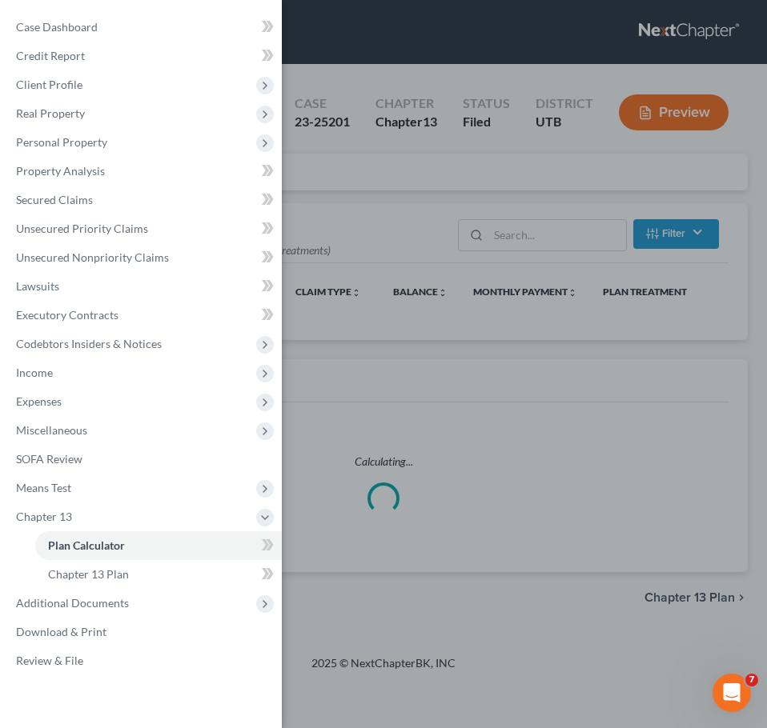
select select "17"
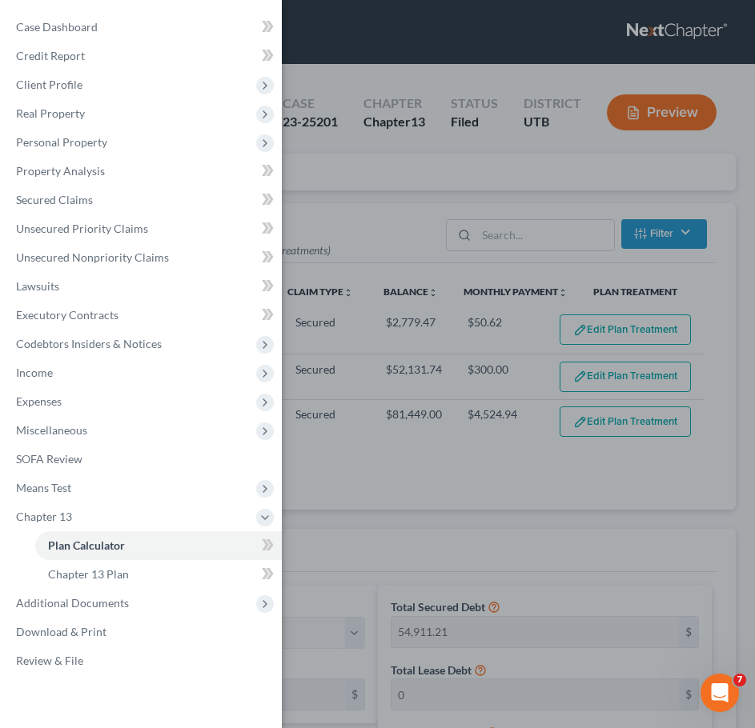
click at [696, 501] on div "Case Dashboard Payments Invoices Payments Payments Credit Report Client Profile" at bounding box center [377, 364] width 755 height 728
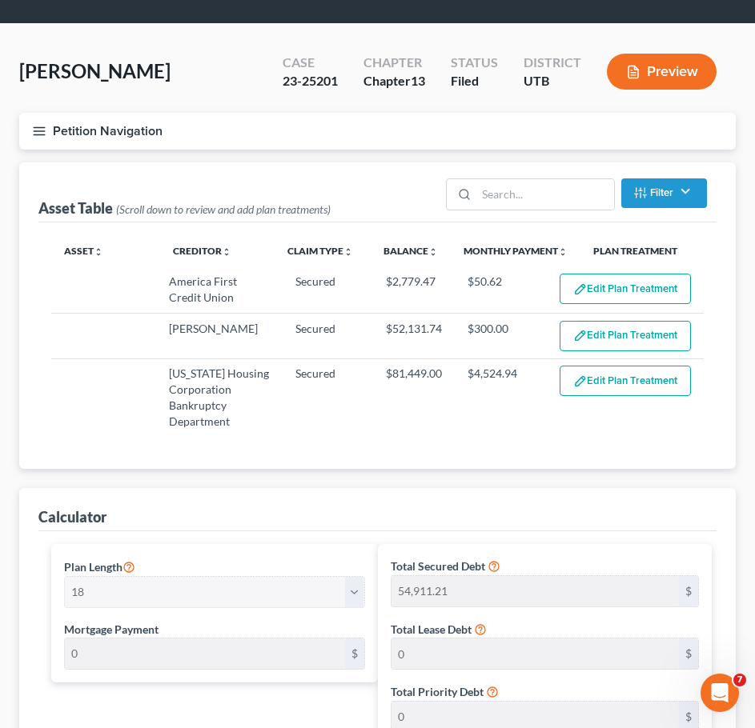
scroll to position [80, 0]
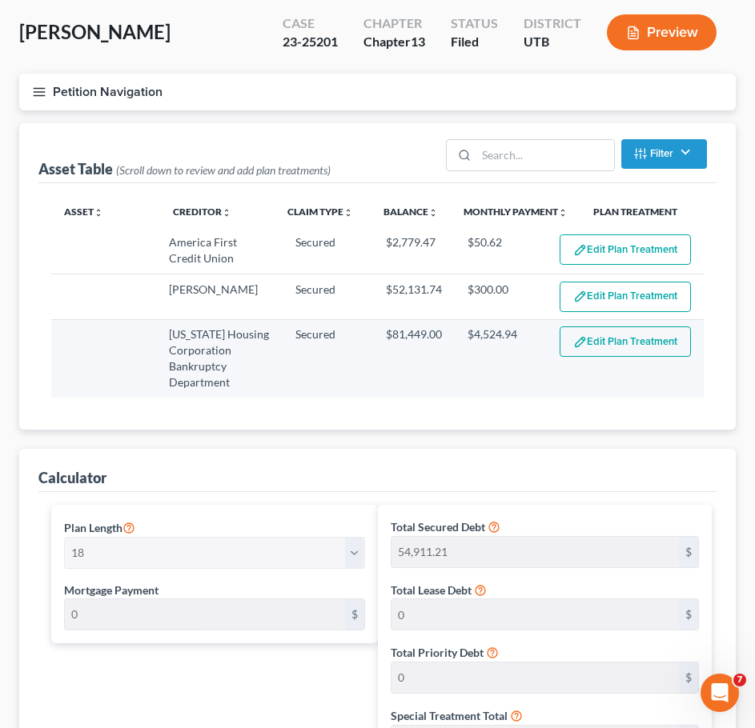
click at [608, 342] on button "Edit Plan Treatment" at bounding box center [624, 342] width 131 height 30
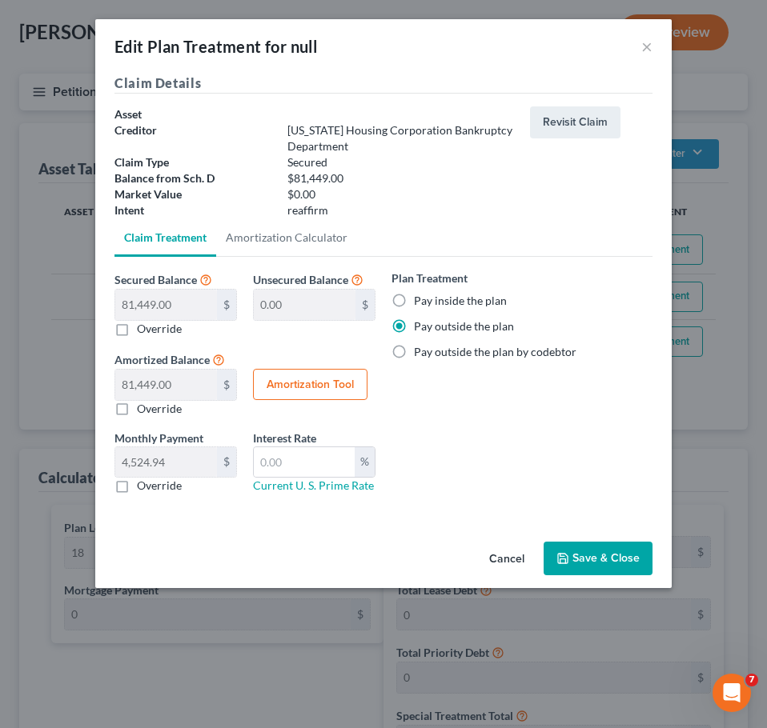
click at [601, 551] on button "Save & Close" at bounding box center [597, 559] width 109 height 34
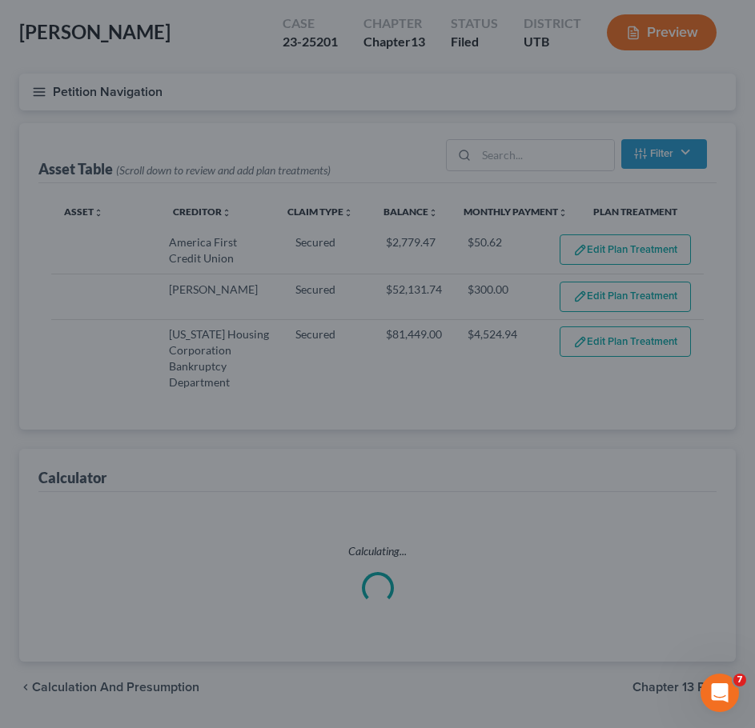
select select "17"
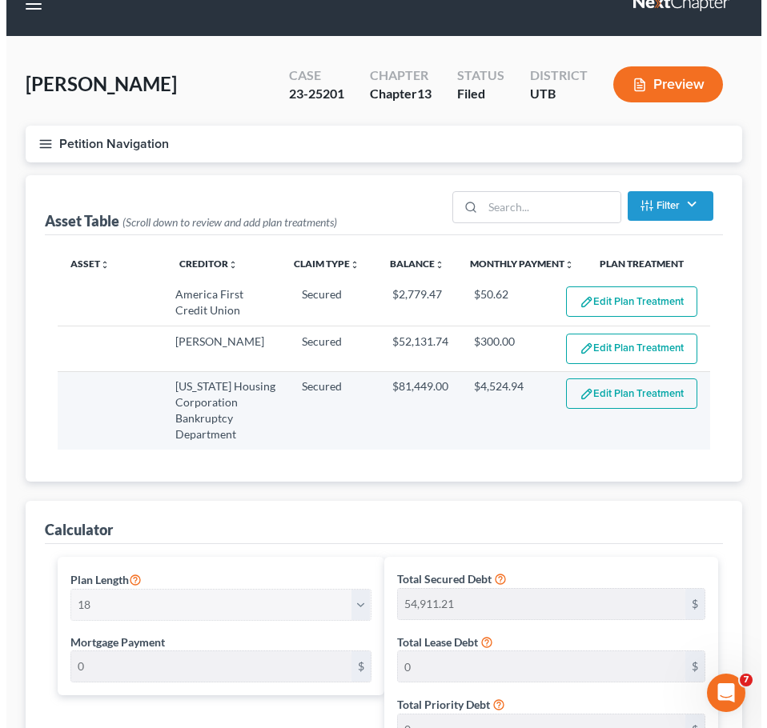
scroll to position [0, 0]
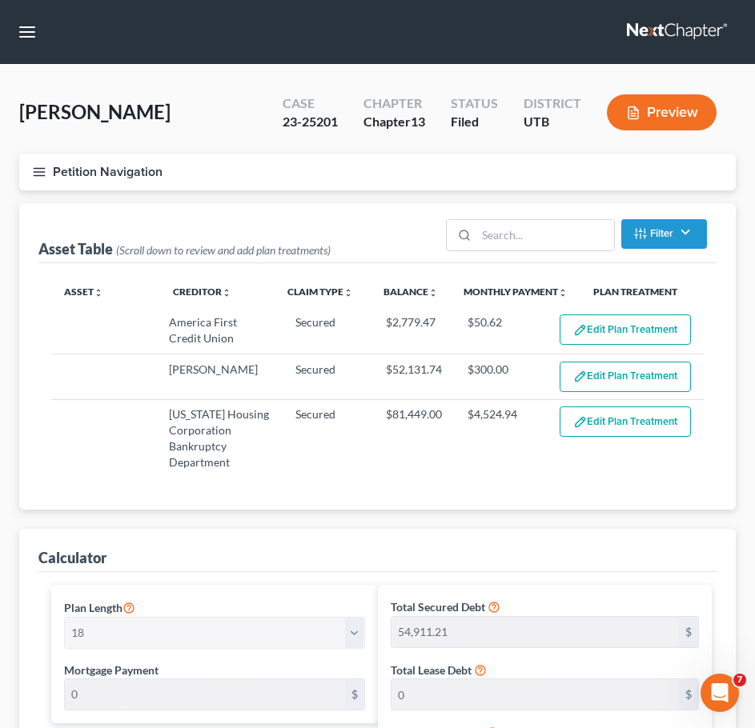
click at [47, 174] on button "Petition Navigation" at bounding box center [377, 172] width 716 height 37
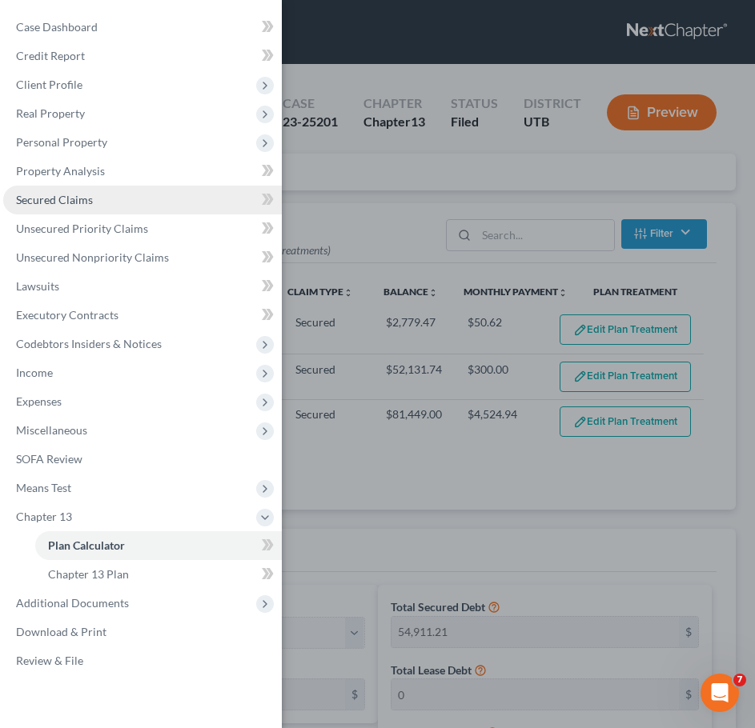
click at [66, 198] on span "Secured Claims" at bounding box center [54, 200] width 77 height 14
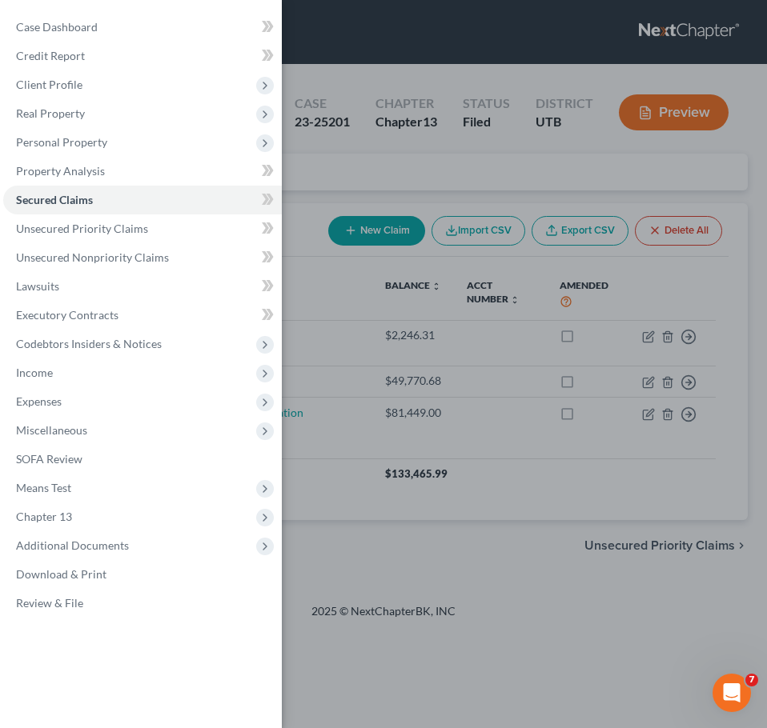
click at [505, 467] on div "Case Dashboard Payments Invoices Payments Payments Credit Report Client Profile" at bounding box center [383, 364] width 767 height 728
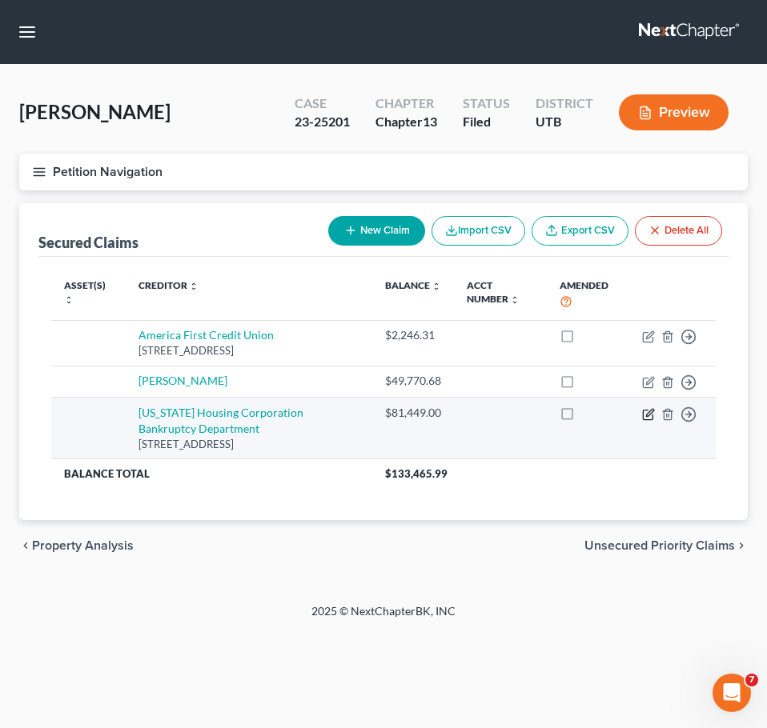
click at [646, 416] on icon "button" at bounding box center [649, 412] width 7 height 7
select select "46"
select select "2"
select select "0"
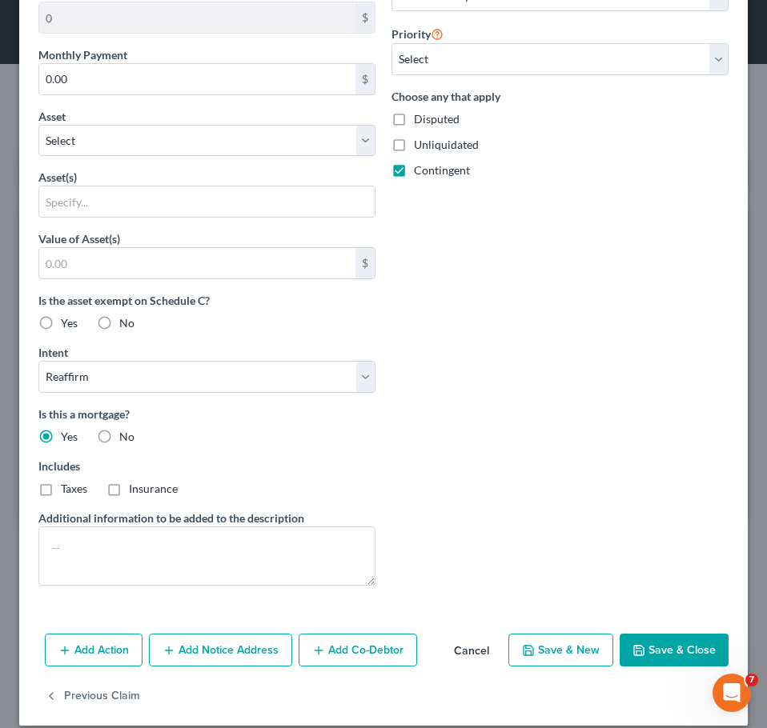
scroll to position [547, 0]
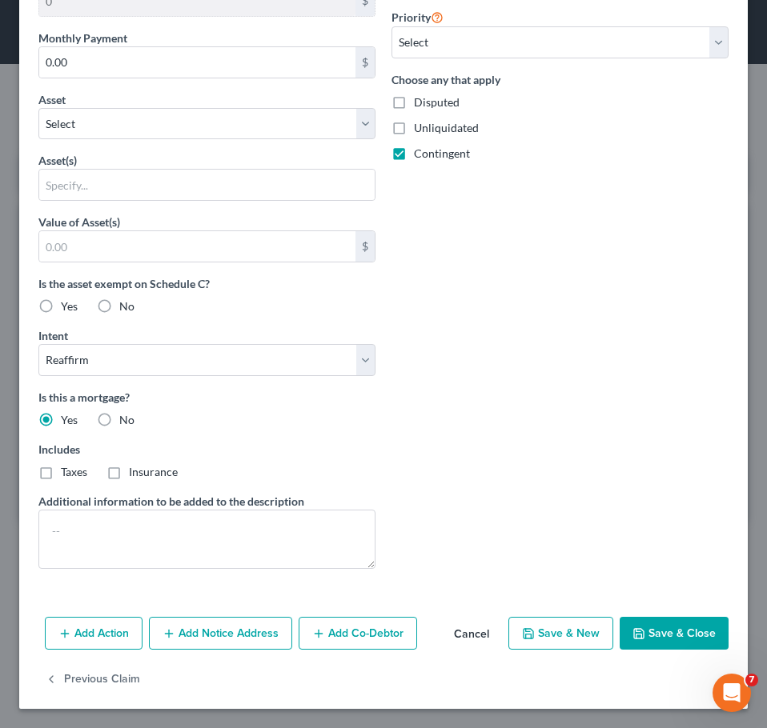
click at [642, 561] on button "Save & Close" at bounding box center [673, 634] width 109 height 34
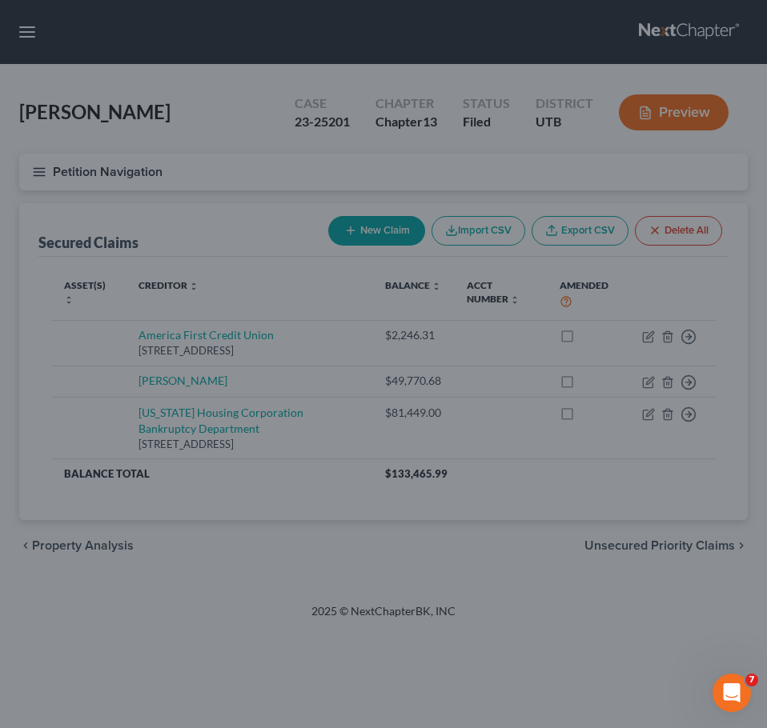
scroll to position [372, 0]
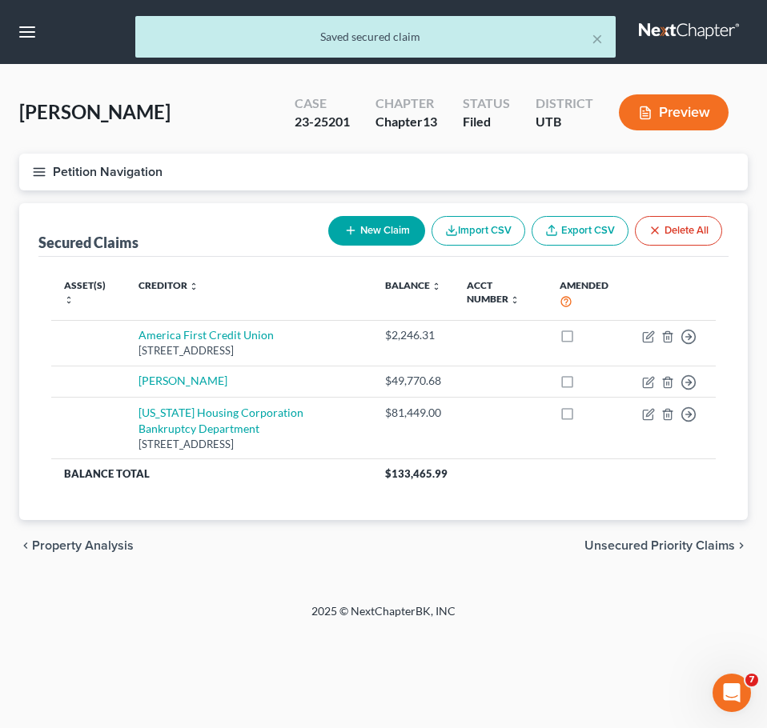
click at [50, 176] on button "Petition Navigation" at bounding box center [383, 172] width 728 height 37
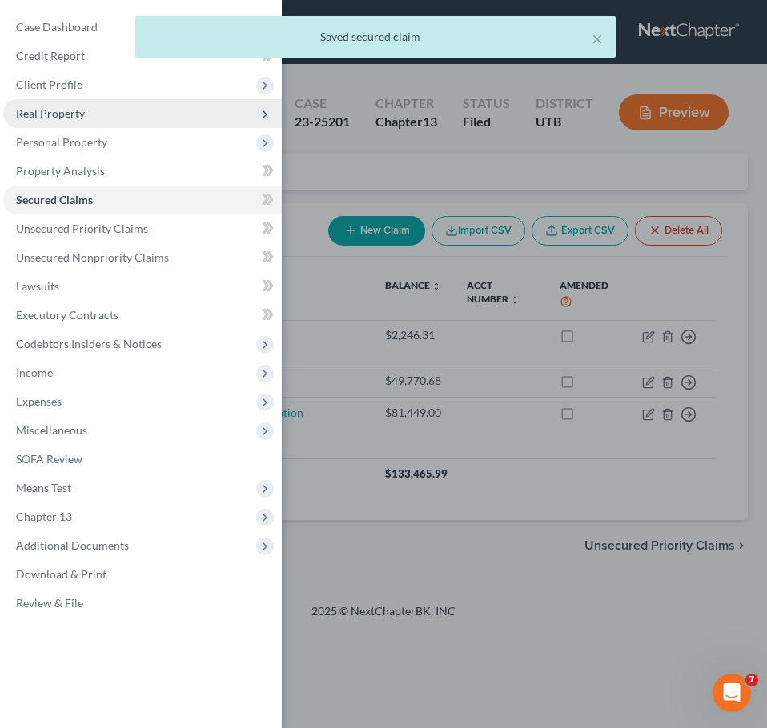
click at [49, 122] on span "Real Property" at bounding box center [142, 113] width 279 height 29
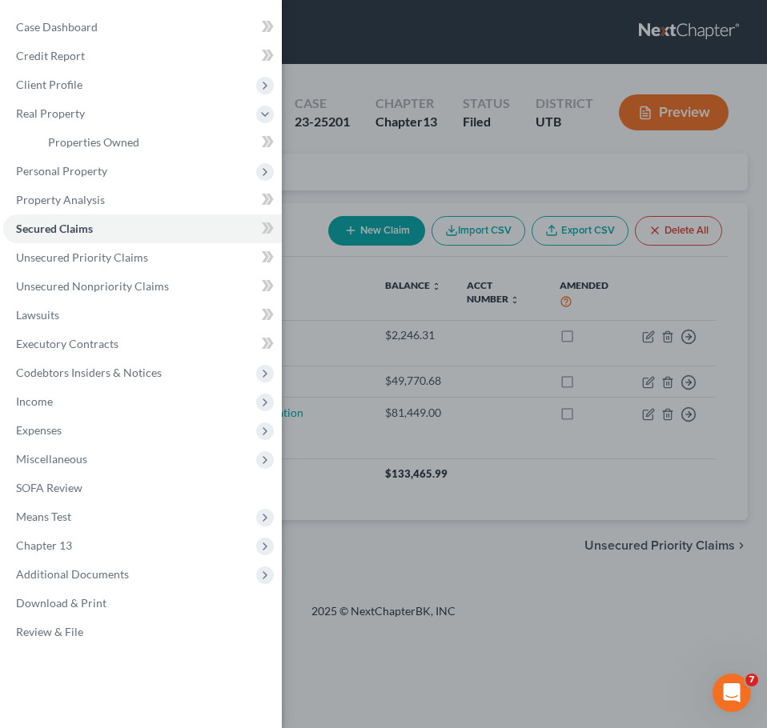
click at [467, 174] on div "Case Dashboard Payments Invoices Payments Payments Credit Report Client Profile" at bounding box center [383, 364] width 767 height 728
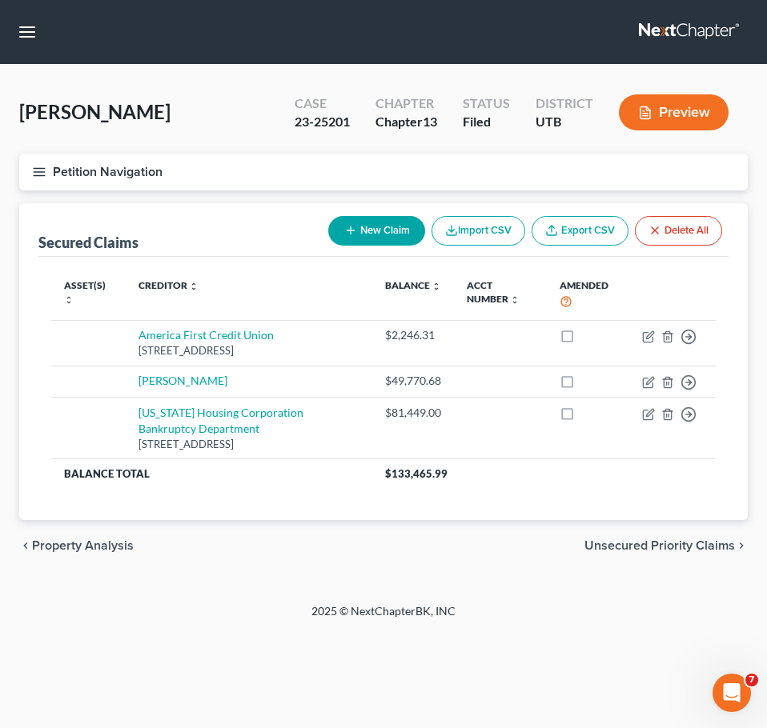
click at [36, 171] on icon "button" at bounding box center [39, 172] width 14 height 14
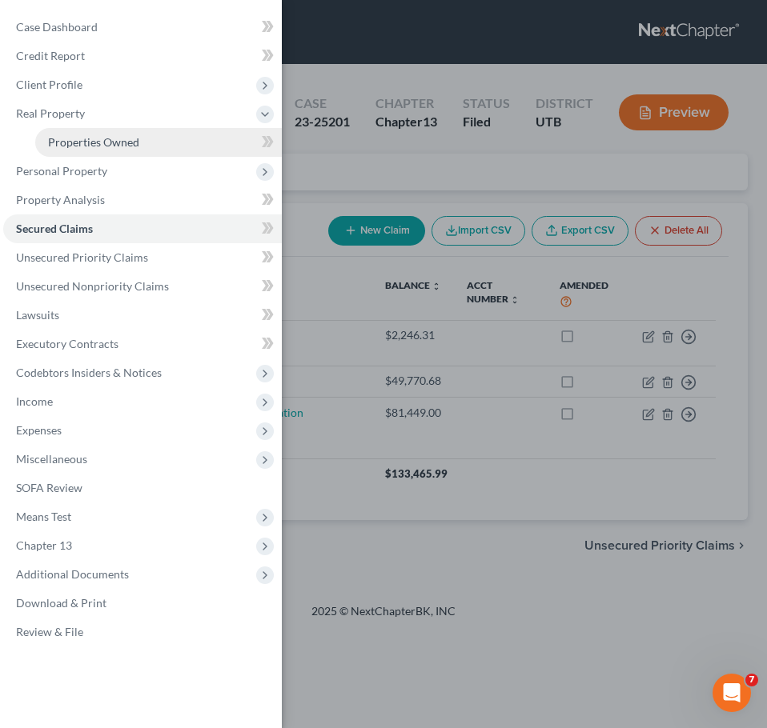
click at [63, 137] on span "Properties Owned" at bounding box center [93, 142] width 91 height 14
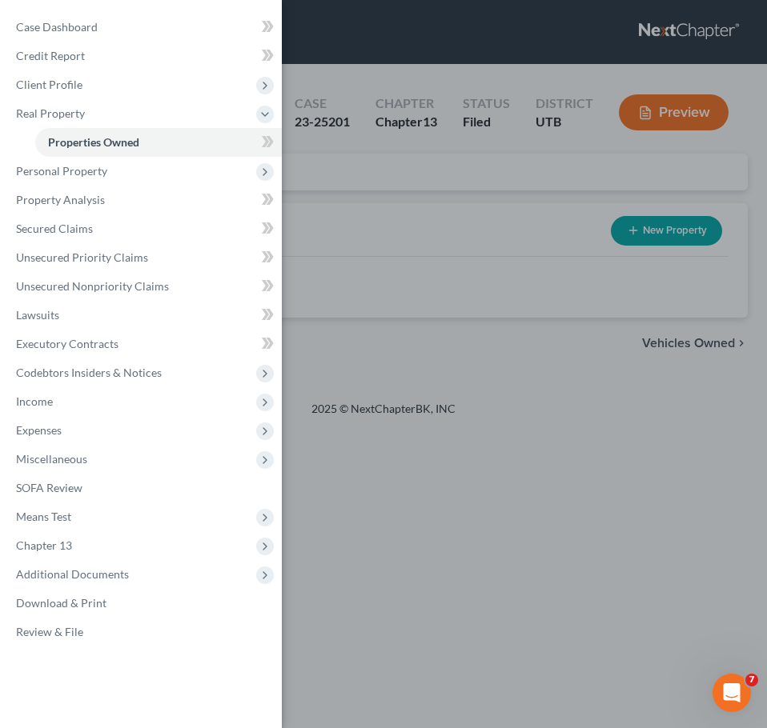
drag, startPoint x: 491, startPoint y: 254, endPoint x: 618, endPoint y: 247, distance: 126.7
click at [503, 252] on div "Case Dashboard Payments Invoices Payments Payments Credit Report Client Profile" at bounding box center [383, 364] width 767 height 728
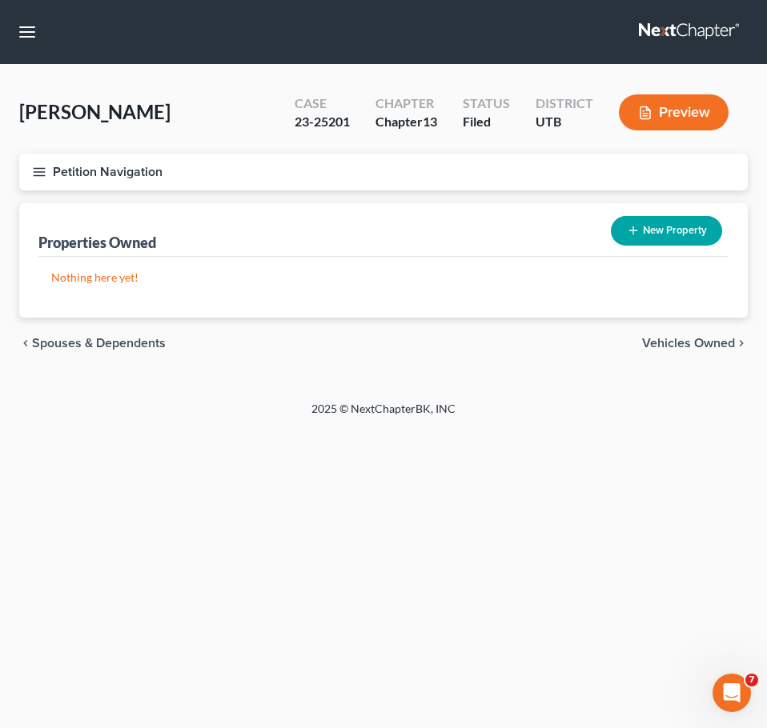
click at [670, 227] on button "New Property" at bounding box center [666, 231] width 111 height 30
select select "0"
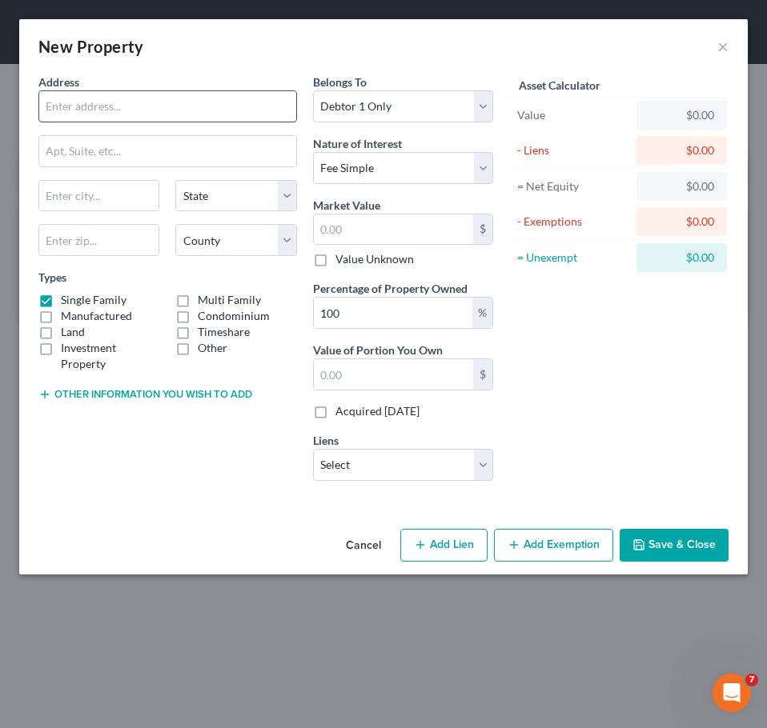
click at [92, 103] on input "text" at bounding box center [167, 106] width 257 height 30
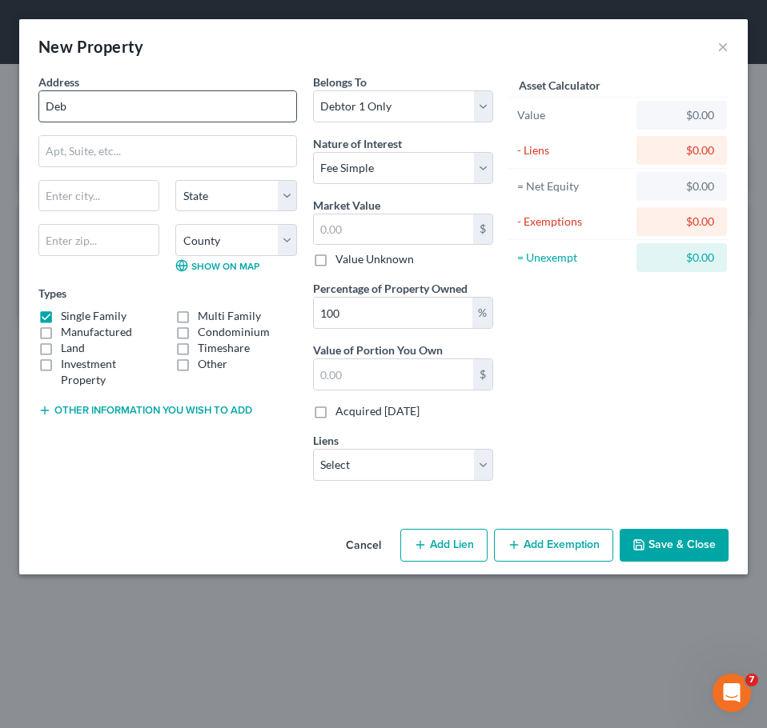
type input "Debtor's home"
click at [675, 530] on button "Save & Close" at bounding box center [673, 546] width 109 height 34
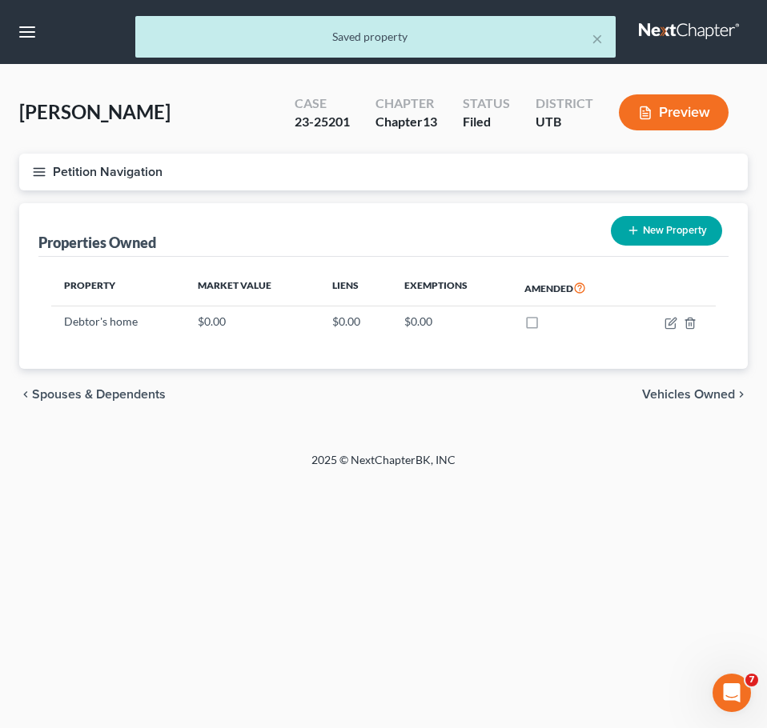
click at [23, 171] on button "Petition Navigation" at bounding box center [383, 172] width 728 height 37
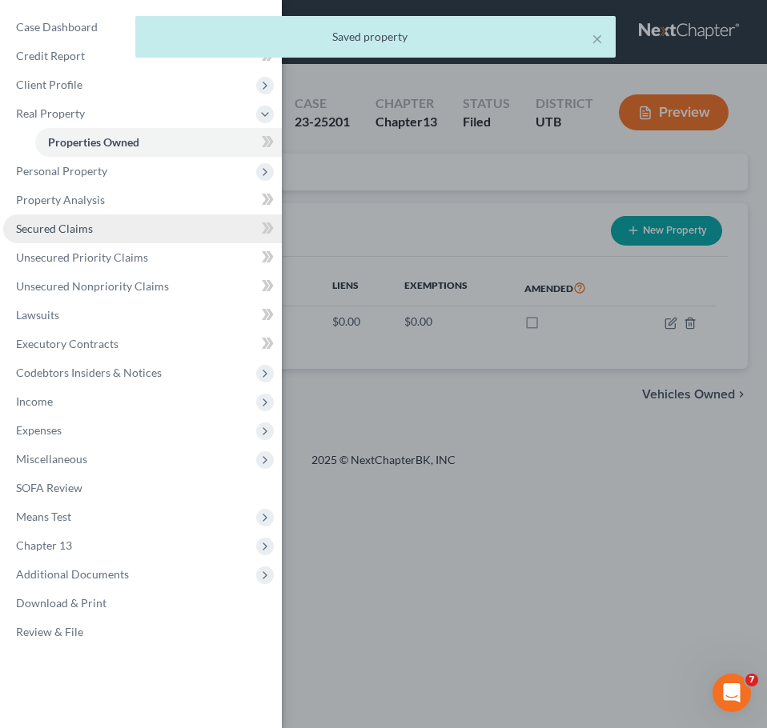
click at [40, 235] on span "Secured Claims" at bounding box center [54, 229] width 77 height 14
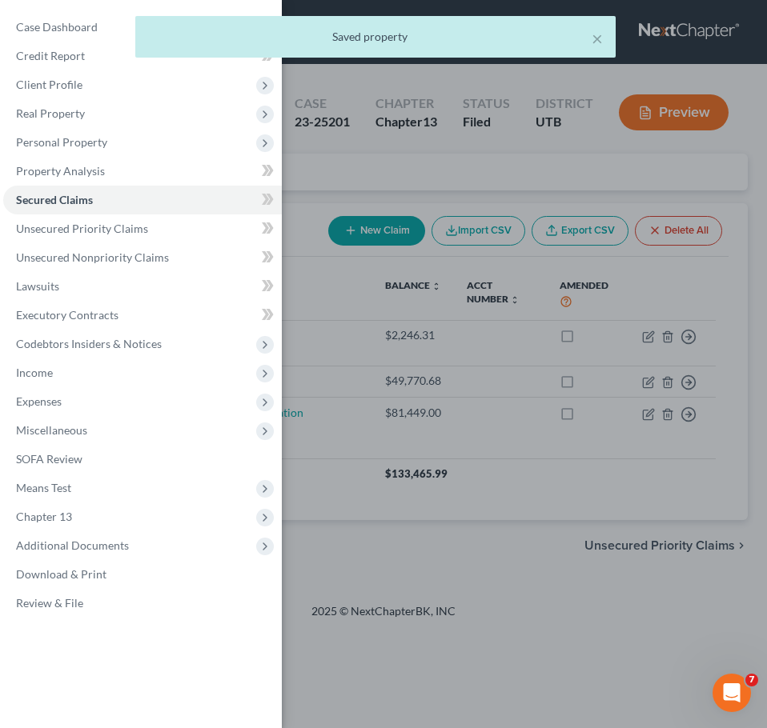
click at [487, 468] on div "Case Dashboard Payments Invoices Payments Payments Credit Report Client Profile" at bounding box center [383, 364] width 767 height 728
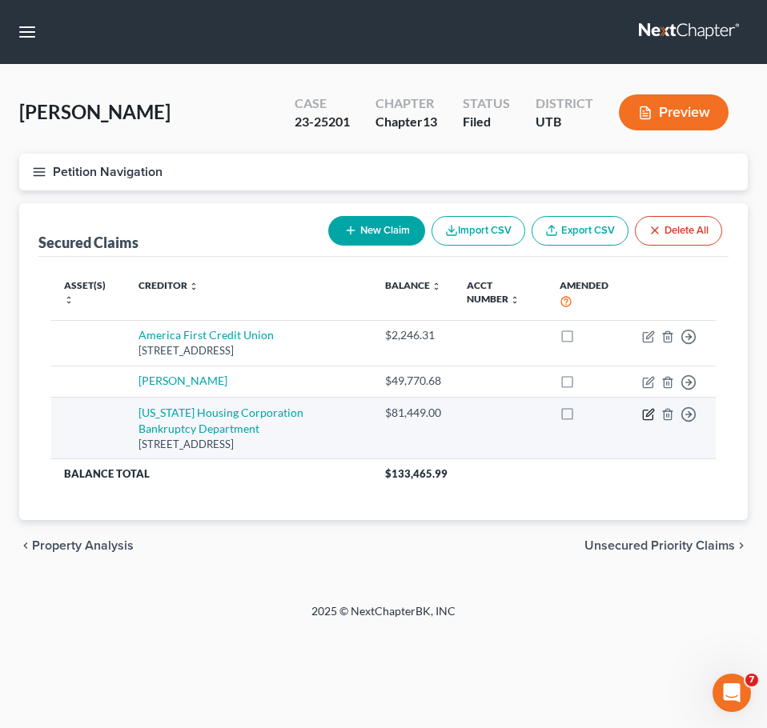
click at [645, 415] on icon "button" at bounding box center [648, 414] width 13 height 13
select select "46"
select select "0"
select select "2"
select select "0"
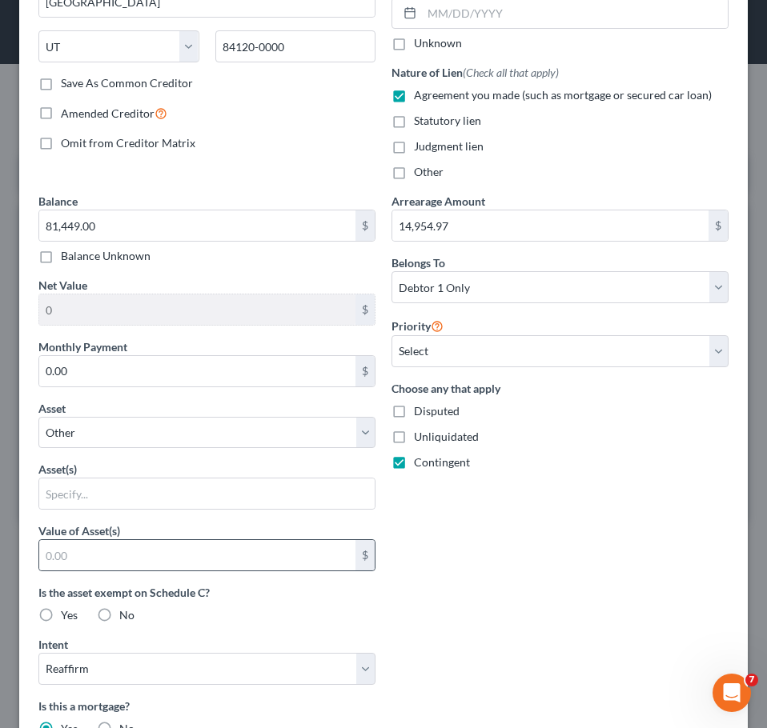
scroll to position [240, 0]
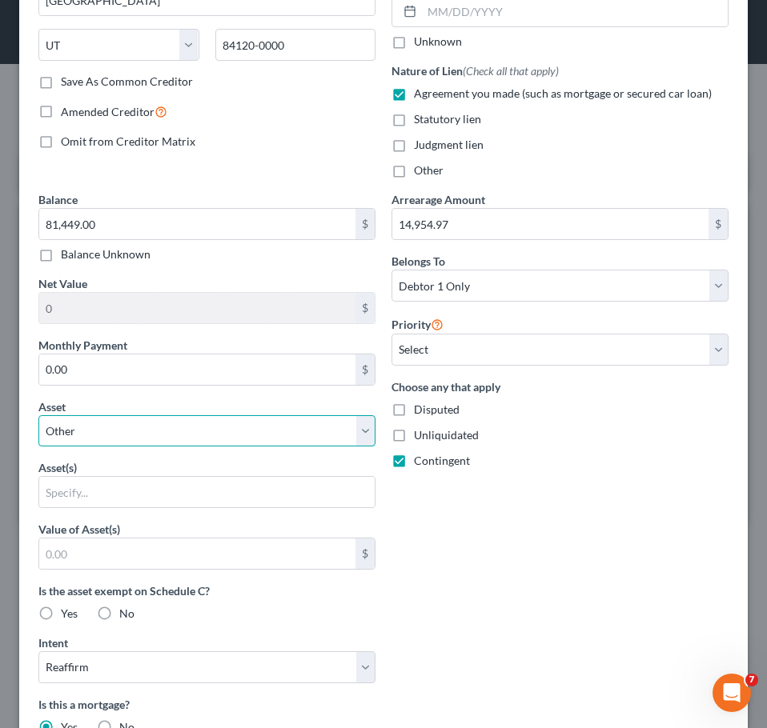
click at [181, 437] on select "Select Other Multiple Assets Debtor's home - $0.0" at bounding box center [206, 431] width 337 height 32
select select "2"
click at [38, 415] on select "Select Other Multiple Assets Debtor's home - $0.0" at bounding box center [206, 431] width 337 height 32
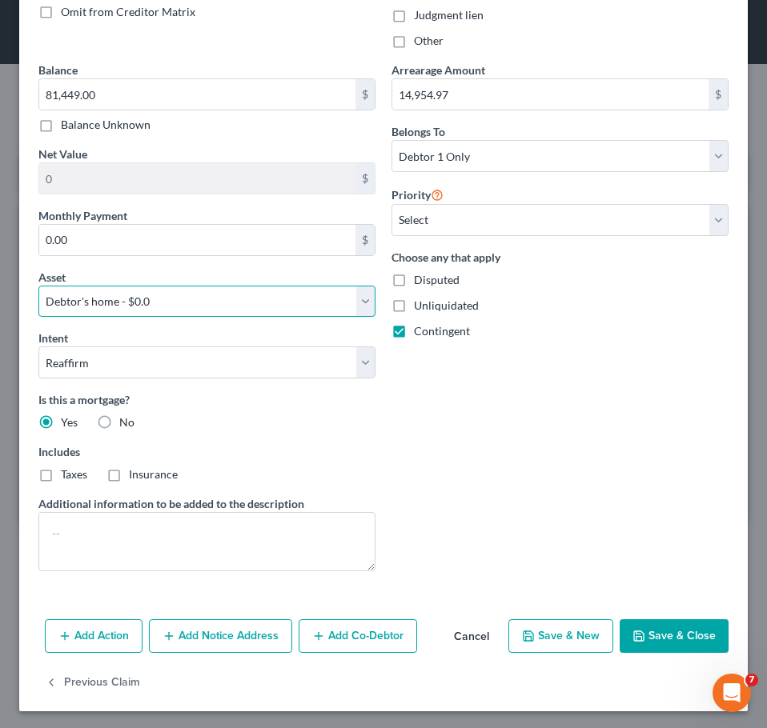
scroll to position [372, 0]
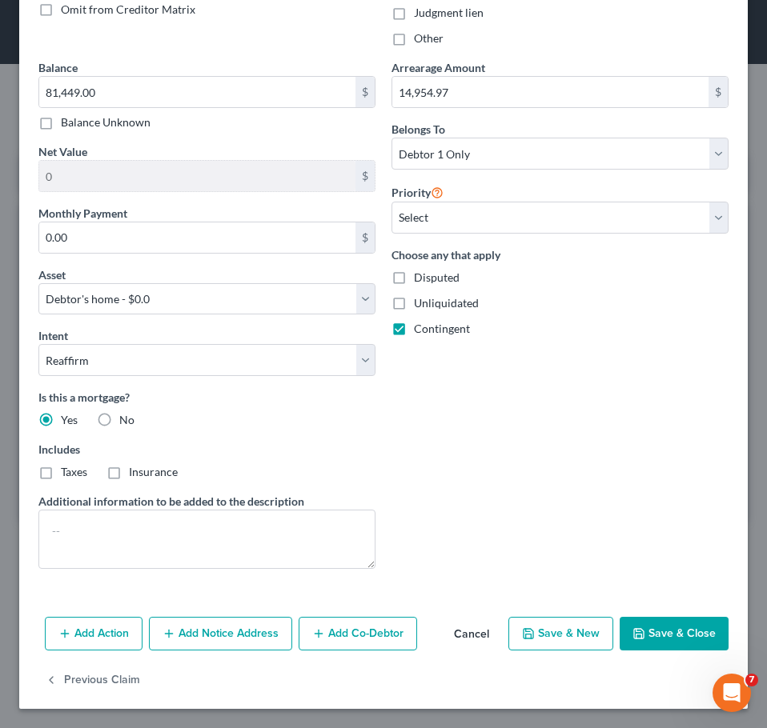
click at [652, 561] on button "Save & Close" at bounding box center [673, 634] width 109 height 34
select select
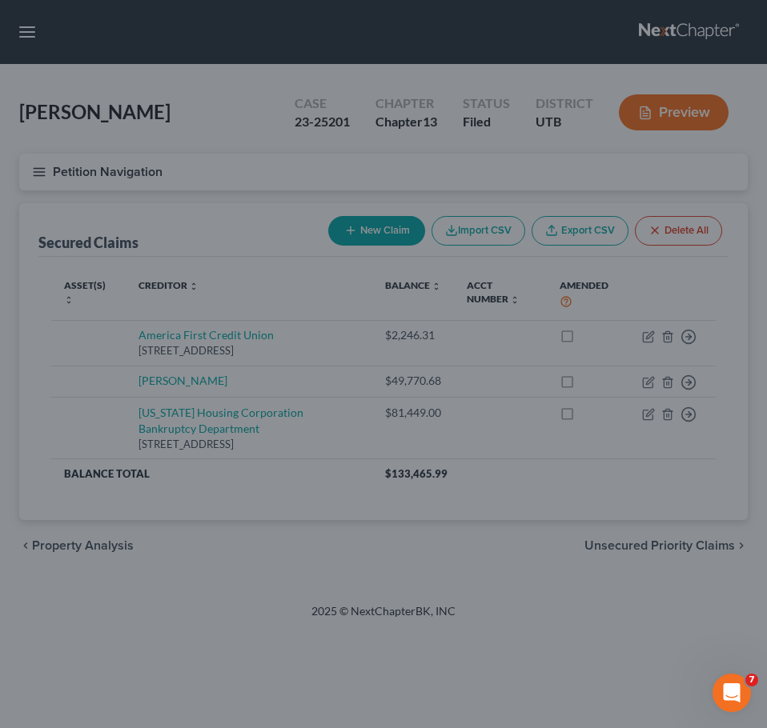
type input "-81,449.00"
select select "2"
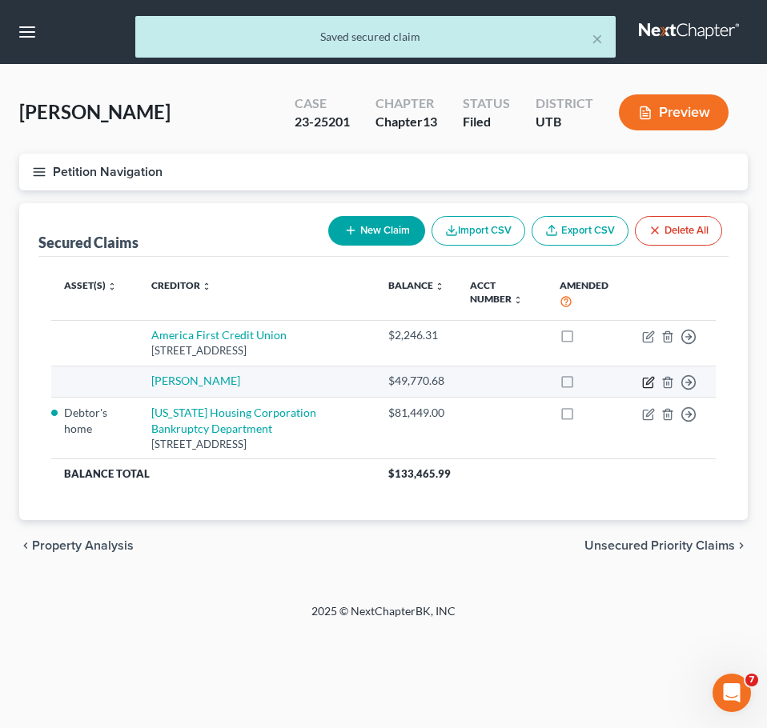
click at [646, 381] on icon "button" at bounding box center [648, 382] width 13 height 13
select select "0"
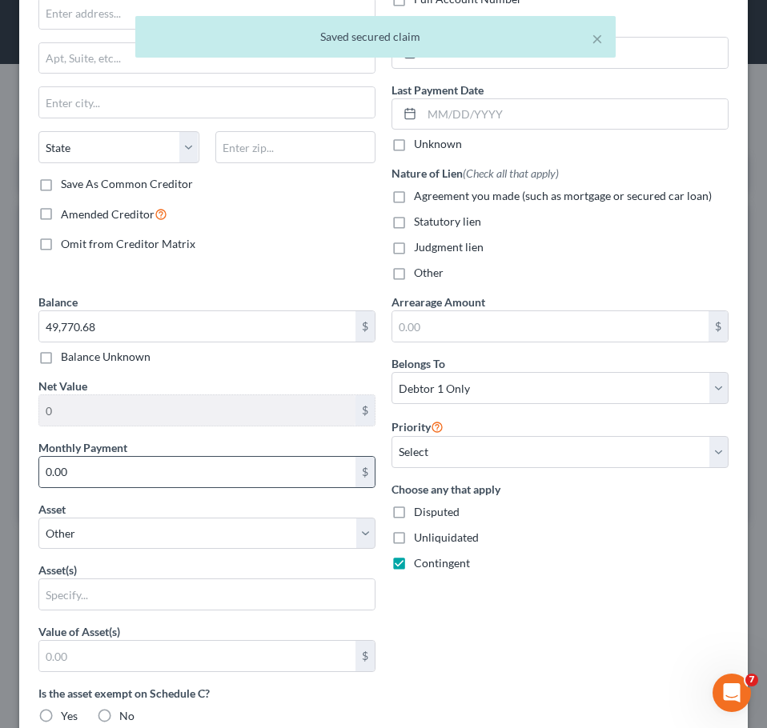
scroll to position [160, 0]
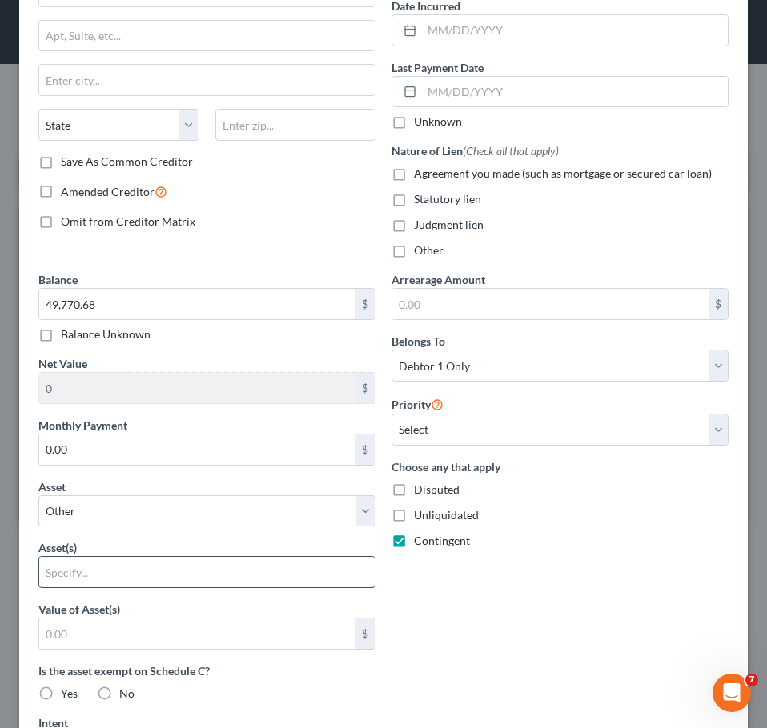
click at [255, 561] on input "text" at bounding box center [206, 572] width 335 height 30
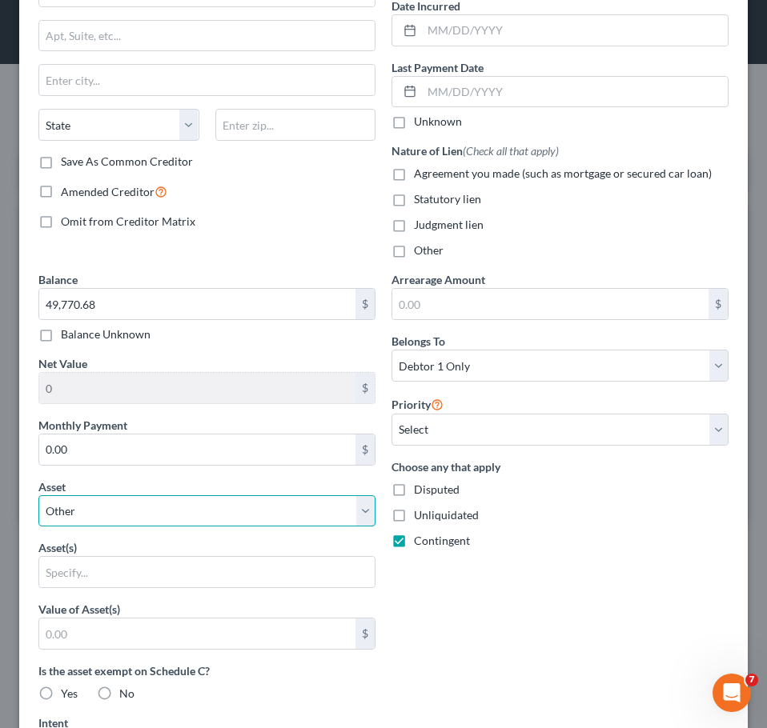
click at [264, 512] on select "Select Other Multiple Assets Debtor's home - $0.0" at bounding box center [206, 511] width 337 height 32
select select "2"
click at [38, 495] on select "Select Other Multiple Assets Debtor's home - $0.0" at bounding box center [206, 511] width 337 height 32
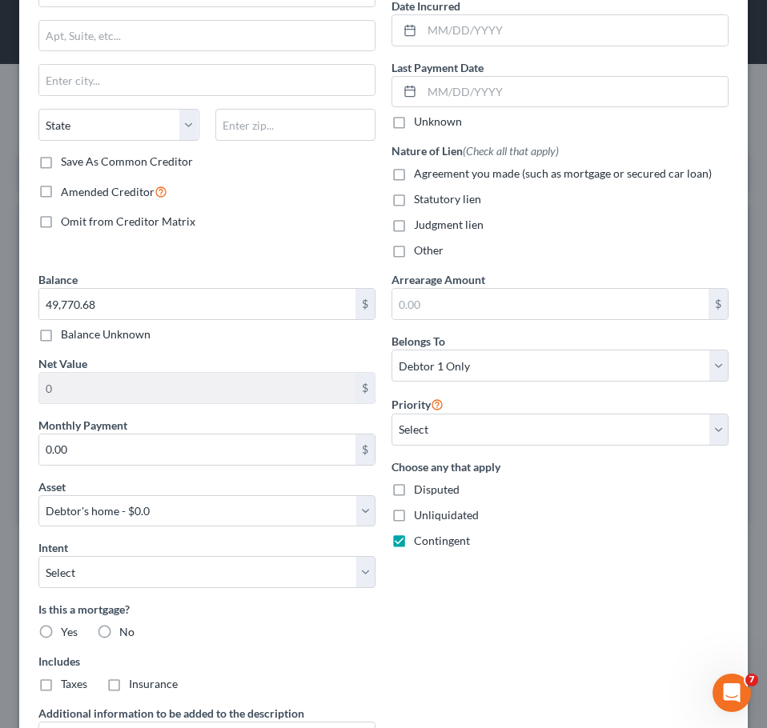
click at [61, 561] on label "Yes" at bounding box center [69, 632] width 17 height 16
click at [67, 561] on input "Yes" at bounding box center [72, 629] width 10 height 10
radio input "true"
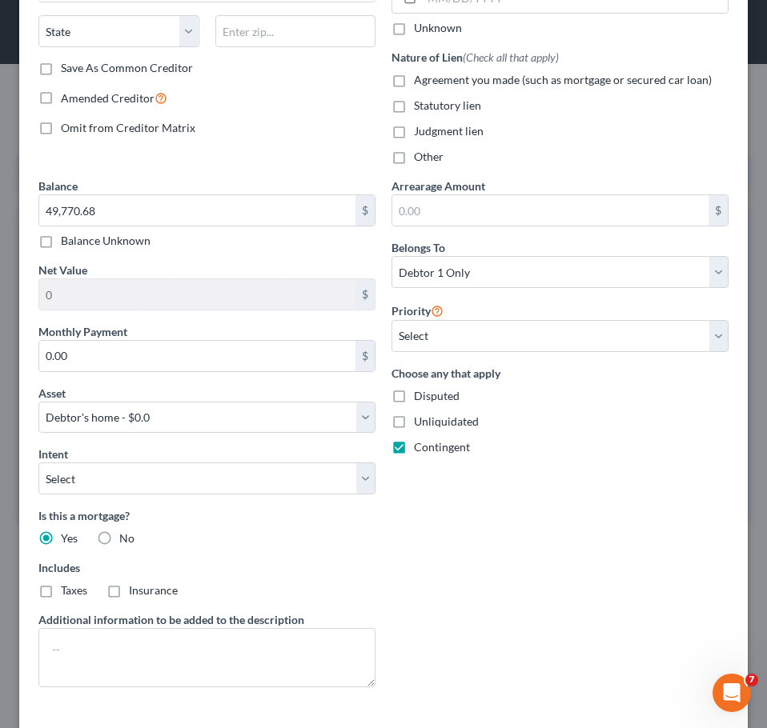
scroll to position [372, 0]
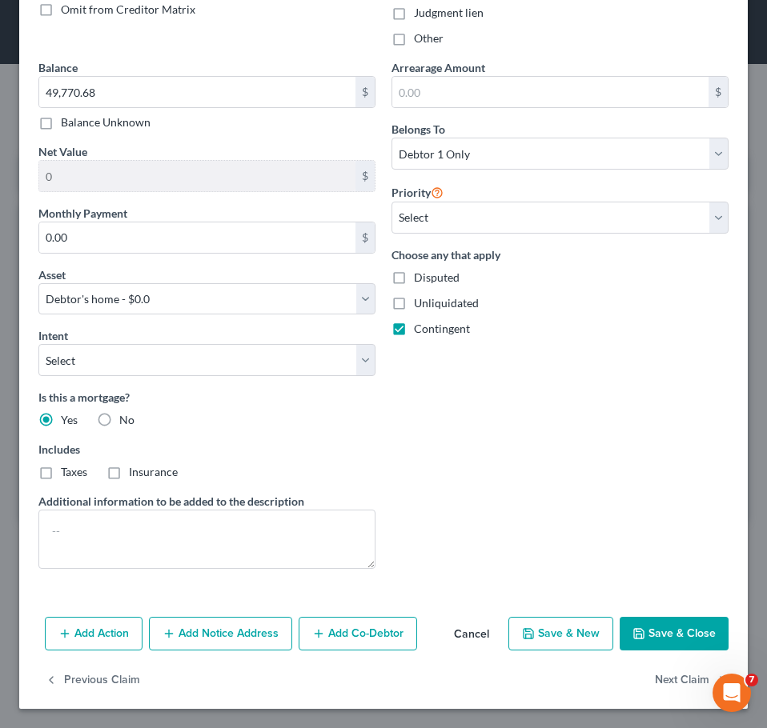
click at [648, 561] on button "Save & Close" at bounding box center [673, 634] width 109 height 34
select select
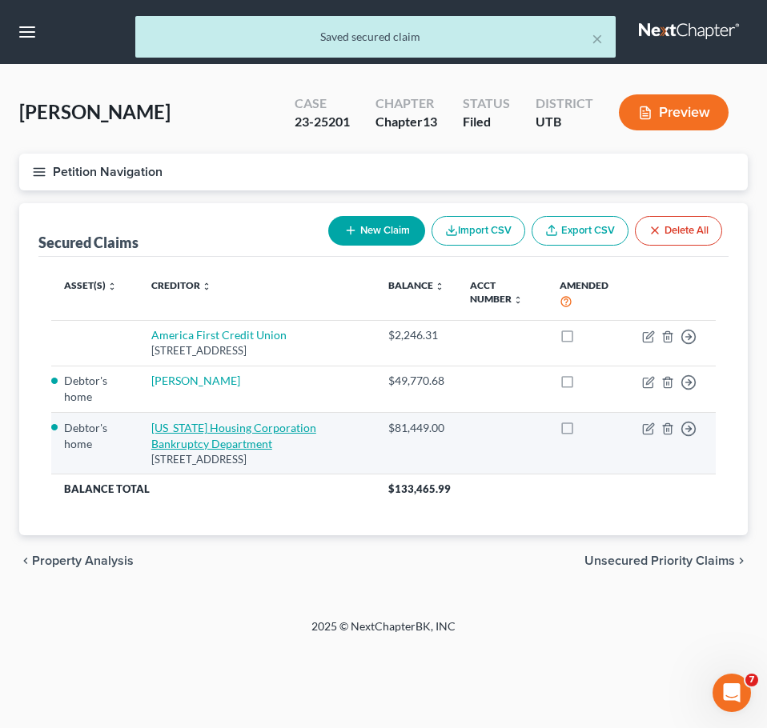
click at [197, 427] on link "[US_STATE] Housing Corporation Bankruptcy Department" at bounding box center [233, 436] width 165 height 30
select select "46"
select select "2"
select select "0"
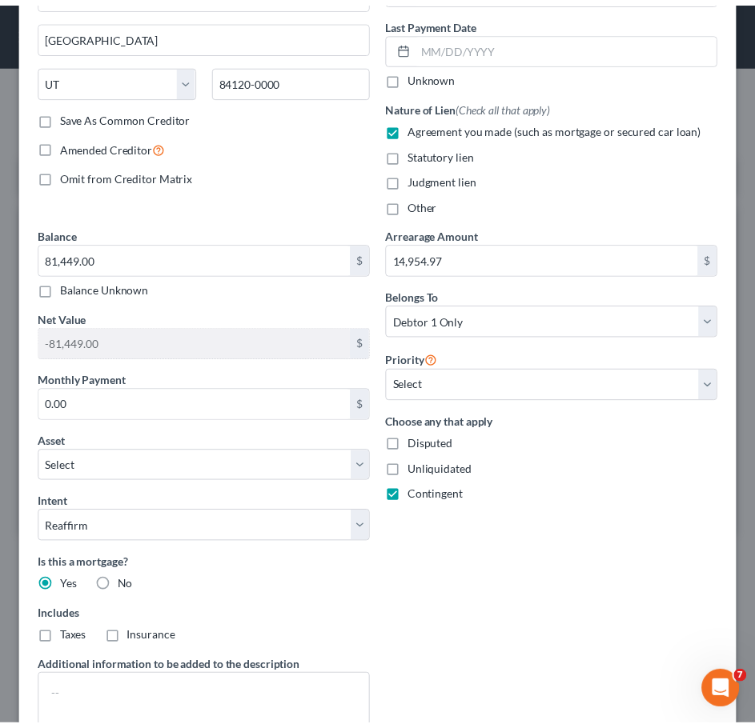
scroll to position [320, 0]
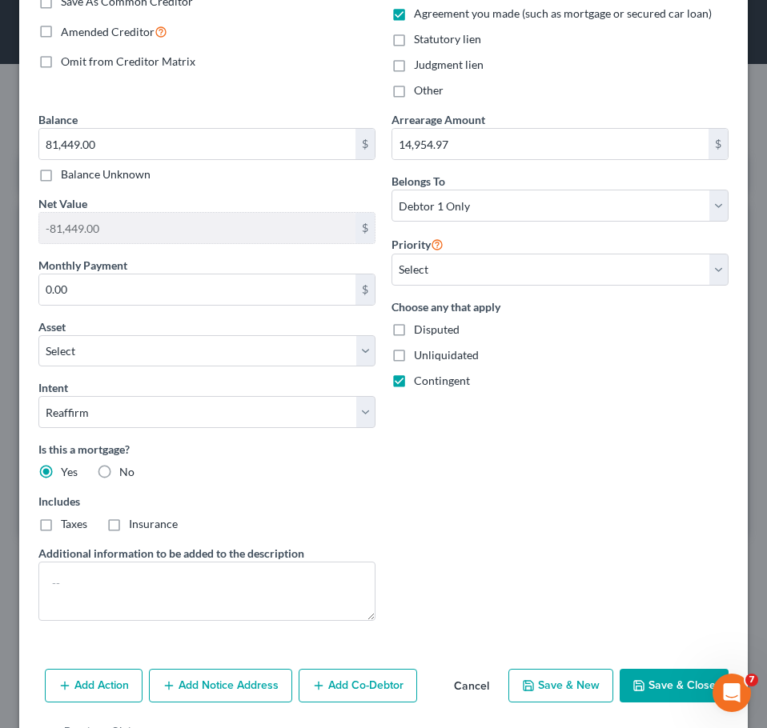
click at [649, 561] on button "Save & Close" at bounding box center [673, 686] width 109 height 34
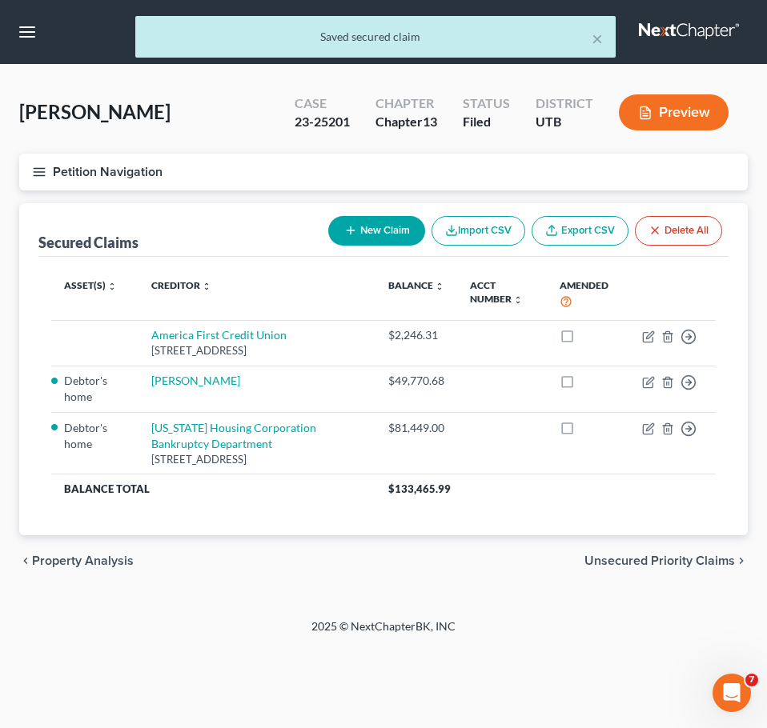
click at [53, 172] on button "Petition Navigation" at bounding box center [383, 172] width 728 height 37
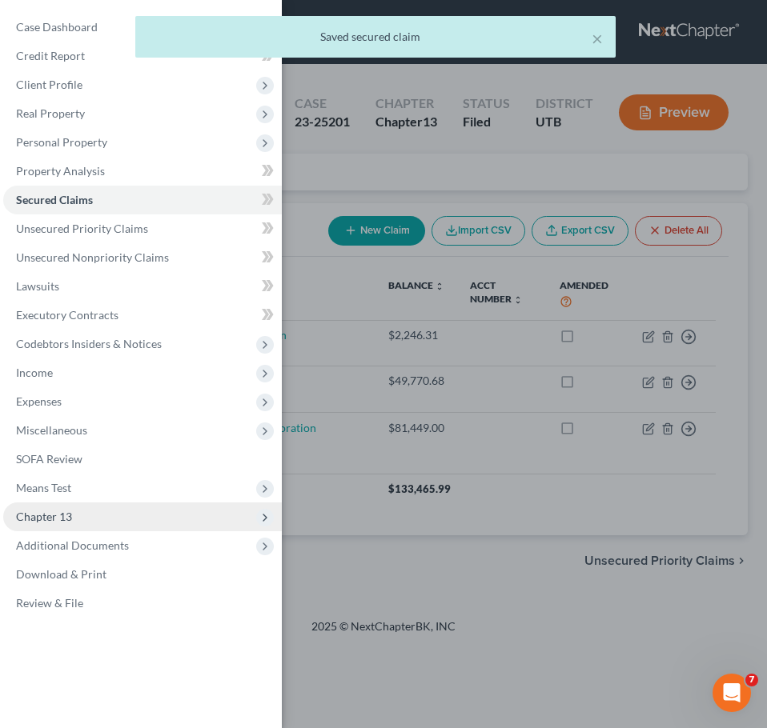
click at [55, 520] on span "Chapter 13" at bounding box center [44, 517] width 56 height 14
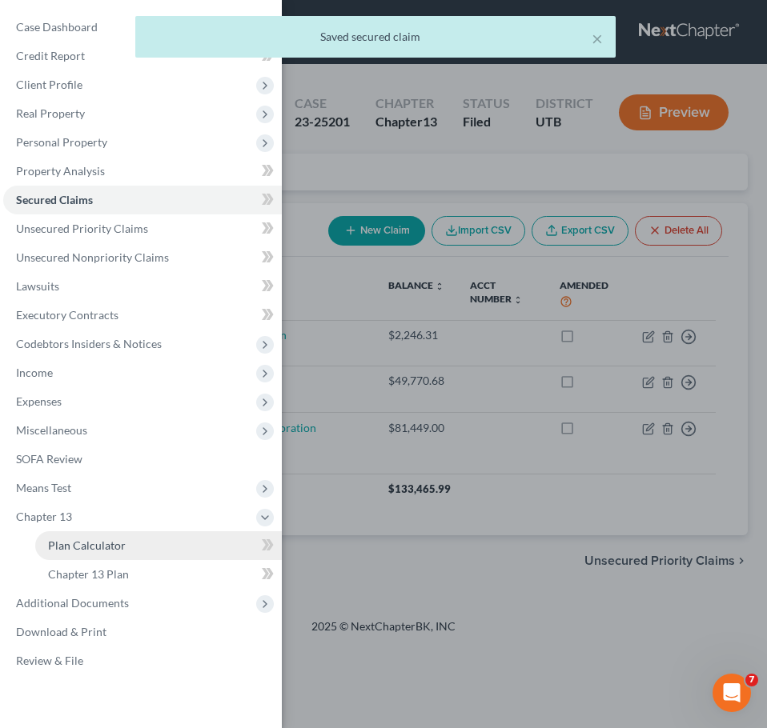
click at [76, 547] on span "Plan Calculator" at bounding box center [87, 546] width 78 height 14
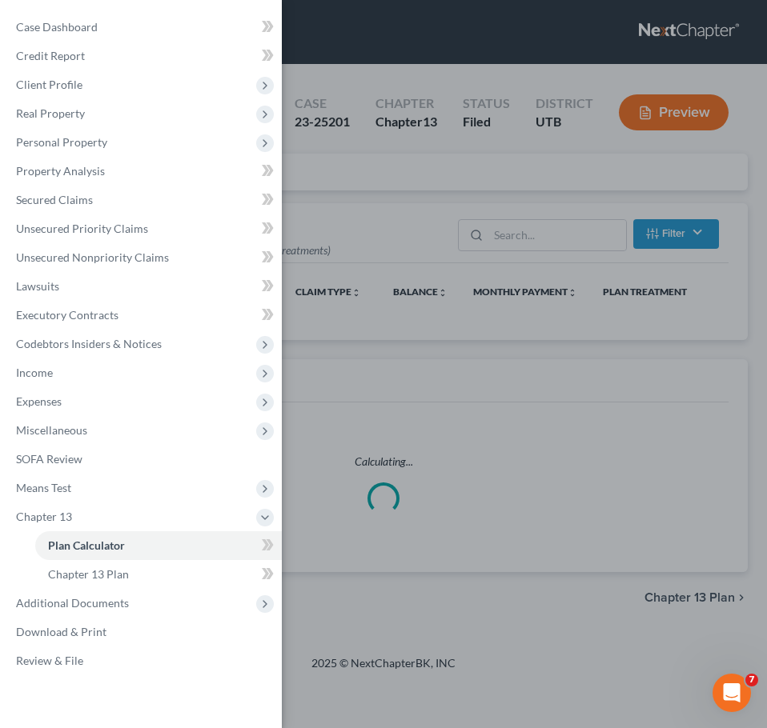
select select "17"
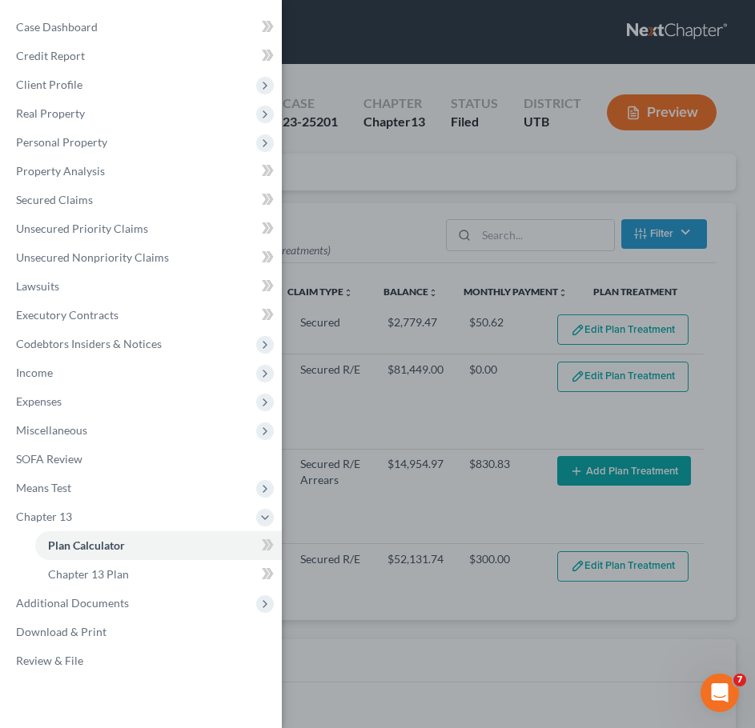
select select "17"
click at [725, 436] on div "Case Dashboard Payments Invoices Payments Payments Credit Report Client Profile" at bounding box center [377, 364] width 755 height 728
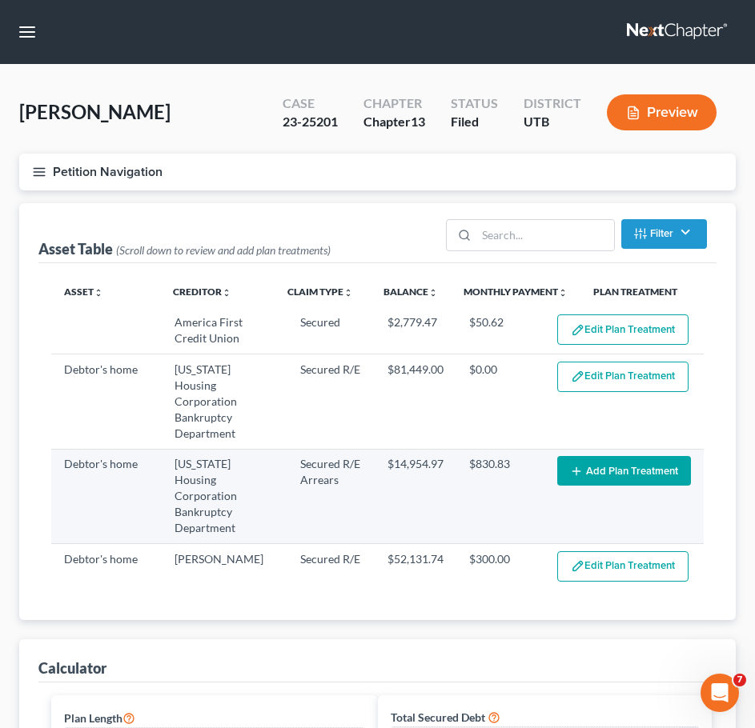
click at [611, 456] on button "Add Plan Treatment" at bounding box center [624, 471] width 134 height 30
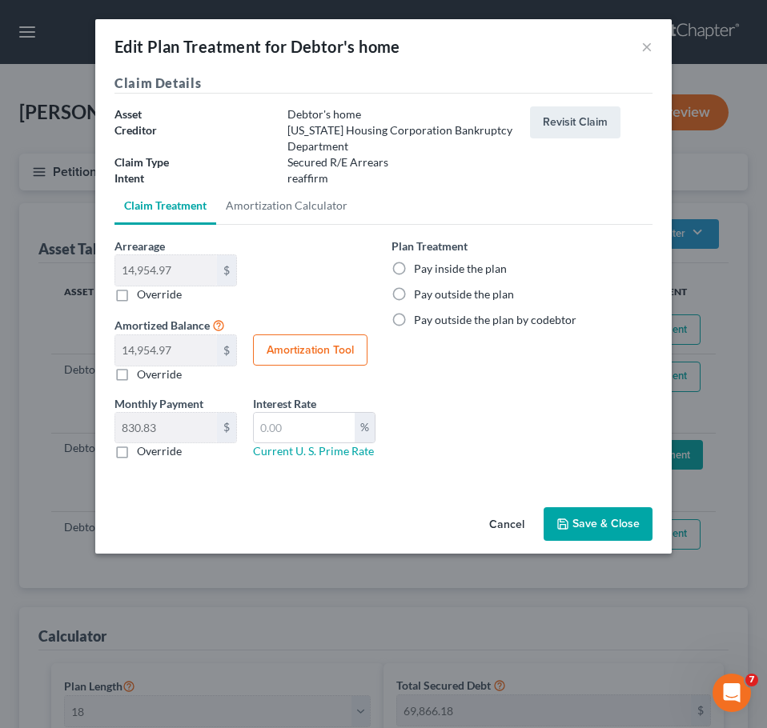
click at [414, 267] on label "Pay inside the plan" at bounding box center [460, 269] width 93 height 16
click at [420, 267] on input "Pay inside the plan" at bounding box center [425, 266] width 10 height 10
radio input "true"
click at [579, 528] on button "Save & Close" at bounding box center [597, 524] width 109 height 34
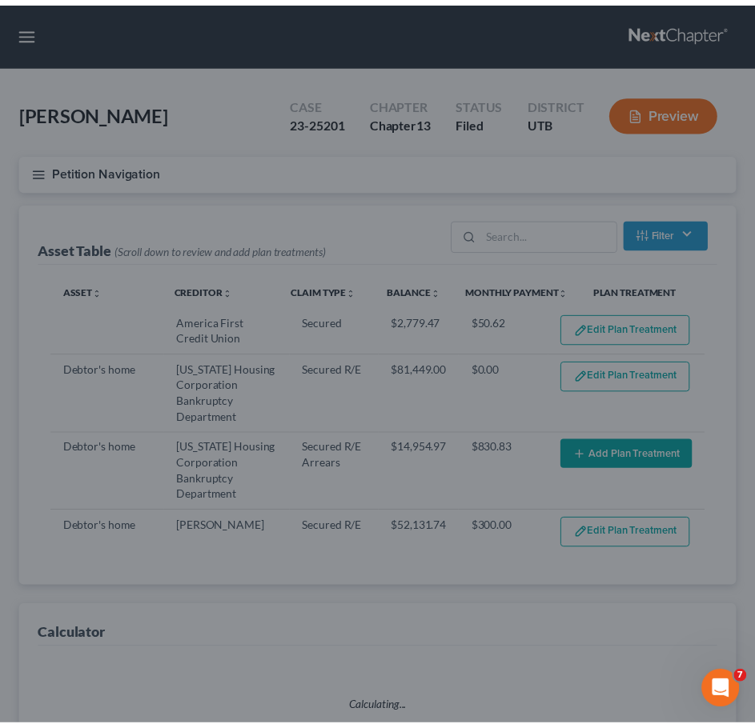
select select "17"
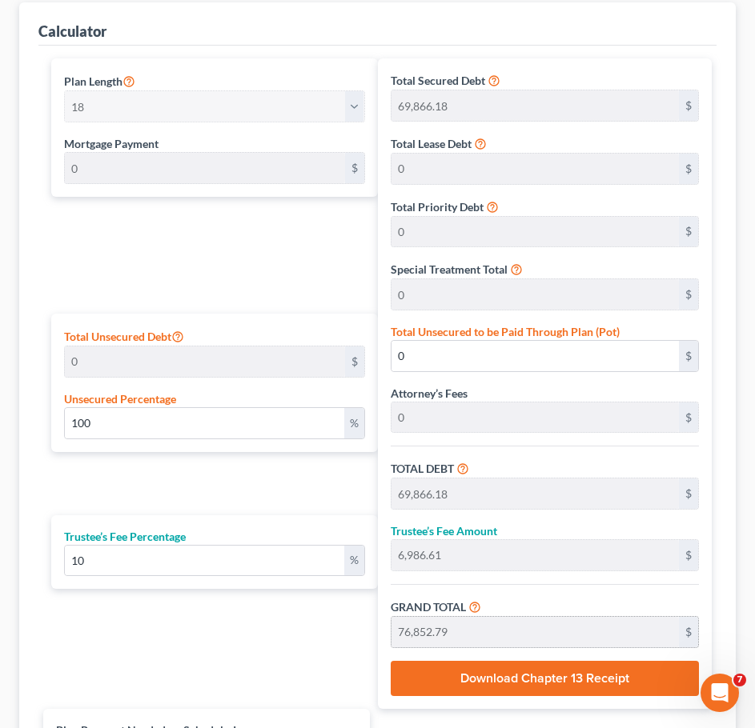
scroll to position [640, 0]
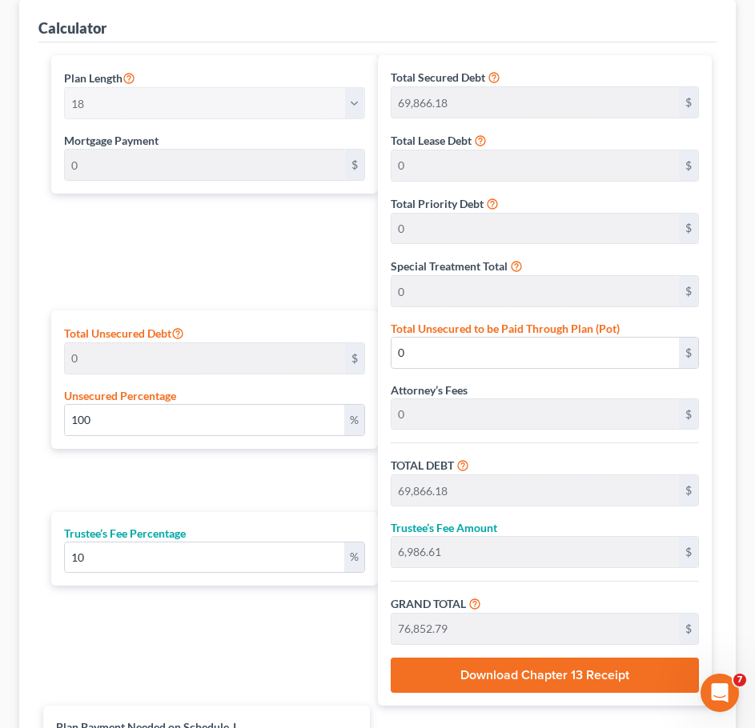
click at [553, 561] on button "Download Chapter 13 Receipt" at bounding box center [545, 675] width 309 height 35
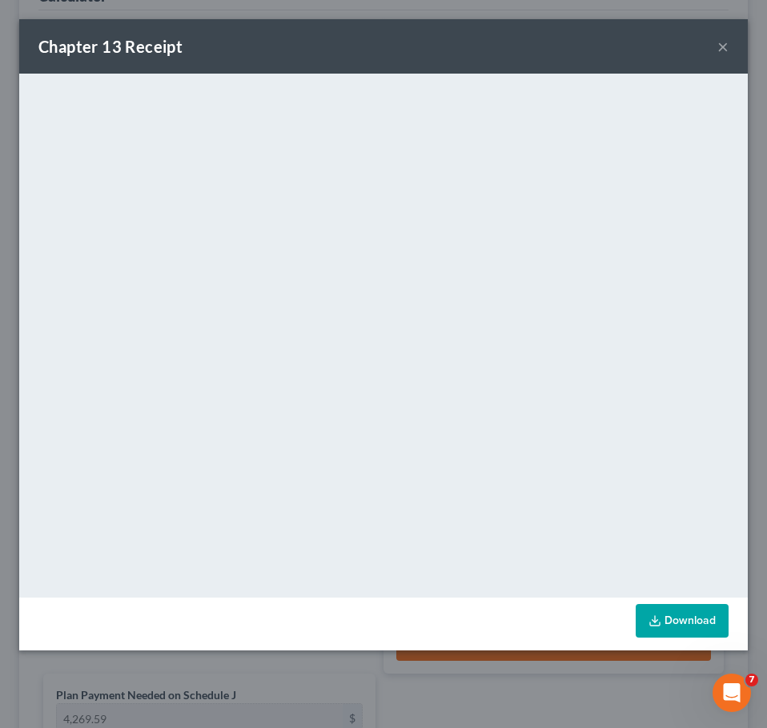
click at [727, 44] on button "×" at bounding box center [722, 46] width 11 height 19
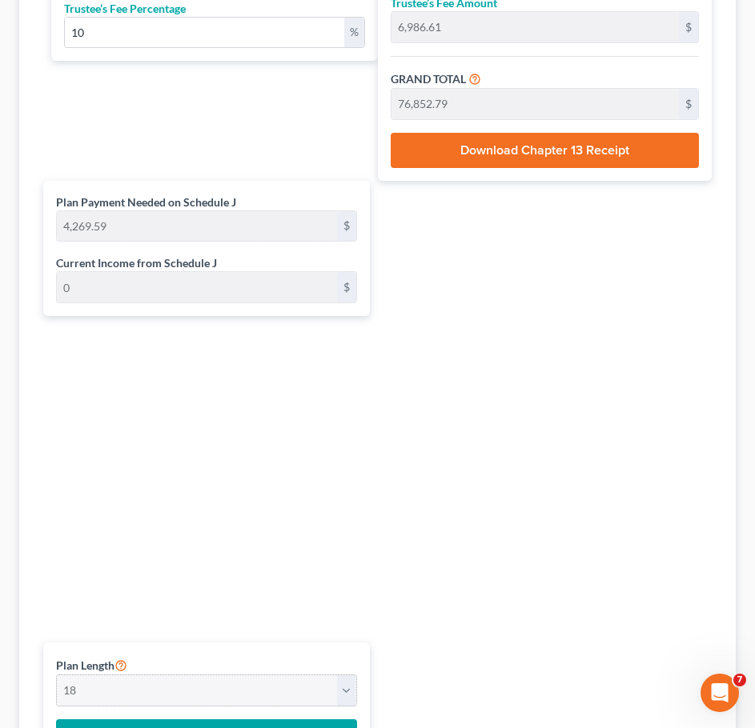
scroll to position [1305, 0]
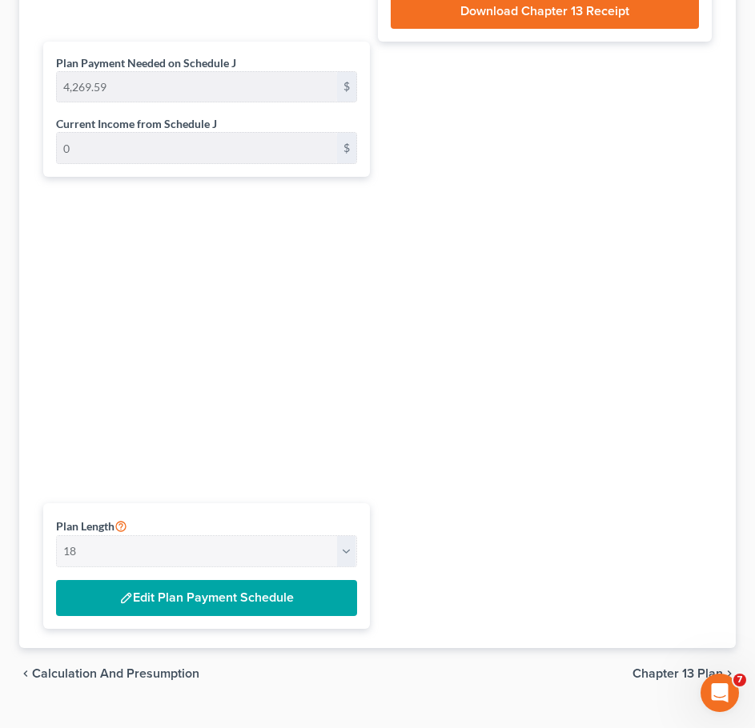
click at [198, 561] on button "Edit Plan Payment Schedule" at bounding box center [206, 598] width 301 height 37
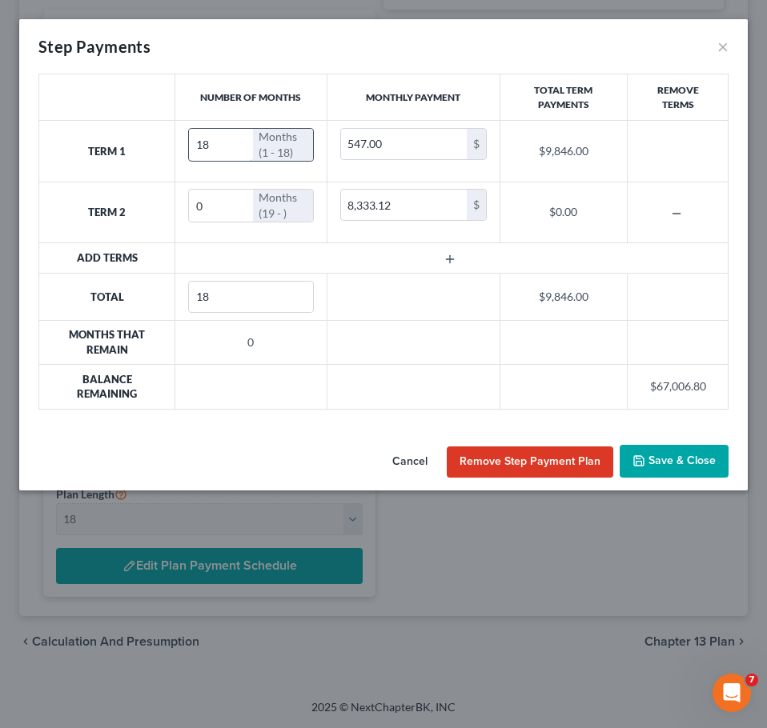
drag, startPoint x: 215, startPoint y: 143, endPoint x: 202, endPoint y: 150, distance: 14.7
click at [202, 150] on input "18" at bounding box center [221, 145] width 64 height 32
type input "17"
drag, startPoint x: 207, startPoint y: 253, endPoint x: 206, endPoint y: 226, distance: 27.2
click at [207, 251] on td at bounding box center [451, 258] width 553 height 30
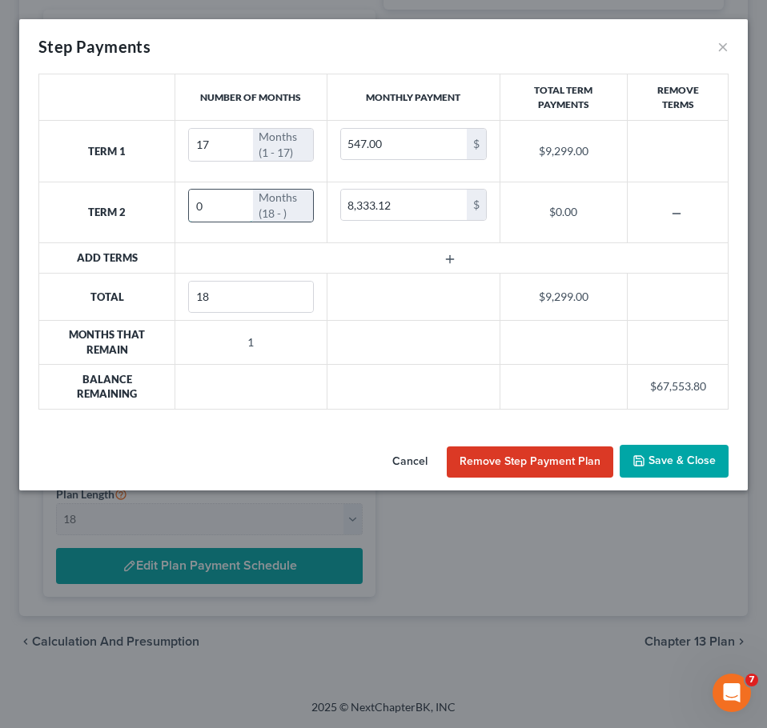
click at [212, 209] on input "0" at bounding box center [221, 206] width 64 height 32
drag, startPoint x: 224, startPoint y: 205, endPoint x: 109, endPoint y: 219, distance: 116.2
click at [109, 219] on tr "Term 2 0 Months (18 - ) 8,333.12 $ $0.00" at bounding box center [383, 212] width 689 height 61
type input "1"
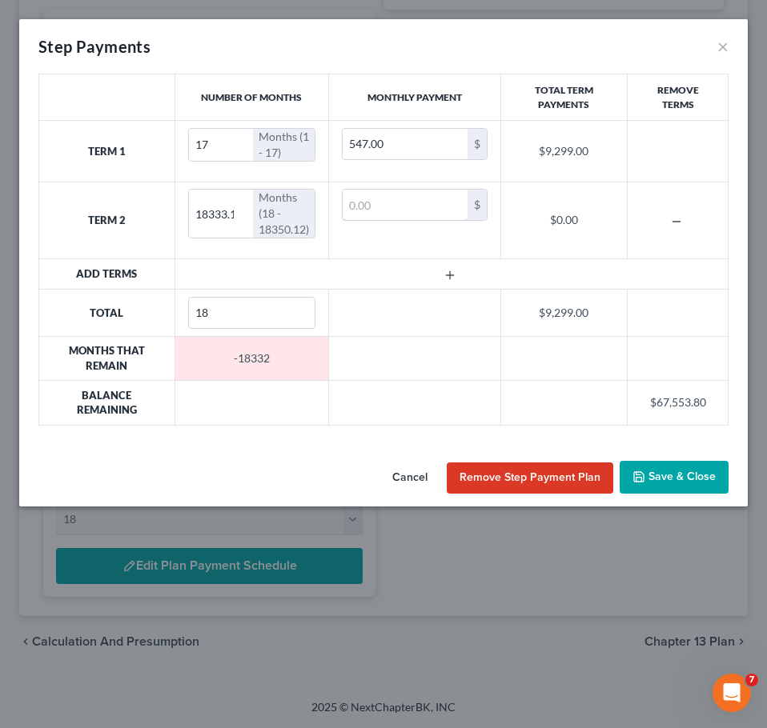
type input "1"
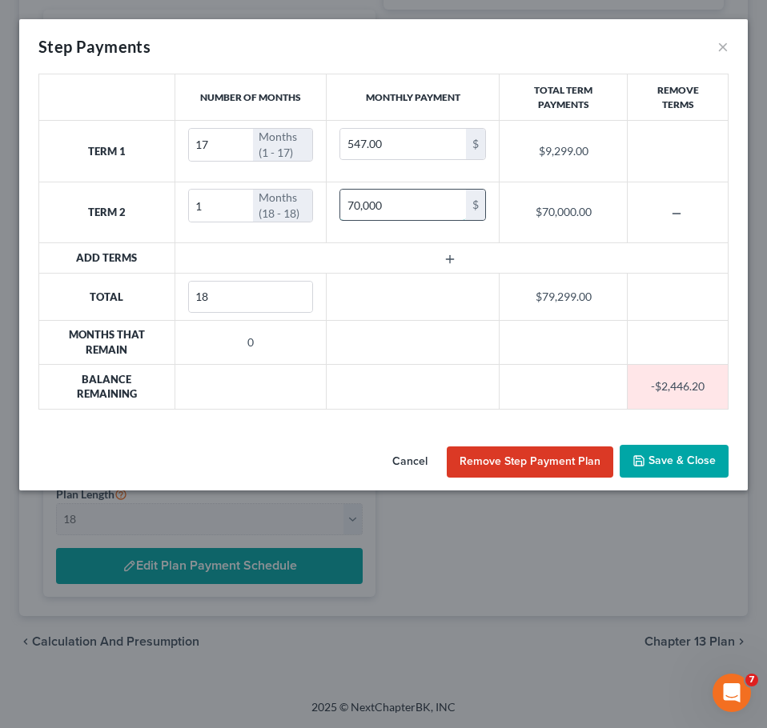
drag, startPoint x: 406, startPoint y: 195, endPoint x: 341, endPoint y: 206, distance: 65.8
click at [341, 206] on input "70,000" at bounding box center [403, 205] width 126 height 30
drag, startPoint x: 392, startPoint y: 206, endPoint x: 269, endPoint y: 206, distance: 123.3
click at [269, 206] on tr "Term 2 1 Months (18 - 18) 68,000 $ $68,000.00" at bounding box center [383, 212] width 689 height 61
type input "67,600"
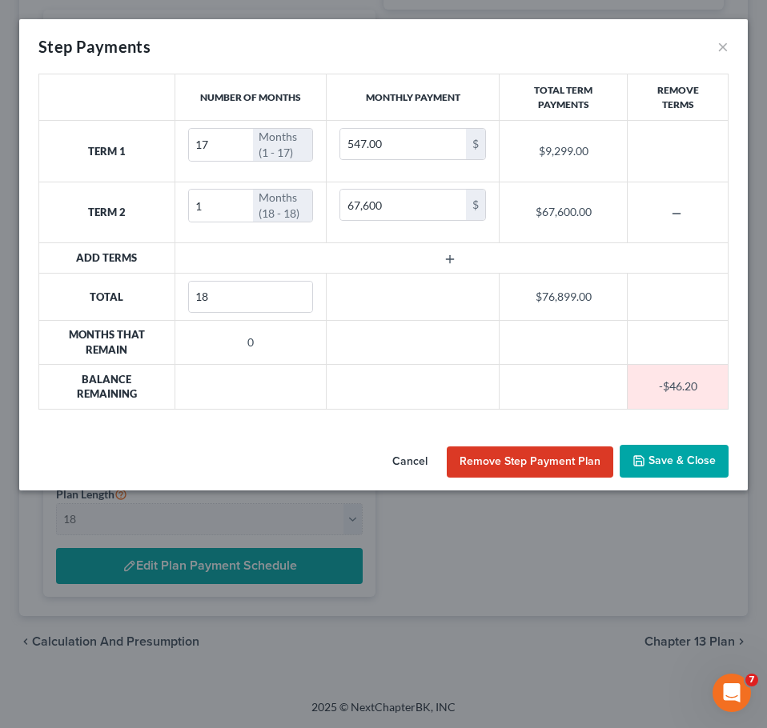
click at [671, 459] on button "Save & Close" at bounding box center [673, 462] width 109 height 34
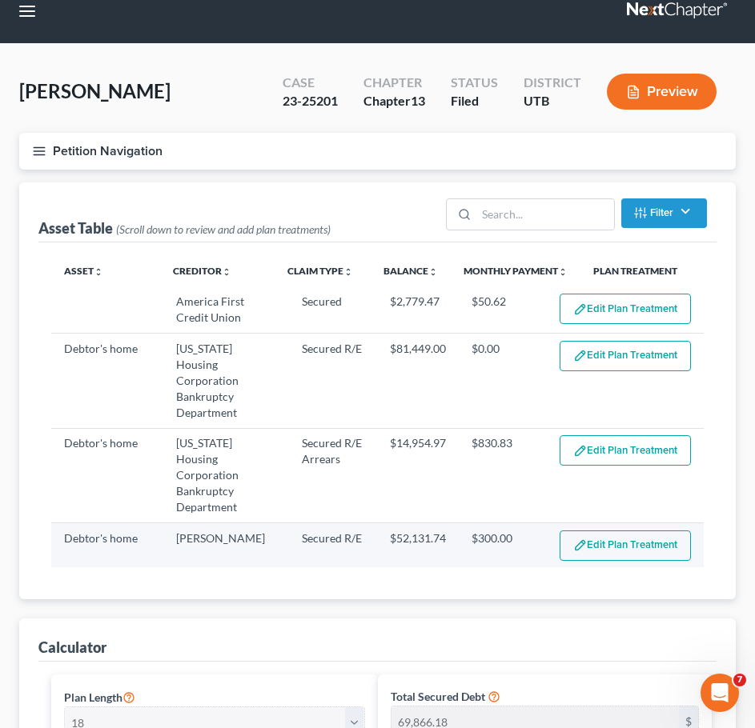
scroll to position [80, 0]
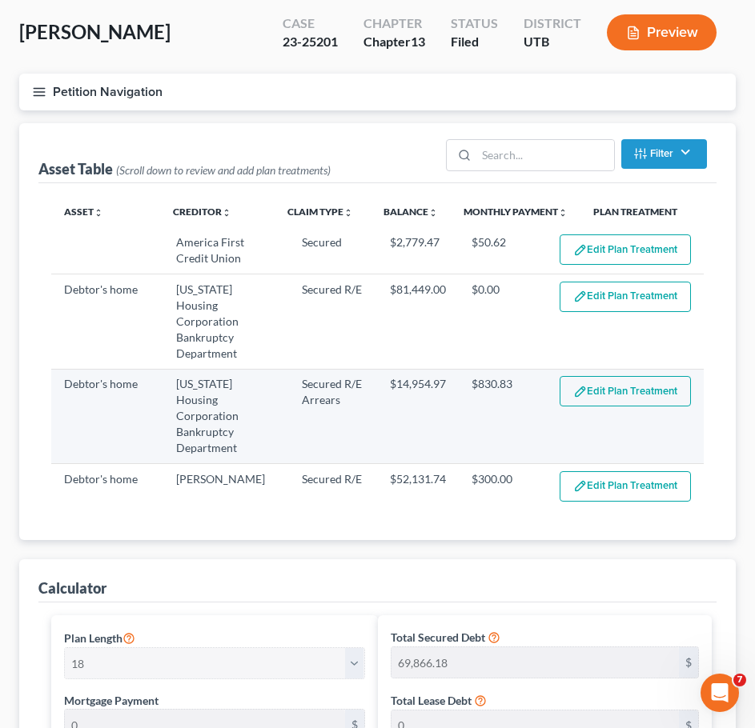
click at [615, 376] on button "Edit Plan Treatment" at bounding box center [624, 391] width 131 height 30
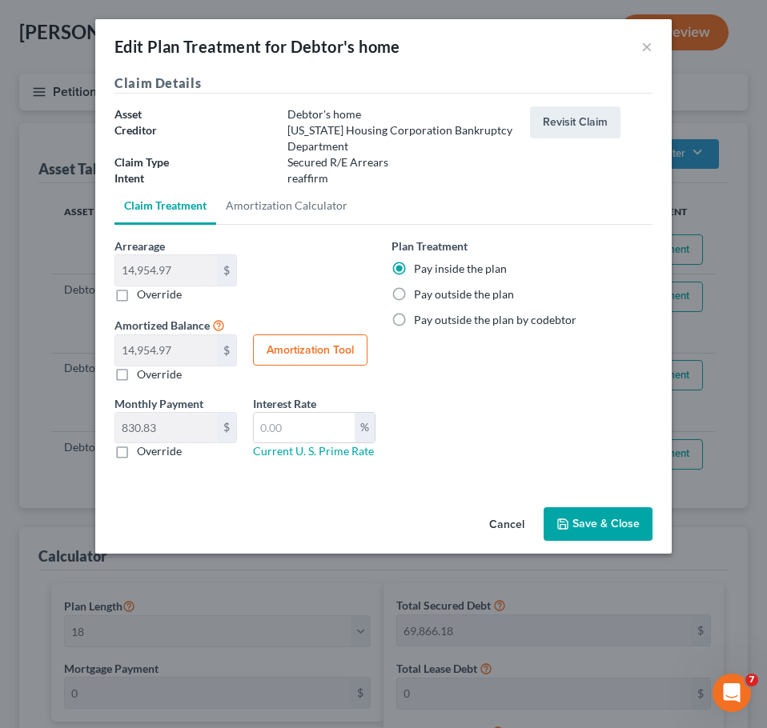
click at [137, 295] on label "Override" at bounding box center [159, 295] width 45 height 16
click at [143, 295] on input "Override" at bounding box center [148, 292] width 10 height 10
checkbox input "true"
type input "0.00"
type input "0"
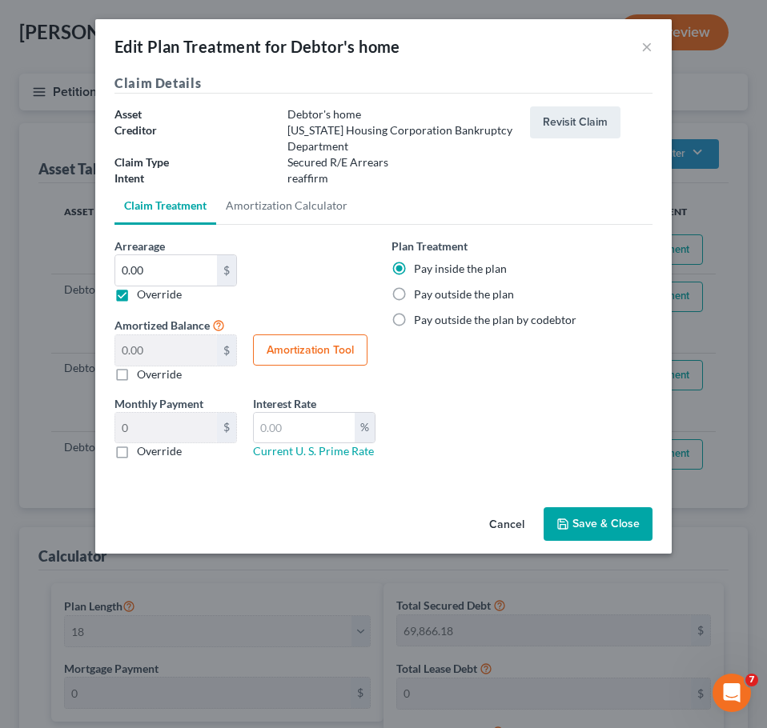
click at [615, 524] on button "Save & Close" at bounding box center [597, 524] width 109 height 34
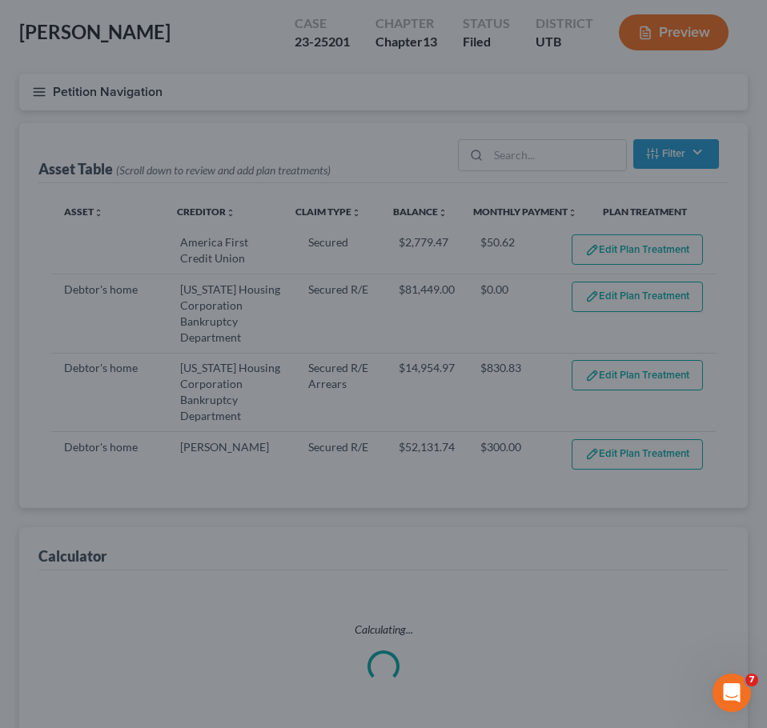
select select "17"
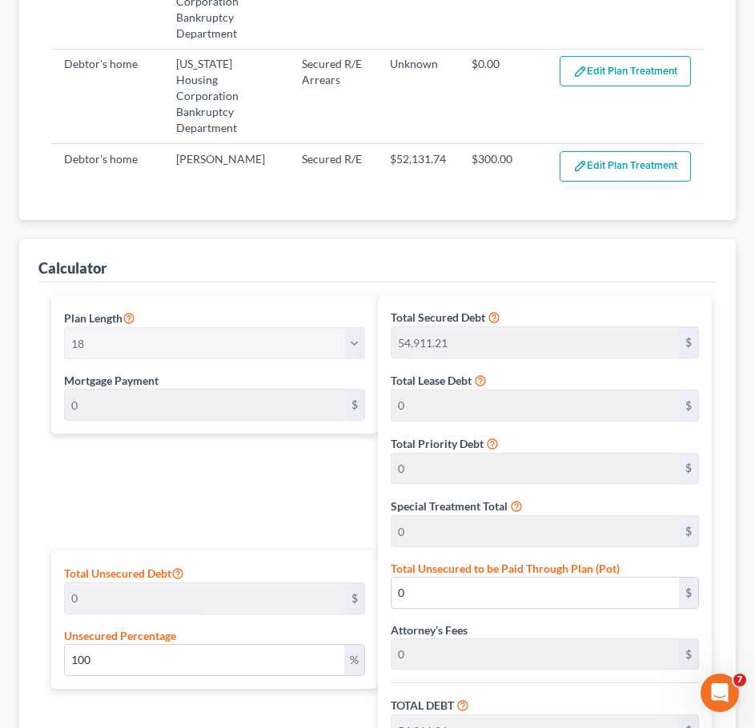
scroll to position [720, 0]
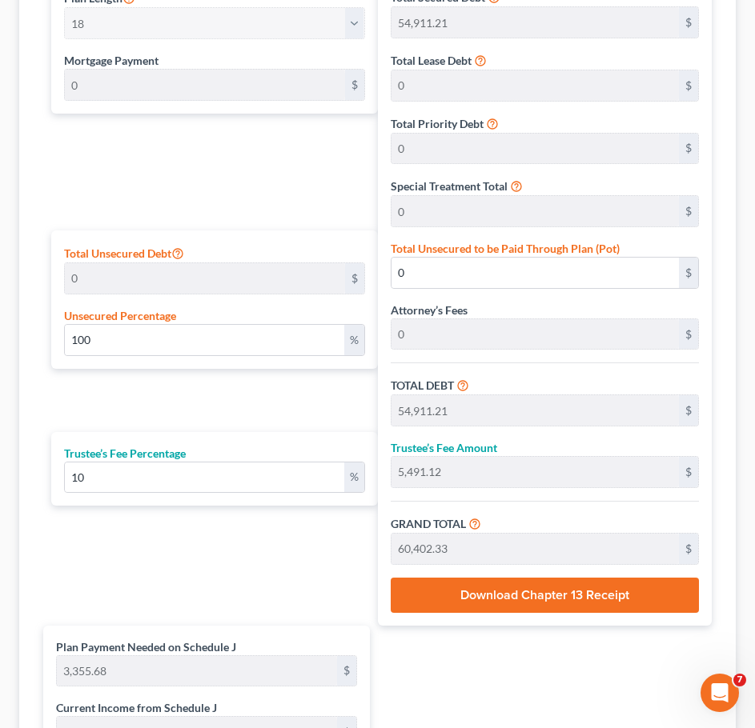
click at [517, 561] on button "Download Chapter 13 Receipt" at bounding box center [545, 595] width 309 height 35
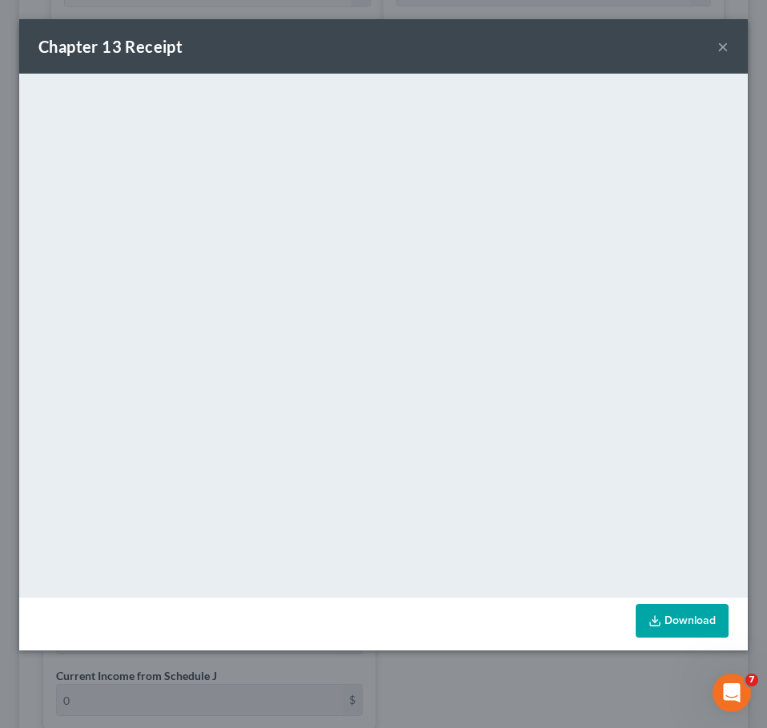
click at [720, 42] on button "×" at bounding box center [722, 46] width 11 height 19
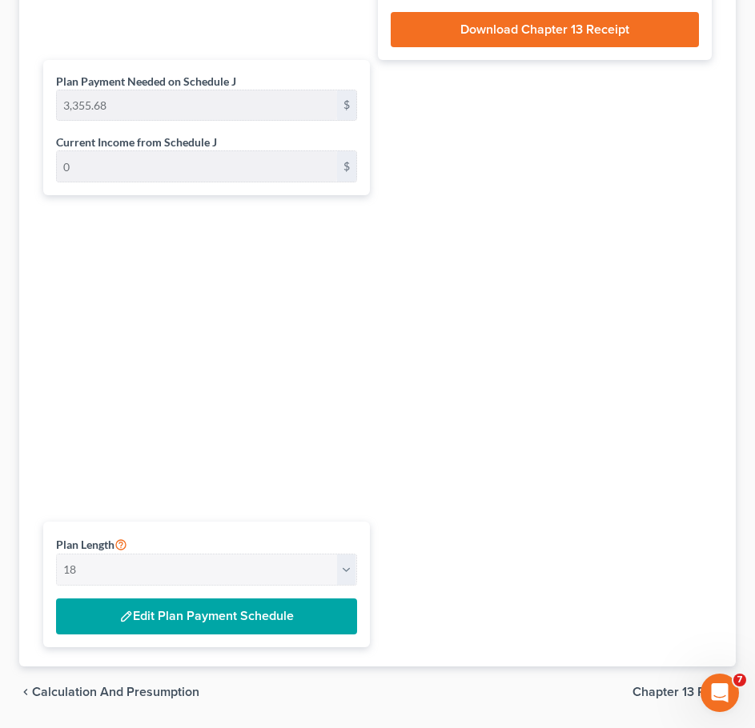
scroll to position [1305, 0]
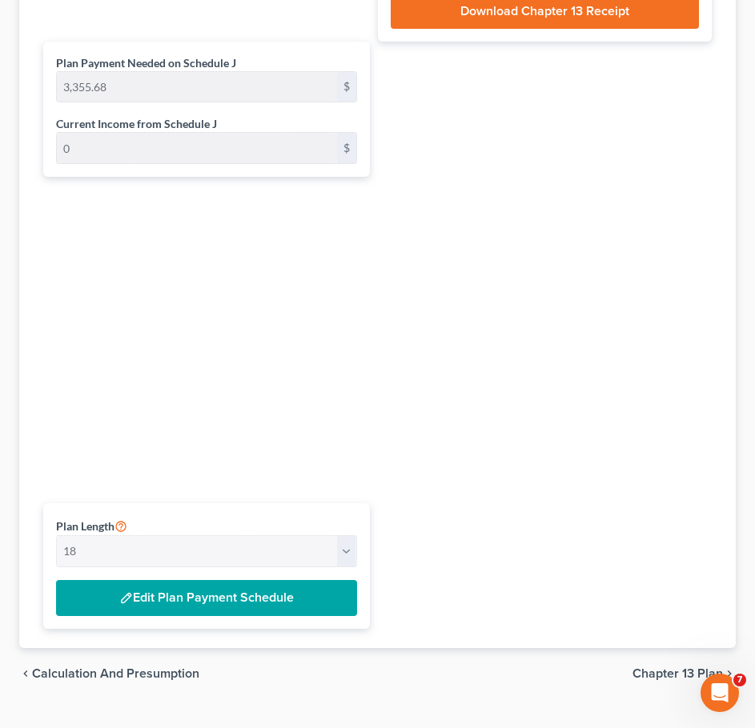
click at [205, 561] on button "Edit Plan Payment Schedule" at bounding box center [206, 598] width 301 height 37
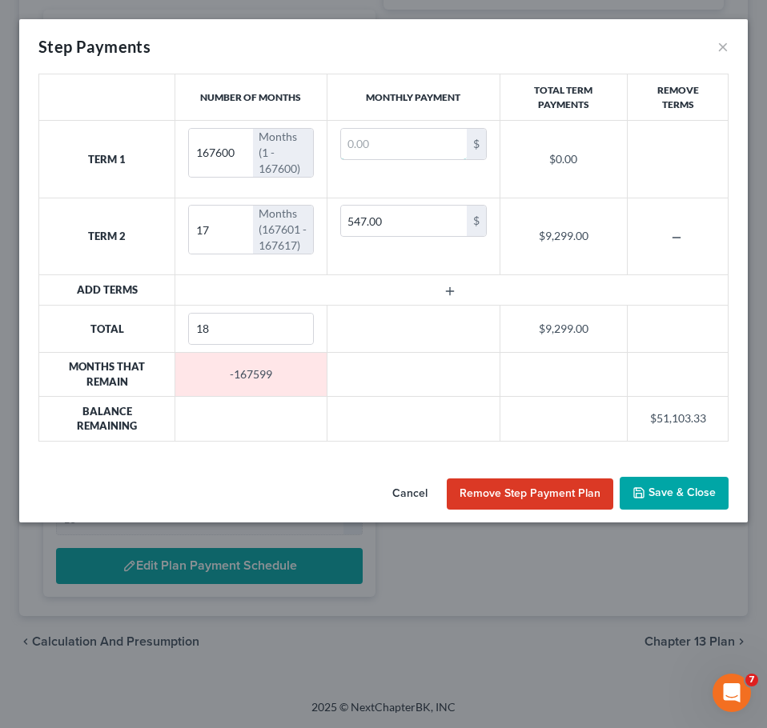
type input "1"
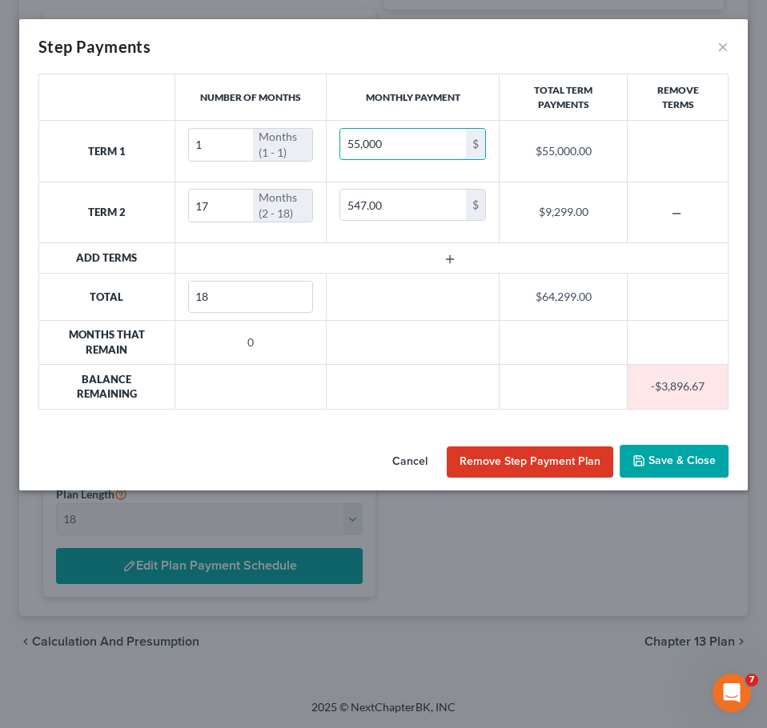
type input "55,000"
click at [675, 460] on button "Save & Close" at bounding box center [673, 462] width 109 height 34
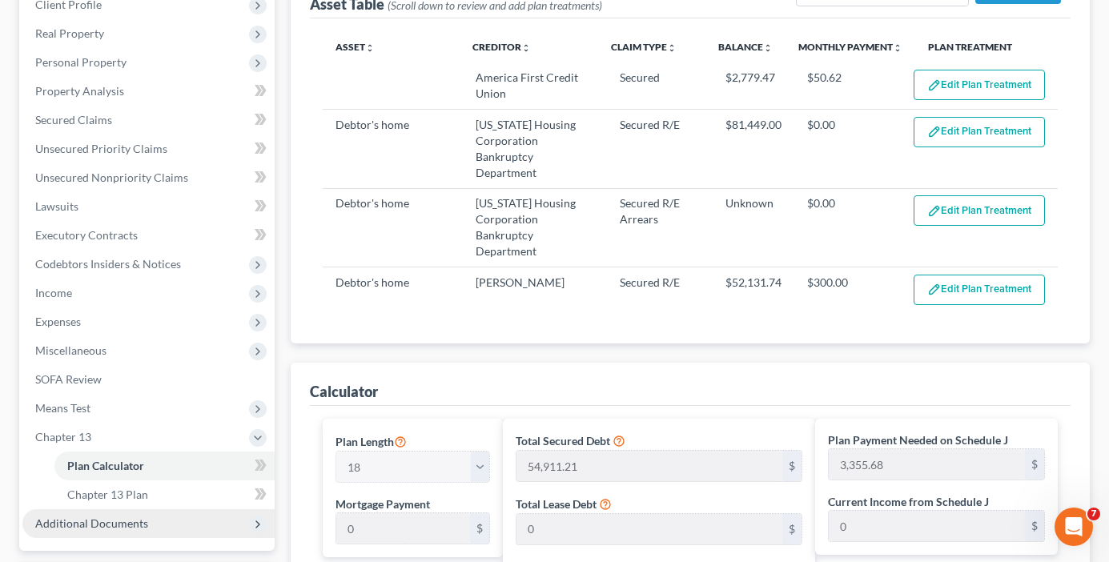
scroll to position [400, 0]
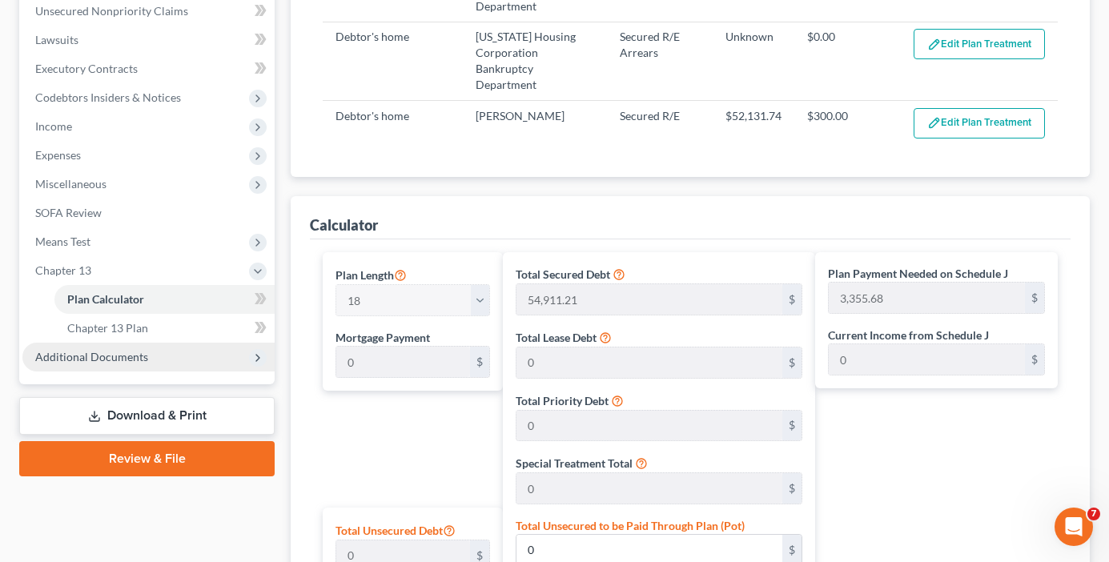
click at [114, 358] on span "Additional Documents" at bounding box center [91, 357] width 113 height 14
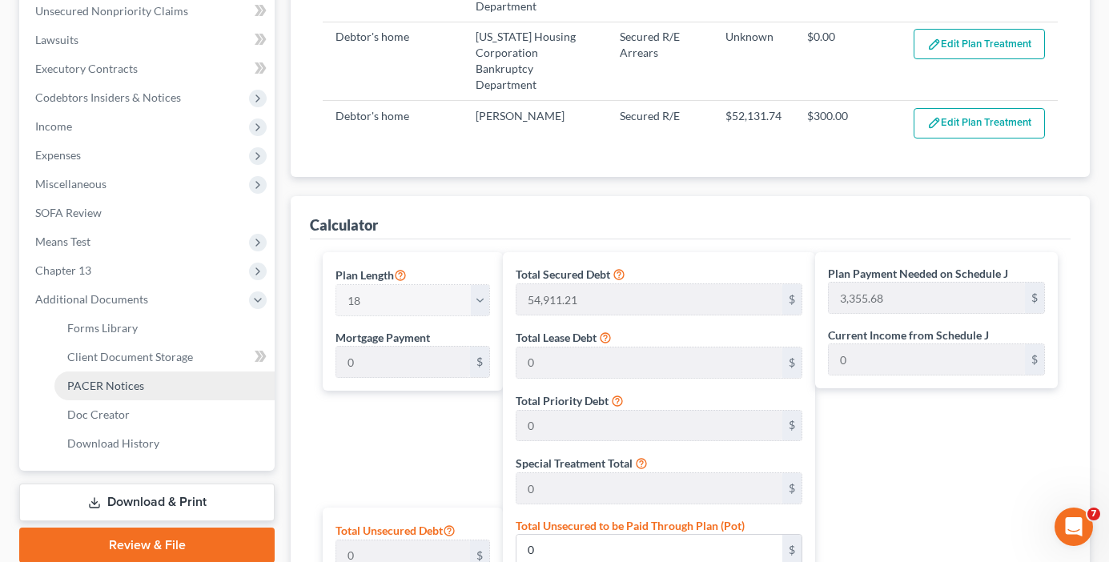
click at [126, 383] on span "PACER Notices" at bounding box center [105, 386] width 77 height 14
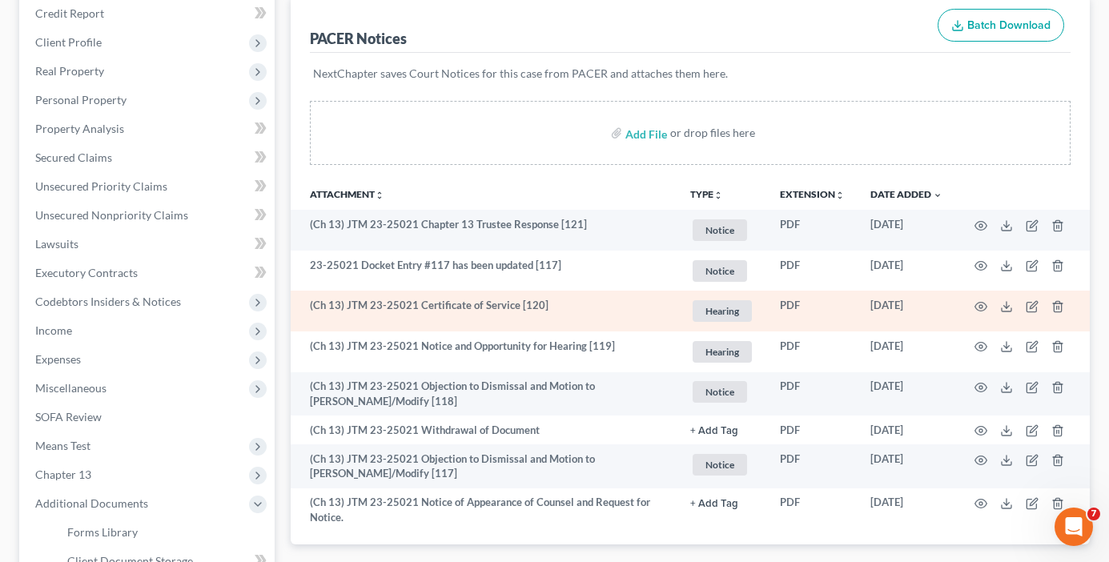
scroll to position [160, 0]
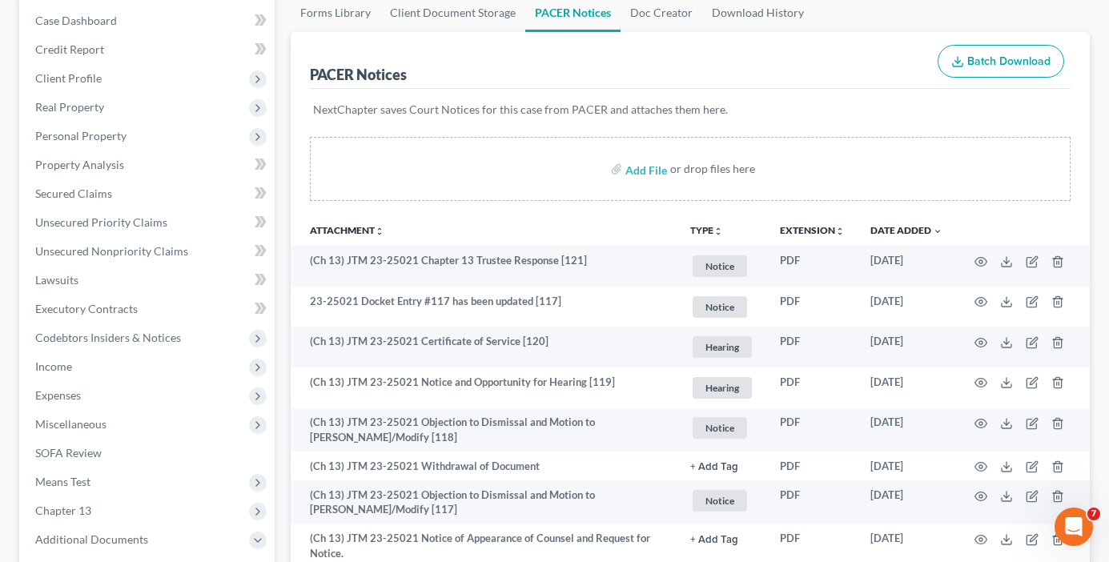
drag, startPoint x: 279, startPoint y: 50, endPoint x: 279, endPoint y: 68, distance: 18.4
click at [279, 50] on div "Case Dashboard Payments Invoices Payments Payments Credit Report Client Profile" at bounding box center [146, 398] width 271 height 809
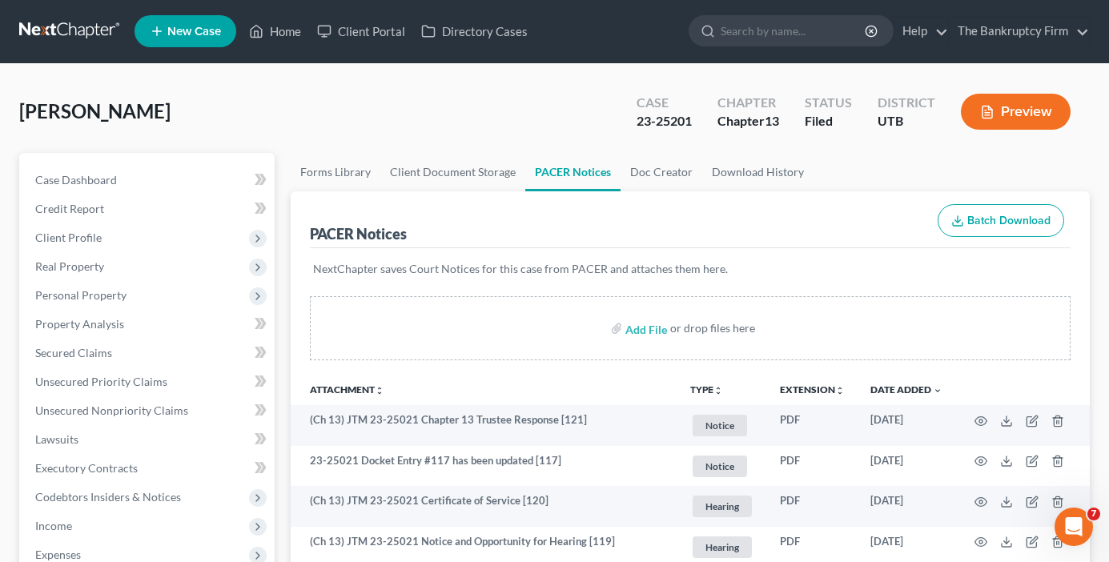
scroll to position [0, 0]
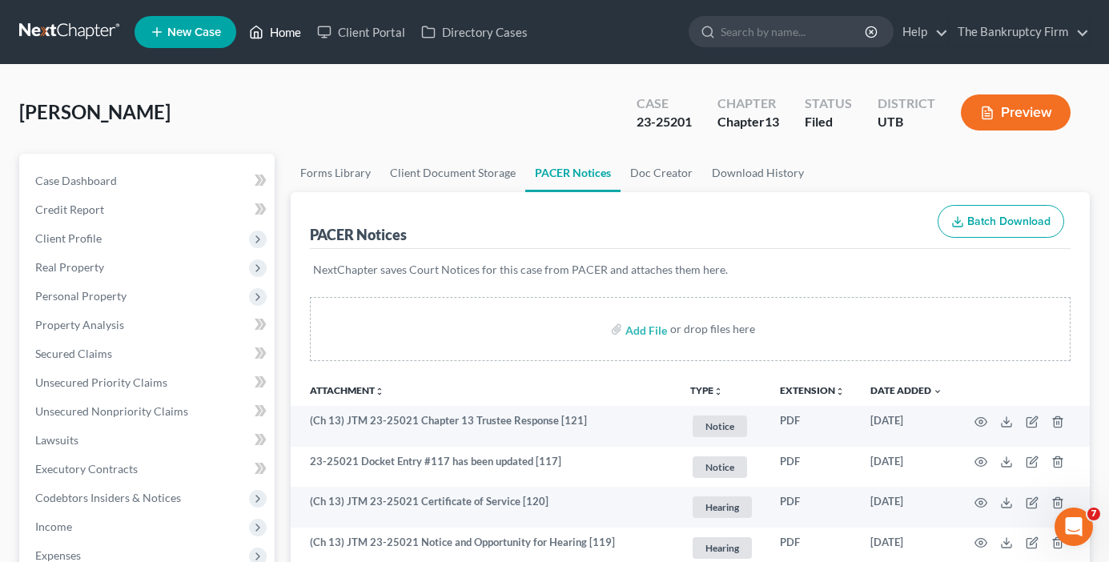
click at [283, 27] on link "Home" at bounding box center [275, 32] width 68 height 29
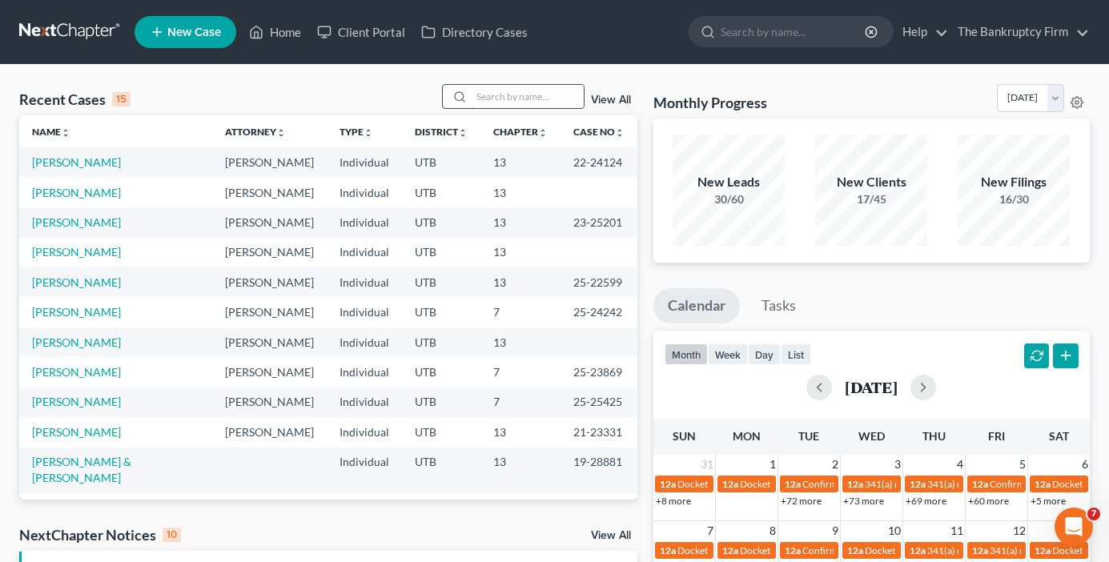
click at [528, 93] on input "search" at bounding box center [527, 96] width 112 height 23
type input "[PERSON_NAME]"
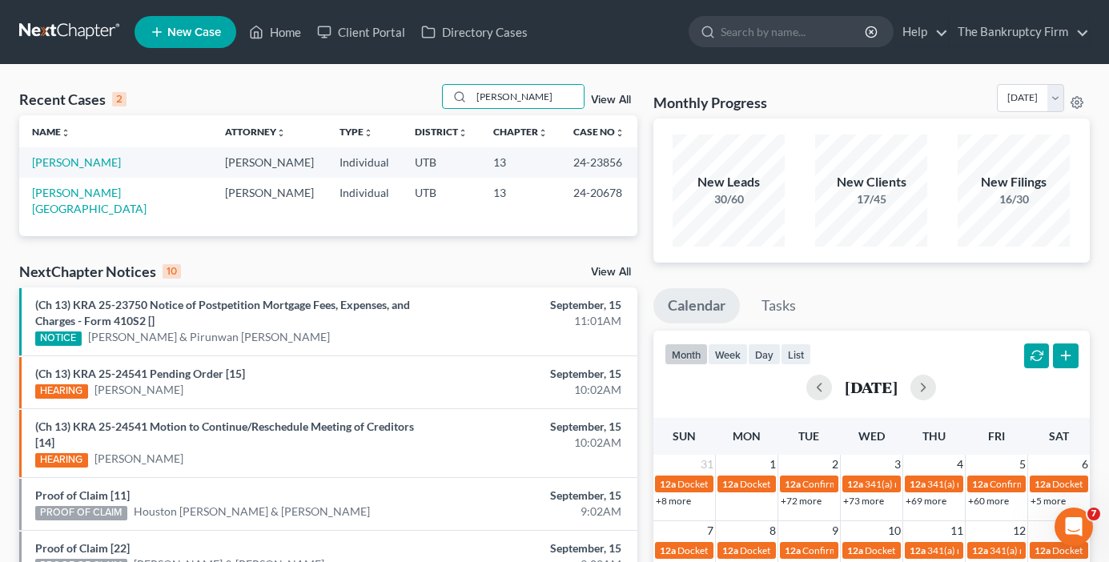
click at [54, 199] on td "[PERSON_NAME][GEOGRAPHIC_DATA]" at bounding box center [115, 201] width 193 height 46
click at [60, 196] on link "[PERSON_NAME][GEOGRAPHIC_DATA]" at bounding box center [89, 201] width 114 height 30
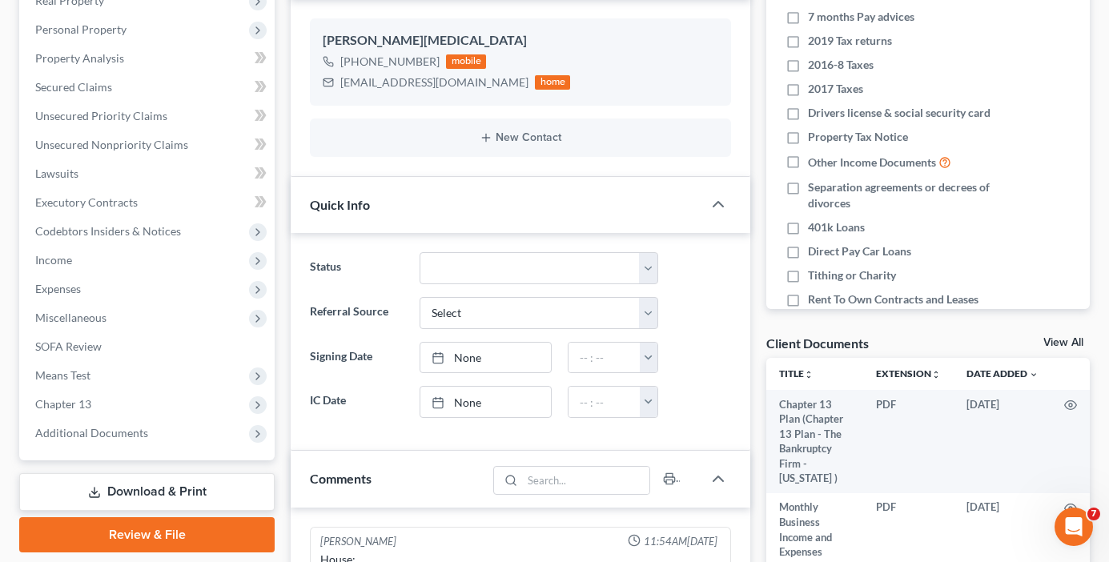
scroll to position [320, 0]
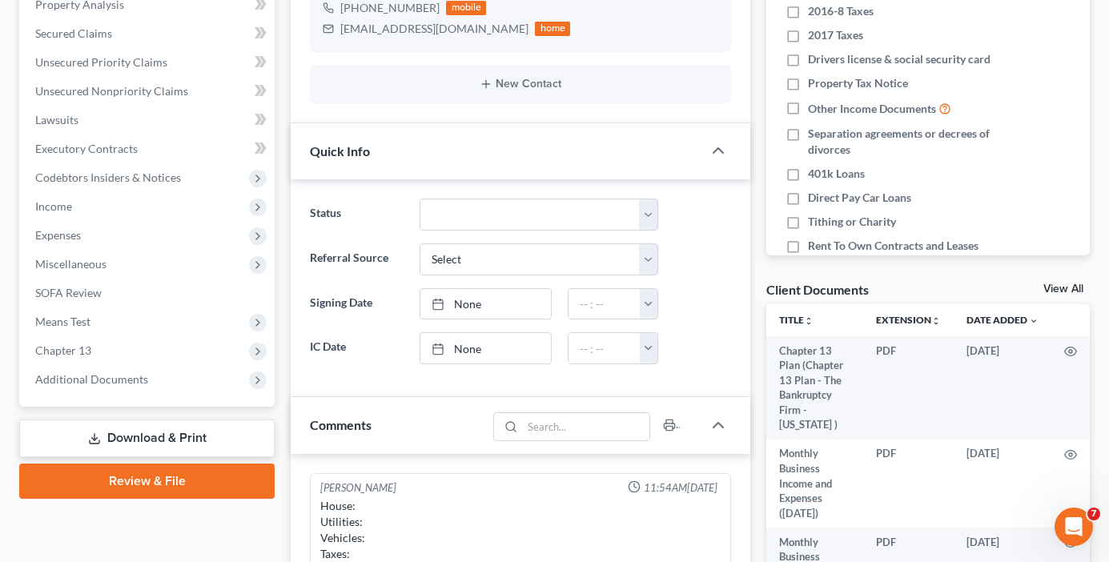
click at [1055, 284] on link "View All" at bounding box center [1063, 288] width 40 height 11
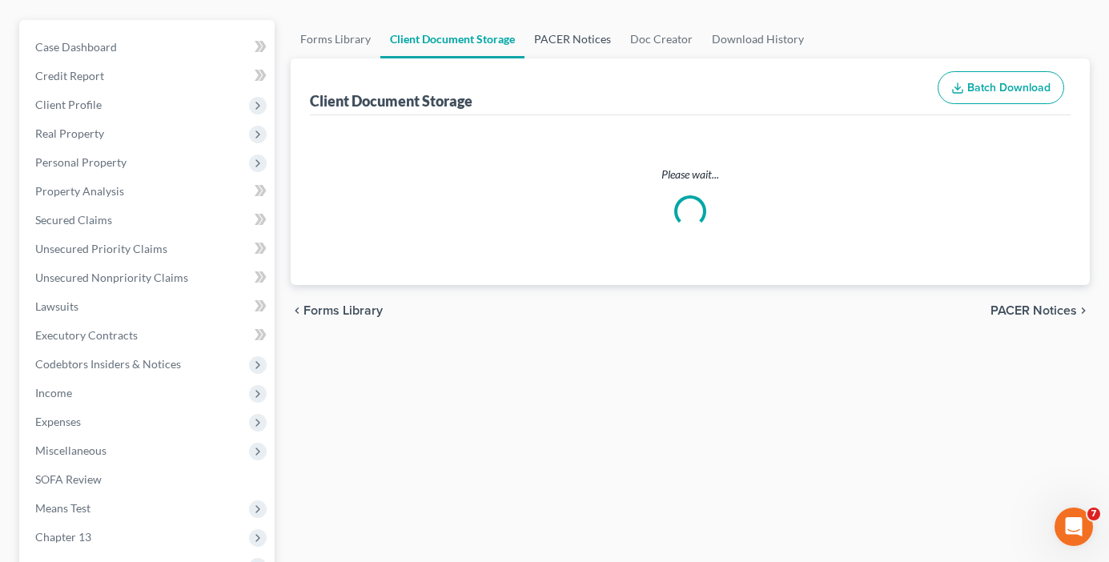
scroll to position [5, 0]
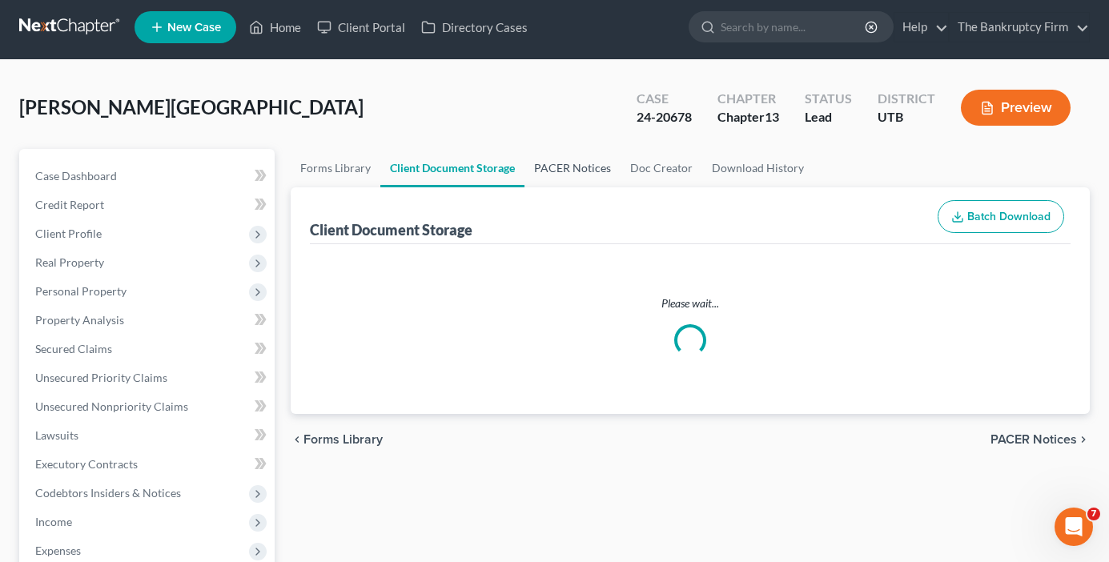
select select "26"
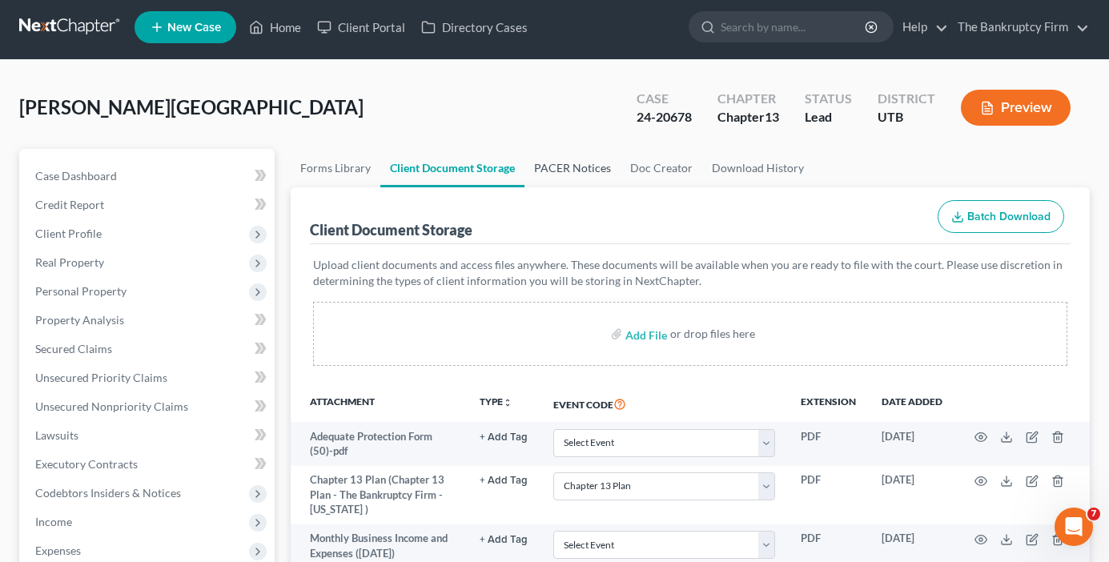
scroll to position [0, 0]
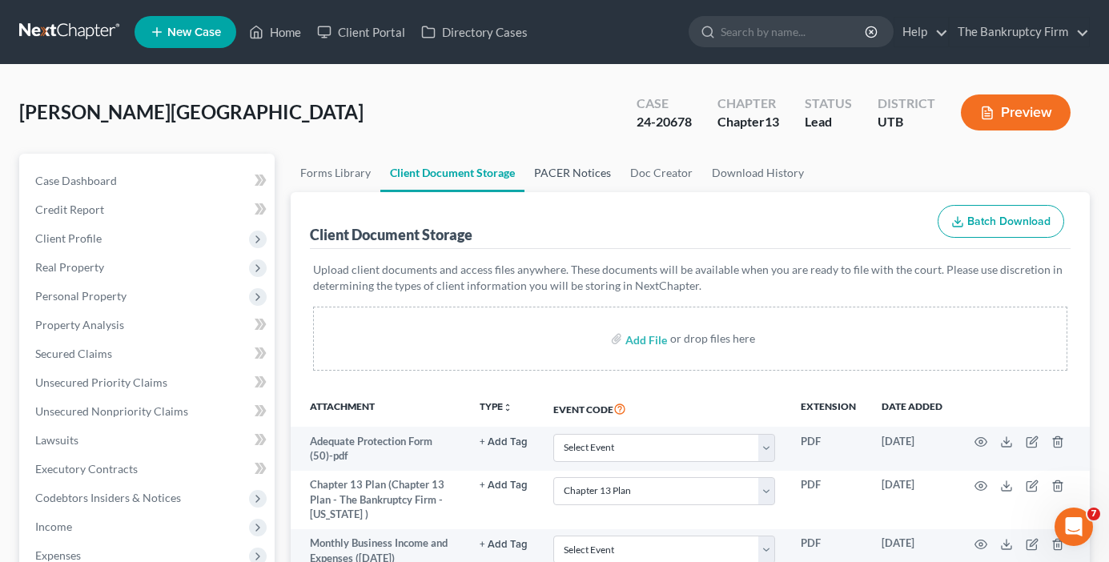
click at [578, 166] on link "PACER Notices" at bounding box center [572, 173] width 96 height 38
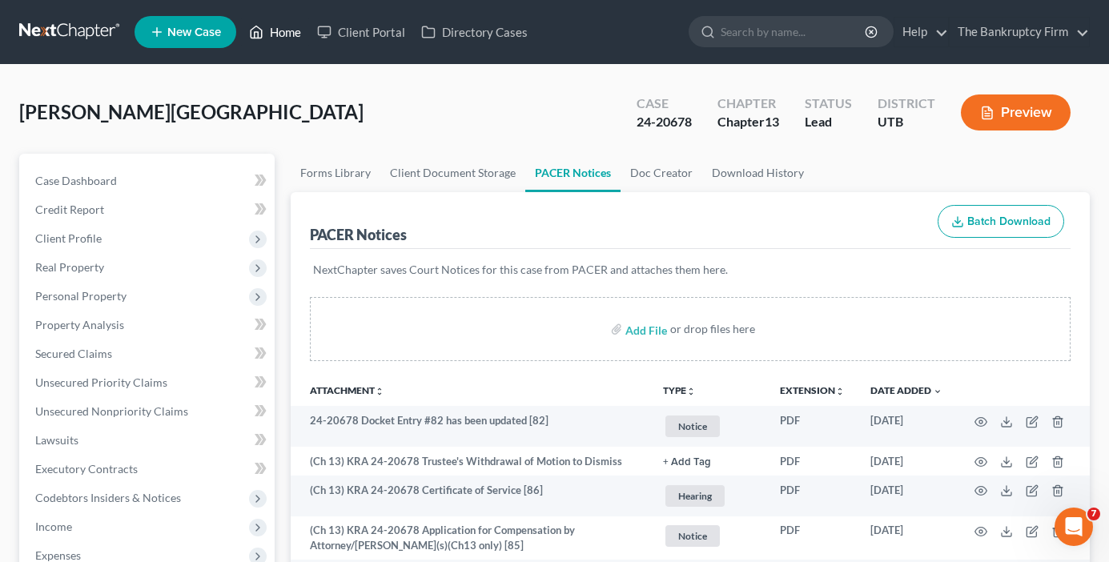
click at [295, 30] on link "Home" at bounding box center [275, 32] width 68 height 29
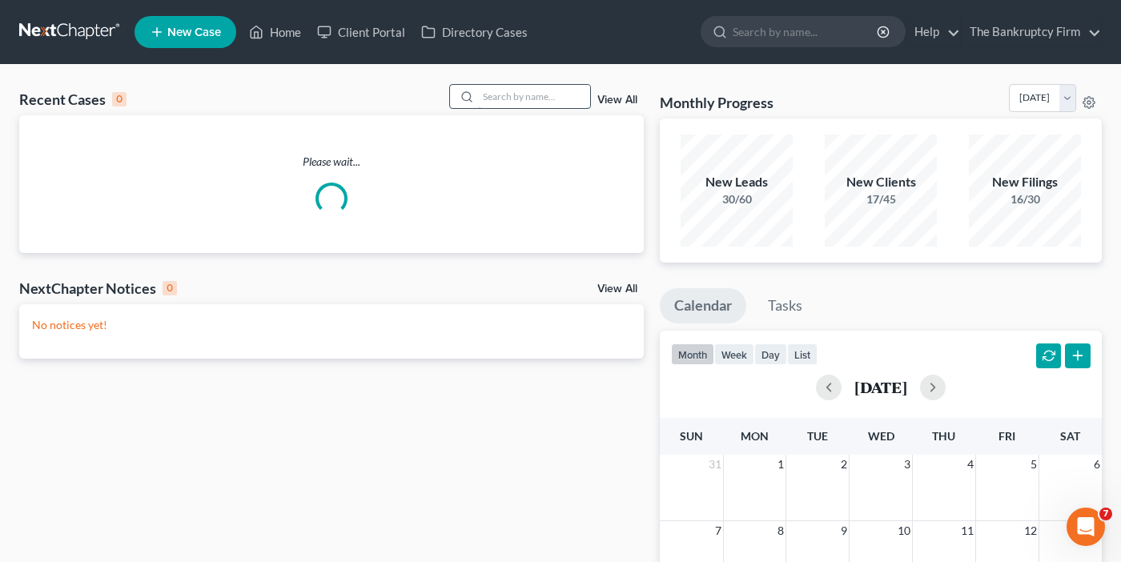
click at [483, 97] on input "search" at bounding box center [534, 96] width 112 height 23
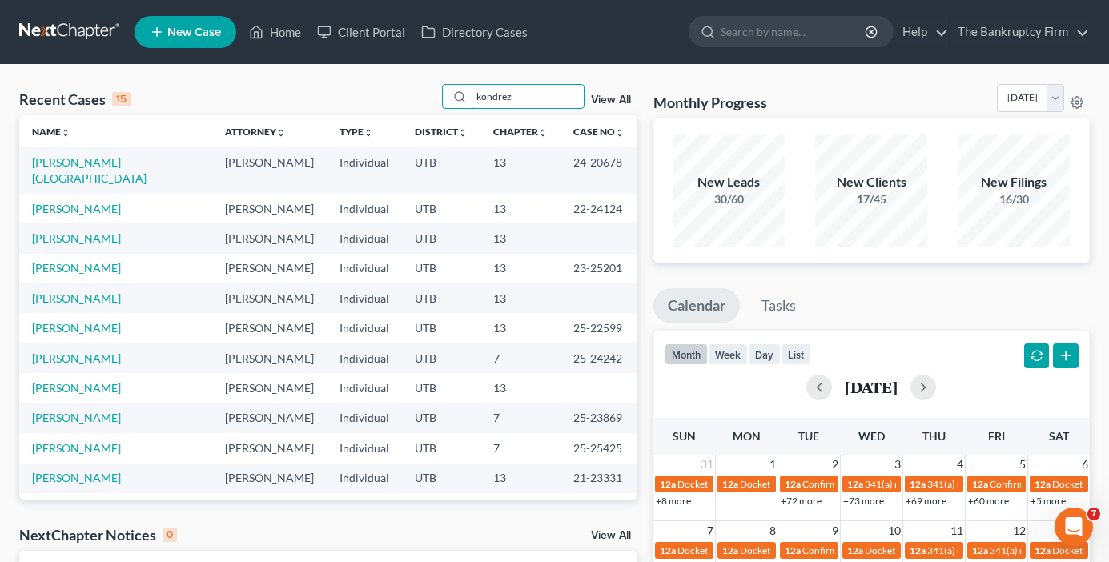
type input "kondrez"
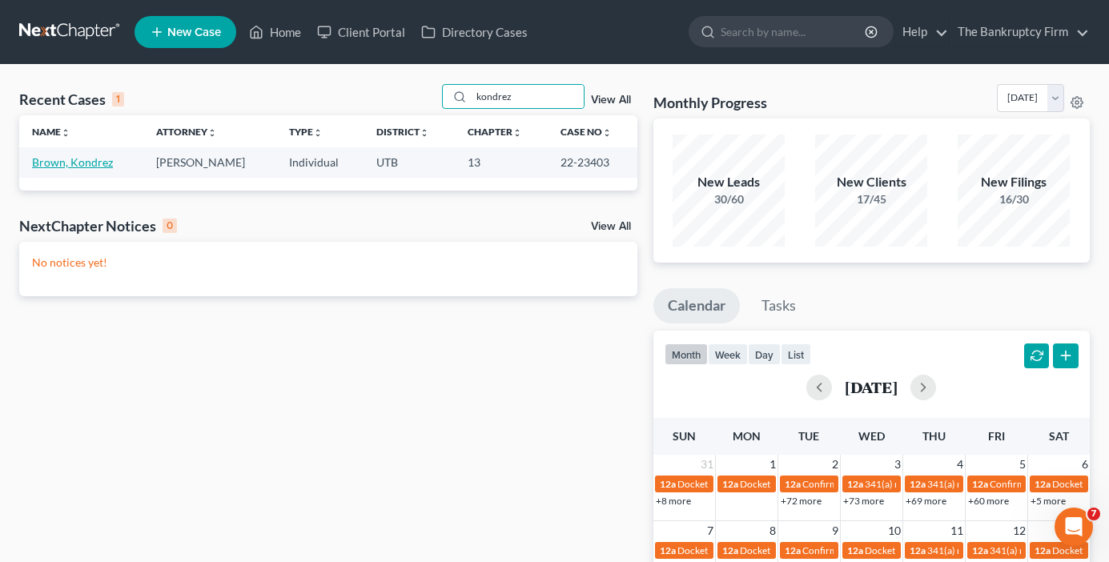
click at [88, 162] on link "Brown, Kondrez" at bounding box center [72, 162] width 81 height 14
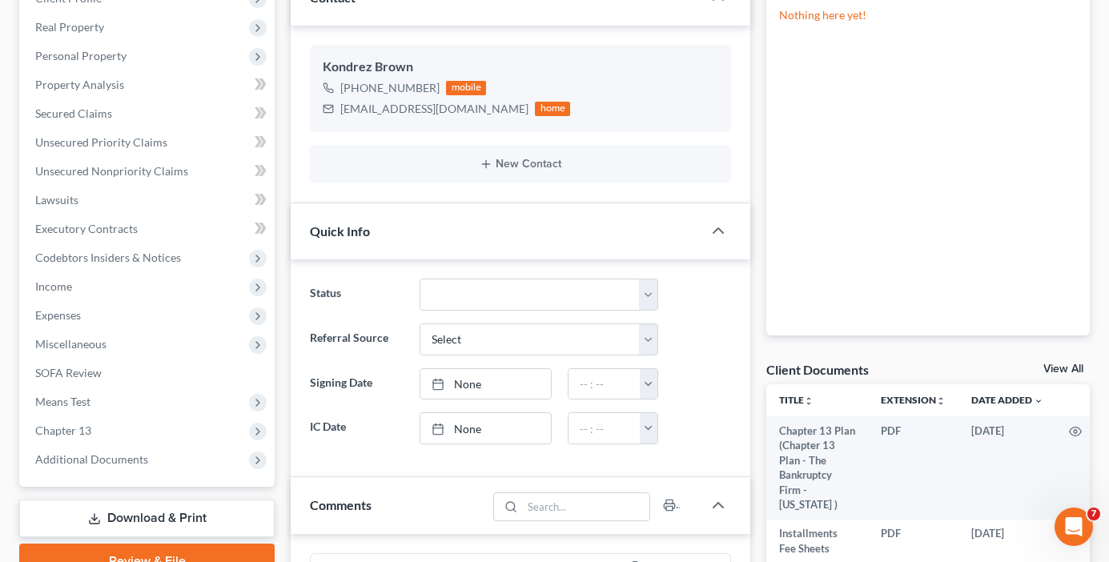
scroll to position [110, 0]
drag, startPoint x: 1070, startPoint y: 369, endPoint x: 800, endPoint y: 256, distance: 293.1
click at [1069, 369] on link "View All" at bounding box center [1063, 368] width 40 height 11
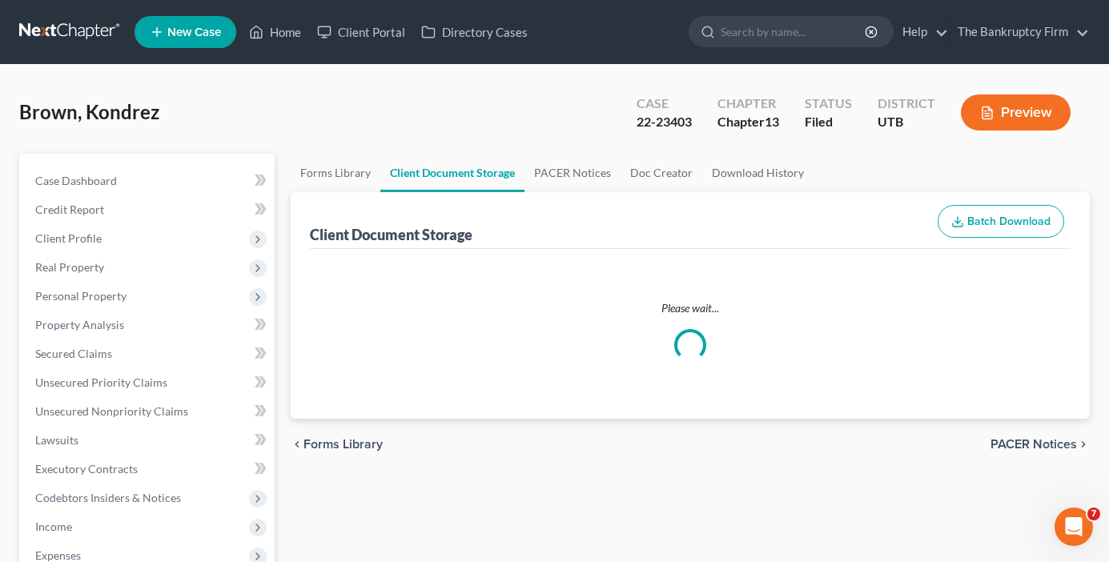
select select "30"
select select "53"
select select "26"
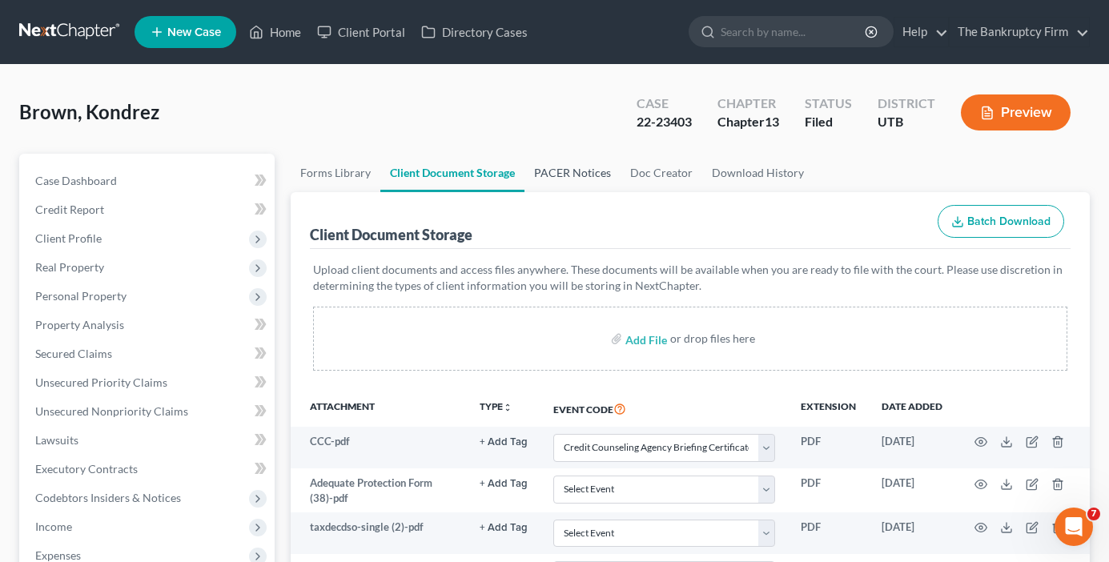
click at [590, 174] on link "PACER Notices" at bounding box center [572, 173] width 96 height 38
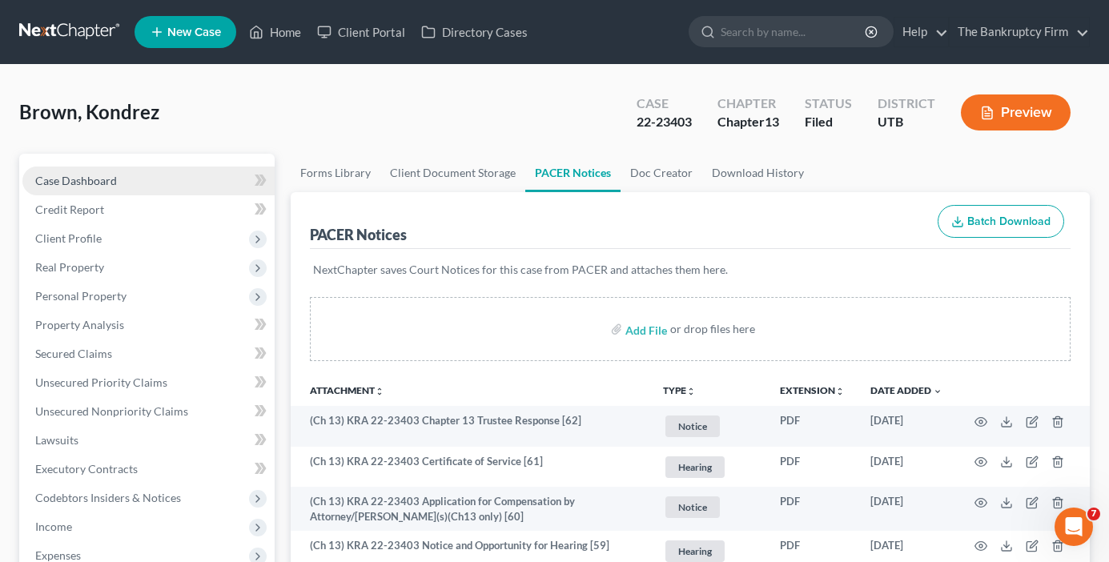
click at [117, 182] on link "Case Dashboard" at bounding box center [148, 180] width 252 height 29
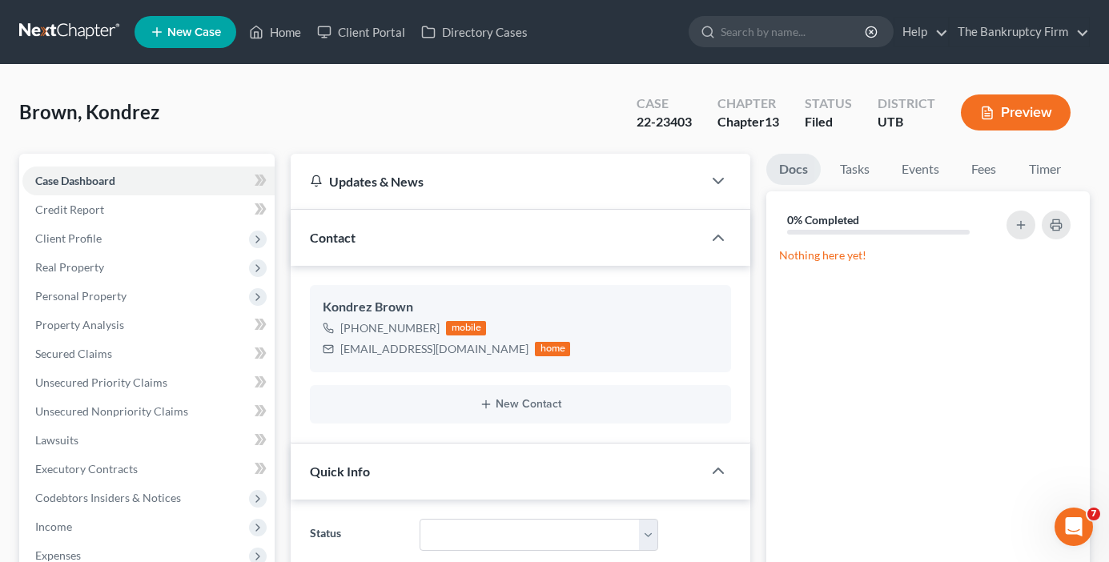
scroll to position [110, 0]
click at [291, 30] on link "Home" at bounding box center [275, 32] width 68 height 29
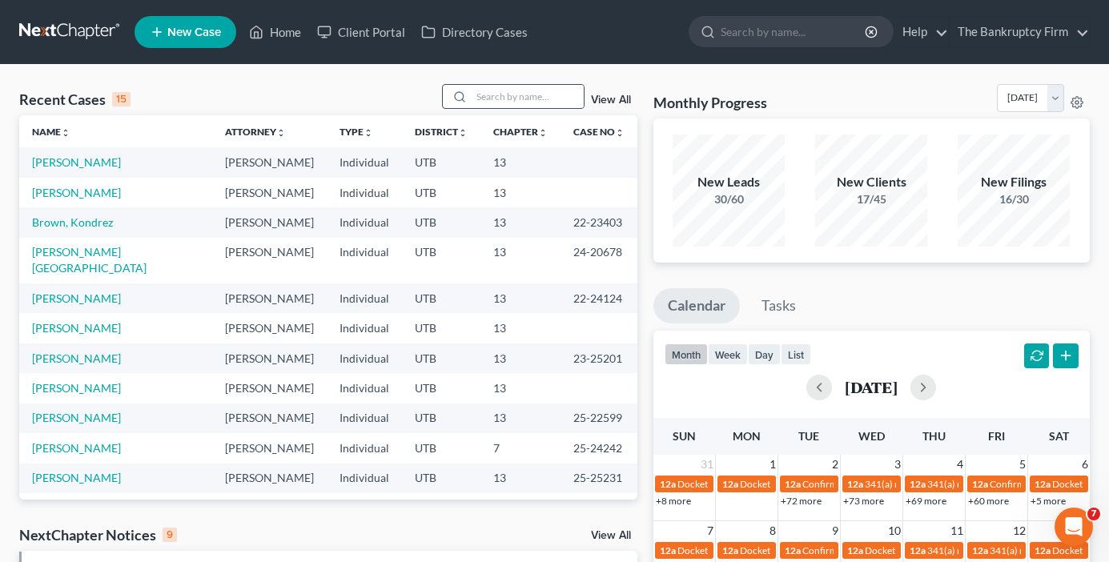
click at [495, 84] on div at bounding box center [513, 96] width 142 height 25
click at [505, 92] on input "search" at bounding box center [527, 96] width 112 height 23
type input "[PERSON_NAME]"
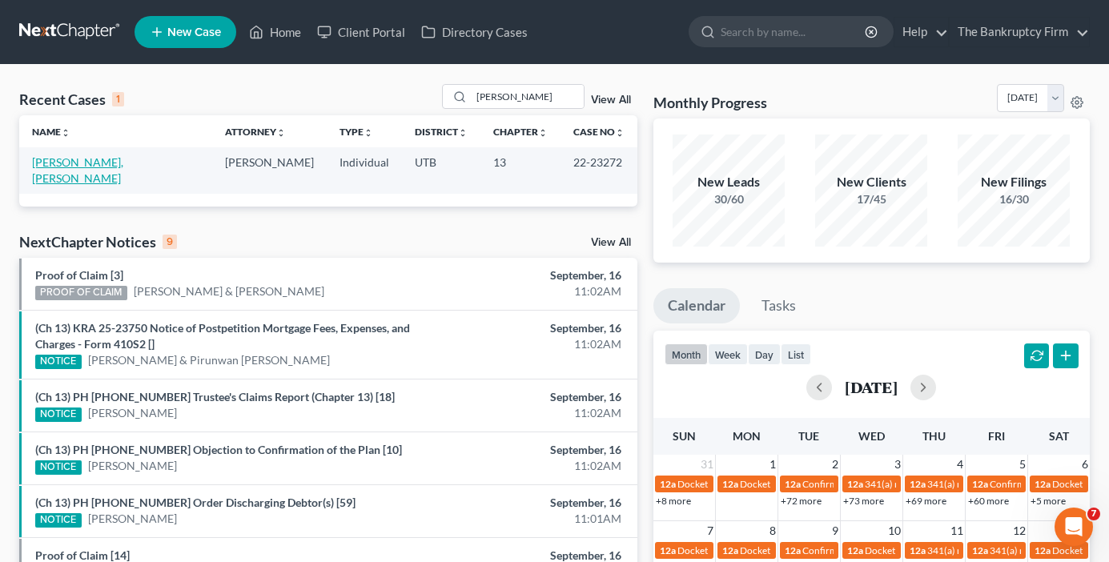
click at [105, 166] on link "[PERSON_NAME], [PERSON_NAME]" at bounding box center [77, 170] width 91 height 30
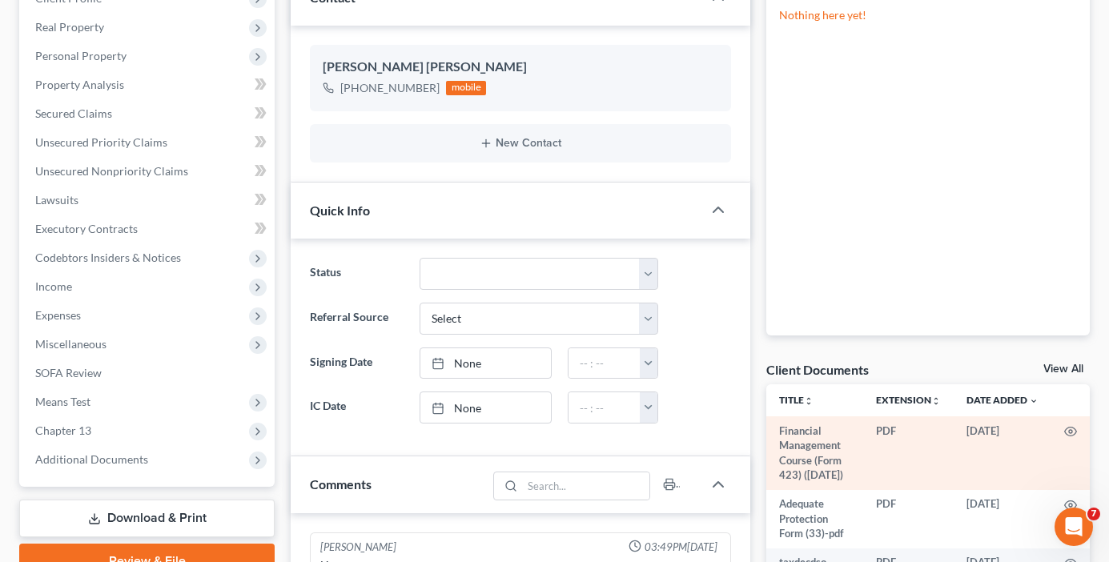
scroll to position [30, 0]
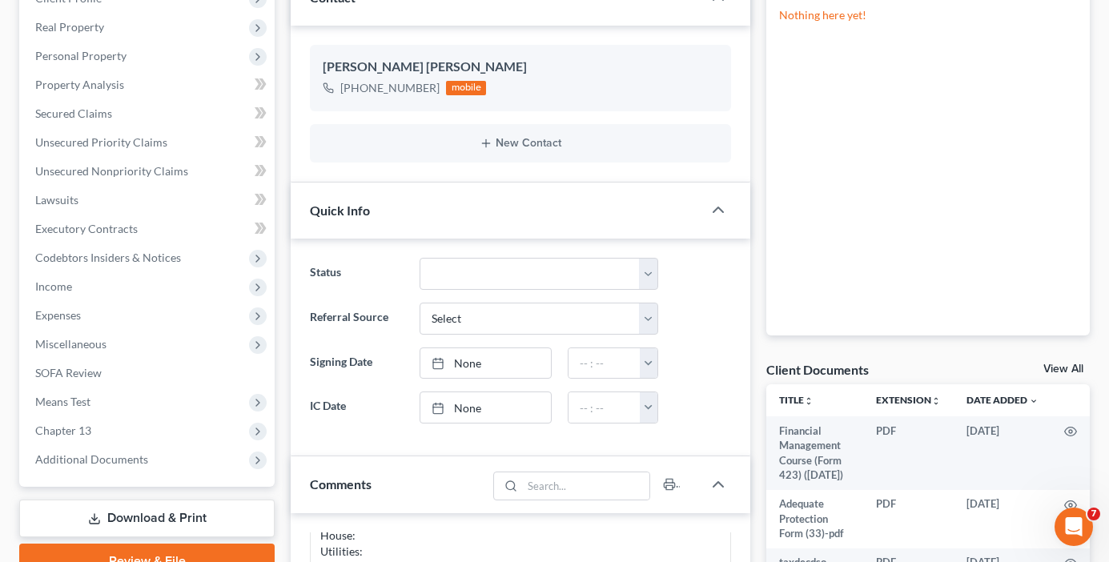
click at [1056, 363] on link "View All" at bounding box center [1063, 368] width 40 height 11
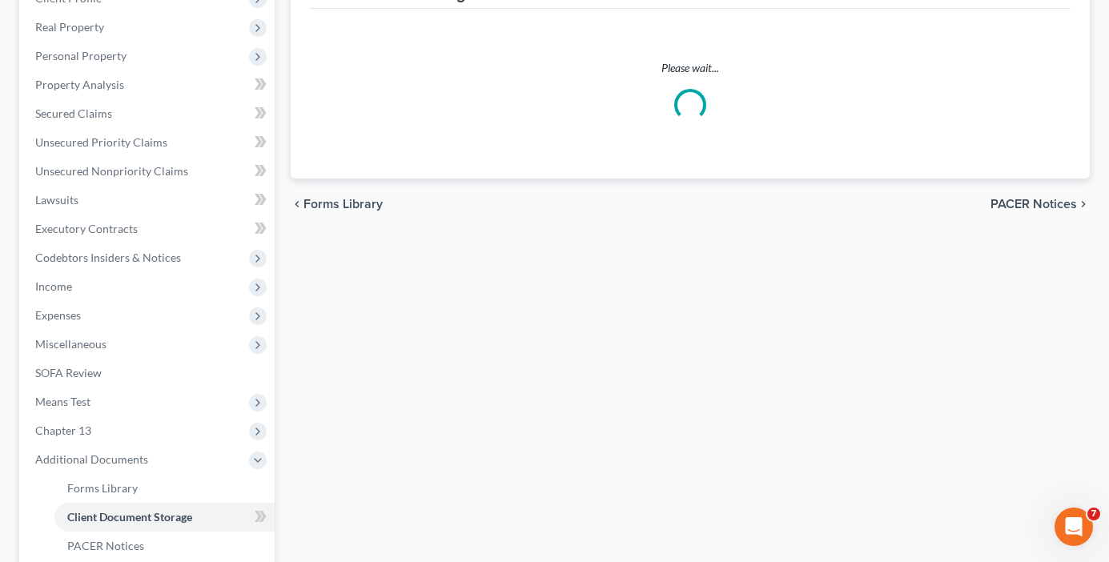
scroll to position [56, 0]
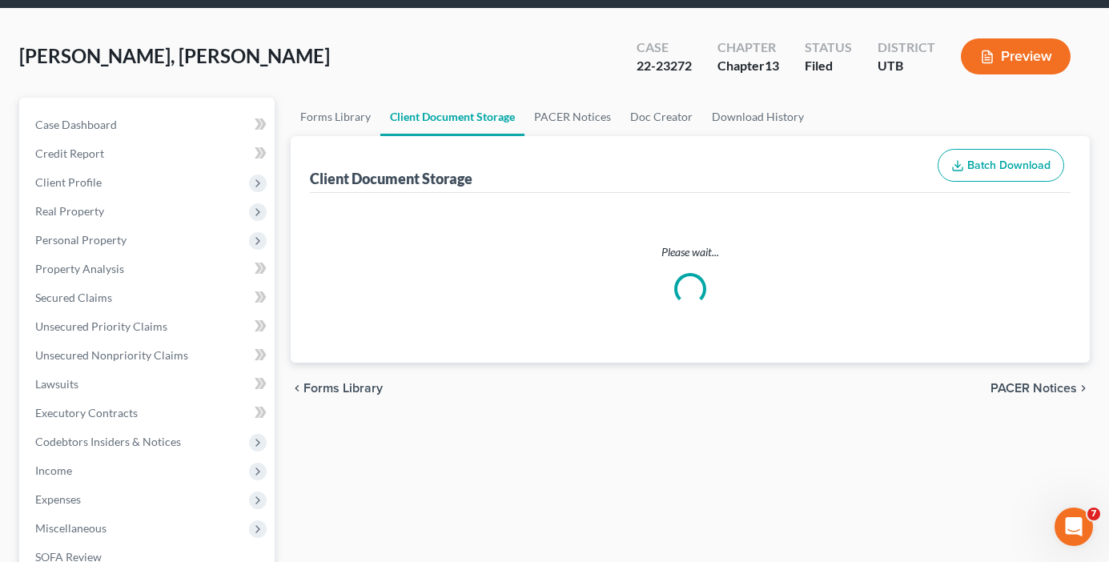
select select "30"
select select "26"
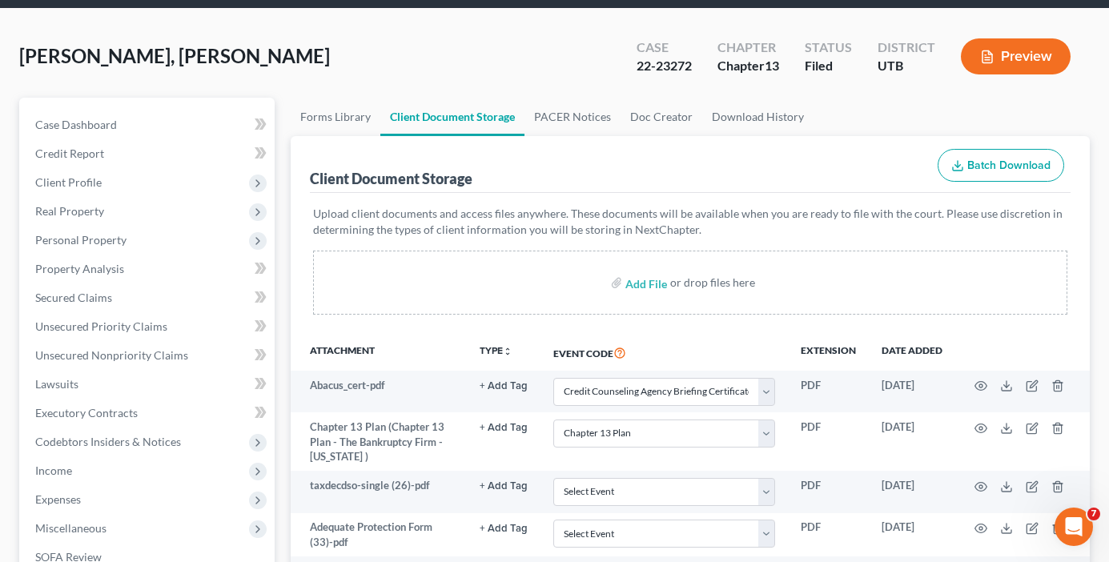
scroll to position [0, 0]
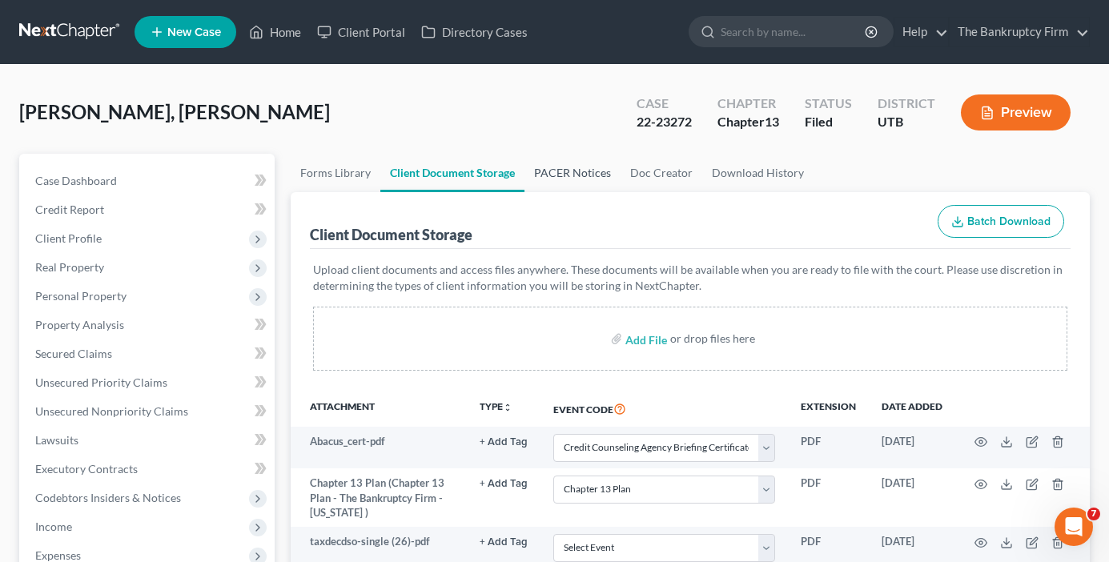
click at [563, 180] on link "PACER Notices" at bounding box center [572, 173] width 96 height 38
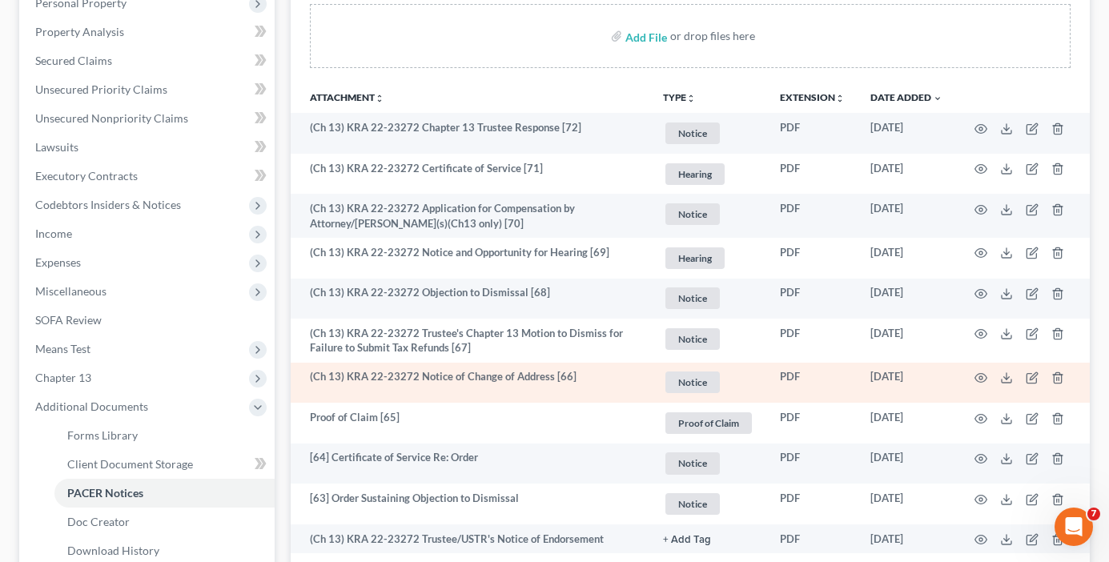
scroll to position [320, 0]
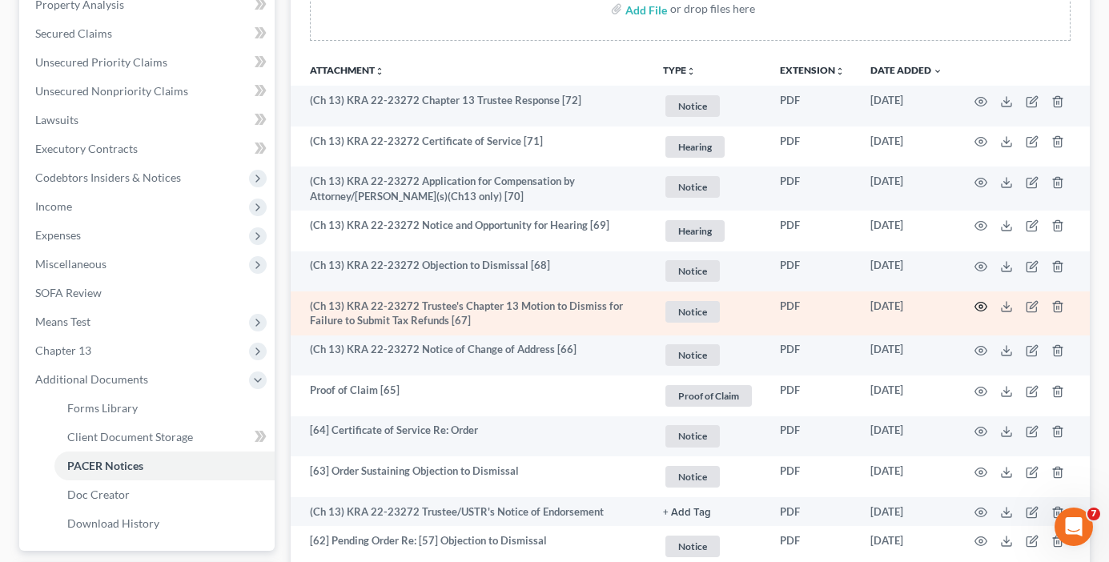
click at [979, 305] on icon "button" at bounding box center [980, 306] width 13 height 13
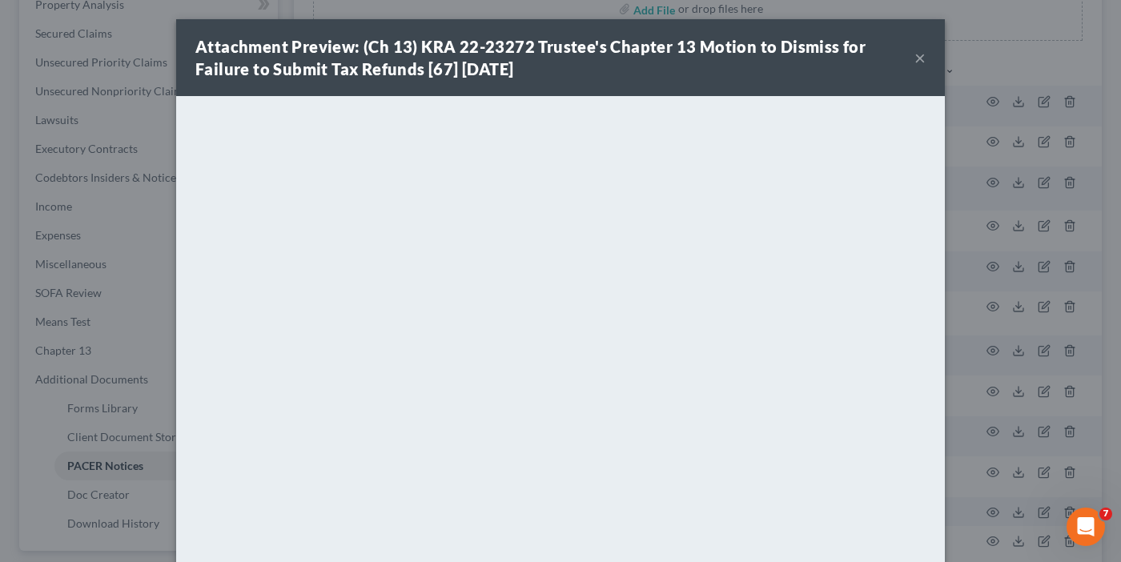
click at [920, 56] on div "Attachment Preview: (Ch 13) KRA 22-23272 Trustee's Chapter 13 Motion to Dismiss…" at bounding box center [560, 57] width 768 height 77
click at [914, 58] on button "×" at bounding box center [919, 57] width 11 height 19
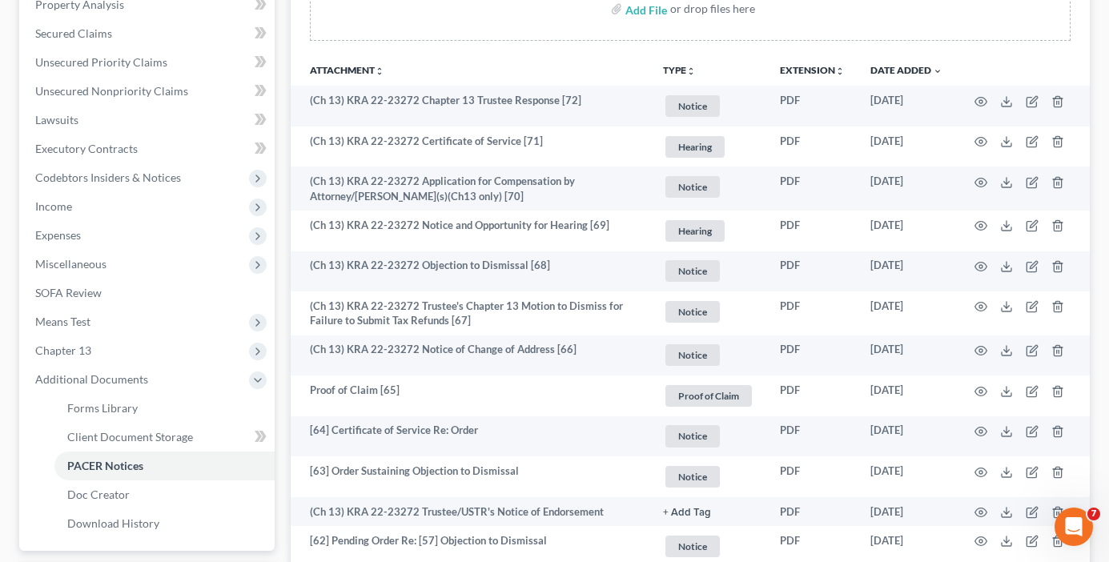
scroll to position [0, 0]
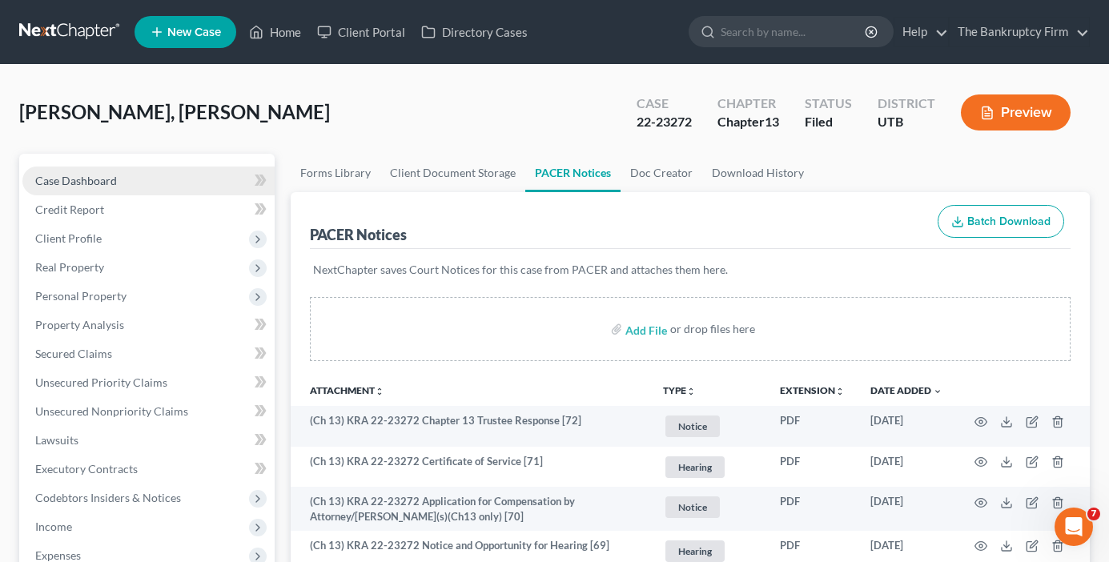
click at [123, 180] on link "Case Dashboard" at bounding box center [148, 180] width 252 height 29
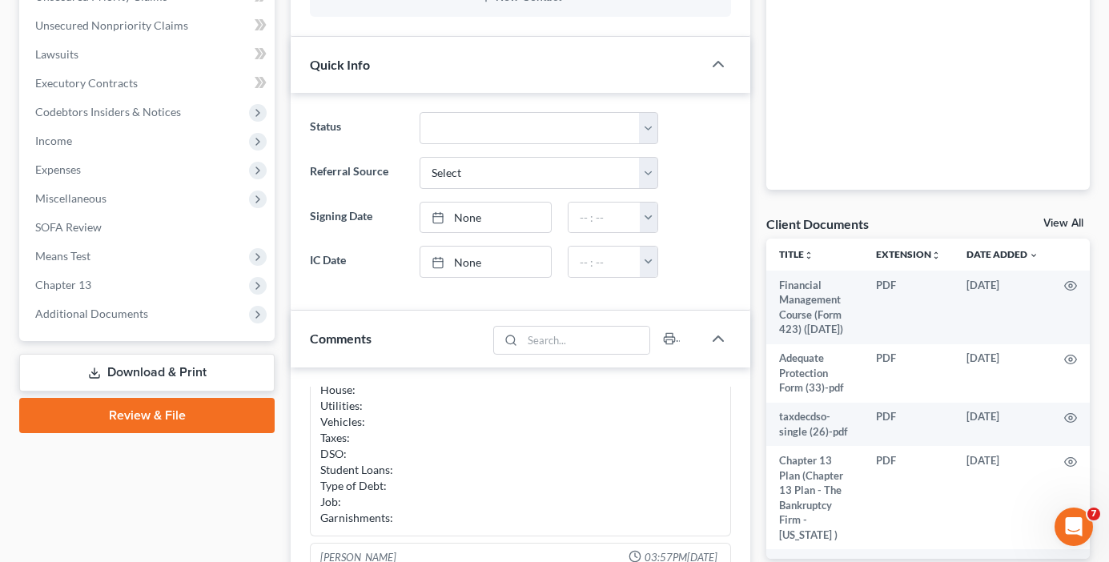
scroll to position [400, 0]
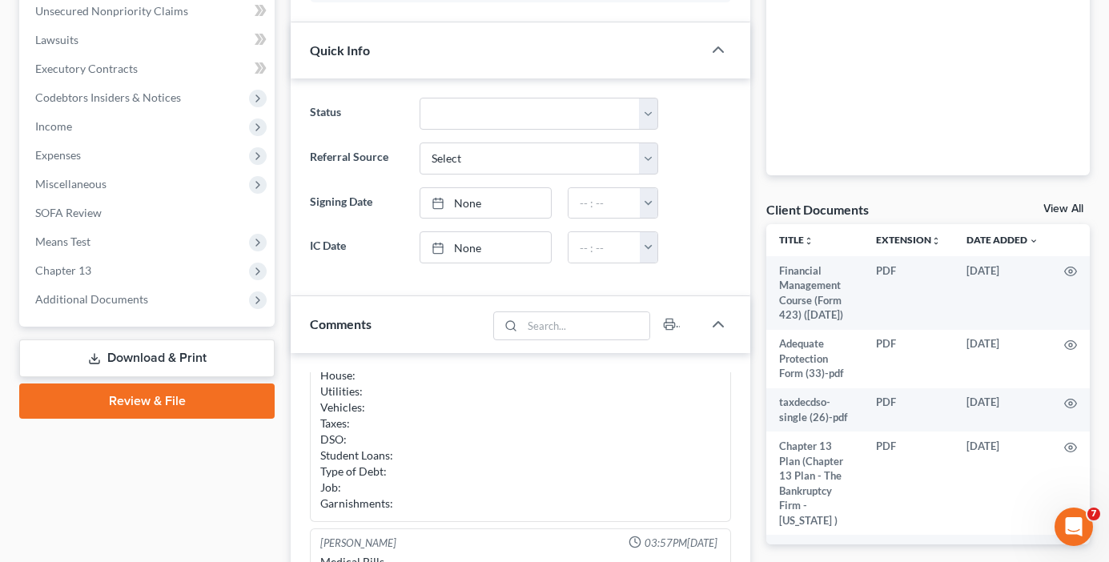
click at [1066, 209] on link "View All" at bounding box center [1063, 208] width 40 height 11
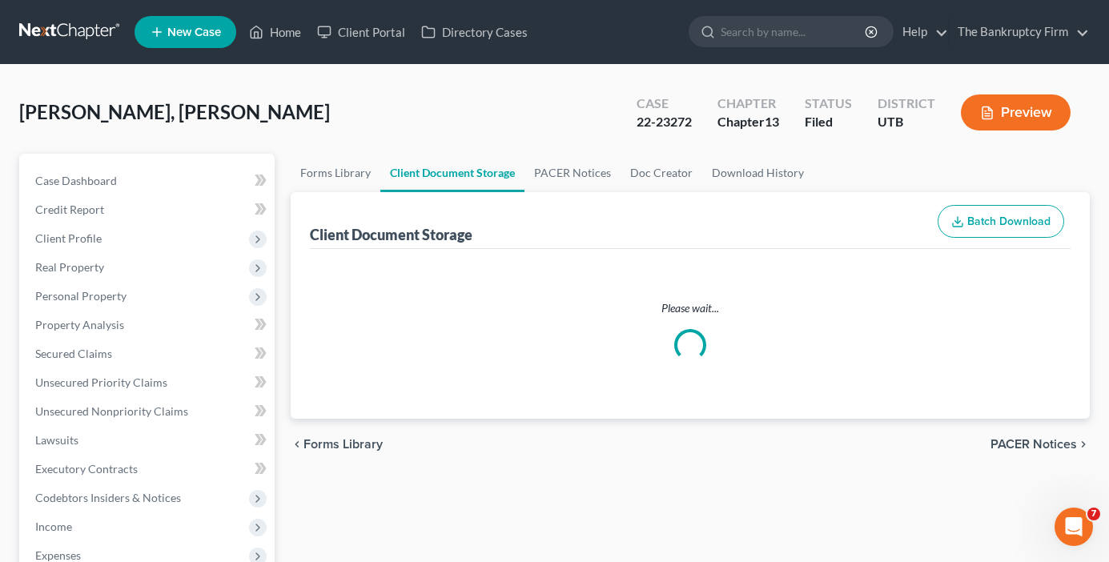
select select "30"
select select "26"
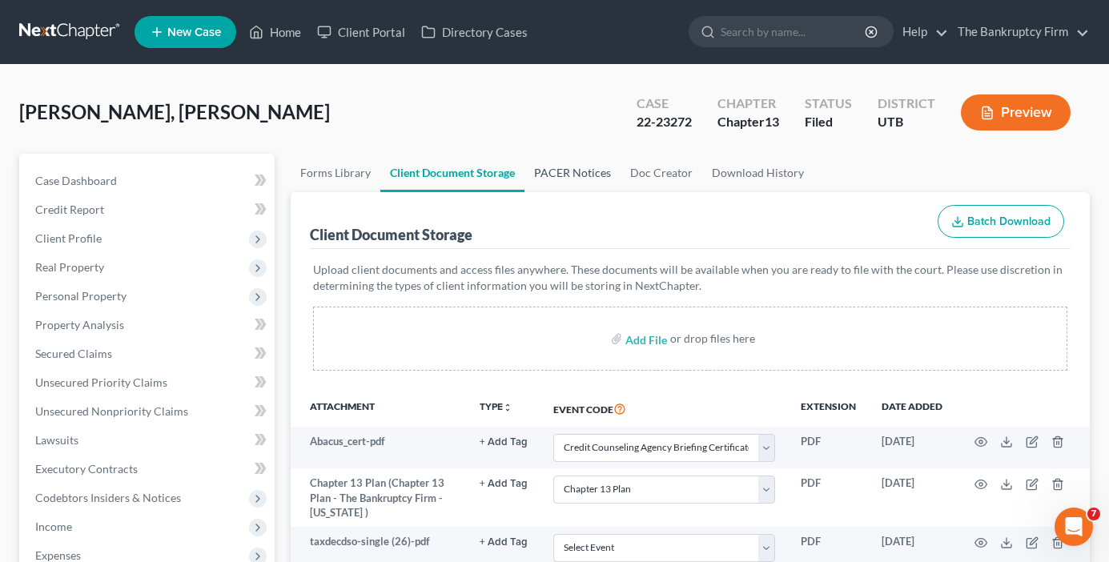
click at [547, 175] on link "PACER Notices" at bounding box center [572, 173] width 96 height 38
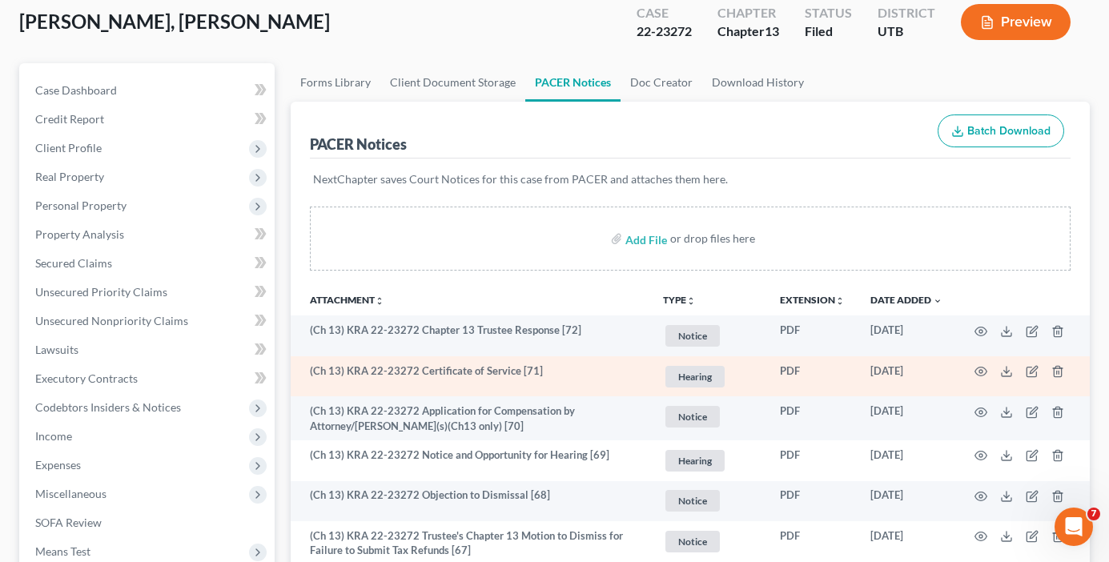
scroll to position [160, 0]
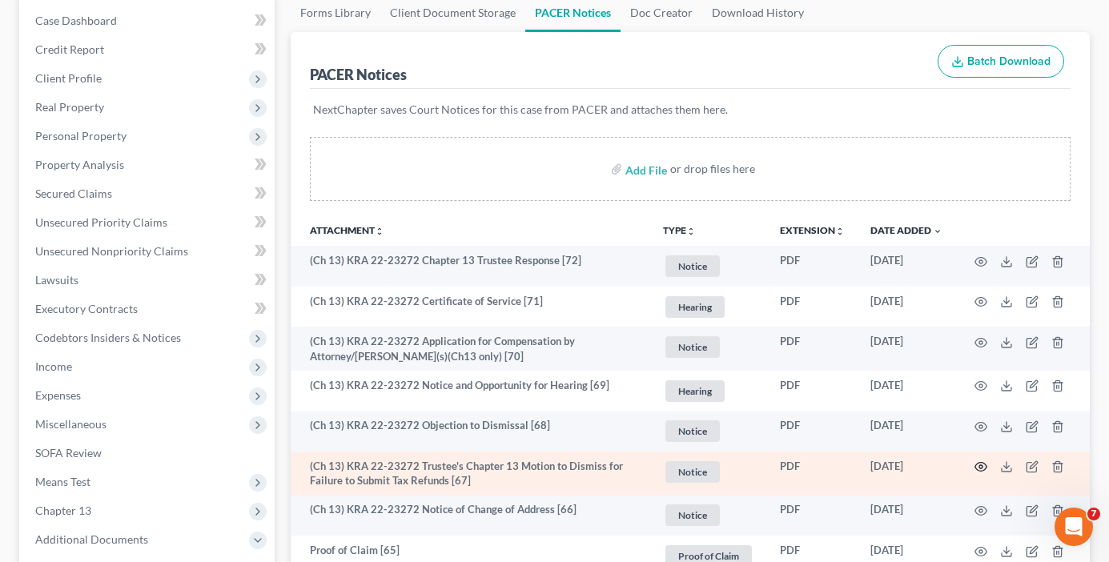
click at [978, 460] on icon "button" at bounding box center [980, 466] width 13 height 13
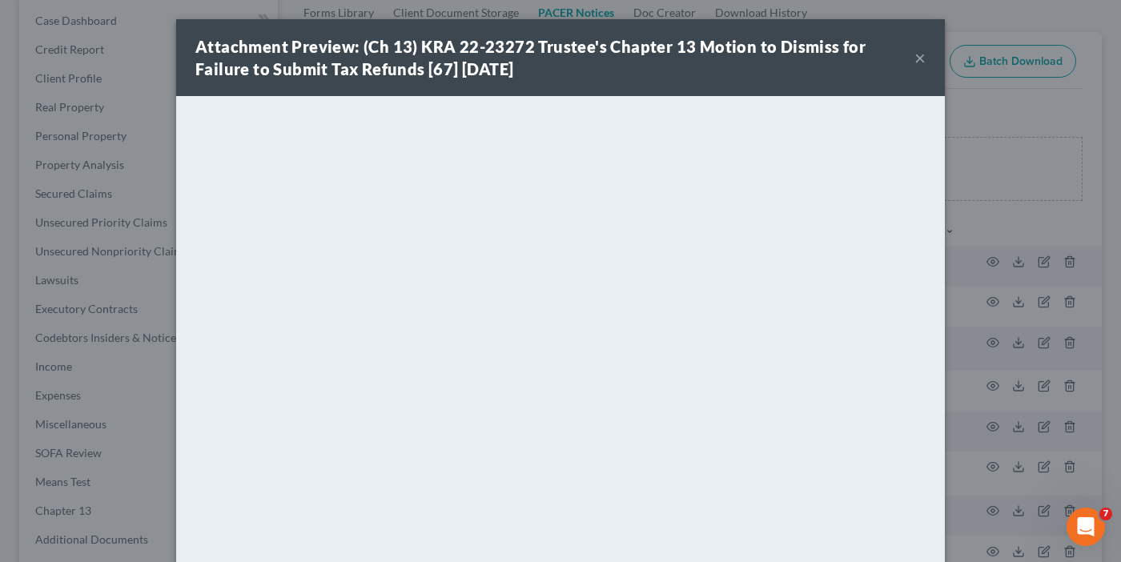
click at [980, 222] on div "Attachment Preview: (Ch 13) KRA 22-23272 Trustee's Chapter 13 Motion to Dismiss…" at bounding box center [560, 281] width 1121 height 562
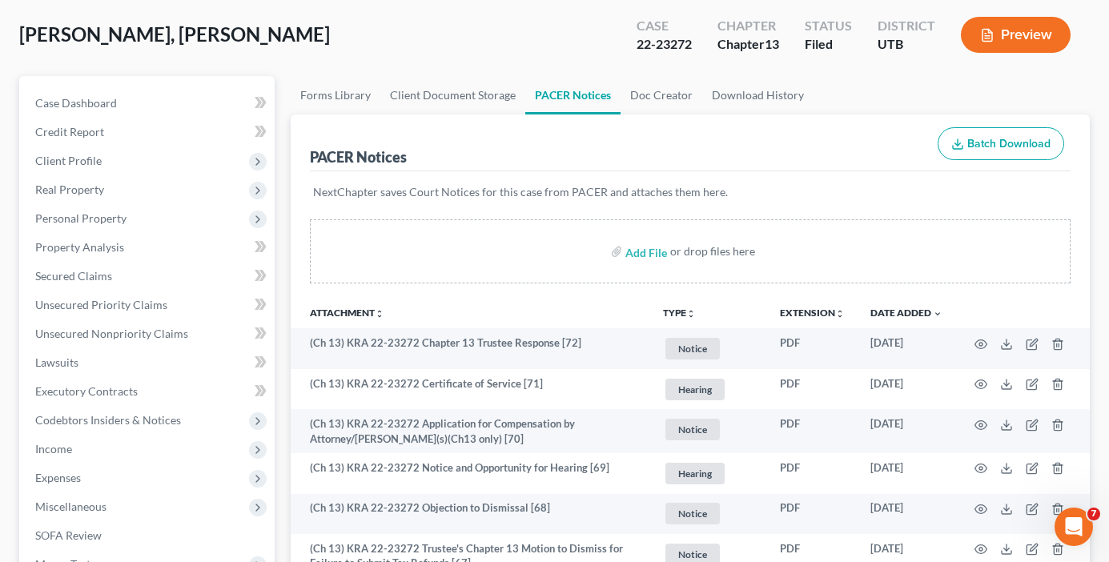
scroll to position [0, 0]
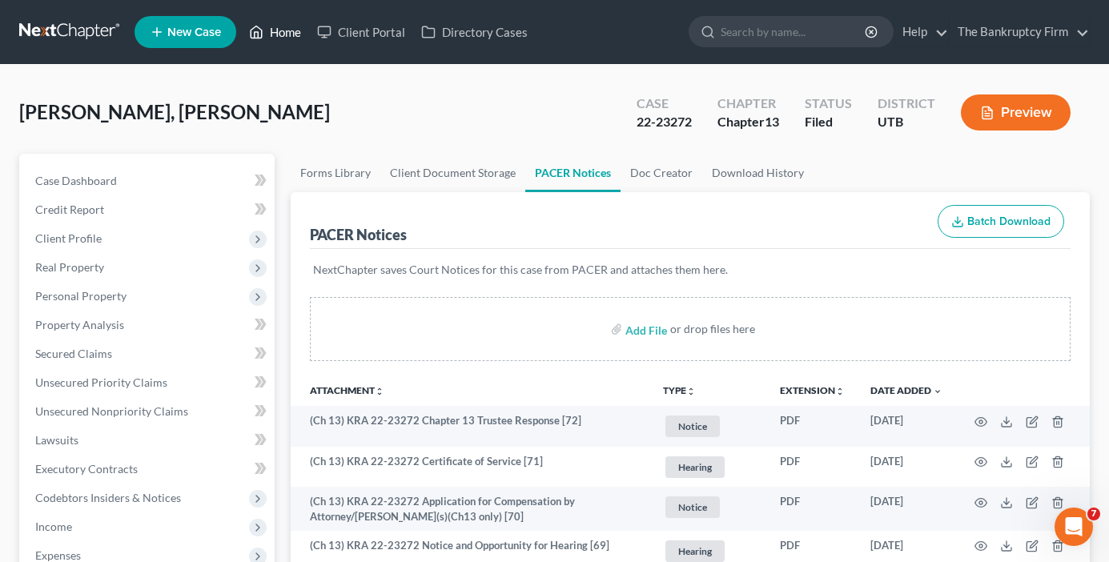
click at [294, 34] on link "Home" at bounding box center [275, 32] width 68 height 29
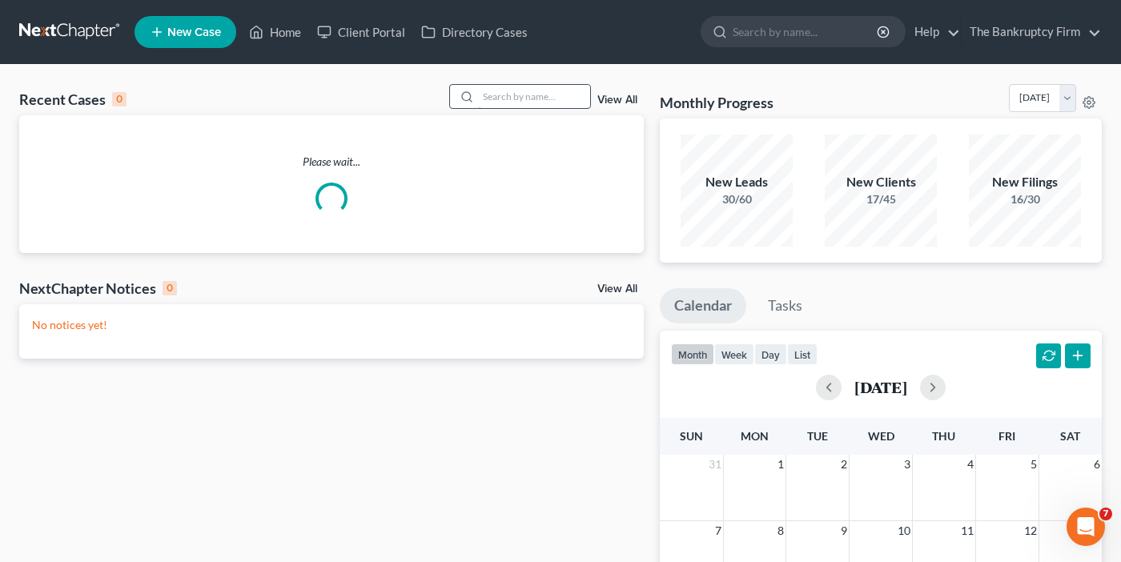
click at [499, 90] on input "search" at bounding box center [534, 96] width 112 height 23
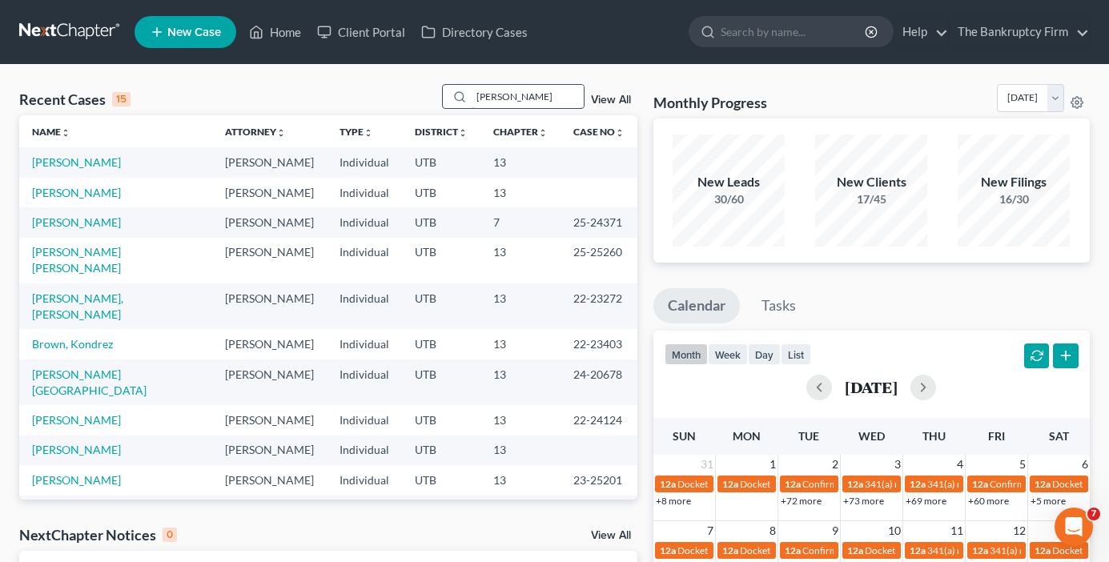
type input "[PERSON_NAME]"
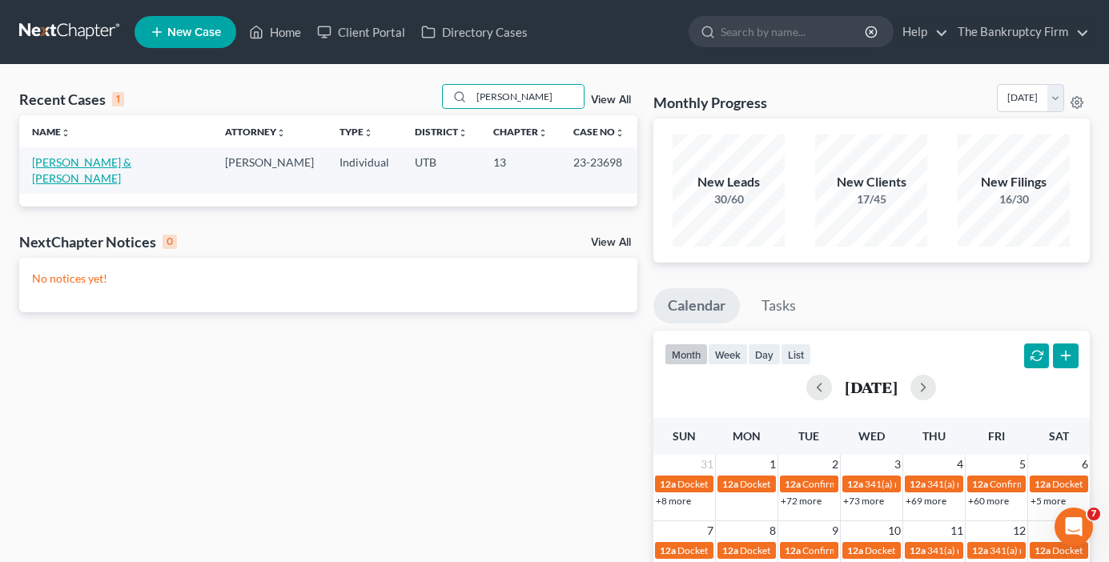
click at [116, 162] on link "[PERSON_NAME] & [PERSON_NAME]" at bounding box center [81, 170] width 99 height 30
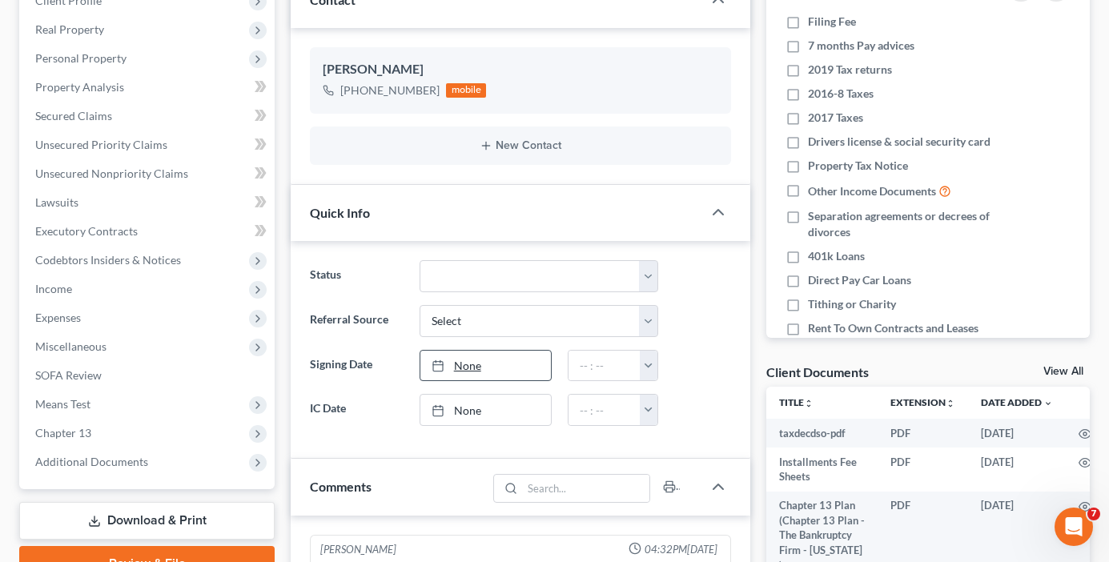
scroll to position [320, 0]
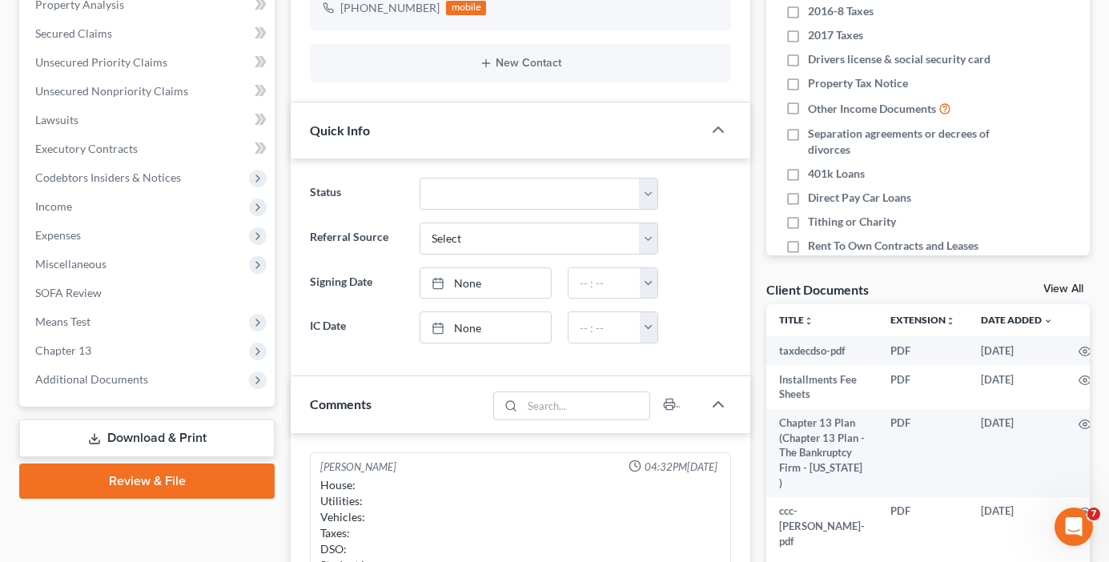
click at [1057, 290] on link "View All" at bounding box center [1063, 288] width 40 height 11
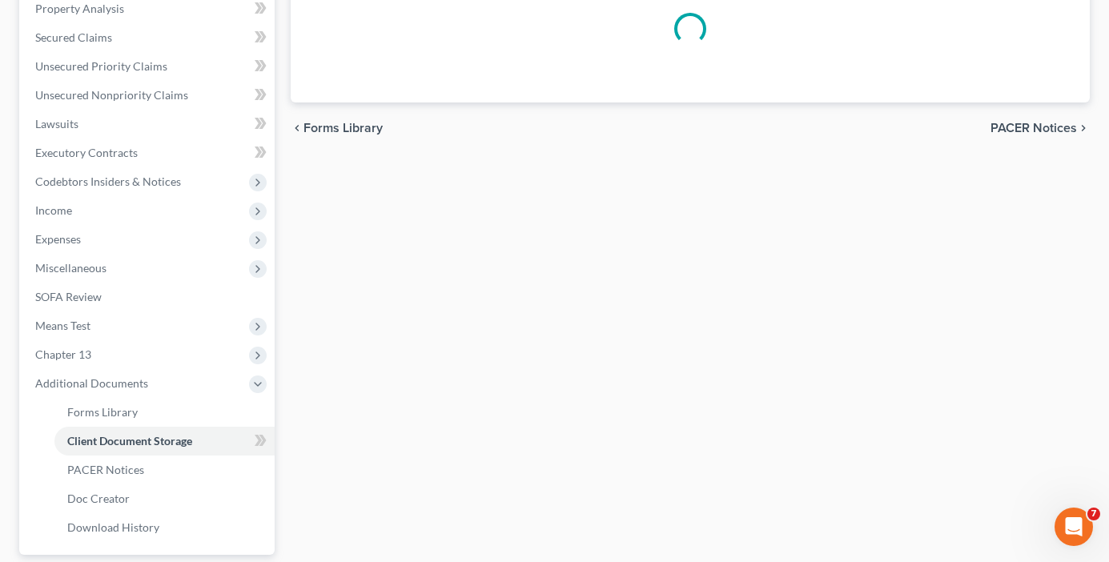
select select "30"
select select "26"
select select "53"
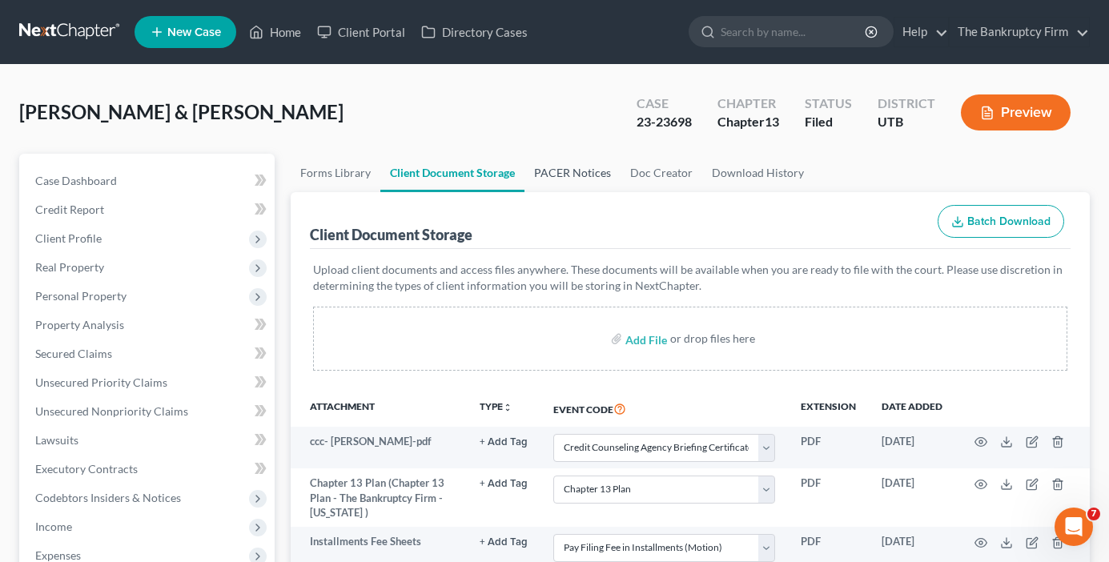
click at [568, 173] on link "PACER Notices" at bounding box center [572, 173] width 96 height 38
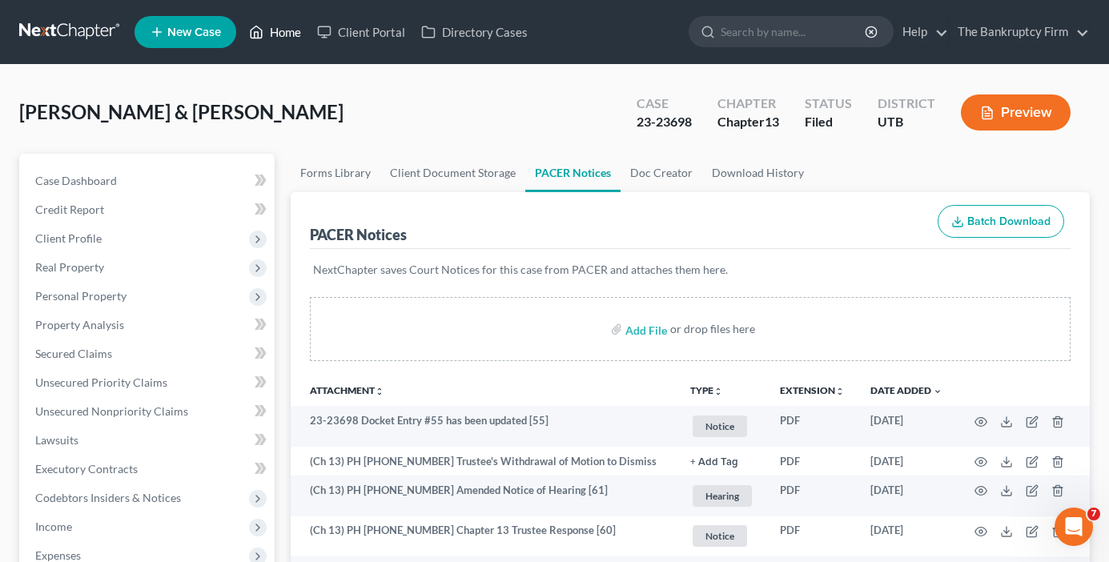
drag, startPoint x: 287, startPoint y: 30, endPoint x: 282, endPoint y: 80, distance: 50.7
click at [286, 30] on link "Home" at bounding box center [275, 32] width 68 height 29
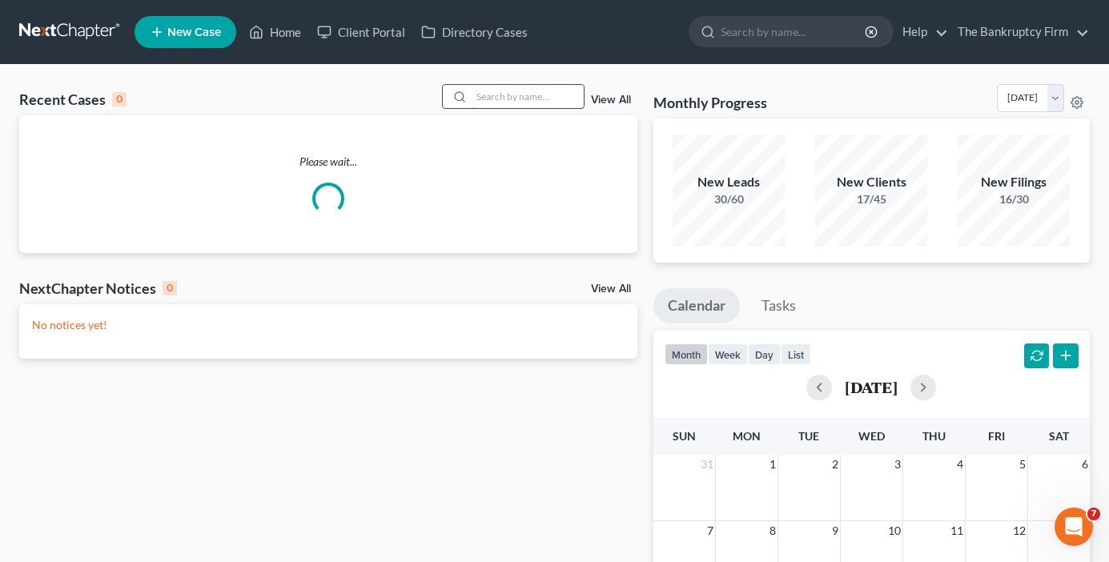
click at [515, 100] on input "search" at bounding box center [527, 96] width 112 height 23
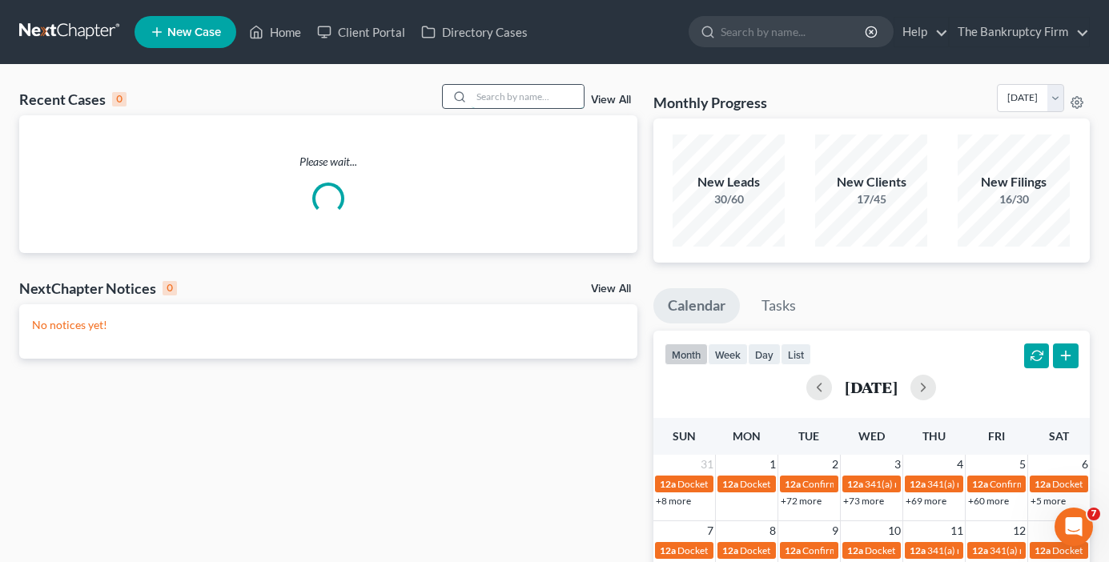
click at [515, 96] on input "search" at bounding box center [527, 96] width 112 height 23
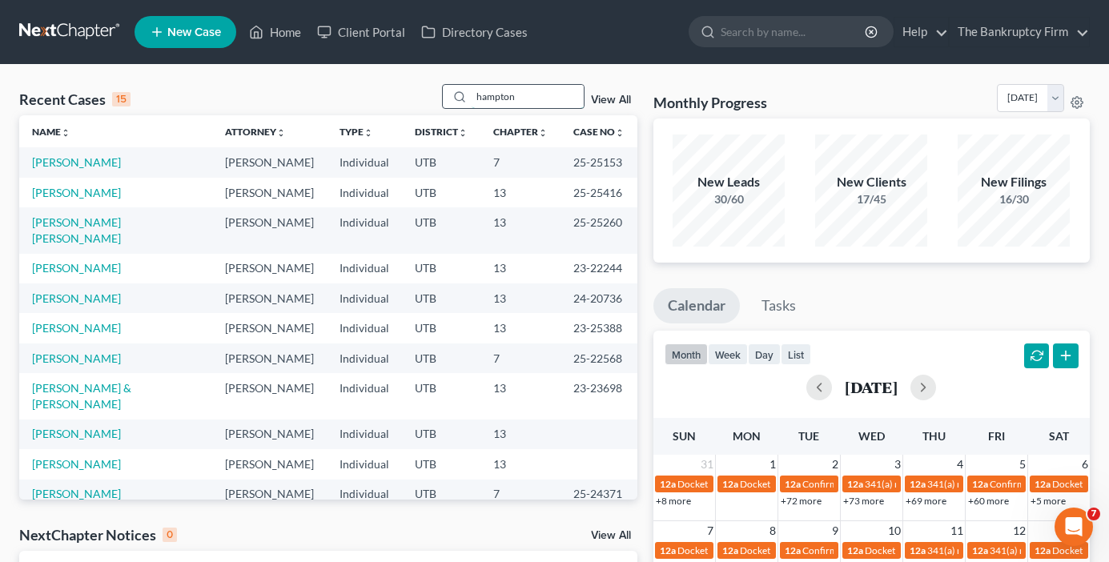
type input "hampton"
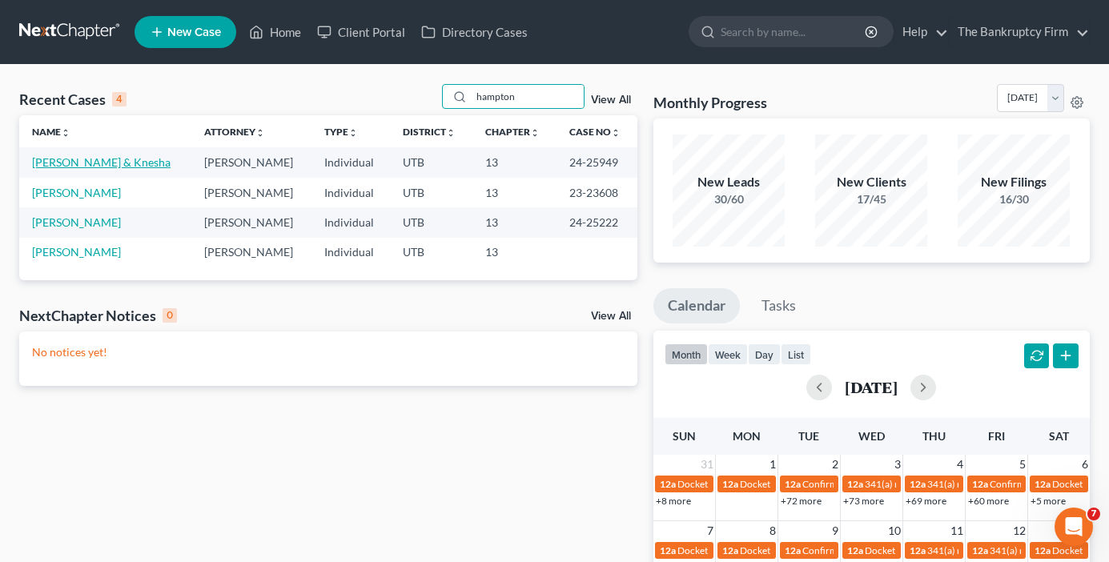
click at [132, 164] on link "[PERSON_NAME] & Knesha" at bounding box center [101, 162] width 138 height 14
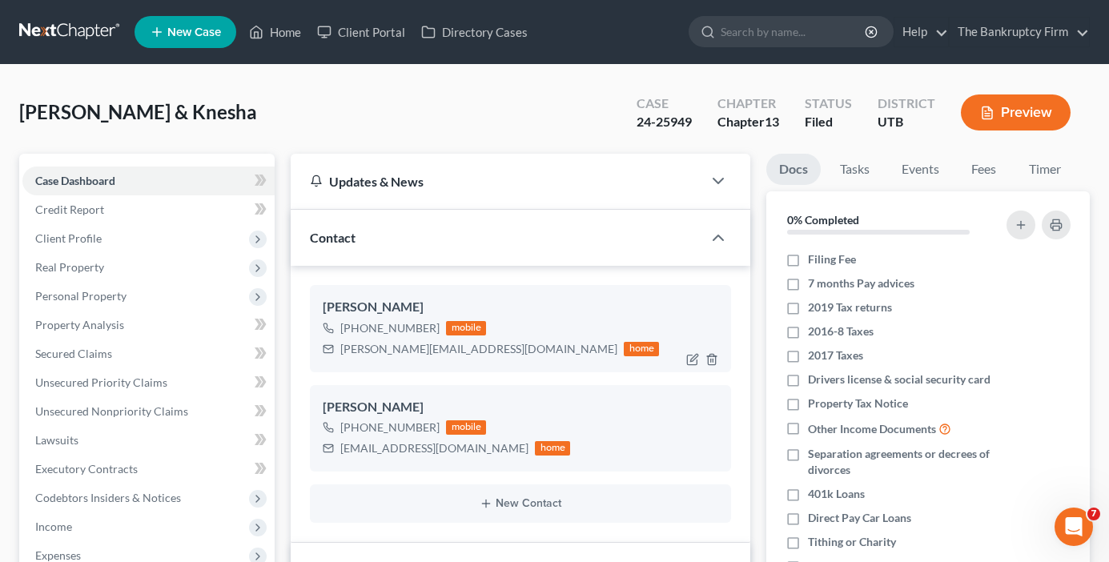
scroll to position [14, 0]
select select "3"
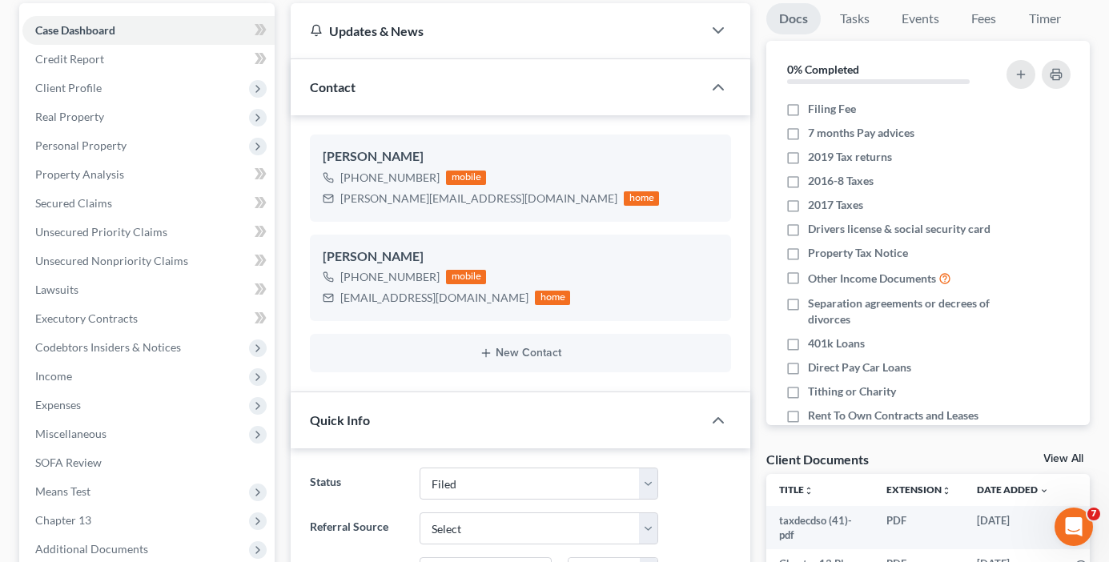
scroll to position [400, 0]
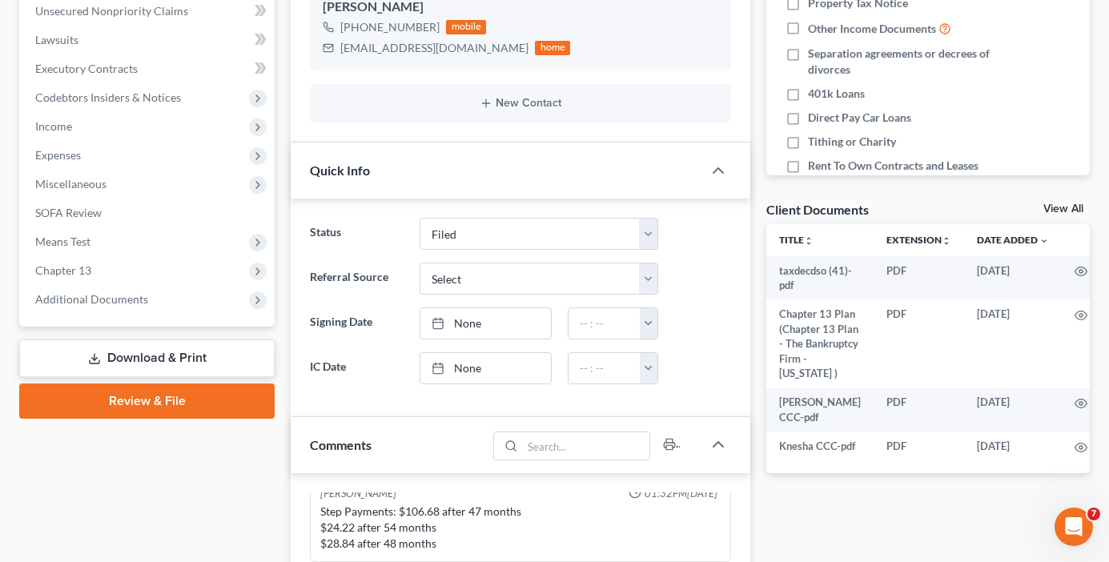
click at [1057, 205] on link "View All" at bounding box center [1063, 208] width 40 height 11
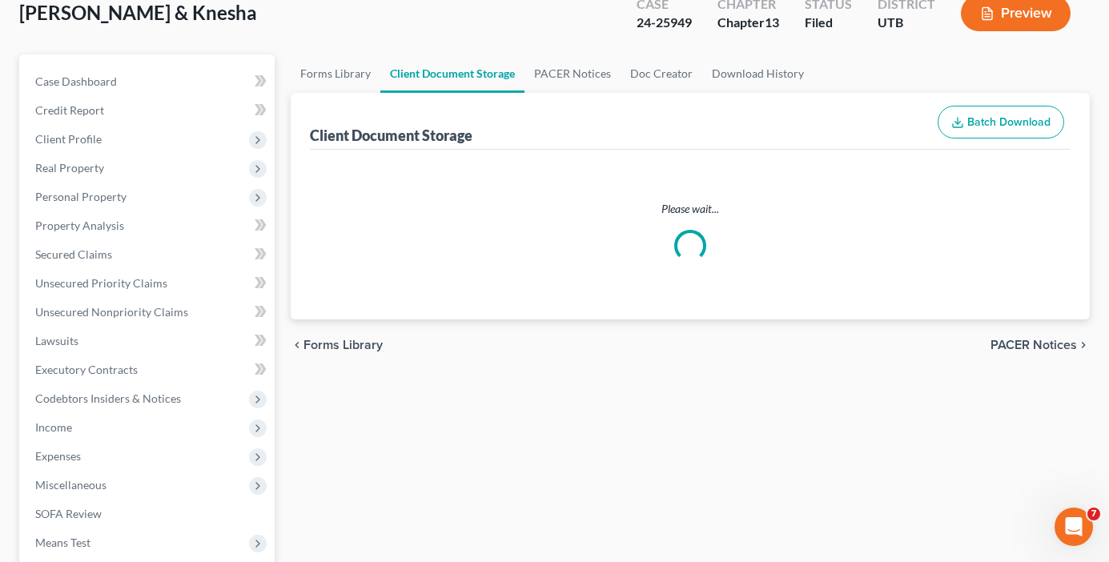
select select "30"
select select "26"
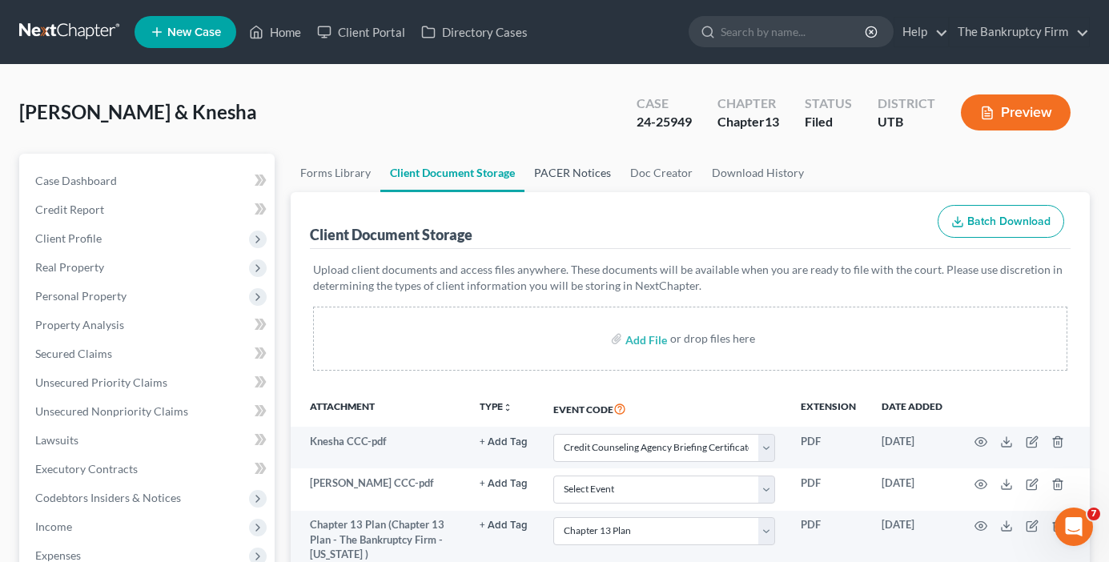
click at [592, 169] on link "PACER Notices" at bounding box center [572, 173] width 96 height 38
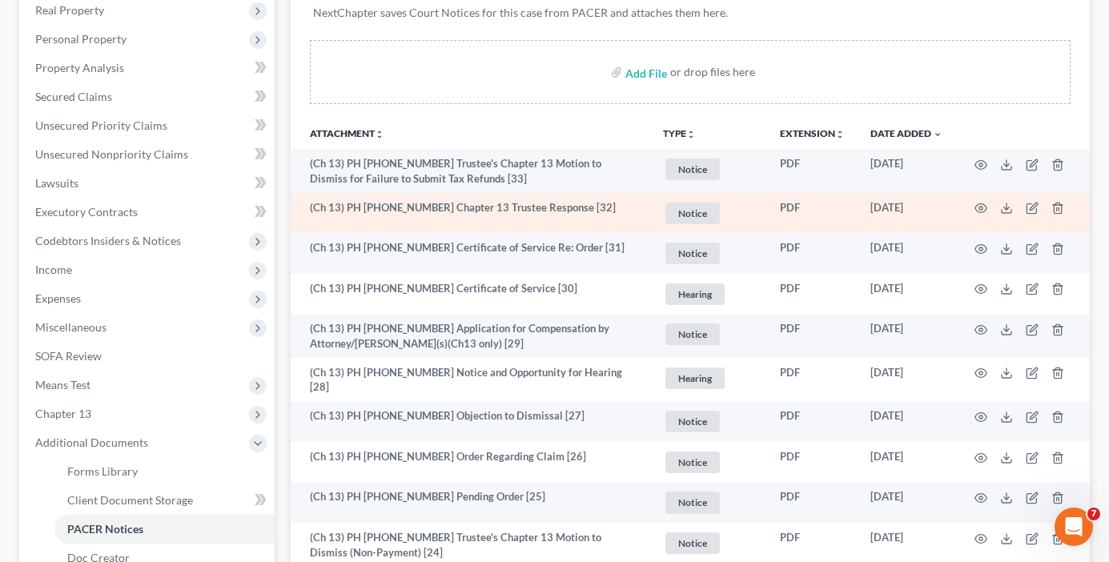
scroll to position [240, 0]
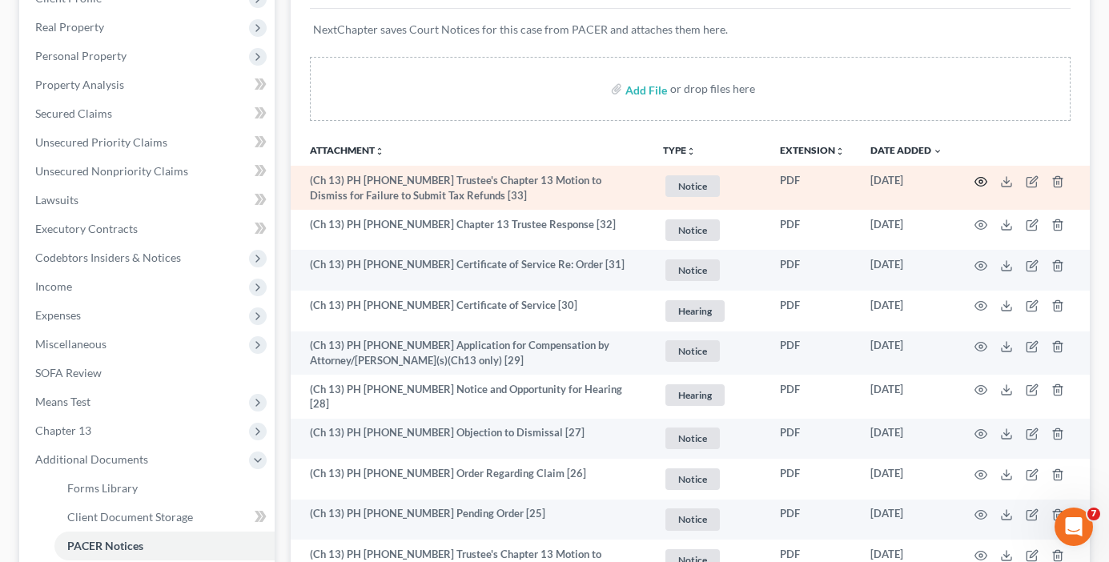
click at [981, 182] on icon "button" at bounding box center [980, 181] width 13 height 13
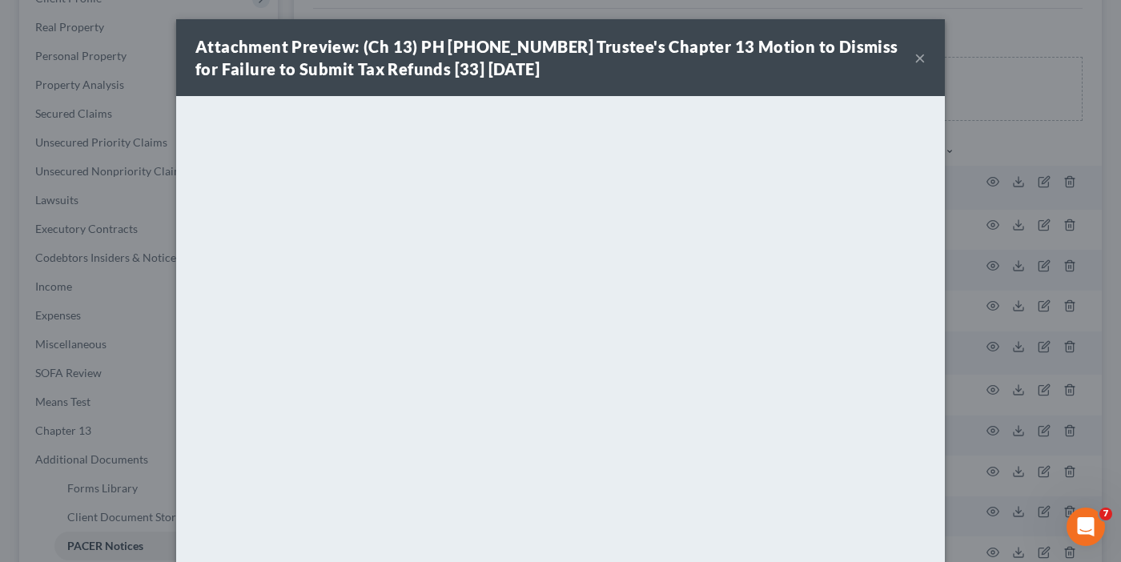
click at [907, 57] on div "Attachment Preview: (Ch 13) PH 24-25949 Trustee's Chapter 13 Motion to Dismiss …" at bounding box center [554, 57] width 719 height 45
click at [916, 58] on button "×" at bounding box center [919, 57] width 11 height 19
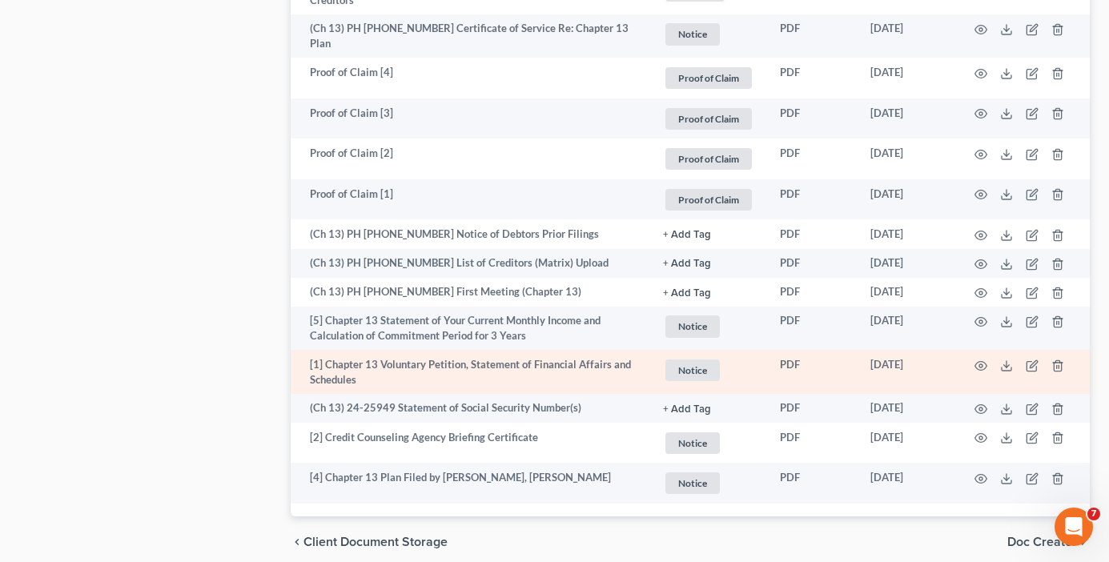
scroll to position [2507, 0]
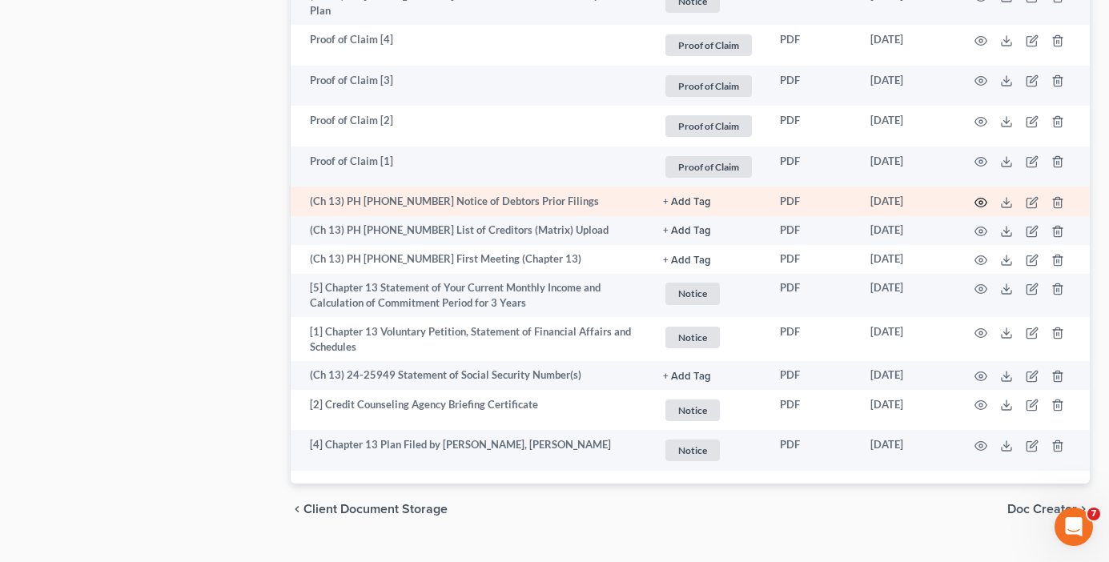
click at [981, 196] on icon "button" at bounding box center [980, 202] width 13 height 13
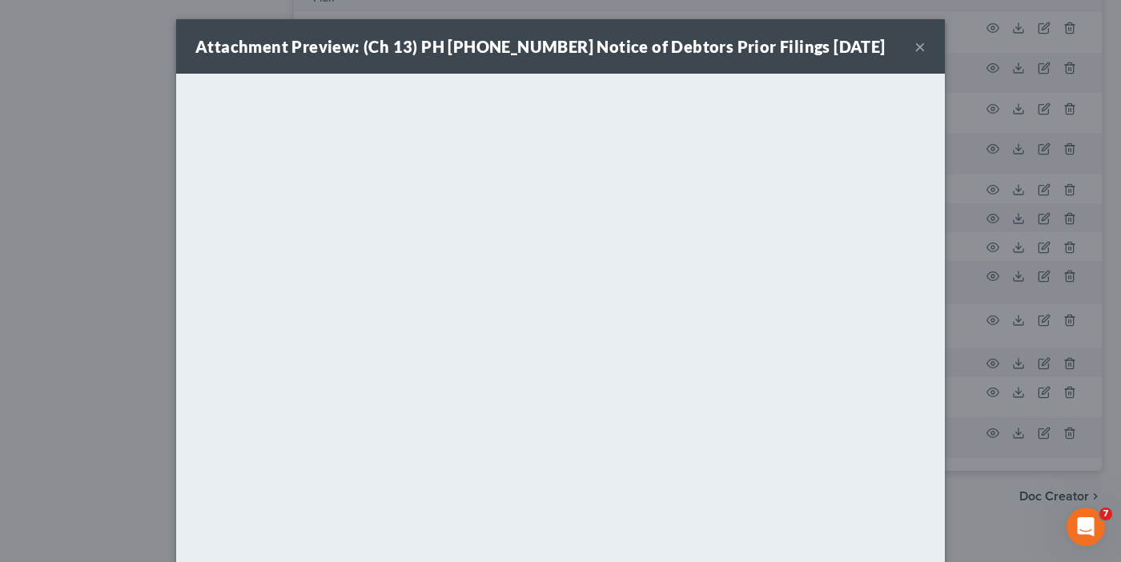
drag, startPoint x: 908, startPoint y: 47, endPoint x: 909, endPoint y: 39, distance: 8.0
click at [914, 46] on button "×" at bounding box center [919, 46] width 11 height 19
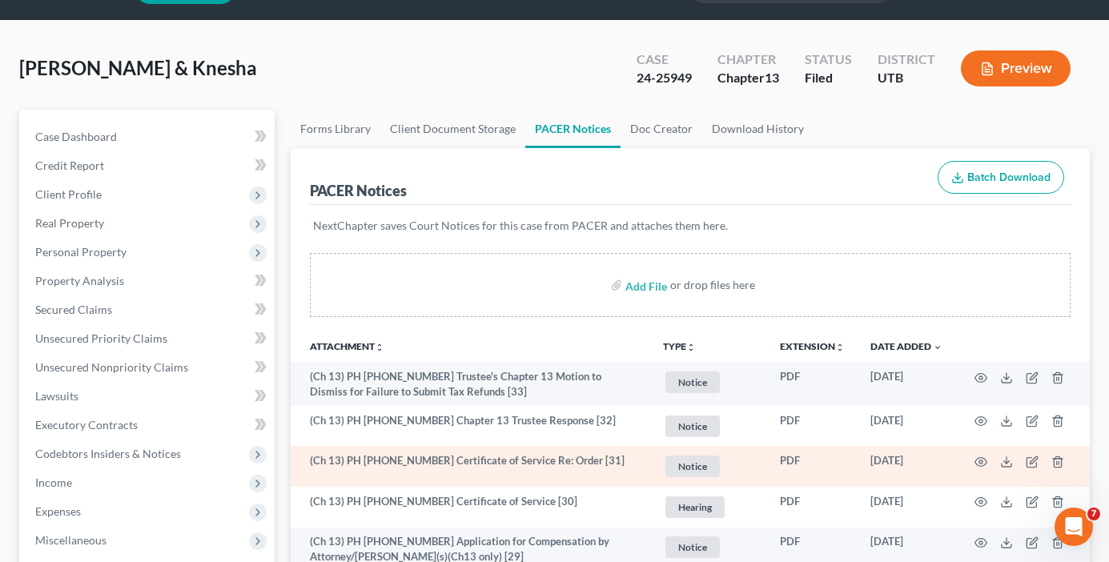
scroll to position [80, 0]
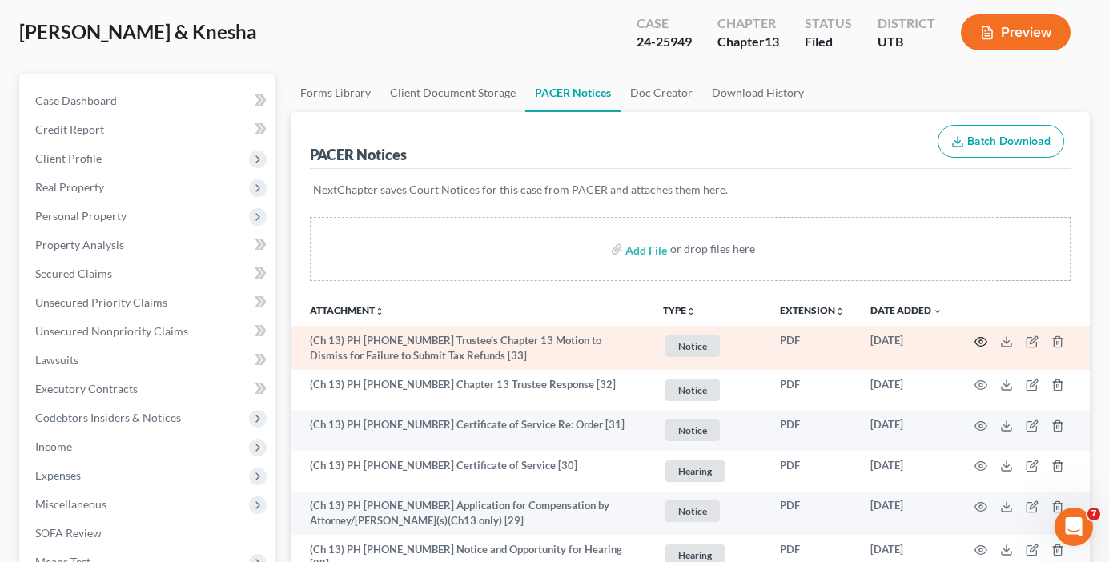
click at [980, 340] on circle "button" at bounding box center [980, 341] width 3 height 3
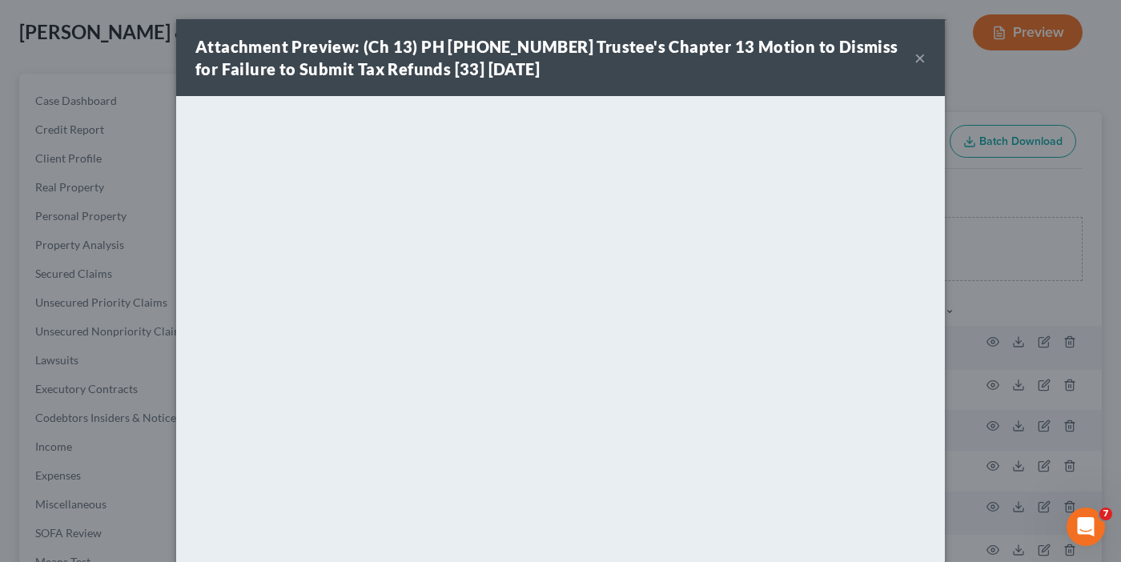
click at [907, 56] on div "Attachment Preview: (Ch 13) PH 24-25949 Trustee's Chapter 13 Motion to Dismiss …" at bounding box center [554, 57] width 719 height 45
click at [918, 61] on button "×" at bounding box center [919, 57] width 11 height 19
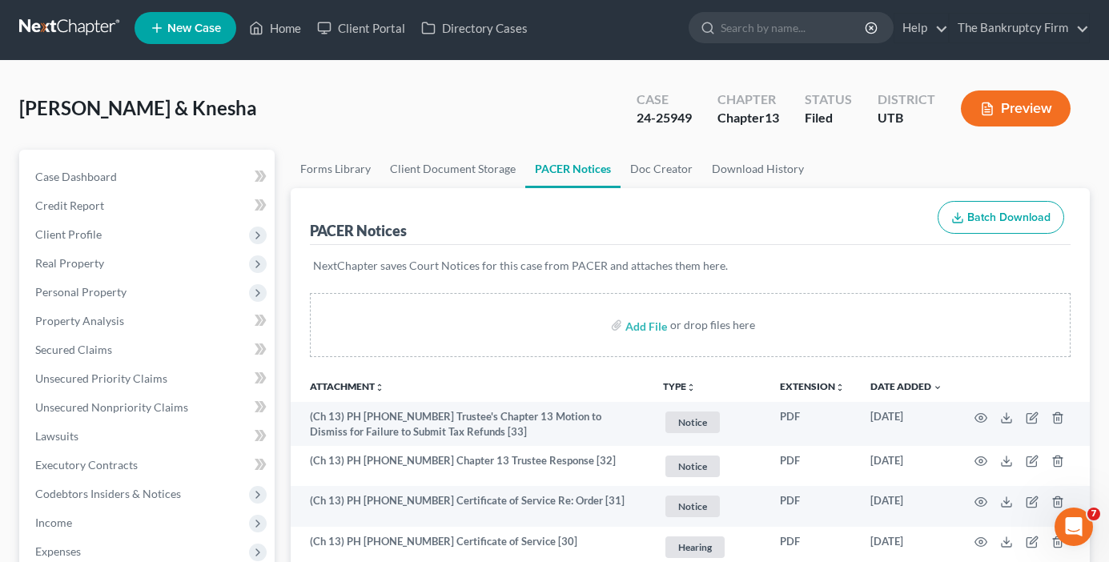
scroll to position [0, 0]
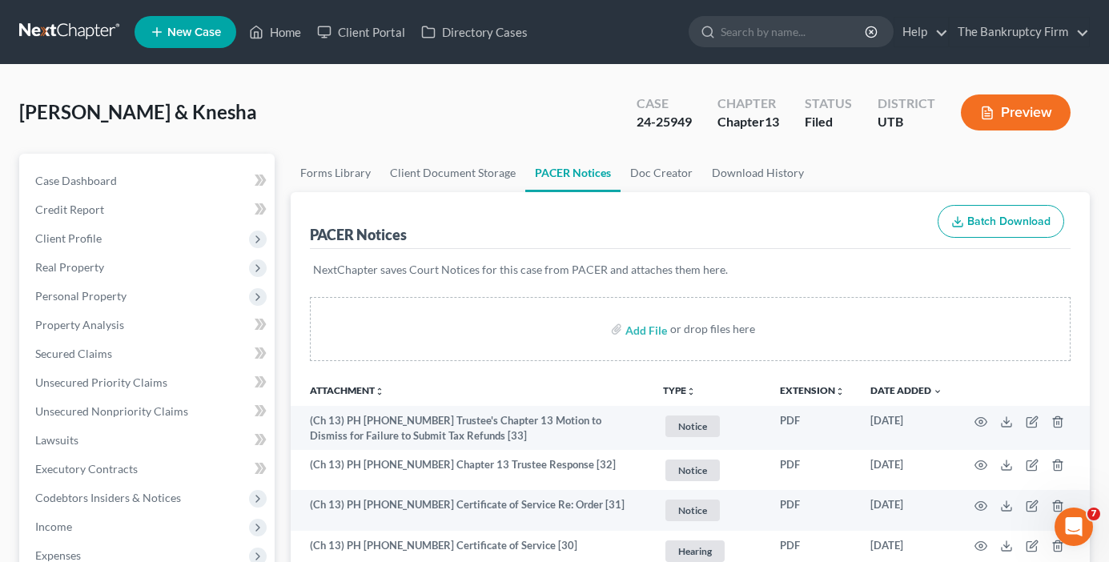
drag, startPoint x: 689, startPoint y: 118, endPoint x: 666, endPoint y: 117, distance: 23.2
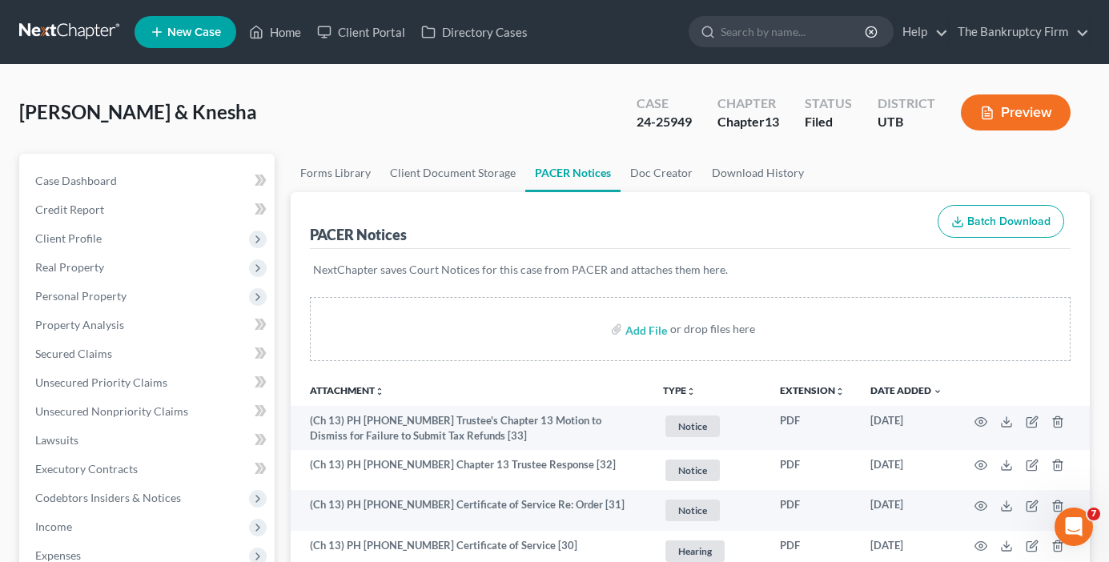
drag, startPoint x: 666, startPoint y: 117, endPoint x: 636, endPoint y: 120, distance: 30.6
click at [644, 118] on div "24-25949" at bounding box center [663, 122] width 55 height 18
drag, startPoint x: 636, startPoint y: 121, endPoint x: 702, endPoint y: 120, distance: 66.4
click at [702, 120] on div "Case 24-25949" at bounding box center [663, 113] width 81 height 47
copy div "24-25949"
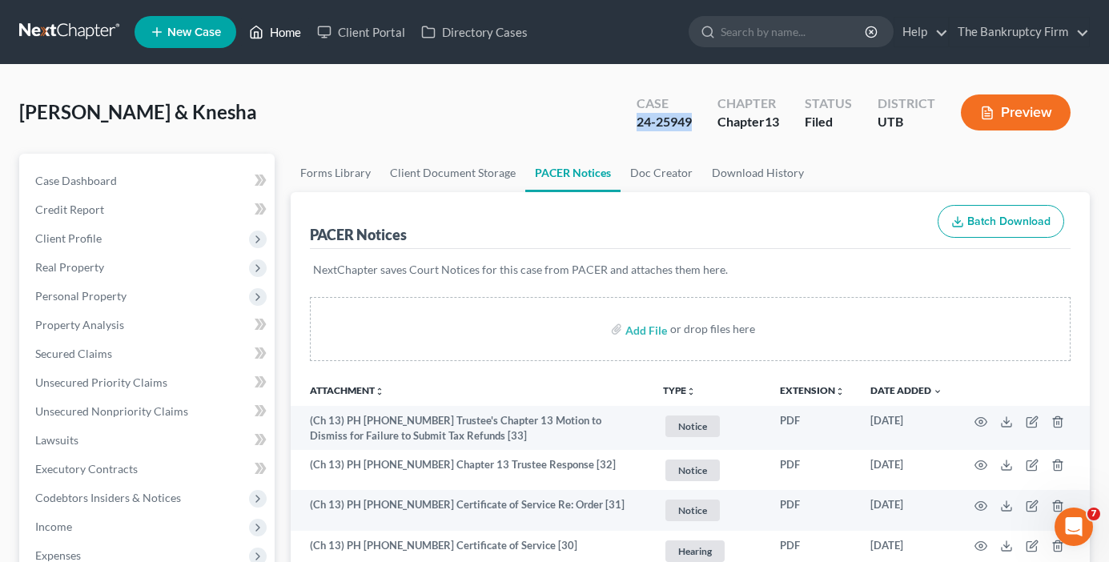
click at [274, 32] on link "Home" at bounding box center [275, 32] width 68 height 29
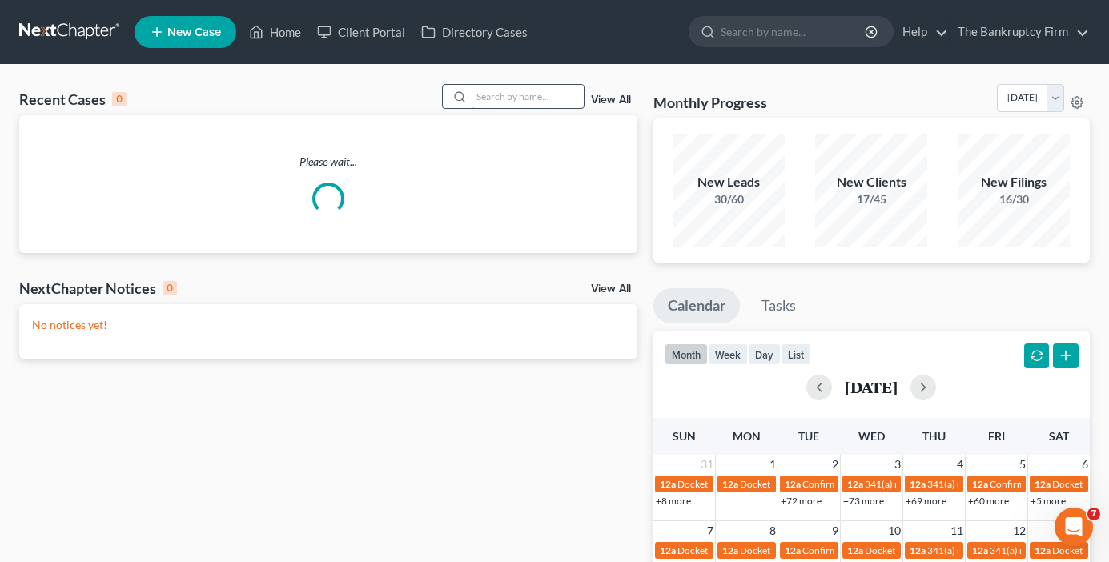
click at [516, 92] on input "search" at bounding box center [527, 96] width 112 height 23
type input "hennessy"
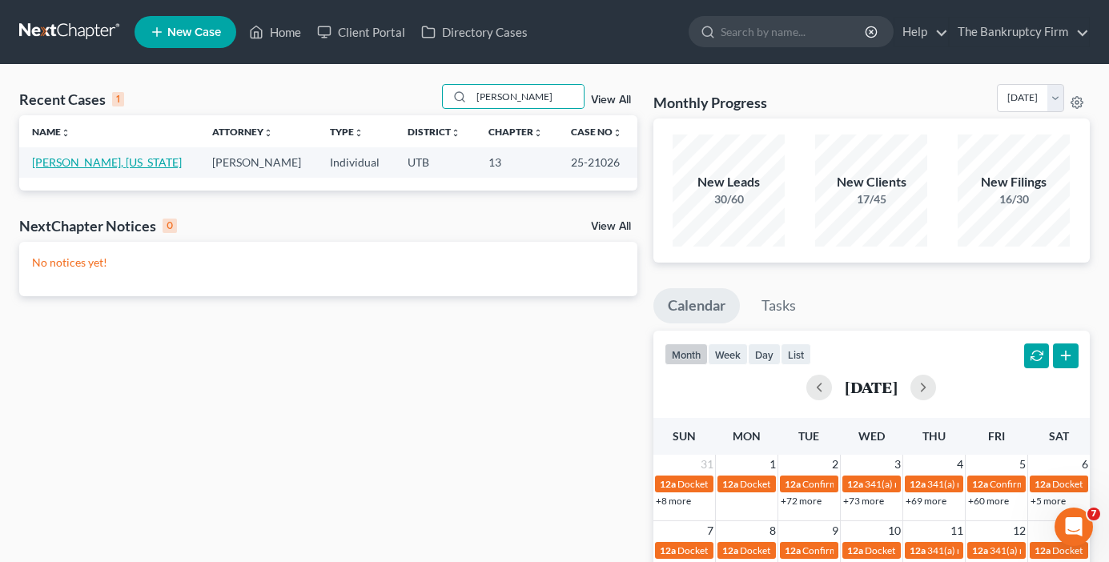
click at [82, 163] on link "[PERSON_NAME], [US_STATE]" at bounding box center [107, 162] width 150 height 14
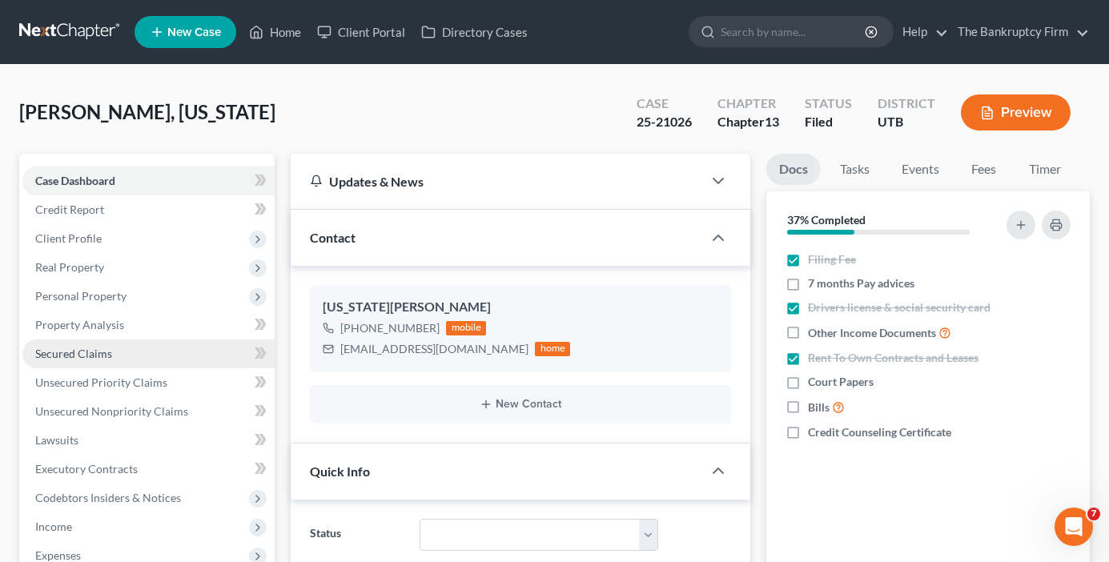
scroll to position [142, 0]
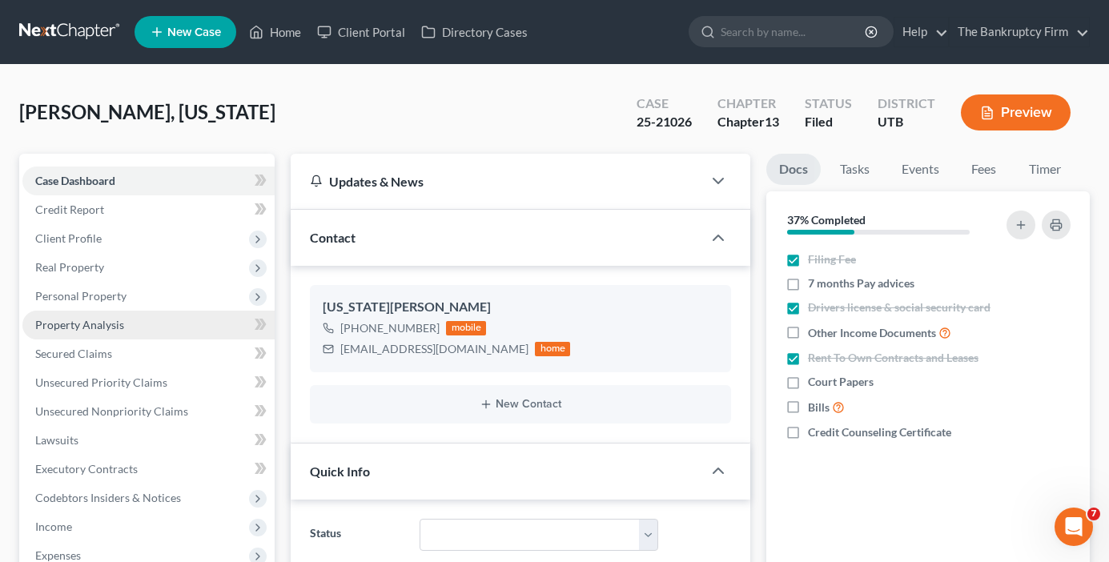
click at [86, 315] on link "Property Analysis" at bounding box center [148, 325] width 252 height 29
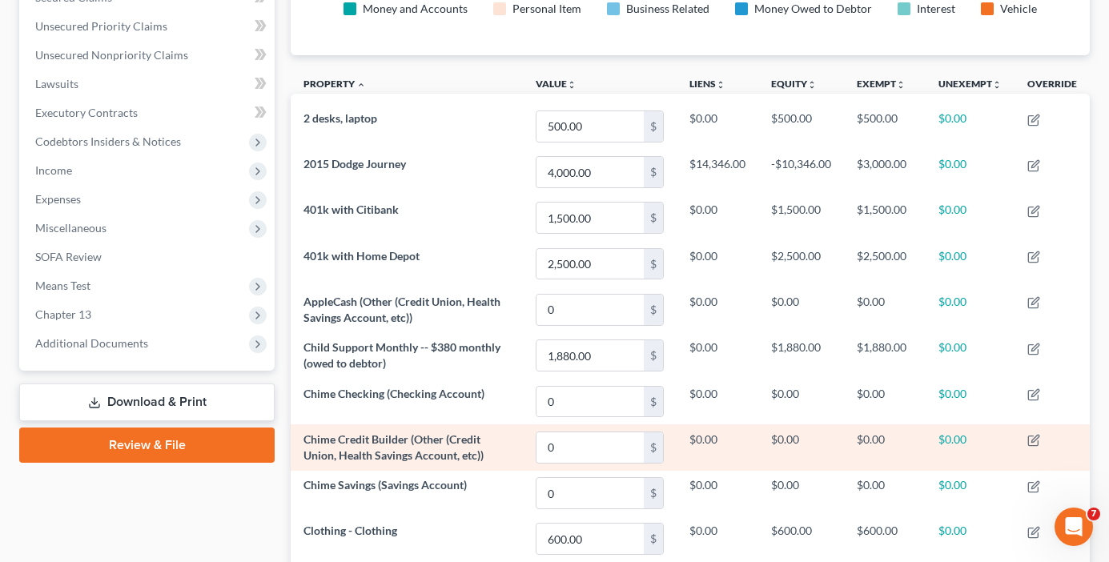
scroll to position [123, 0]
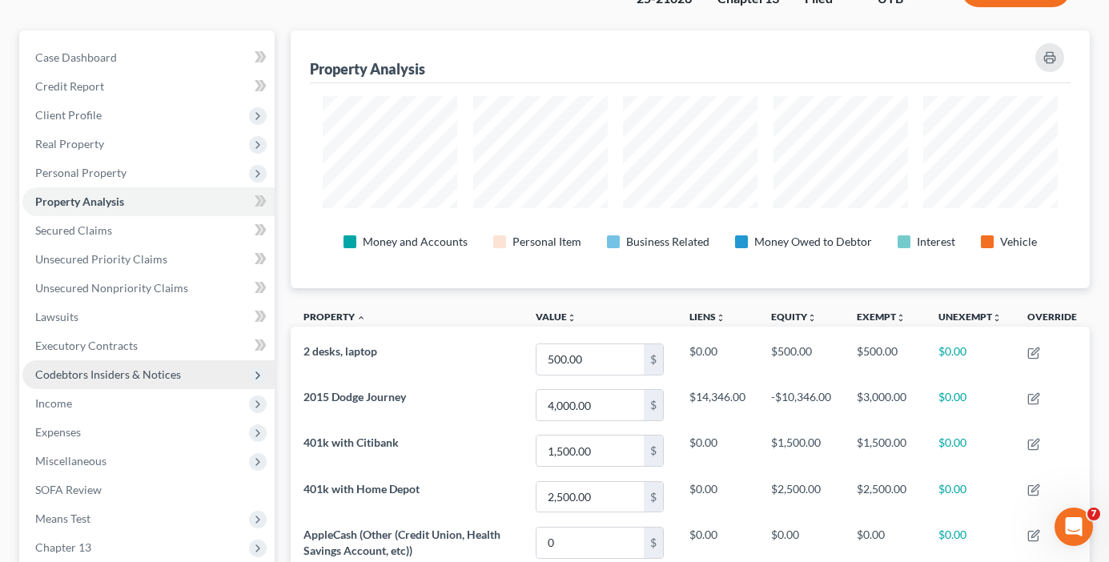
click at [102, 374] on span "Codebtors Insiders & Notices" at bounding box center [108, 374] width 146 height 14
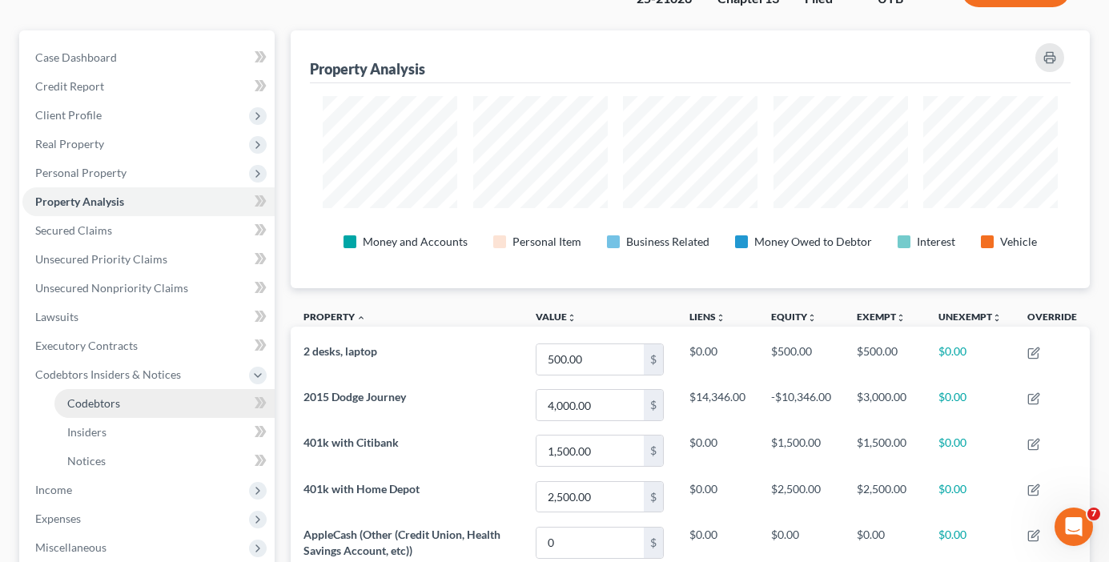
click at [108, 404] on span "Codebtors" at bounding box center [93, 403] width 53 height 14
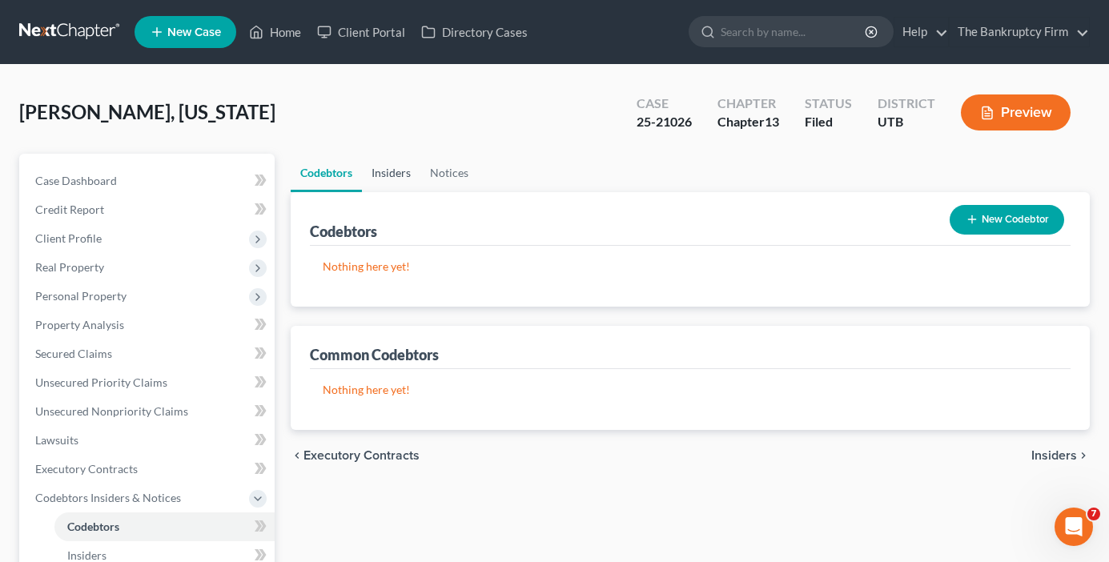
click at [404, 162] on link "Insiders" at bounding box center [391, 173] width 58 height 38
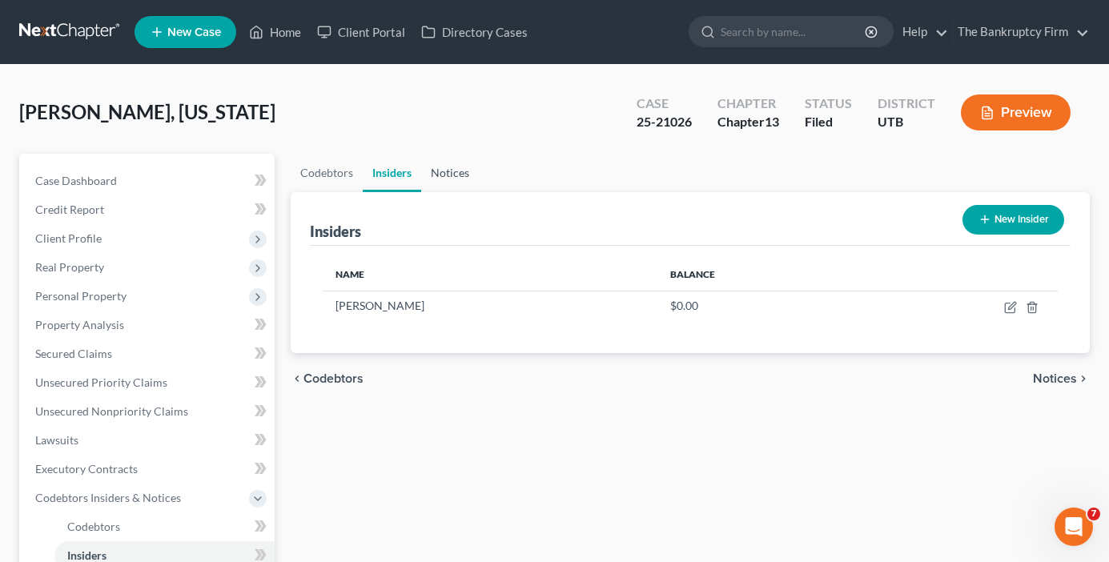
click at [439, 172] on link "Notices" at bounding box center [450, 173] width 58 height 38
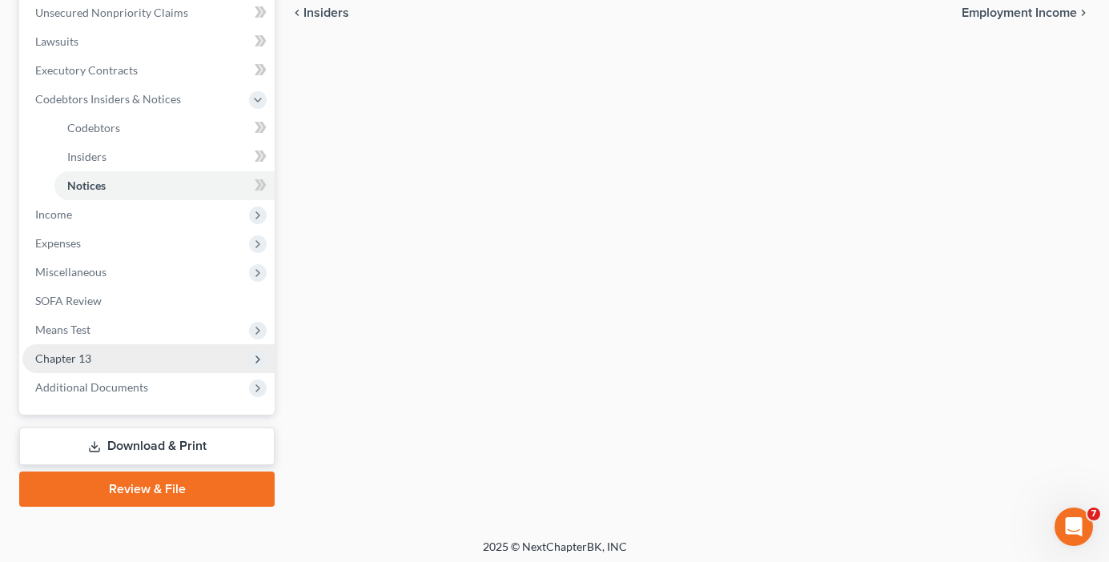
scroll to position [400, 0]
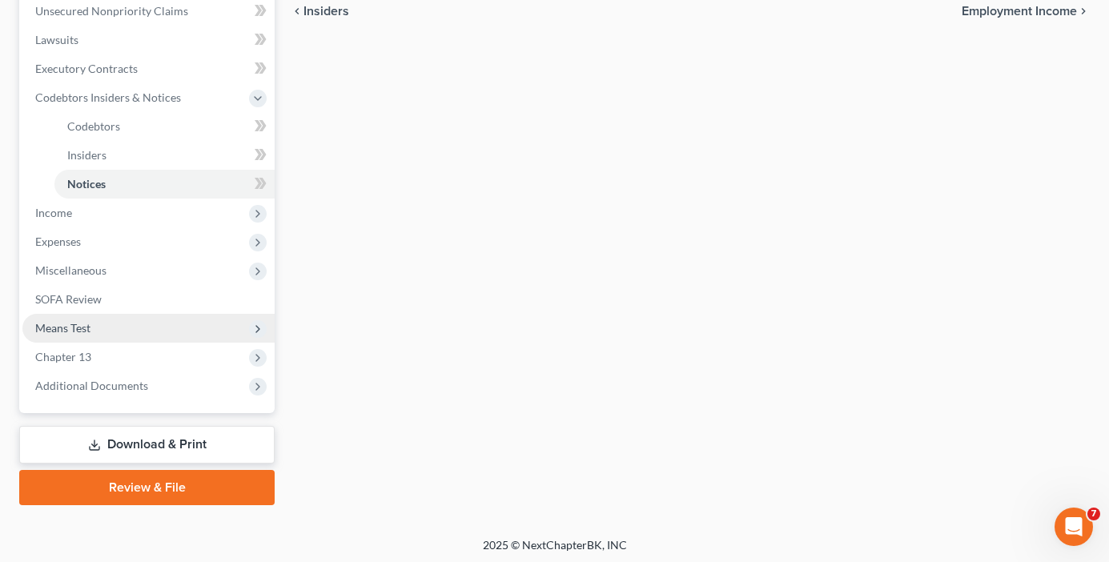
click at [78, 325] on span "Means Test" at bounding box center [62, 328] width 55 height 14
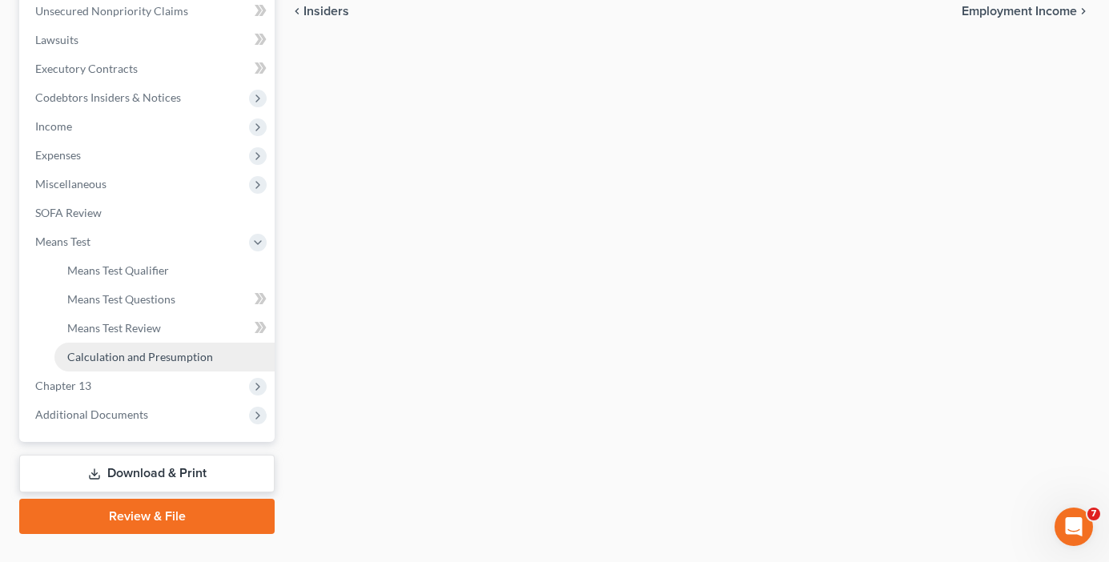
click at [126, 350] on span "Calculation and Presumption" at bounding box center [140, 357] width 146 height 14
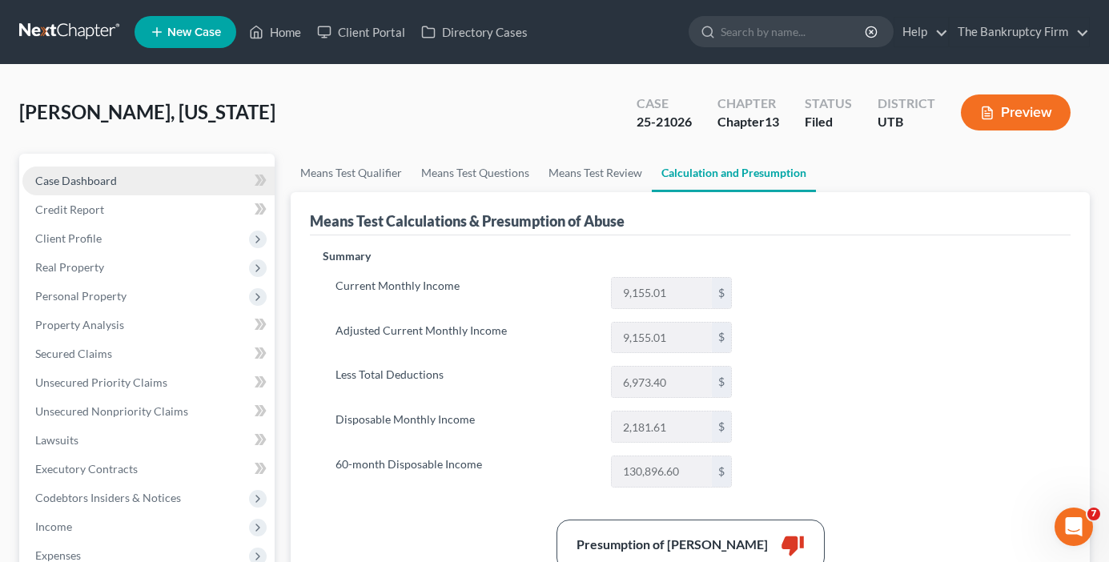
click at [126, 180] on link "Case Dashboard" at bounding box center [148, 180] width 252 height 29
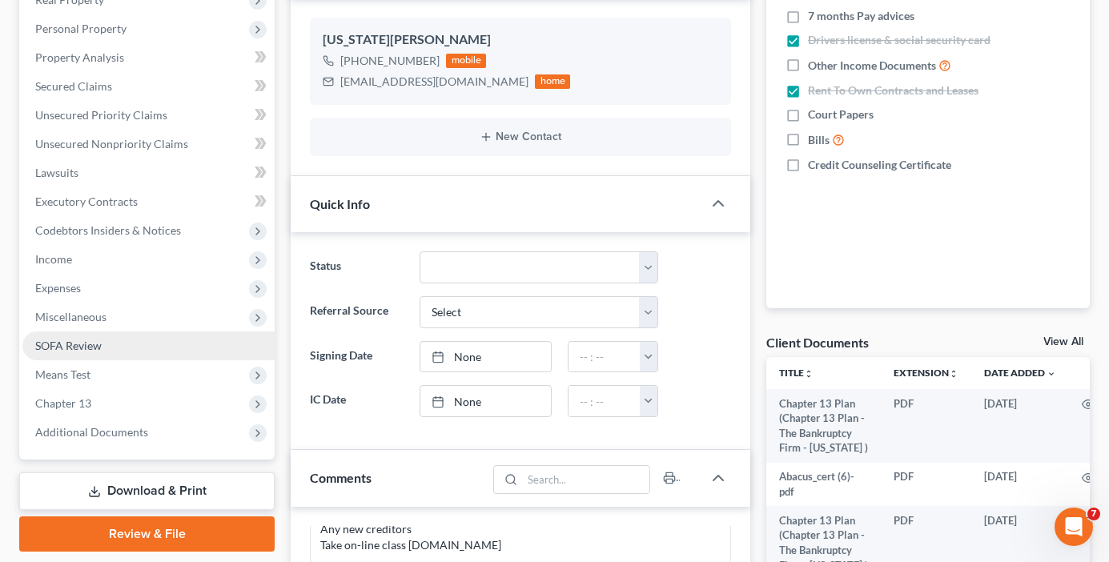
scroll to position [320, 0]
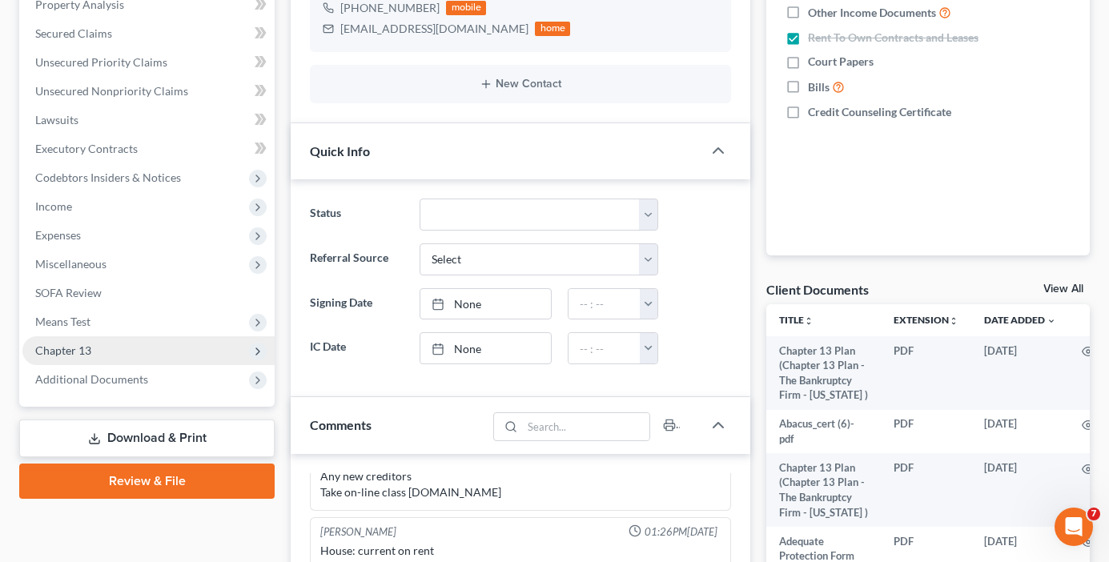
click at [68, 355] on span "Chapter 13" at bounding box center [63, 350] width 56 height 14
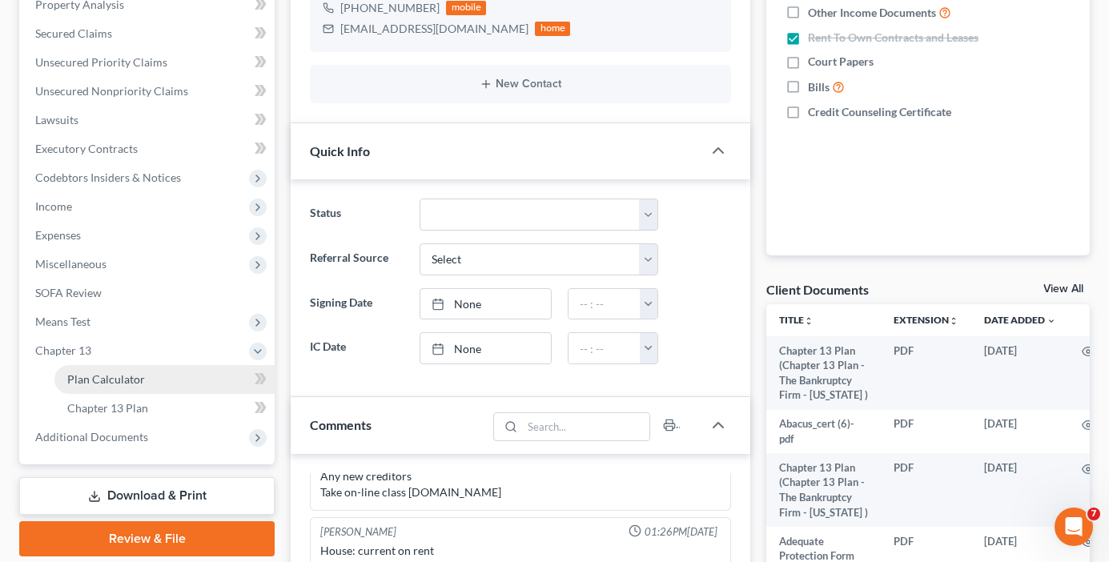
click at [113, 385] on span "Plan Calculator" at bounding box center [106, 379] width 78 height 14
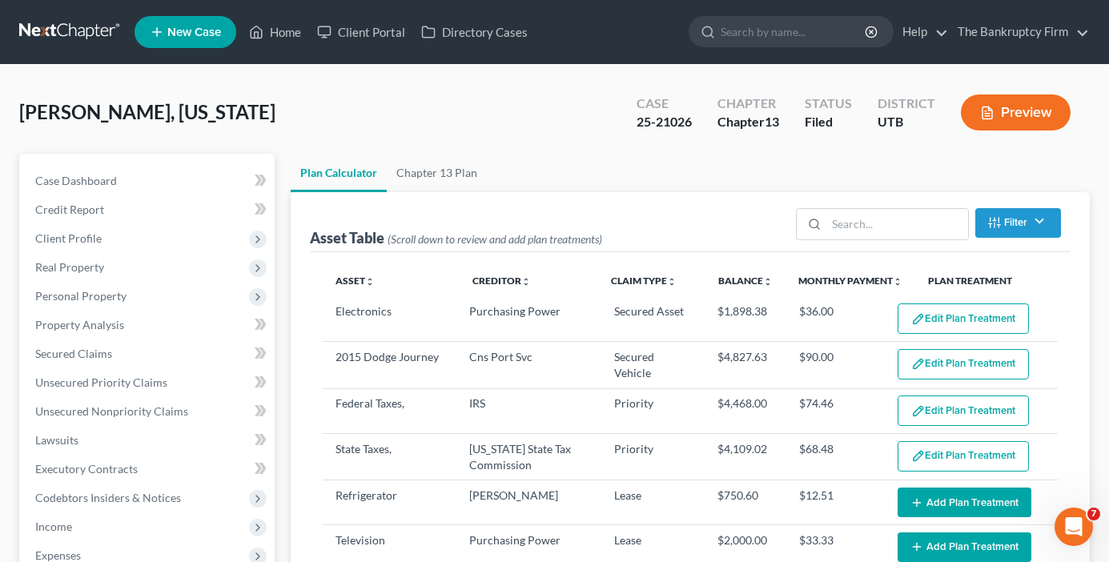
select select "59"
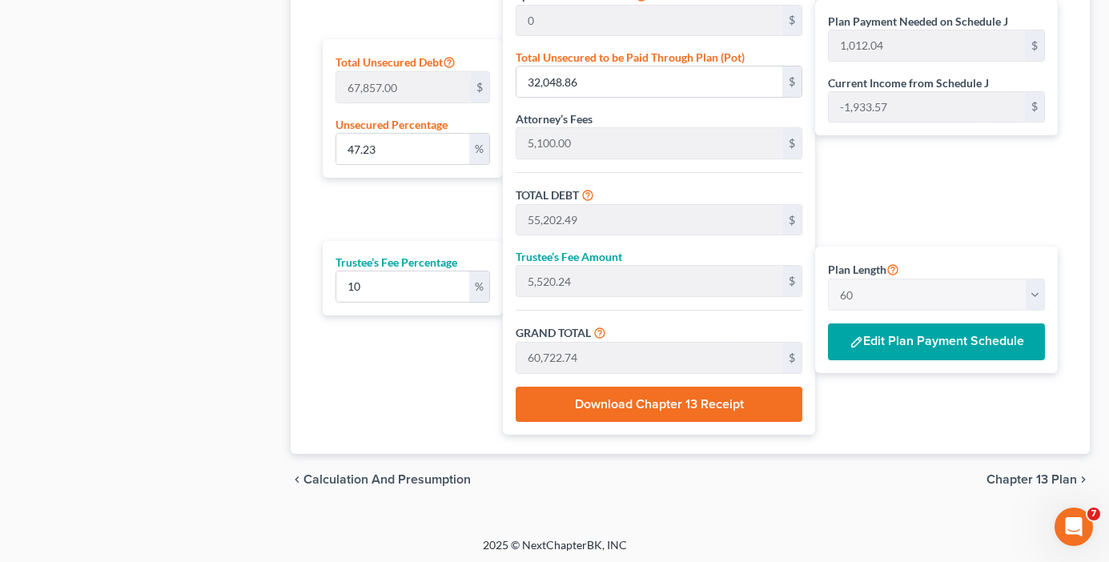
scroll to position [995, 0]
